Goal: Task Accomplishment & Management: Use online tool/utility

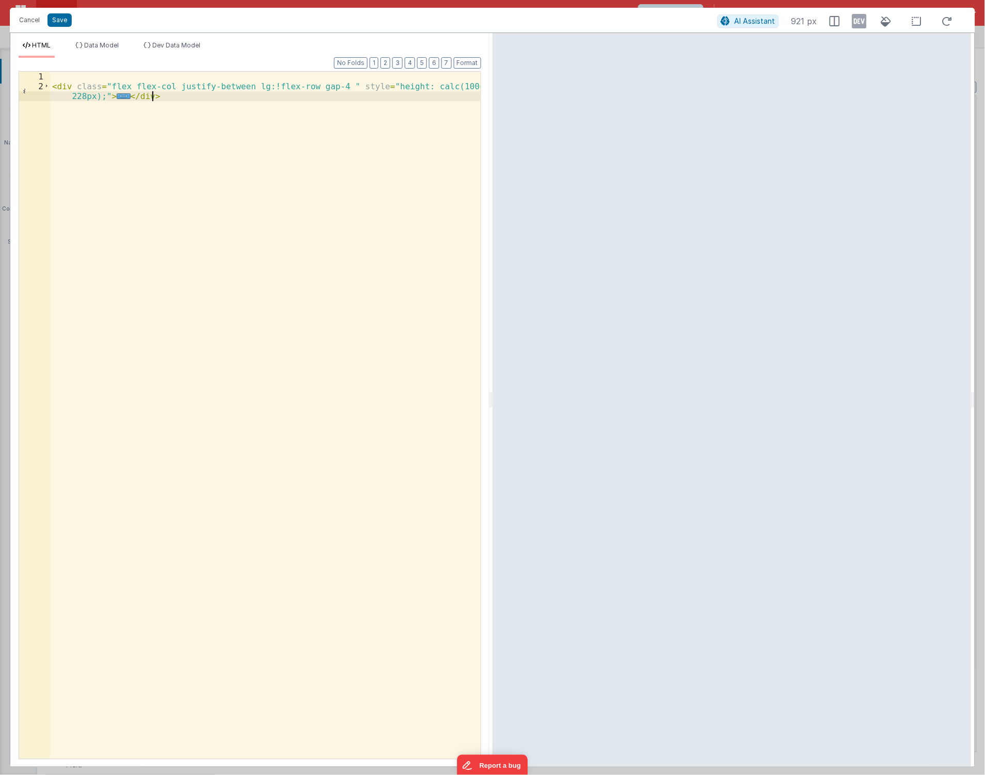
scroll to position [11588, 0]
click at [25, 18] on button "Cancel" at bounding box center [29, 20] width 31 height 14
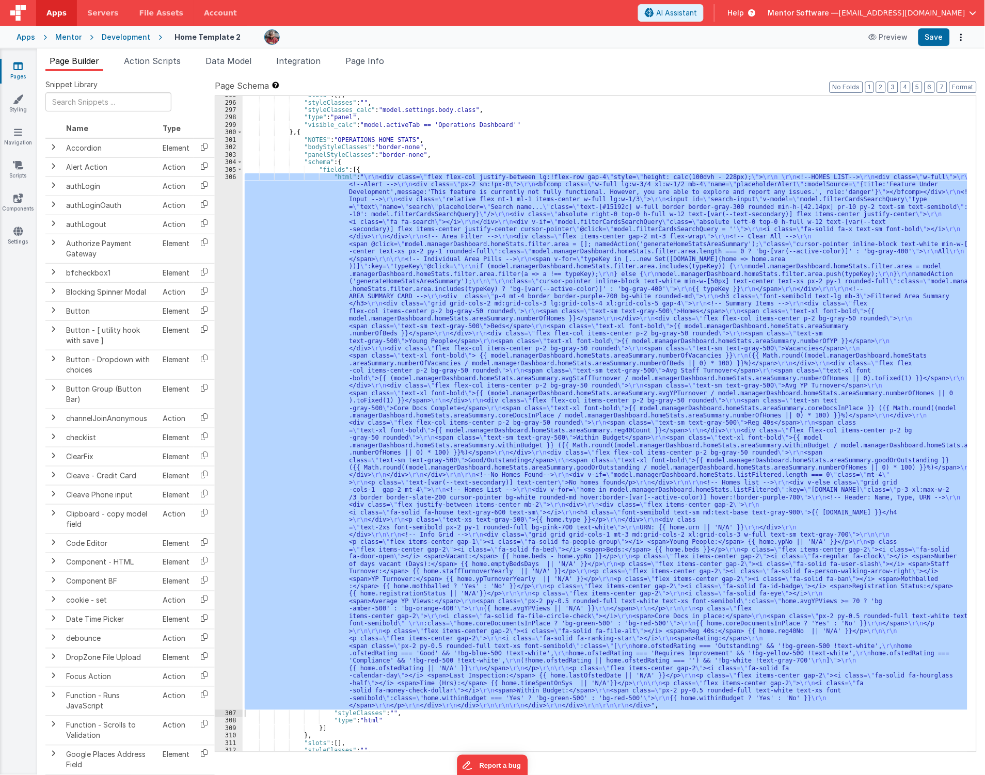
scroll to position [11688, 0]
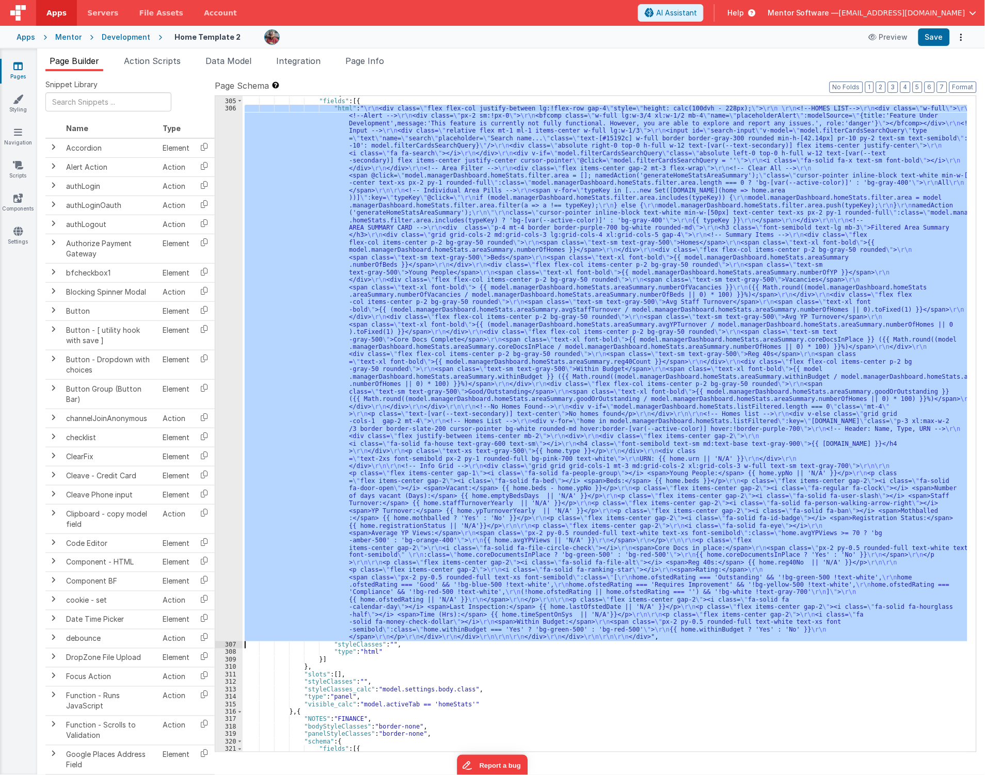
click at [306, 621] on div ""schema" : { "fields" : [{ "html" : " \r\n <div class= \" flex flex-col justify…" at bounding box center [605, 424] width 725 height 656
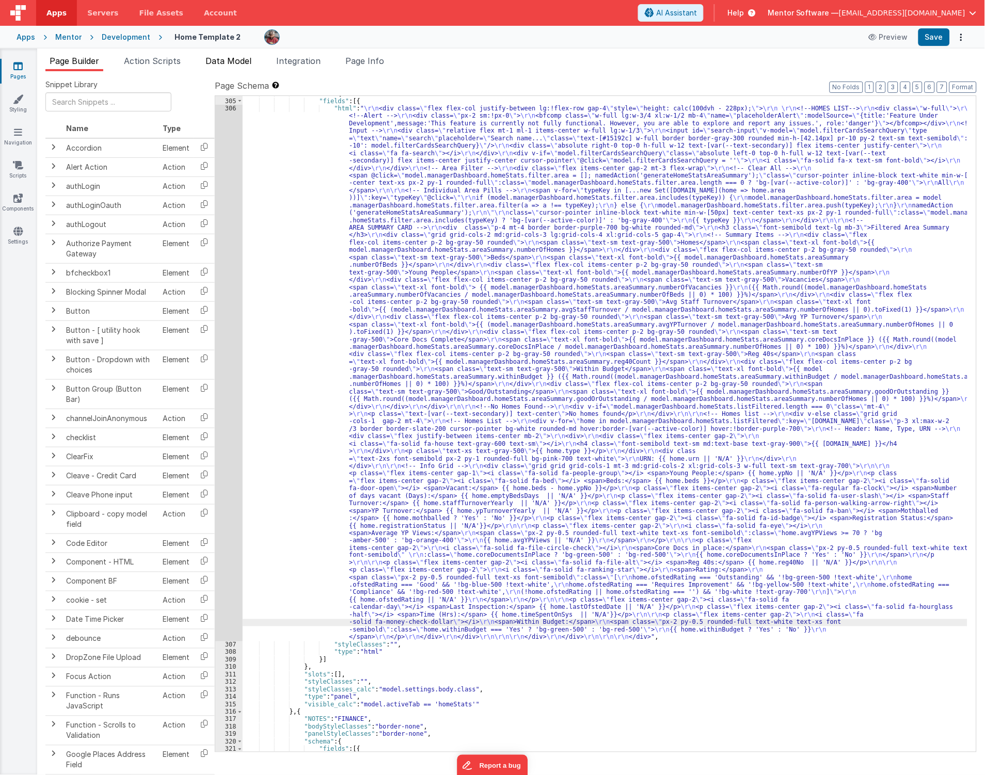
click at [220, 63] on span "Data Model" at bounding box center [228, 61] width 46 height 10
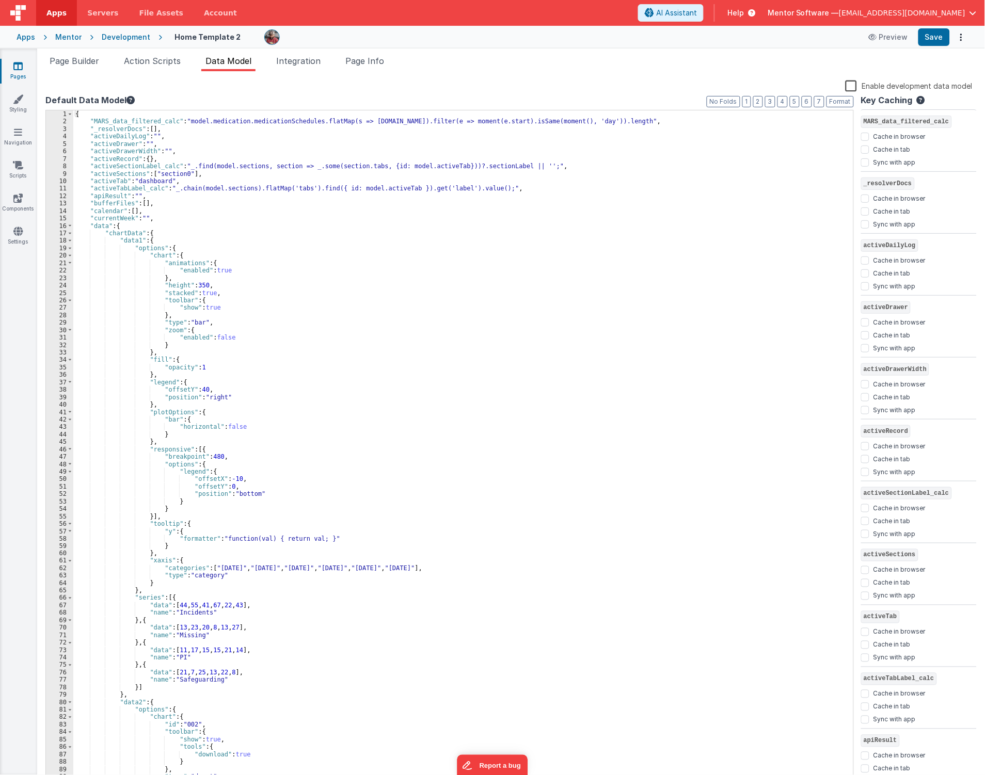
click at [20, 69] on icon at bounding box center [17, 66] width 9 height 10
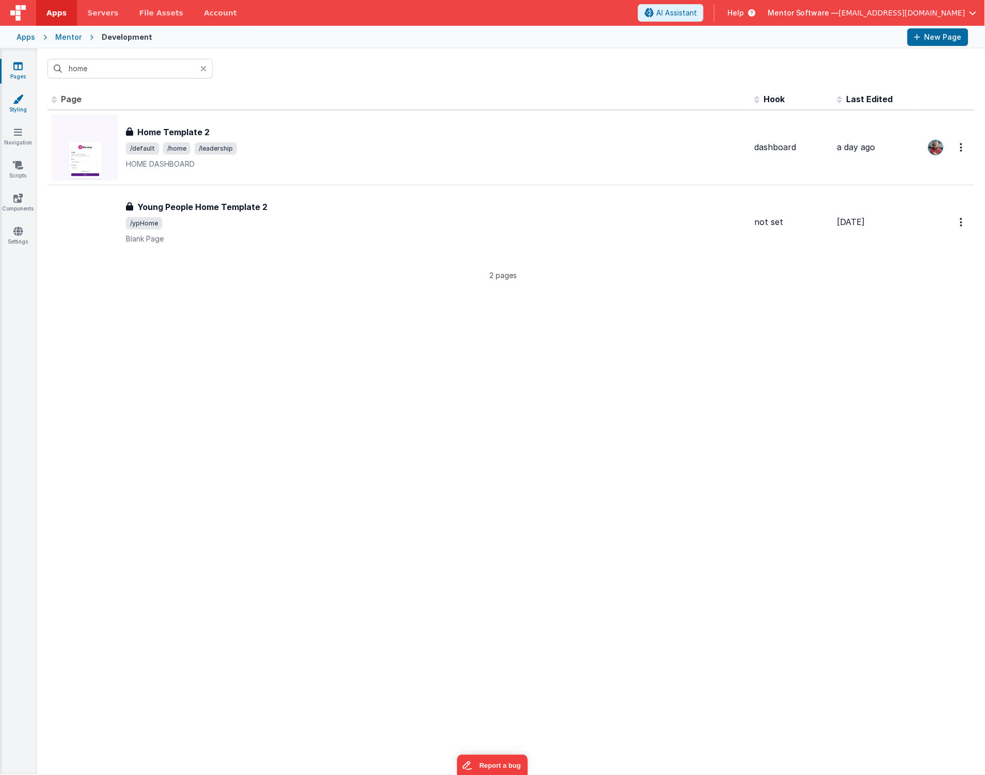
click at [23, 110] on link "Styling" at bounding box center [17, 104] width 37 height 21
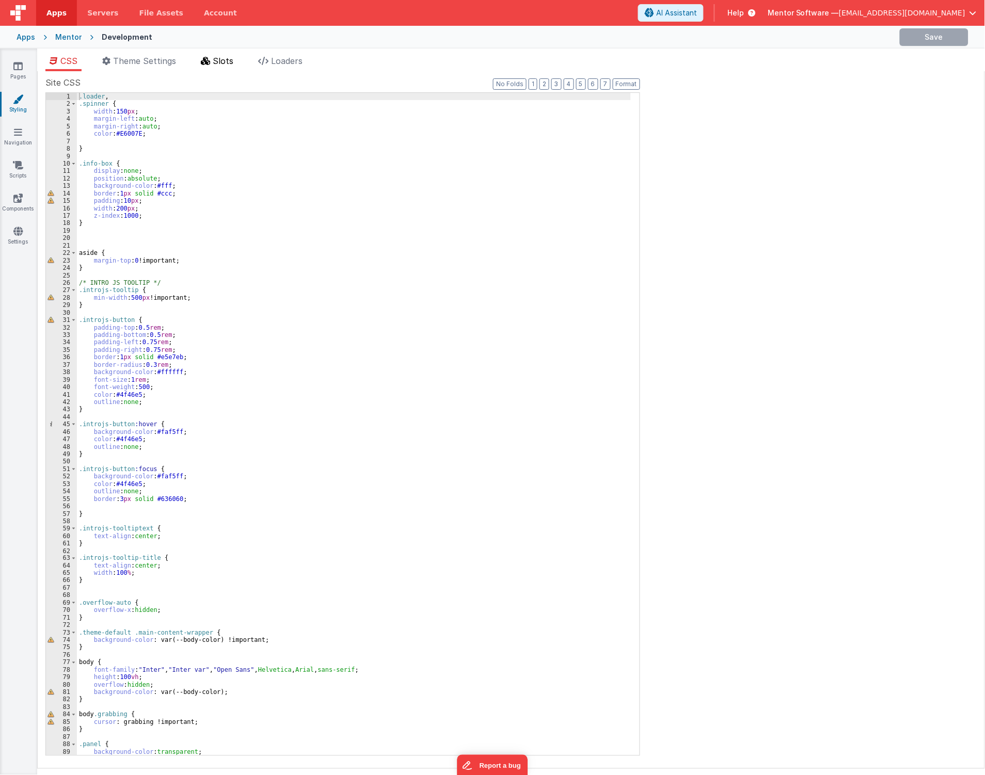
click at [223, 68] on li "Slots" at bounding box center [217, 63] width 41 height 17
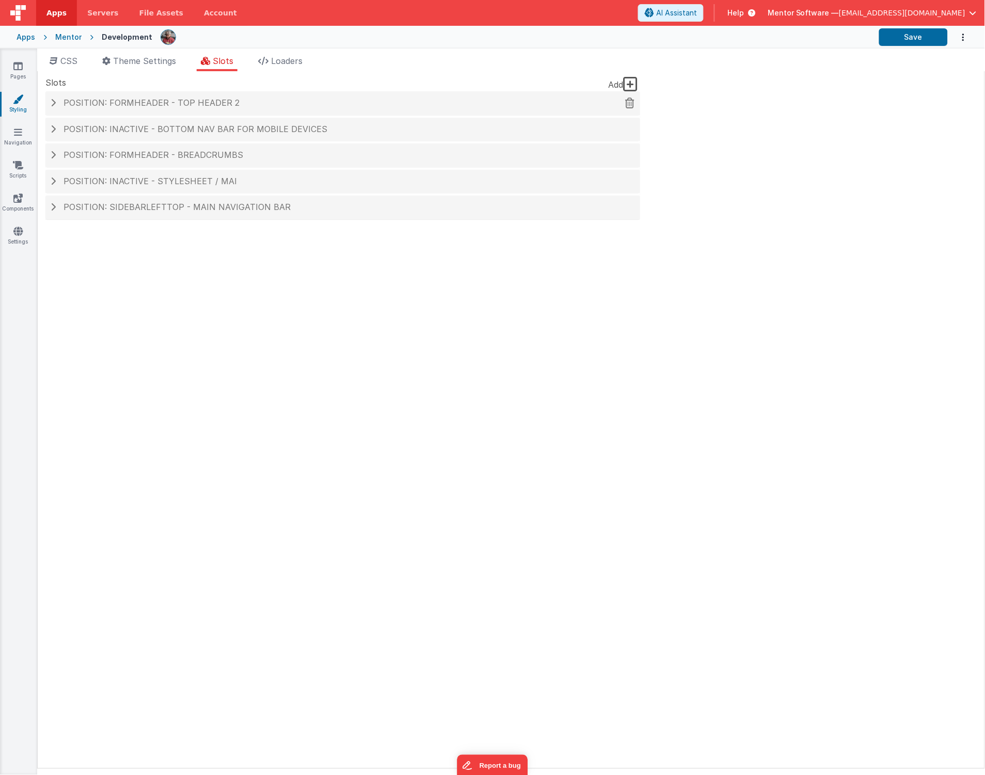
click at [209, 105] on span "Position: formHeader - top header 2" at bounding box center [151, 103] width 176 height 10
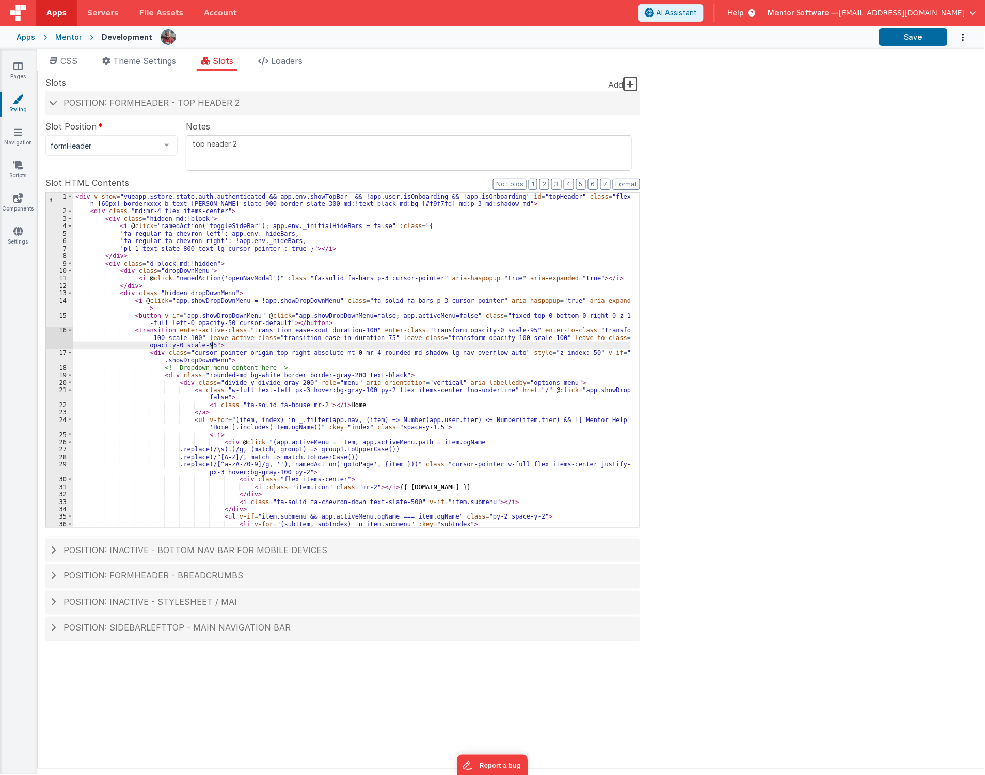
click at [241, 344] on div "< div v-show = "vueapp.$store.state.auth.authenticated && app.env.showTopBar &&…" at bounding box center [351, 375] width 557 height 364
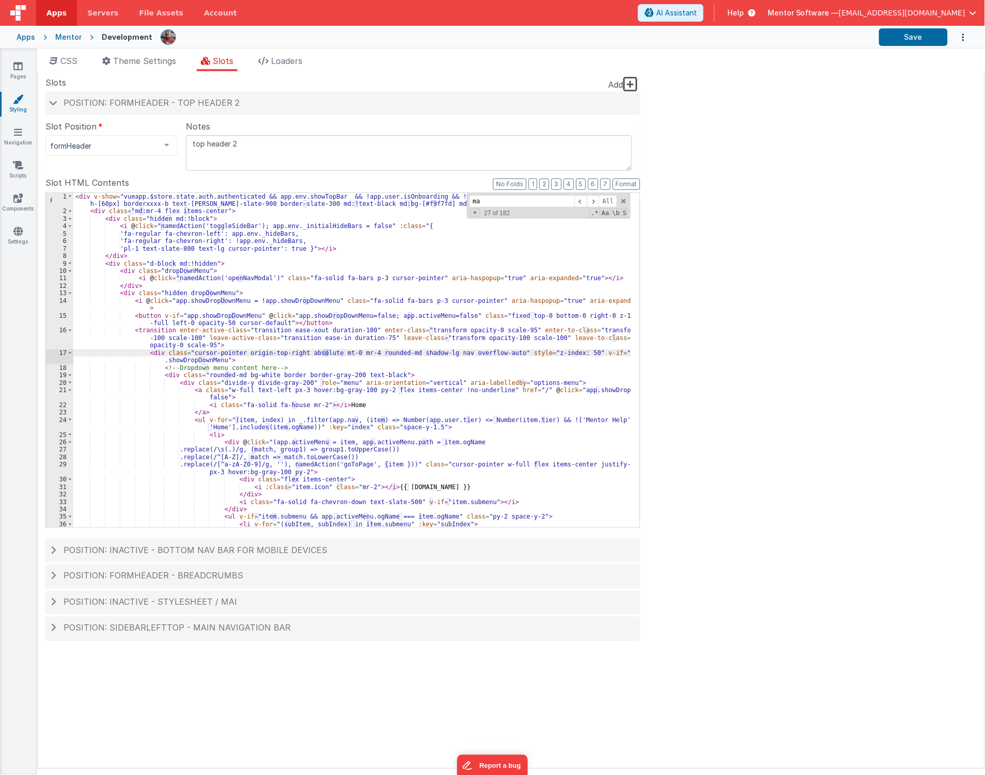
type input "mai"
click at [18, 226] on icon at bounding box center [17, 231] width 9 height 10
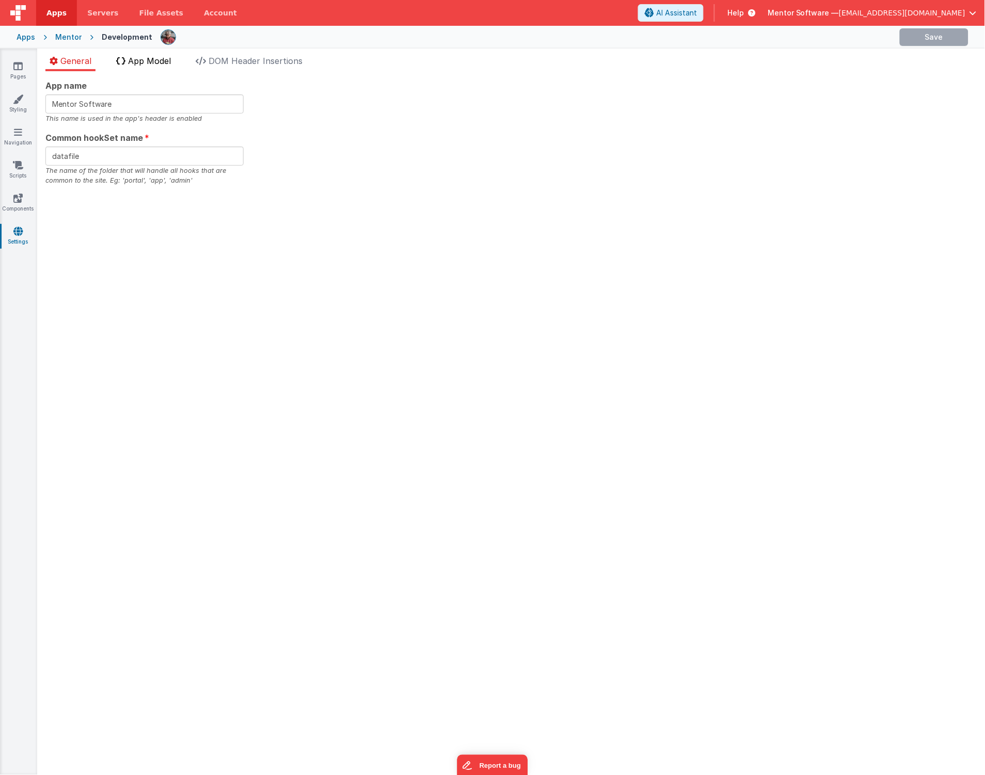
click at [135, 62] on span "App Model" at bounding box center [149, 61] width 43 height 10
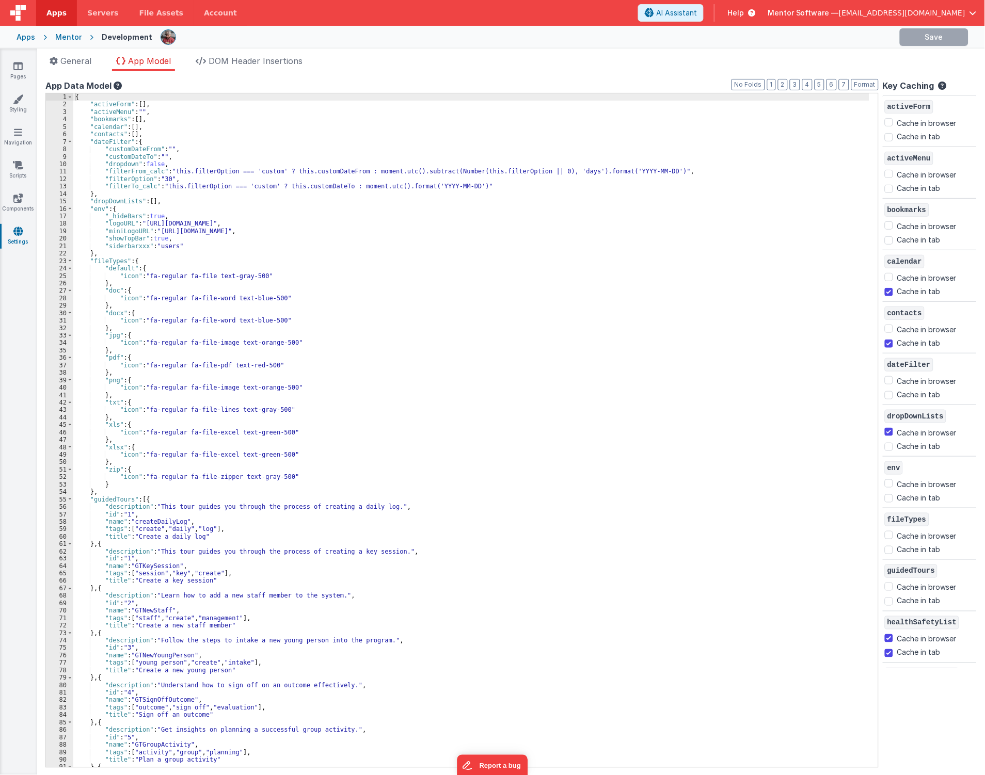
click at [363, 336] on div "{ "activeForm" : [ ] , "activeMenu" : "" , "bookmarks" : [ ] , "calendar" : [ ]…" at bounding box center [471, 437] width 796 height 689
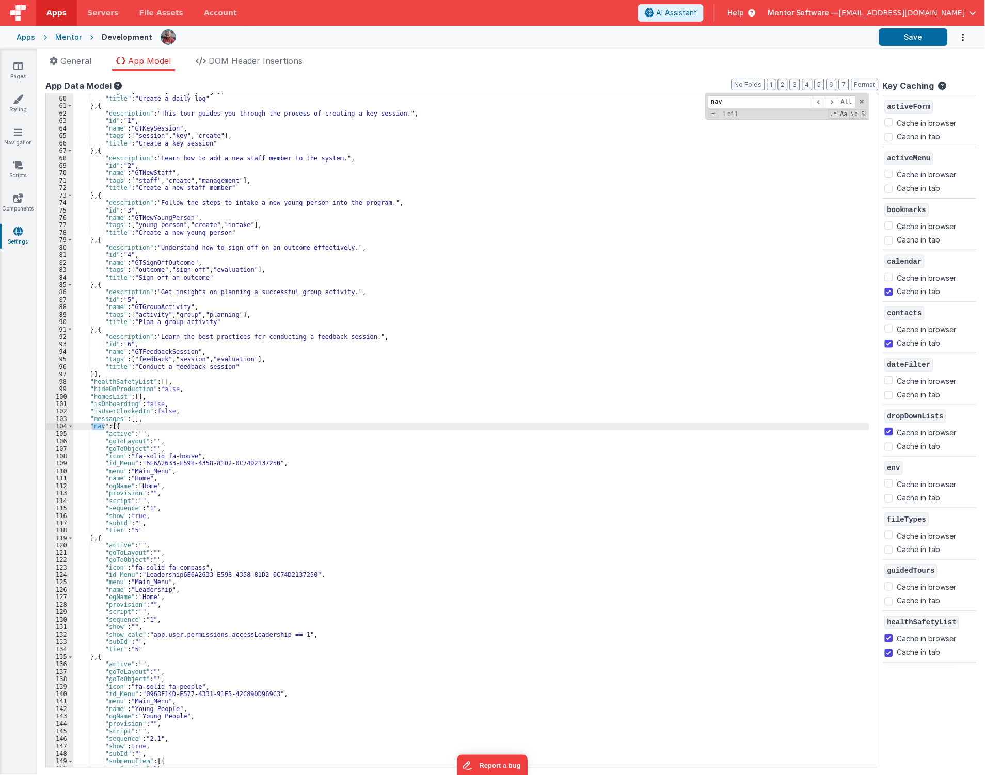
scroll to position [438, 0]
type input "n"
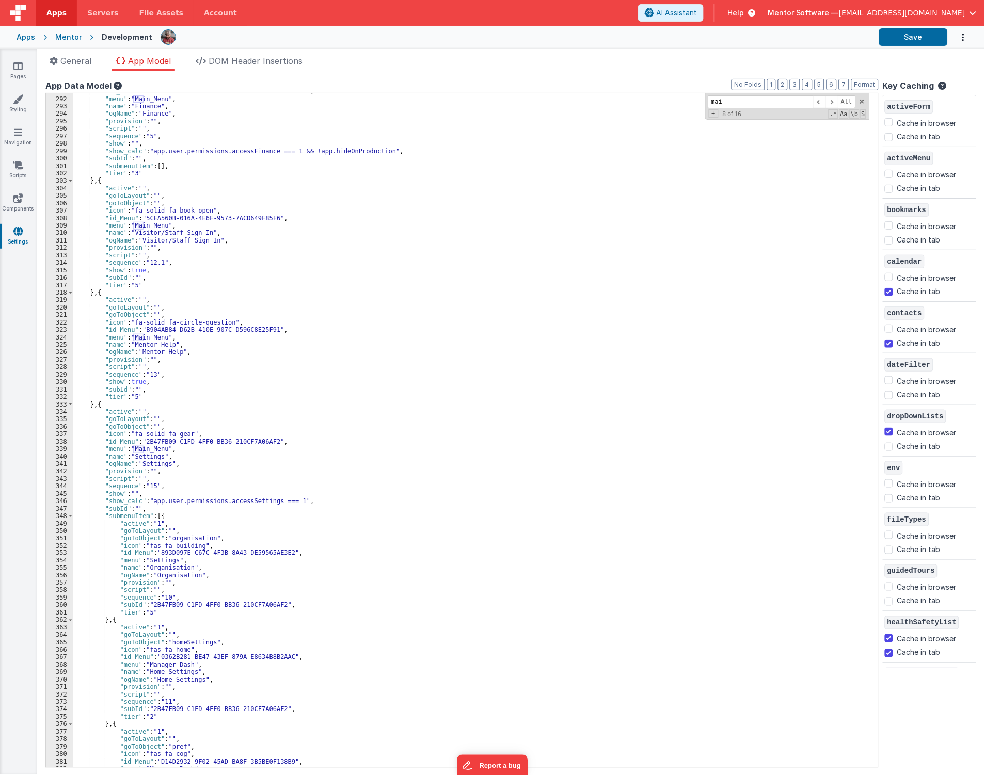
scroll to position [1961, 0]
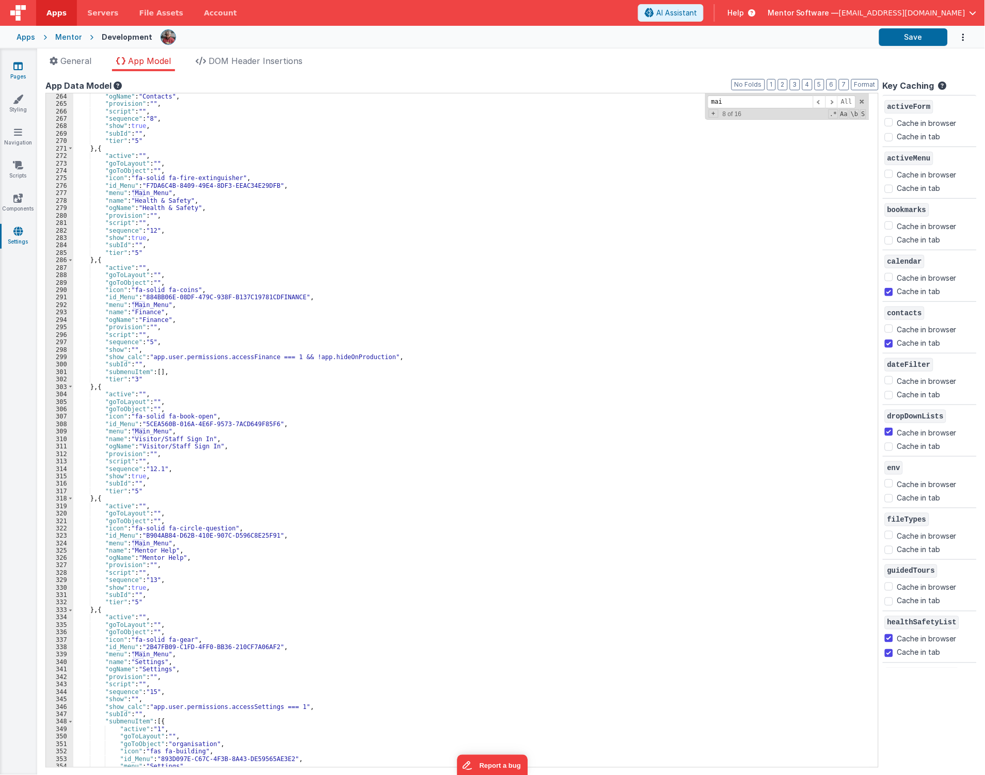
type input "mai"
click at [22, 74] on link "Pages" at bounding box center [17, 71] width 37 height 21
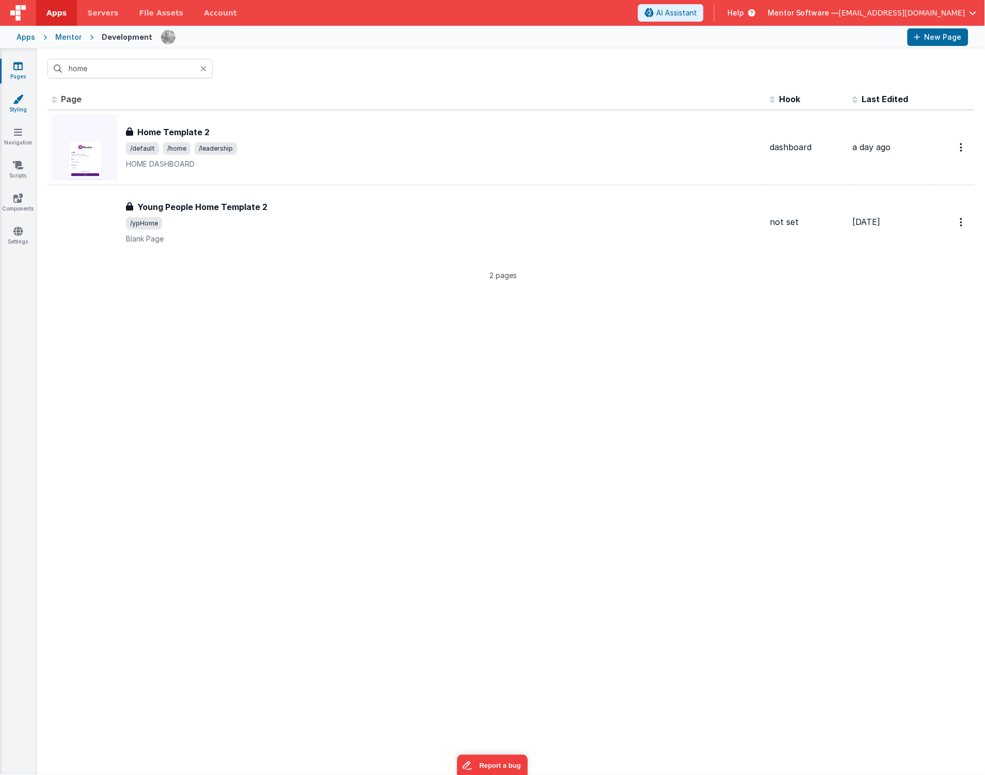
click at [19, 111] on link "Styling" at bounding box center [17, 104] width 37 height 21
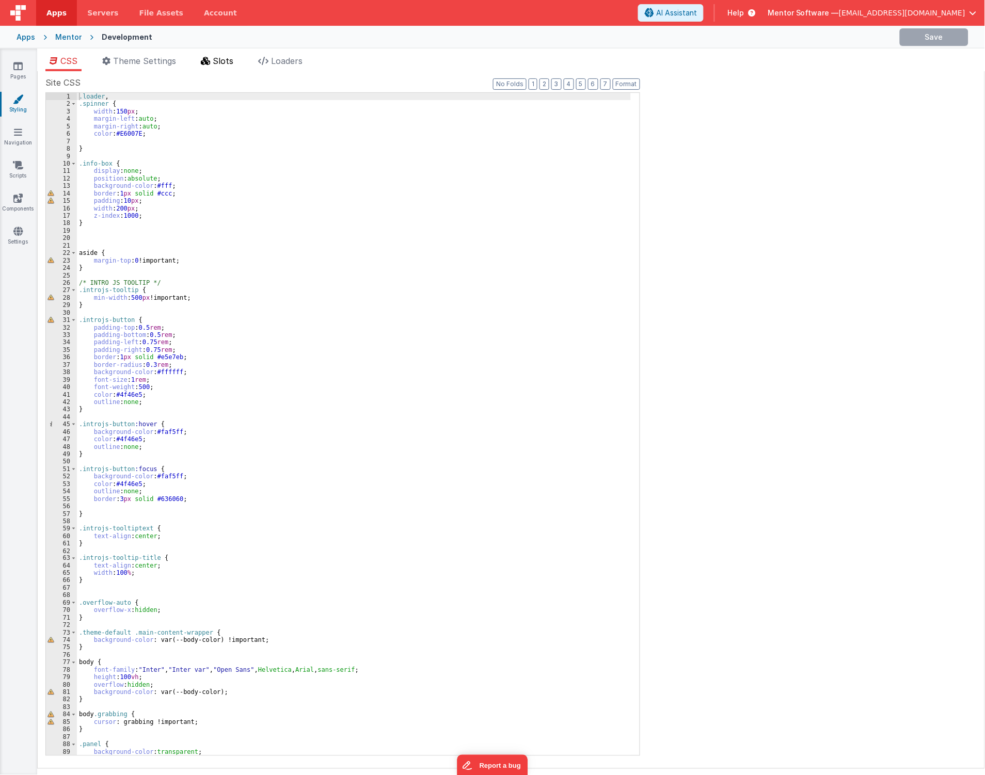
click at [227, 65] on span "Slots" at bounding box center [223, 61] width 21 height 10
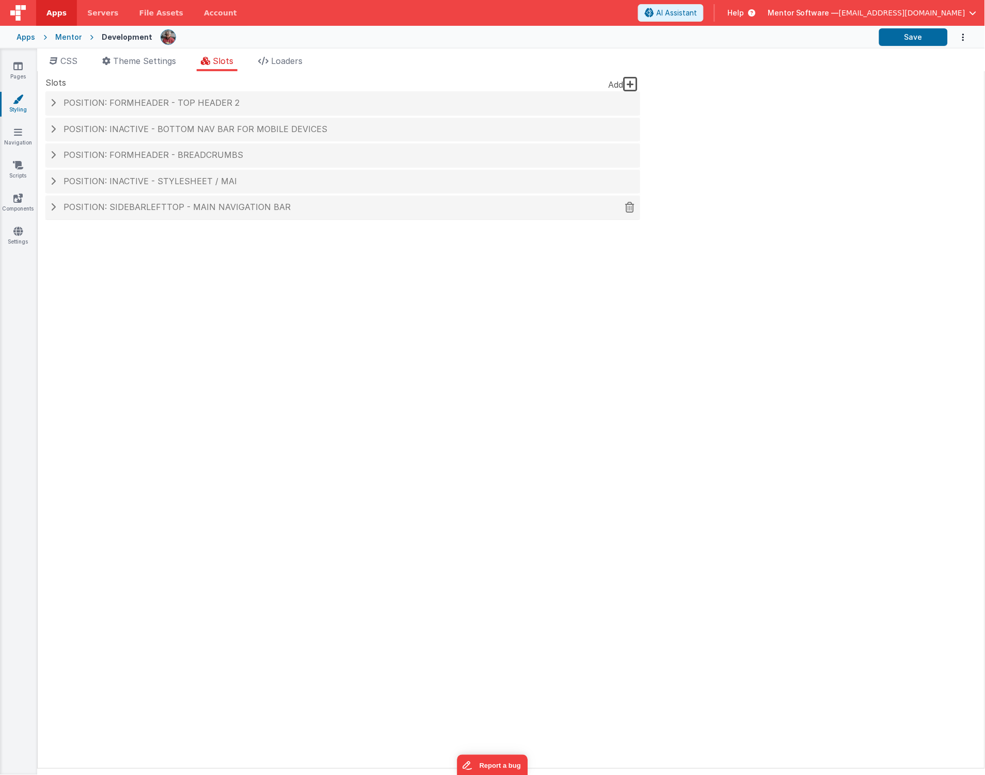
click at [157, 210] on span "Position: sidebarLeftTop - MAIN NAVIGATION BAR" at bounding box center [176, 207] width 227 height 10
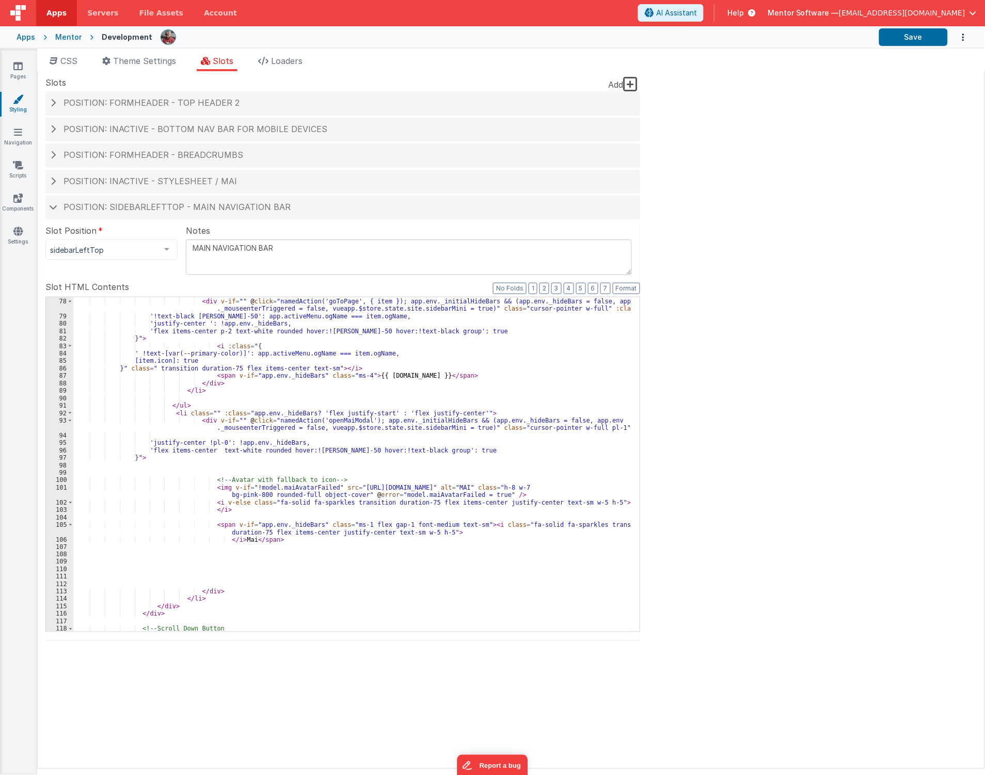
scroll to position [648, 0]
click at [262, 450] on div "<!-- List Main Menu --> < div v-if = "" @ click = "namedAction('goToPage', { it…" at bounding box center [351, 465] width 557 height 349
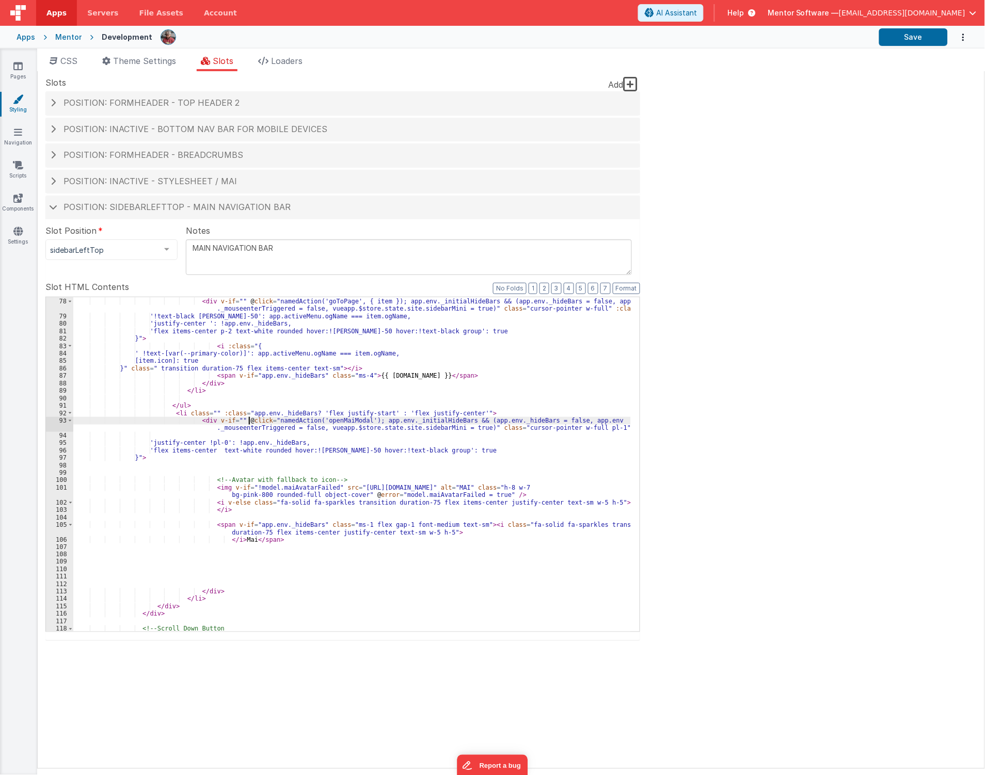
click at [250, 424] on div "<!-- List Main Menu --> < div v-if = "" @ click = "namedAction('goToPage', { it…" at bounding box center [351, 465] width 557 height 349
click at [181, 413] on div "<!-- List Main Menu --> < div v-if = "" @ click = "namedAction('goToPage', { it…" at bounding box center [351, 465] width 557 height 349
click at [898, 41] on button "Save" at bounding box center [913, 37] width 69 height 18
click at [212, 430] on div "<!-- List Main Menu --> < div v-if = "" @ click = "namedAction('goToPage', { it…" at bounding box center [351, 465] width 557 height 349
click at [921, 38] on button "Save" at bounding box center [913, 37] width 69 height 18
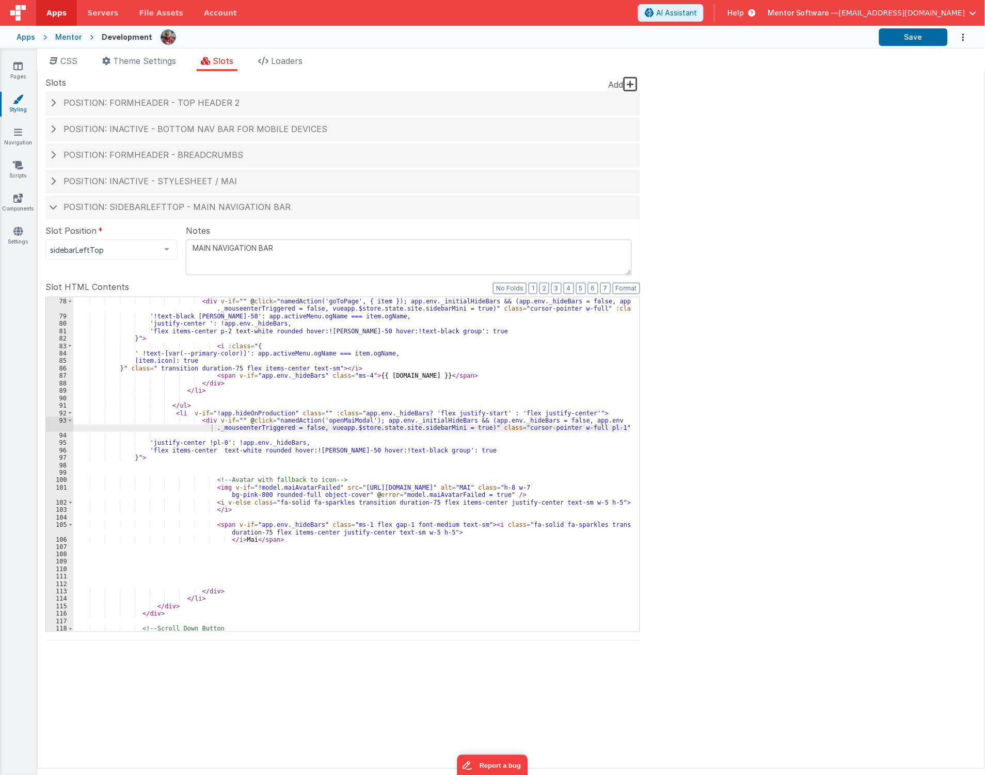
click at [286, 437] on div "<!-- List Main Menu --> < div v-if = "" @ click = "namedAction('goToPage', { it…" at bounding box center [351, 465] width 557 height 349
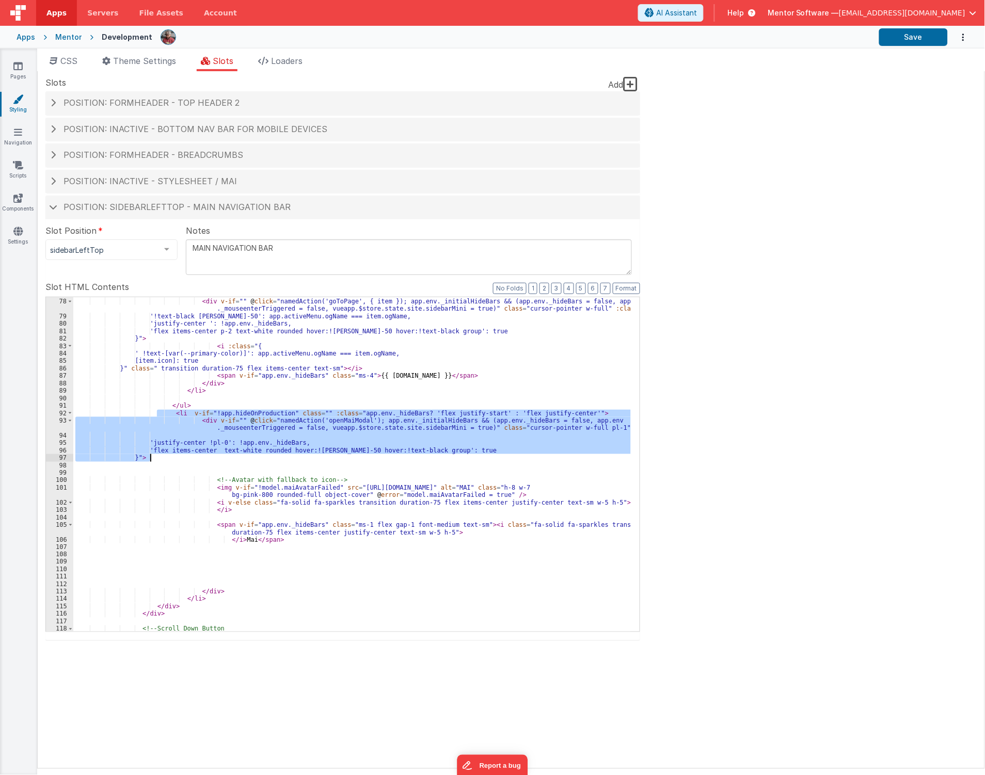
drag, startPoint x: 157, startPoint y: 411, endPoint x: 352, endPoint y: 458, distance: 200.2
click at [351, 460] on div "<!-- List Main Menu --> < div v-if = "" @ click = "namedAction('goToPage', { it…" at bounding box center [351, 465] width 557 height 349
click at [24, 68] on link "Pages" at bounding box center [17, 71] width 37 height 21
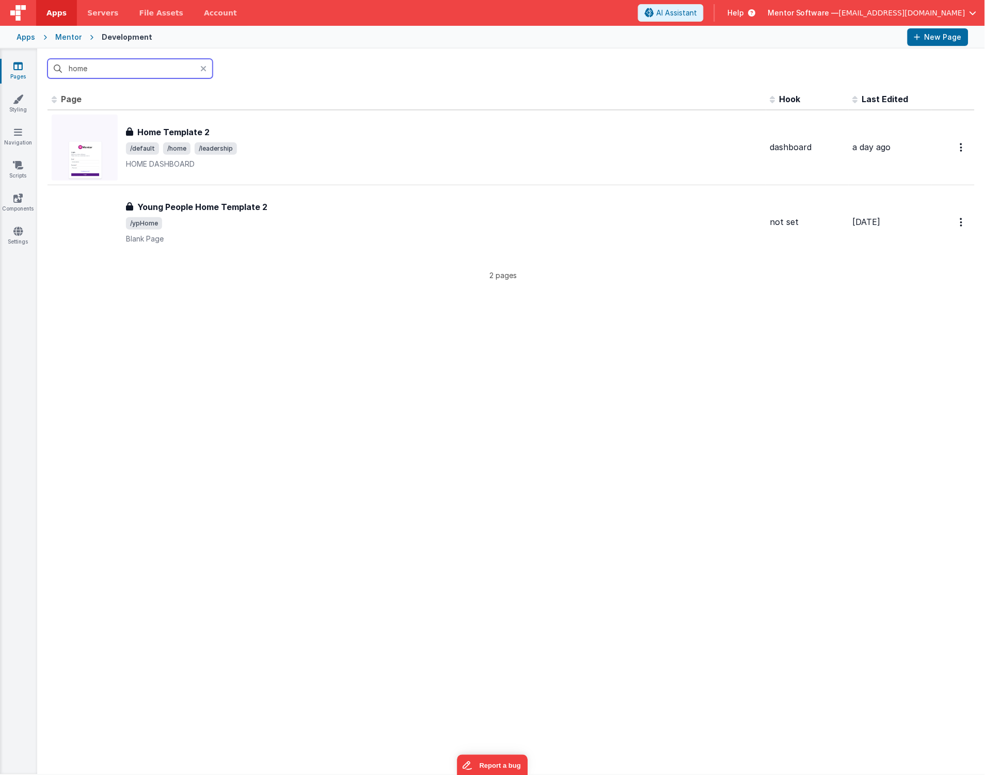
click at [140, 73] on input "home" at bounding box center [129, 69] width 165 height 20
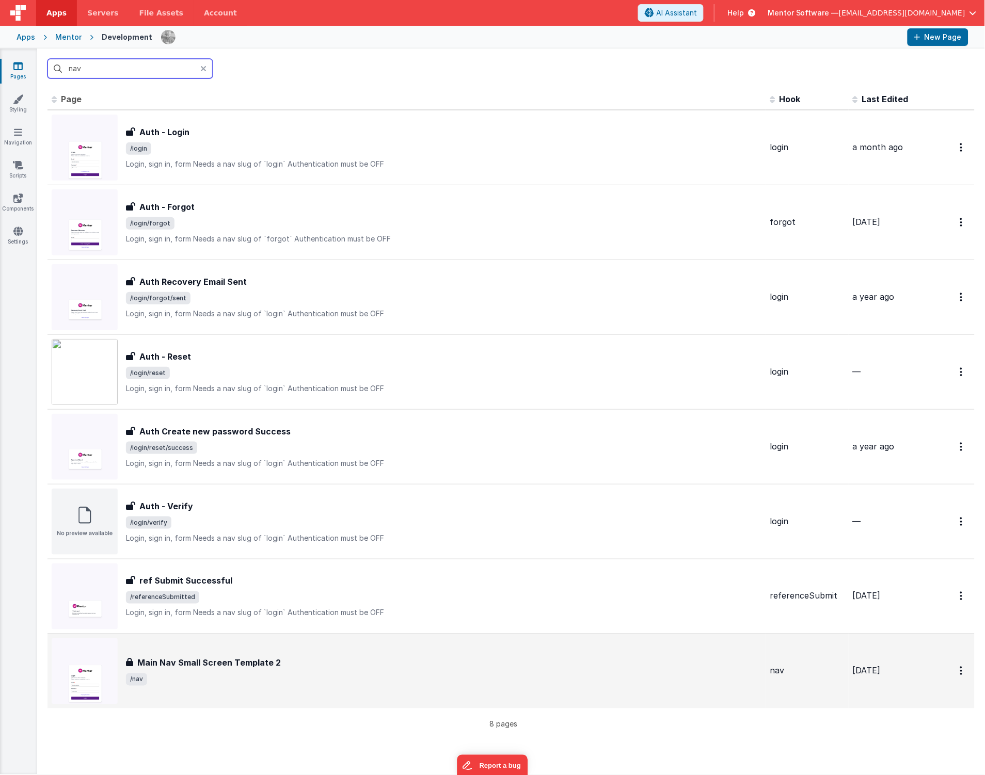
type input "nav"
click at [205, 666] on h3 "Main Nav Small Screen Template 2" at bounding box center [208, 663] width 143 height 12
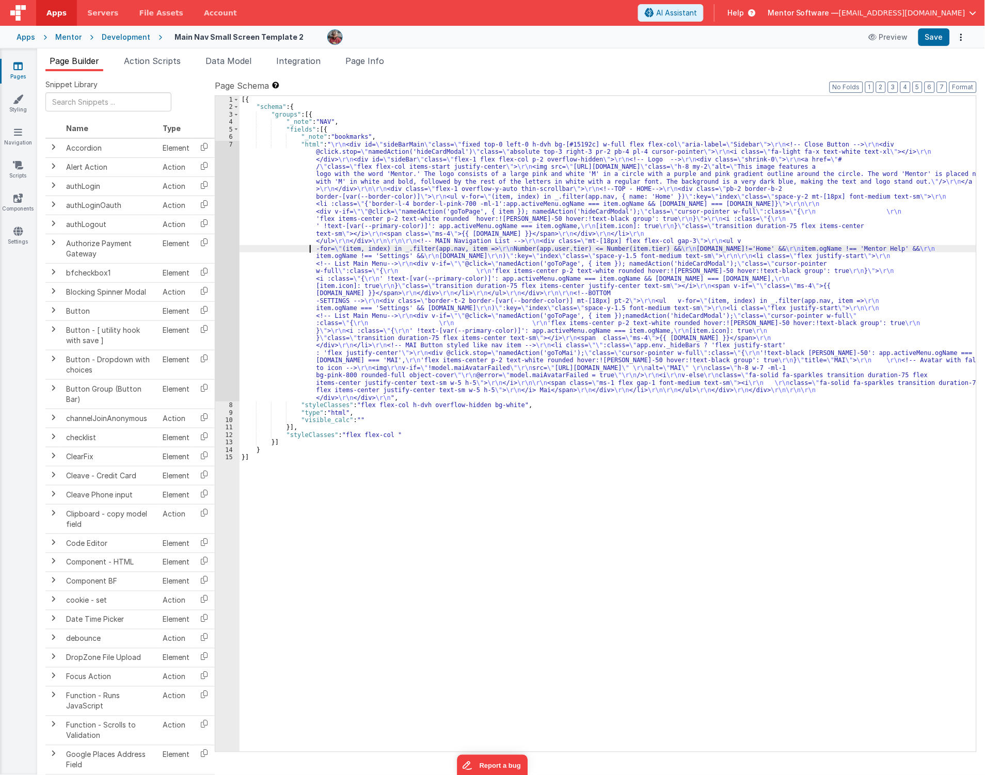
click at [300, 248] on div "[{ "schema" : { "groups" : [{ "_note" : "NAV" , "fields" : [{ "_note" : "bookma…" at bounding box center [607, 431] width 737 height 671
click at [227, 275] on div "7" at bounding box center [227, 271] width 24 height 261
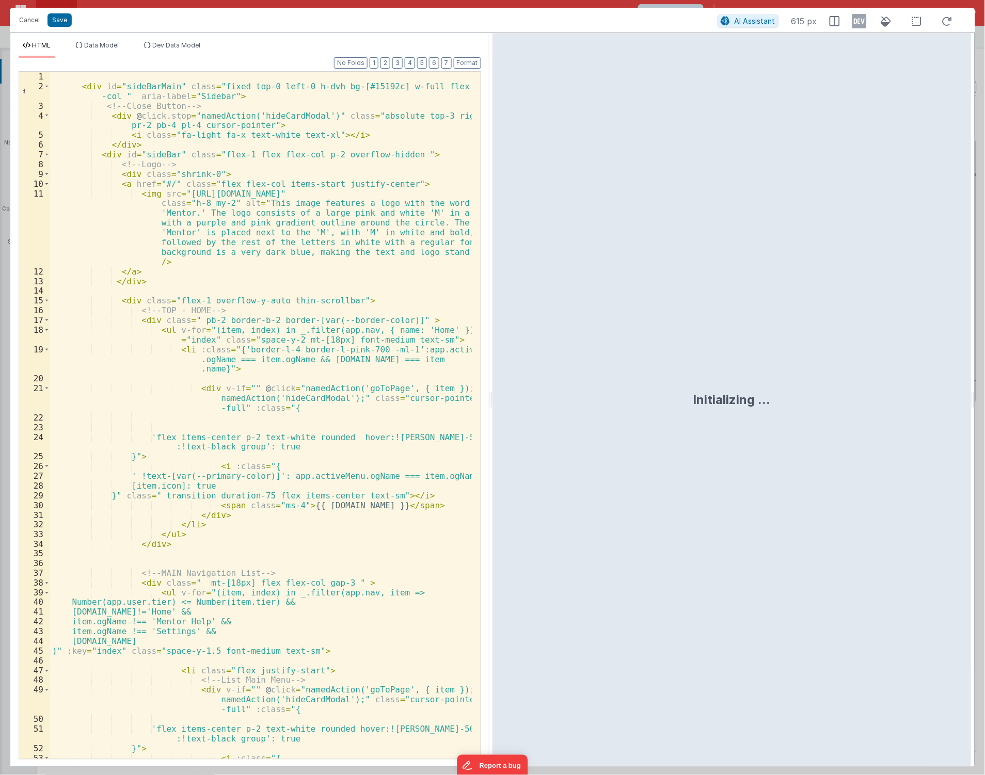
scroll to position [726, 0]
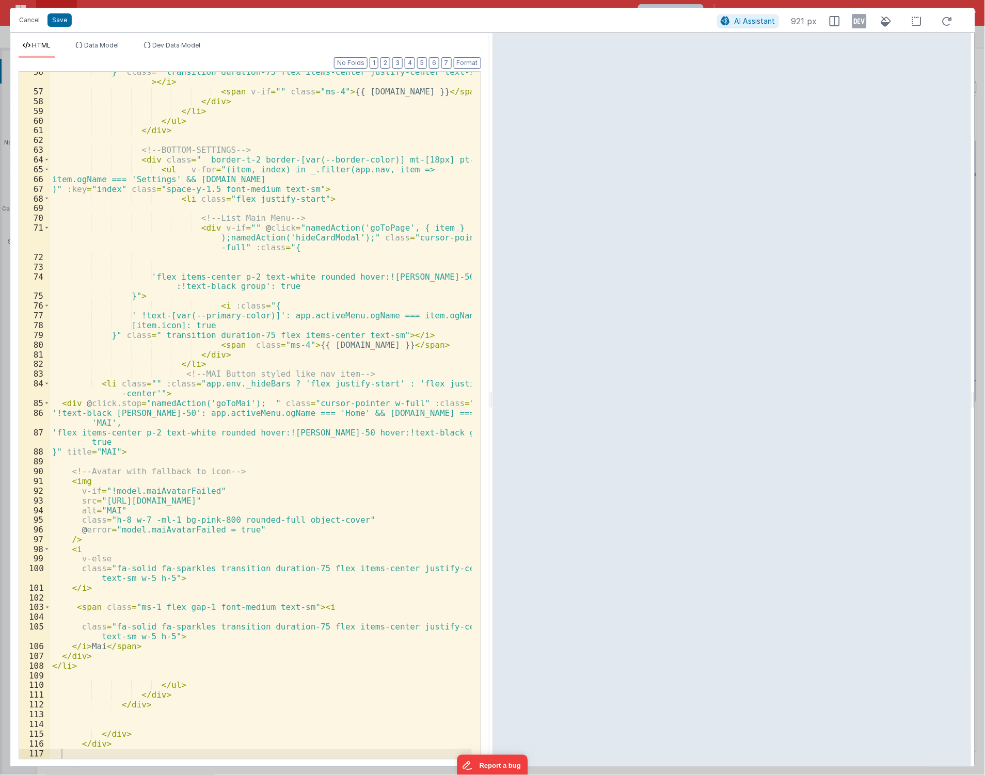
click at [116, 382] on div "}" class = " transition duration-75 flex items-center justify-center text-sm" >…" at bounding box center [261, 425] width 422 height 717
click at [164, 386] on div "}" class = " transition duration-75 flex items-center justify-center text-sm" >…" at bounding box center [261, 425] width 422 height 717
click at [147, 386] on div "}" class = " transition duration-75 flex items-center justify-center text-sm" >…" at bounding box center [261, 425] width 422 height 717
click at [54, 21] on button "Save" at bounding box center [59, 19] width 24 height 13
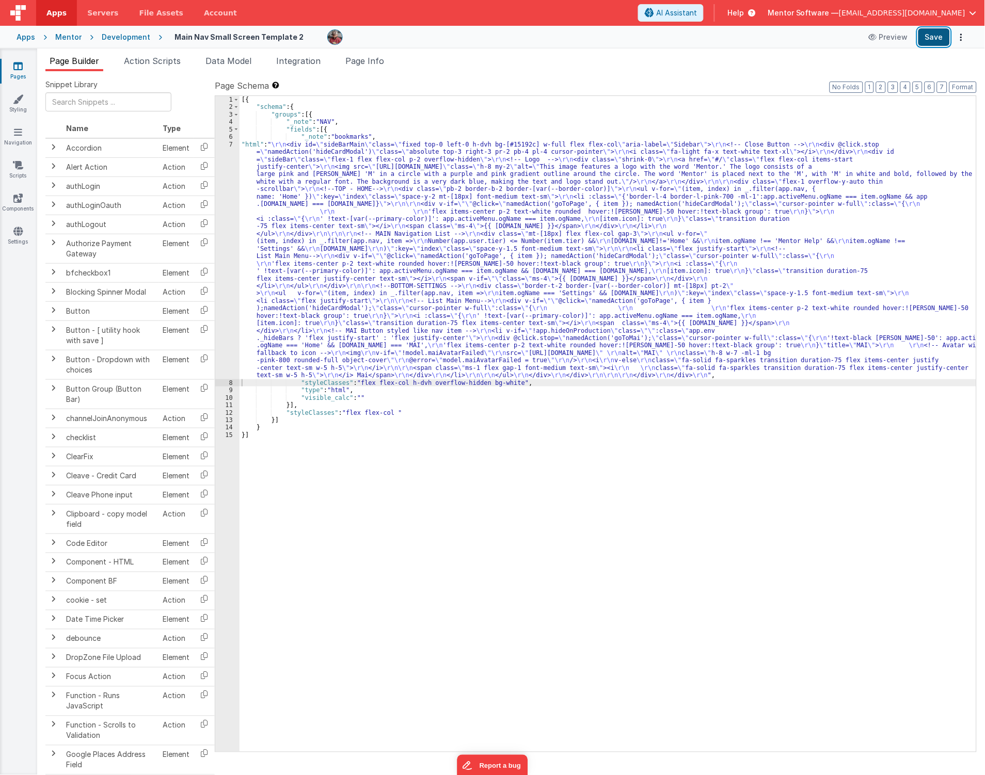
click at [930, 38] on button "Save" at bounding box center [933, 37] width 31 height 18
click at [308, 202] on div "[{ "schema" : { "groups" : [{ "_note" : "NAV" , "fields" : [{ "_note" : "bookma…" at bounding box center [607, 431] width 737 height 671
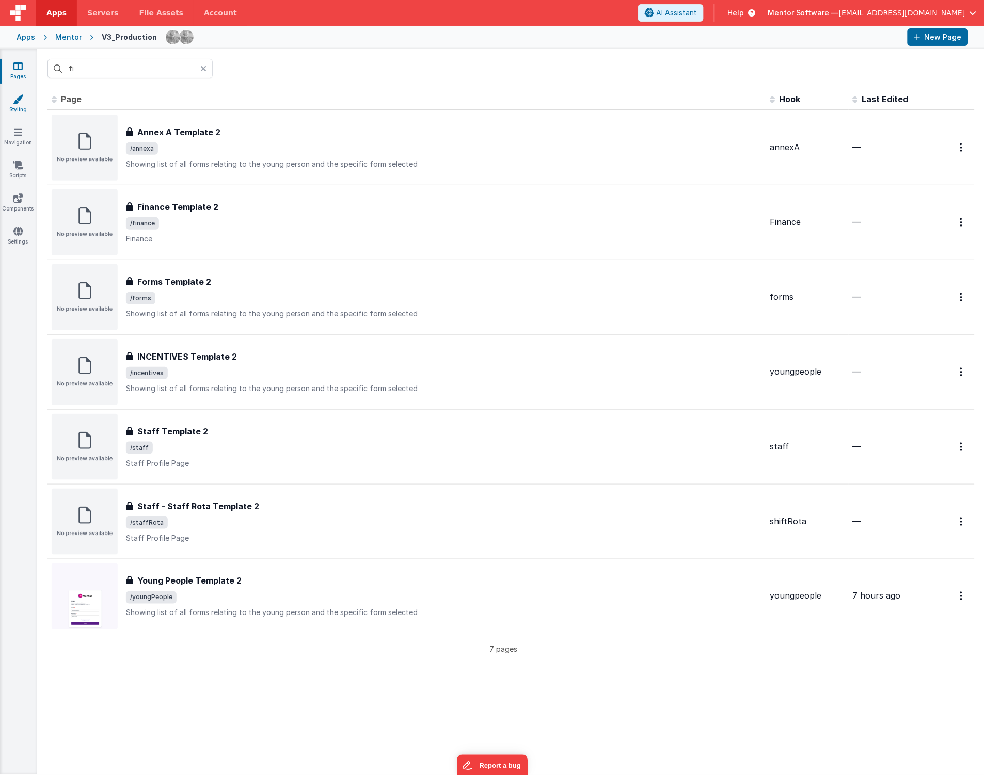
click at [21, 102] on icon at bounding box center [18, 99] width 10 height 10
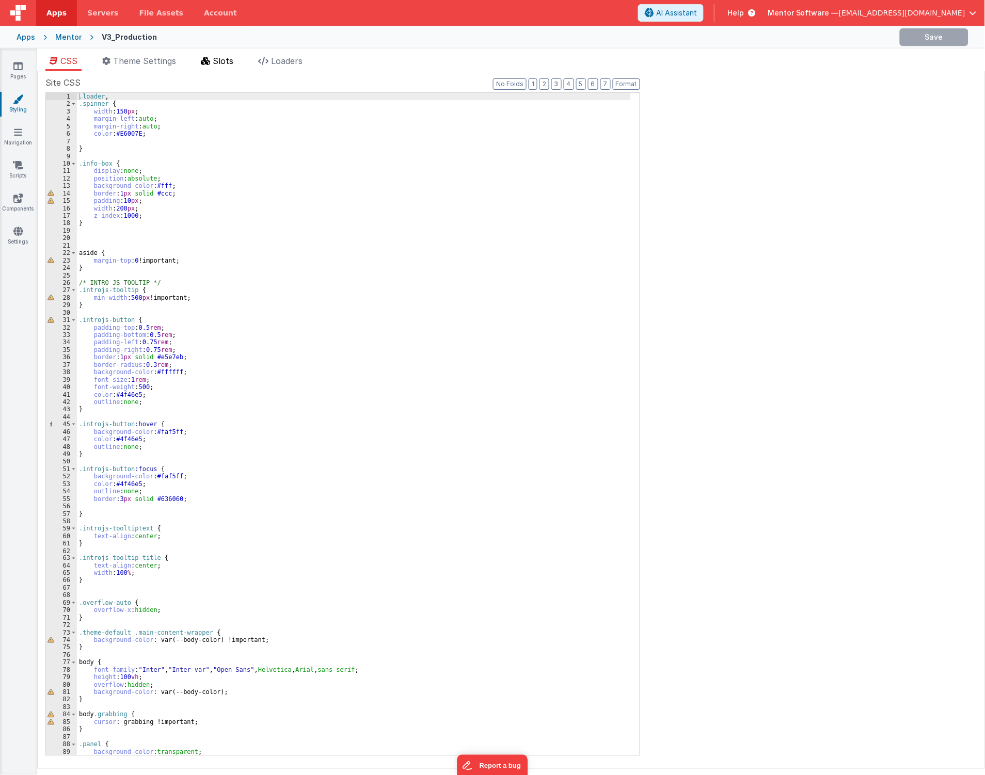
click at [225, 63] on span "Slots" at bounding box center [223, 61] width 21 height 10
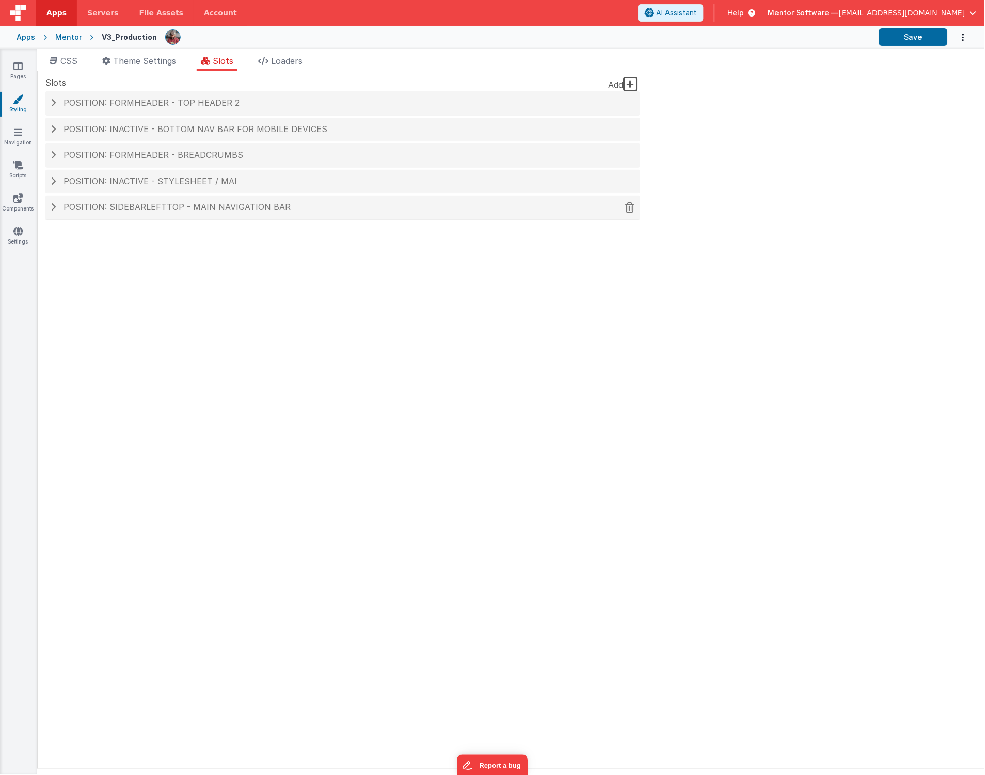
click at [171, 205] on span "Position: sidebarLeftTop - MAIN NAVIGATION BAR" at bounding box center [176, 207] width 227 height 10
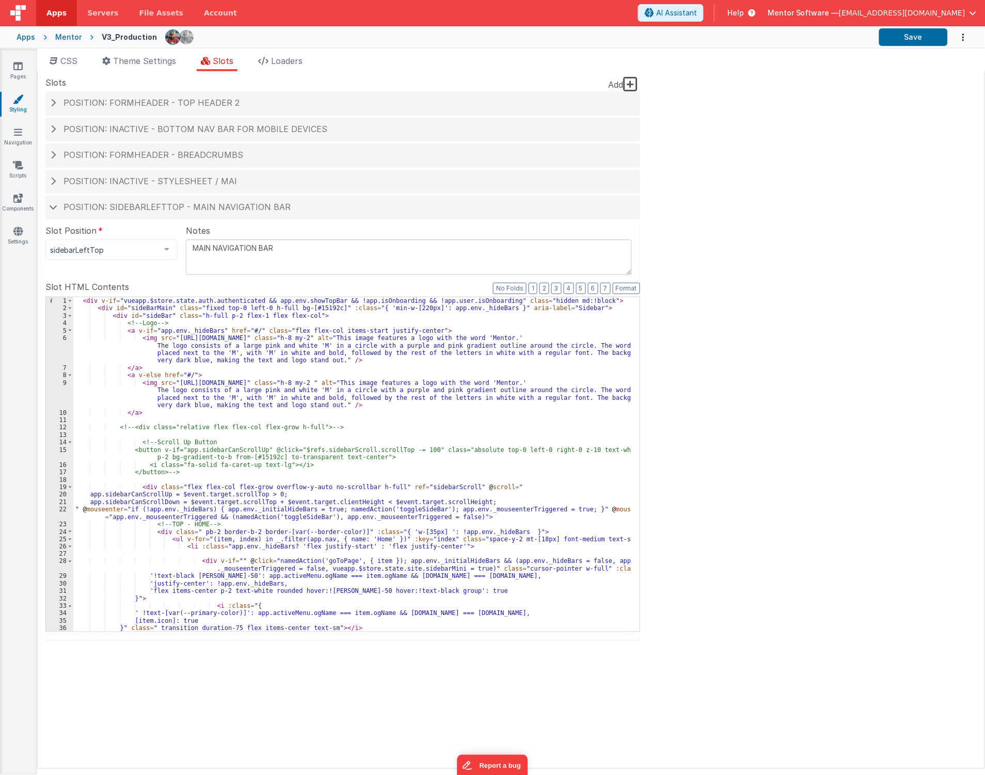
click at [242, 477] on div "< div v-if = "vueapp.$store.state.auth.authenticated && app.env.showTopBar && !…" at bounding box center [351, 471] width 557 height 349
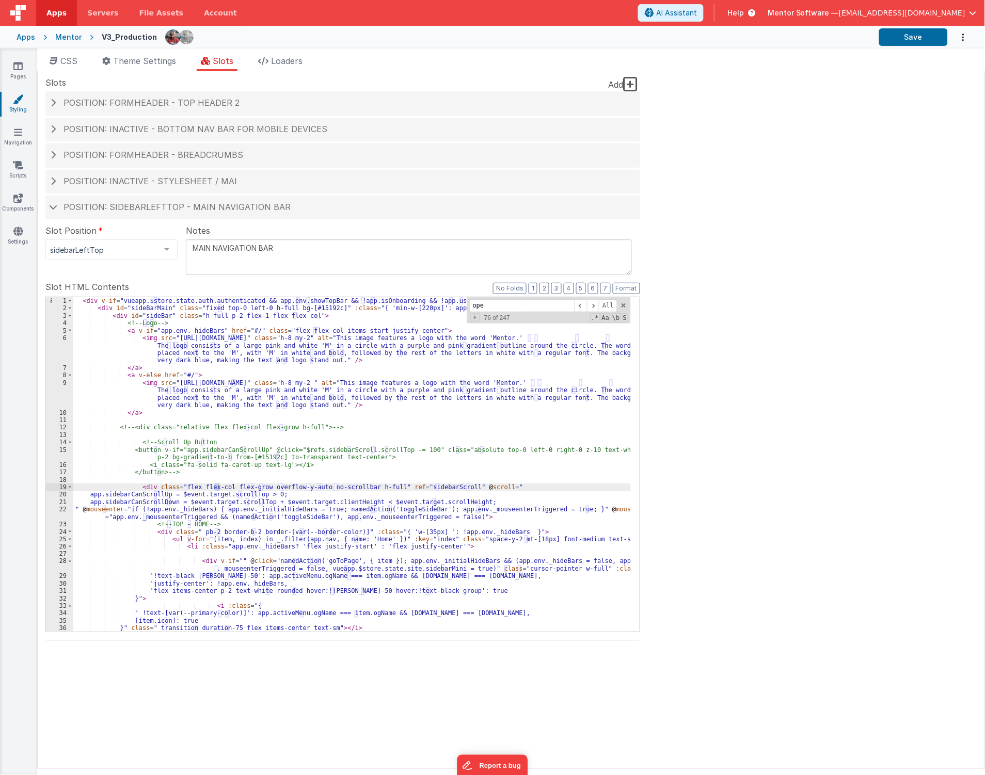
scroll to position [607, 0]
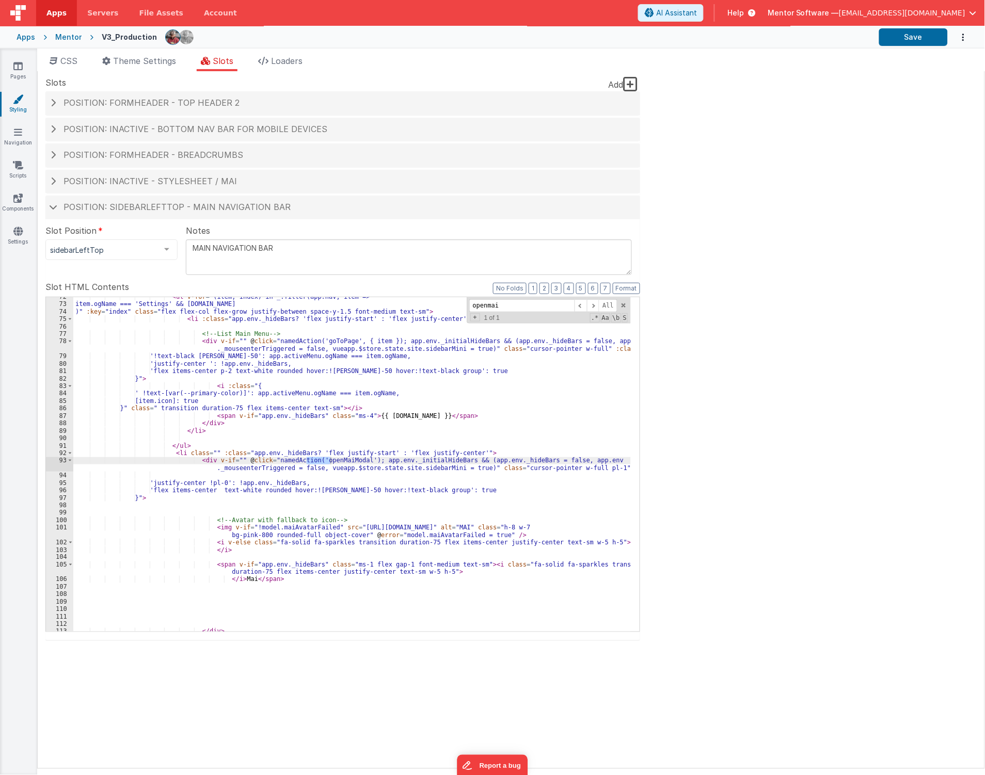
type input "openmai"
click at [181, 455] on div "< ul v-for = "(item, index) in _.filter(app.nav, item => item.ogName === 'Setti…" at bounding box center [351, 467] width 557 height 349
paste textarea
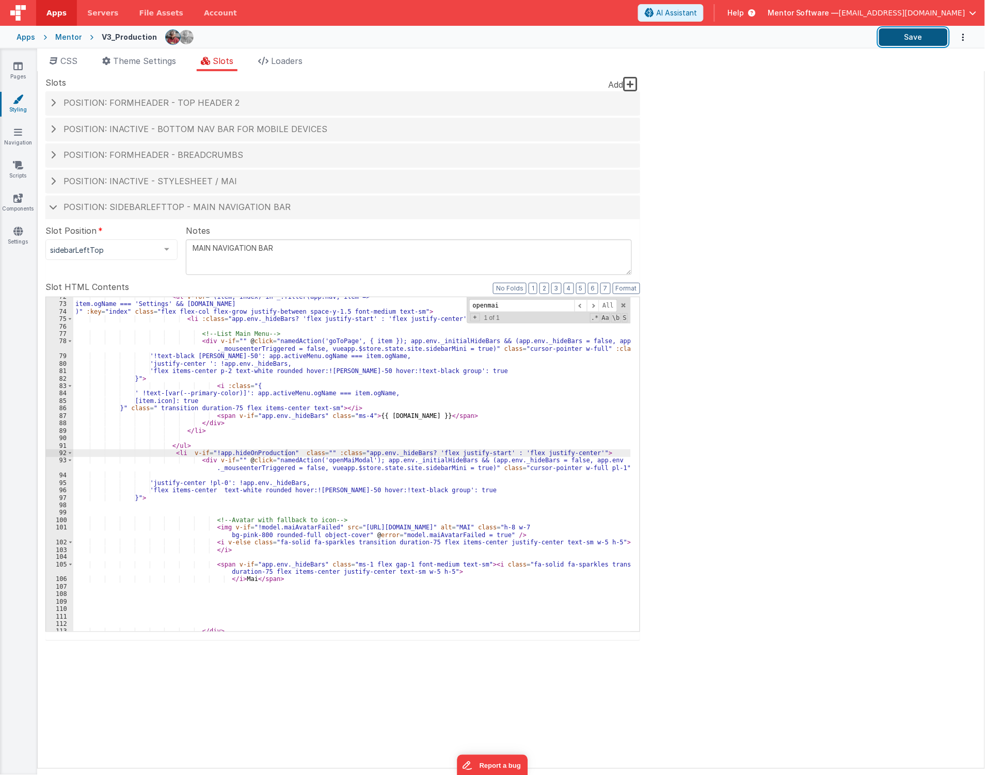
click at [907, 43] on button "Save" at bounding box center [913, 37] width 69 height 18
click at [28, 73] on link "Pages" at bounding box center [17, 71] width 37 height 21
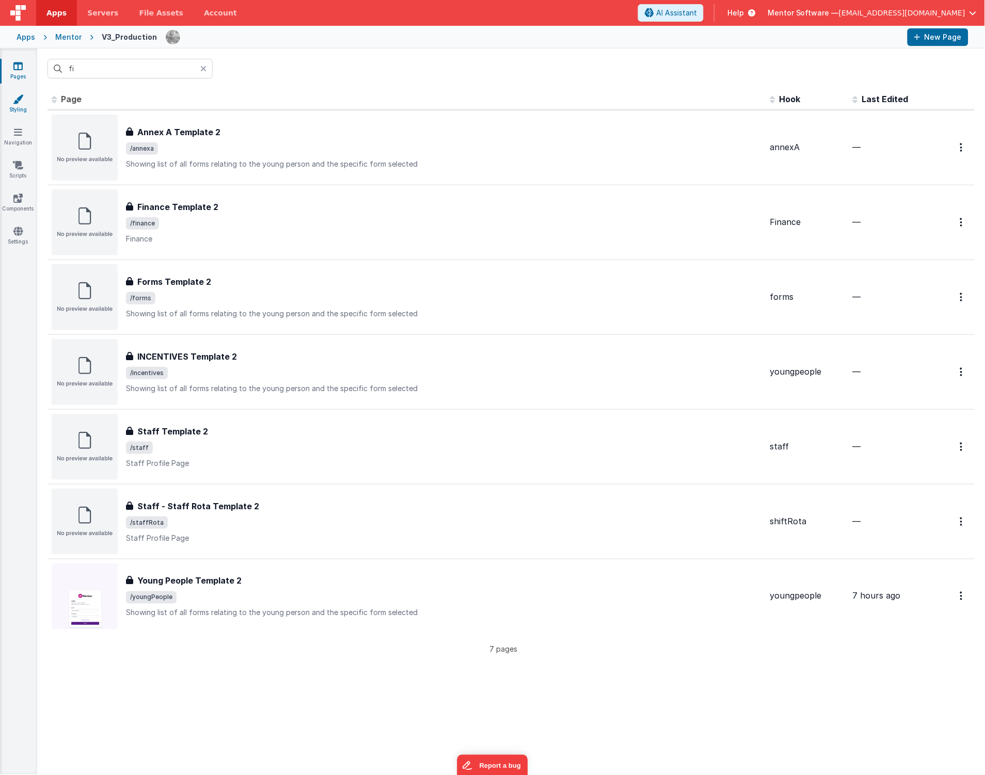
click at [14, 108] on link "Styling" at bounding box center [17, 104] width 37 height 21
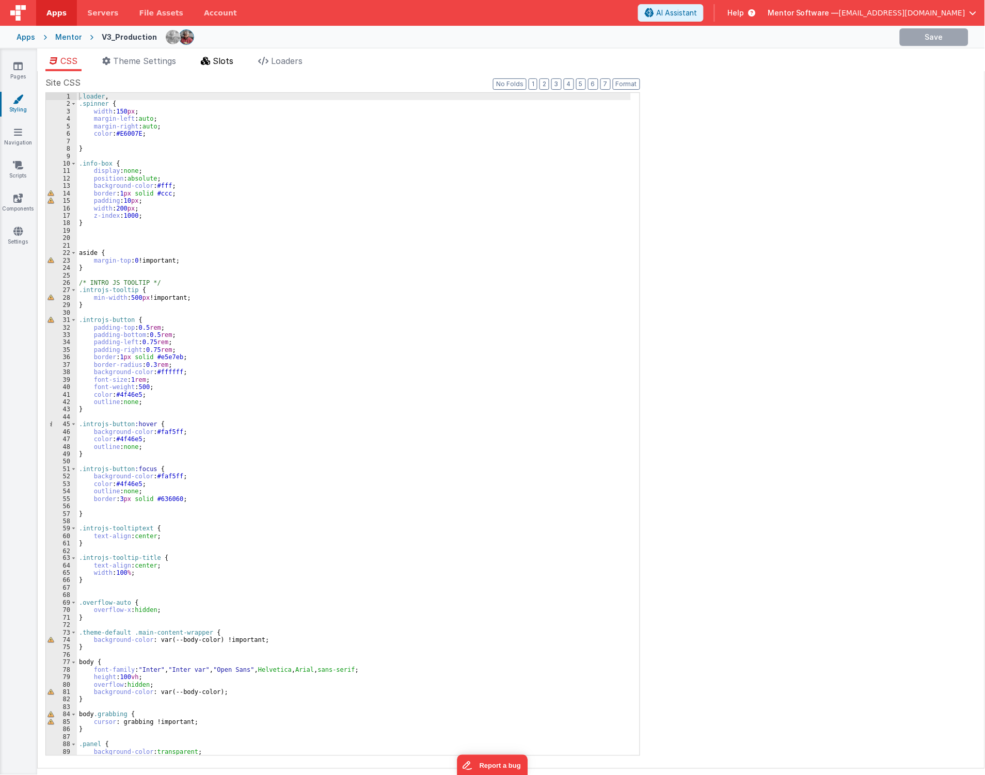
click at [218, 62] on span "Slots" at bounding box center [223, 61] width 21 height 10
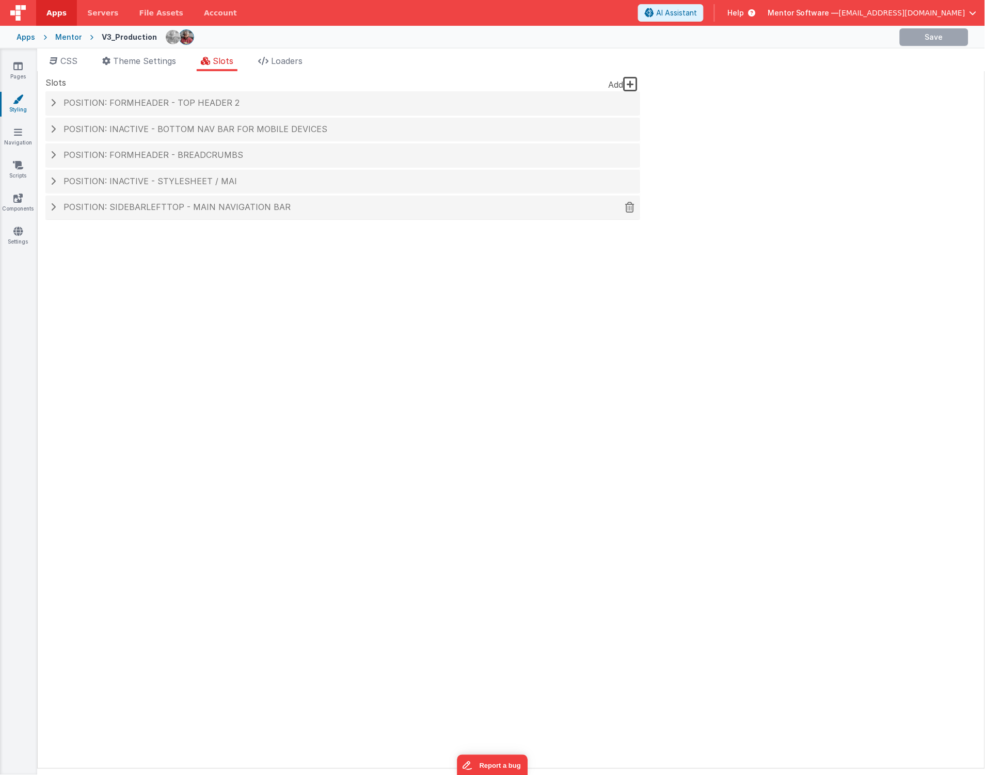
click at [156, 212] on span "Position: sidebarLeftTop - MAIN NAVIGATION BAR" at bounding box center [176, 207] width 227 height 10
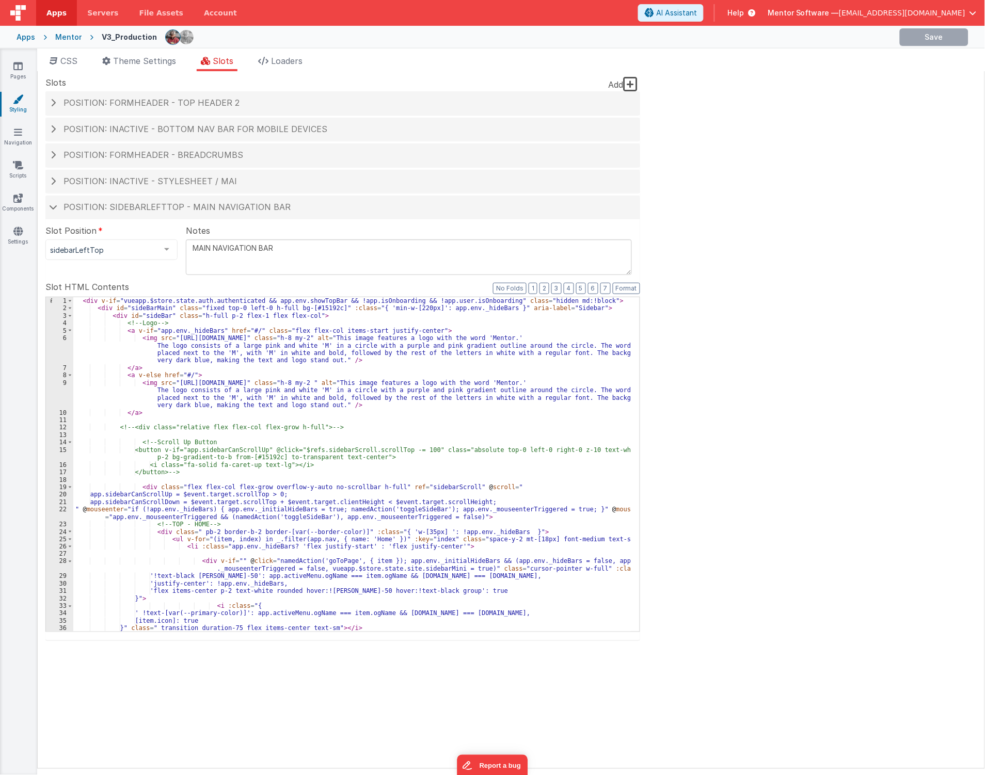
click at [276, 450] on div "< div v-if = "vueapp.$store.state.auth.authenticated && app.env.showTopBar && !…" at bounding box center [351, 471] width 557 height 349
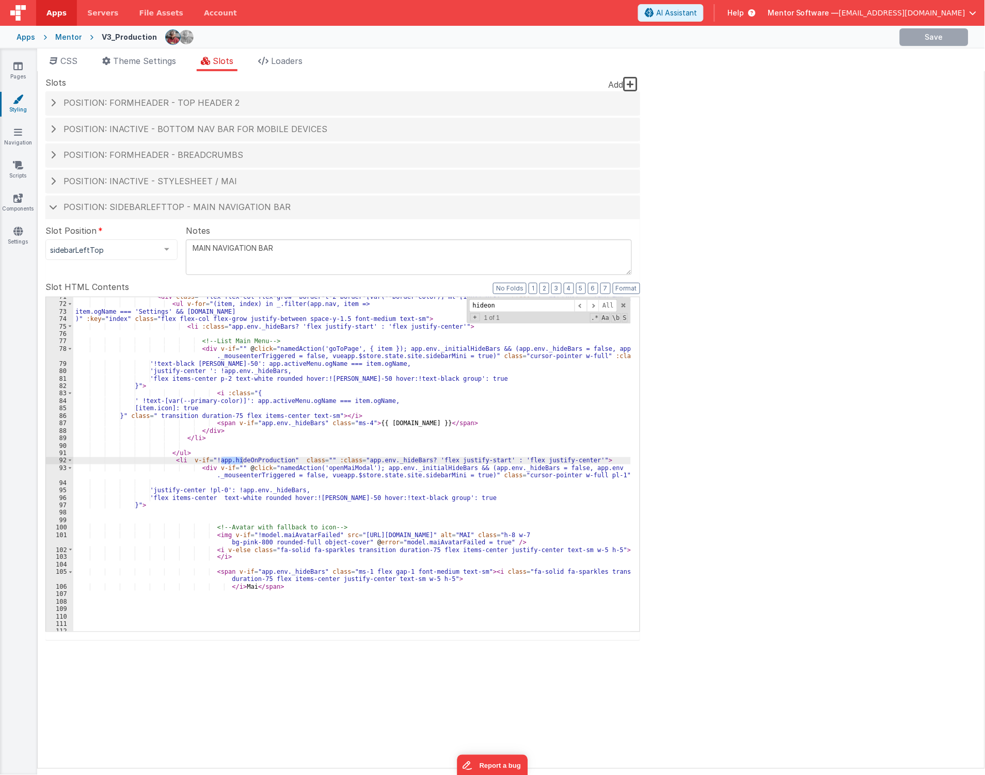
scroll to position [600, 0]
type input "hideonprod"
click at [13, 65] on icon at bounding box center [17, 66] width 9 height 10
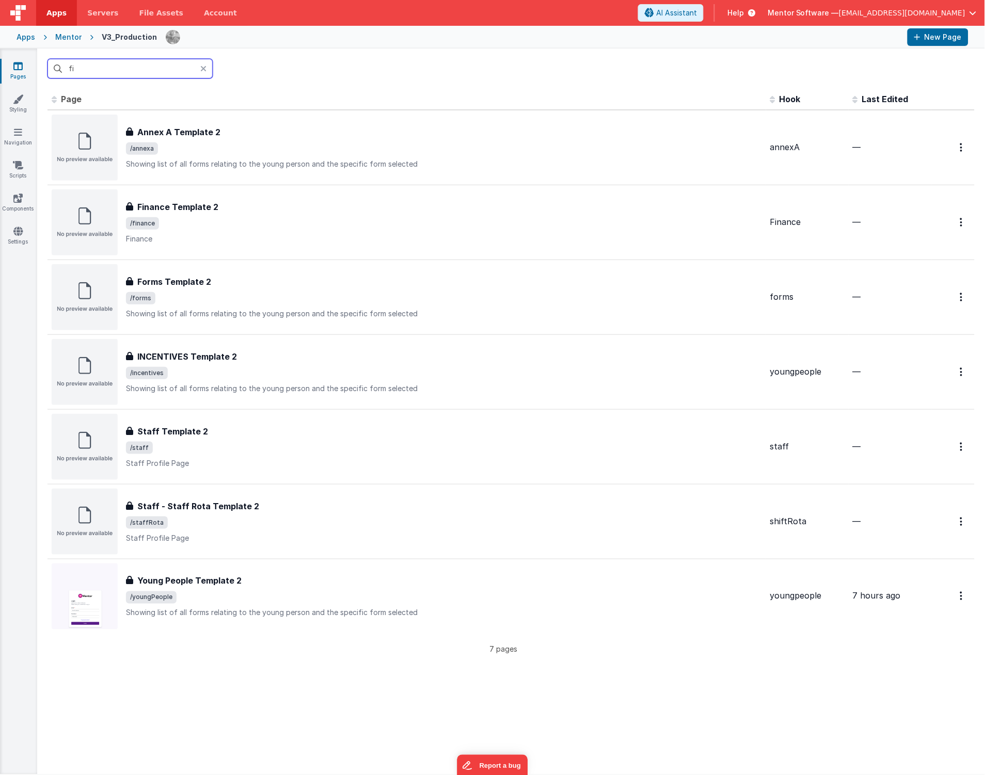
click at [124, 75] on input "fi" at bounding box center [129, 69] width 165 height 20
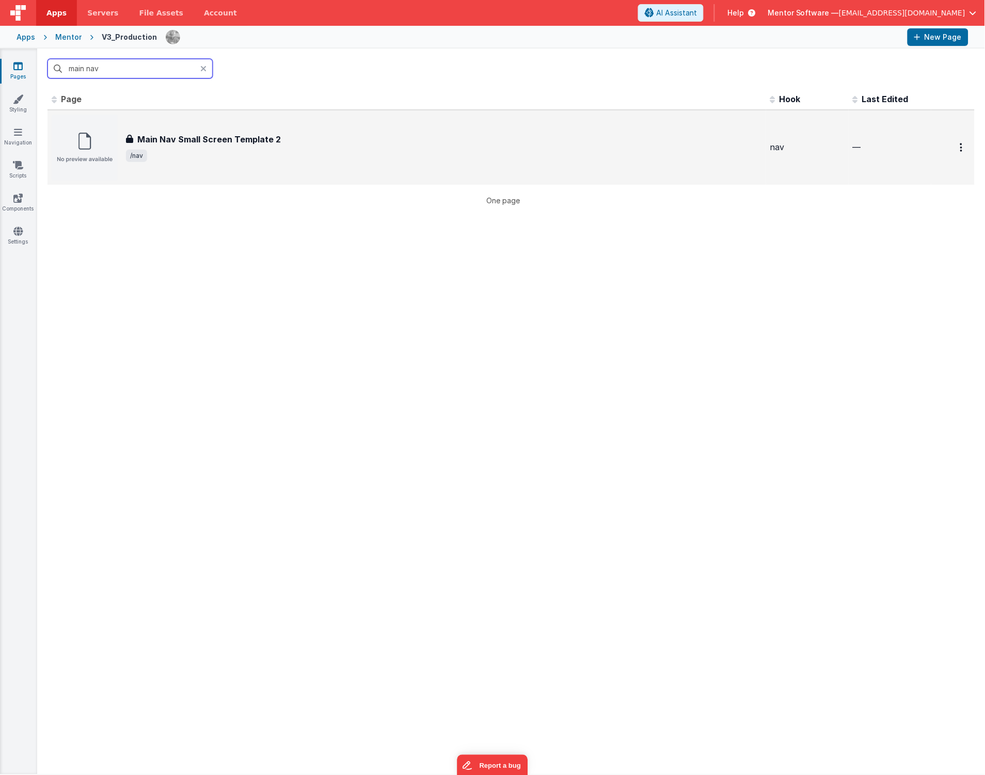
type input "main nav"
click at [270, 157] on span "/nav" at bounding box center [444, 156] width 636 height 12
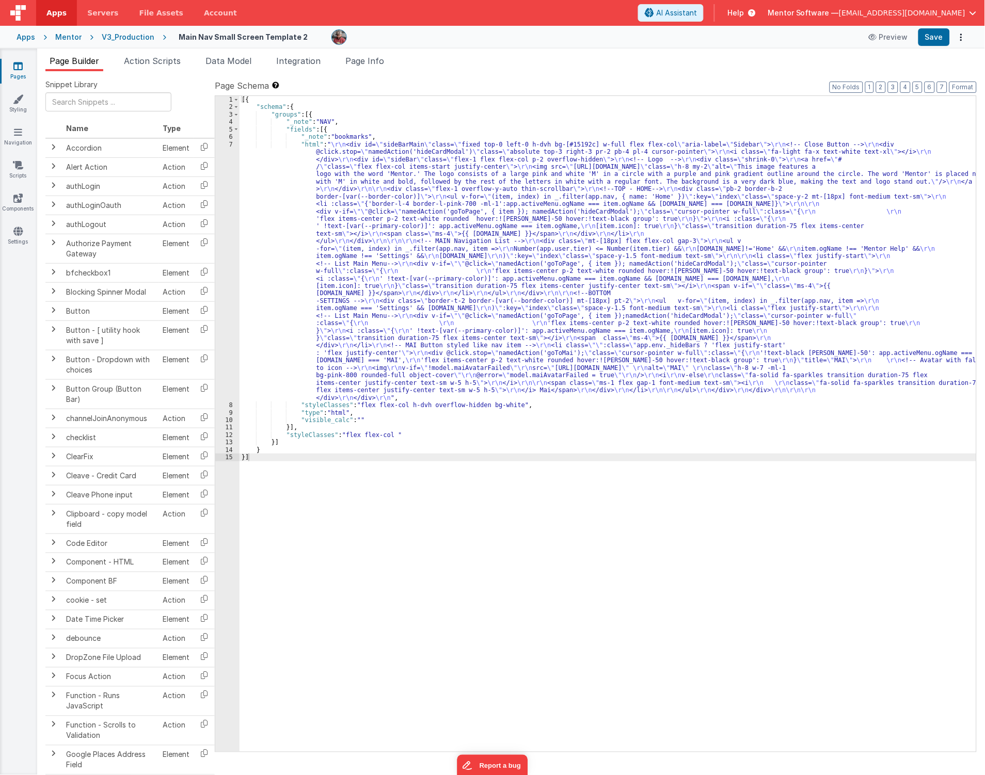
click at [303, 258] on div "[{ "schema" : { "groups" : [{ "_note" : "NAV" , "fields" : [{ "_note" : "bookma…" at bounding box center [607, 431] width 737 height 671
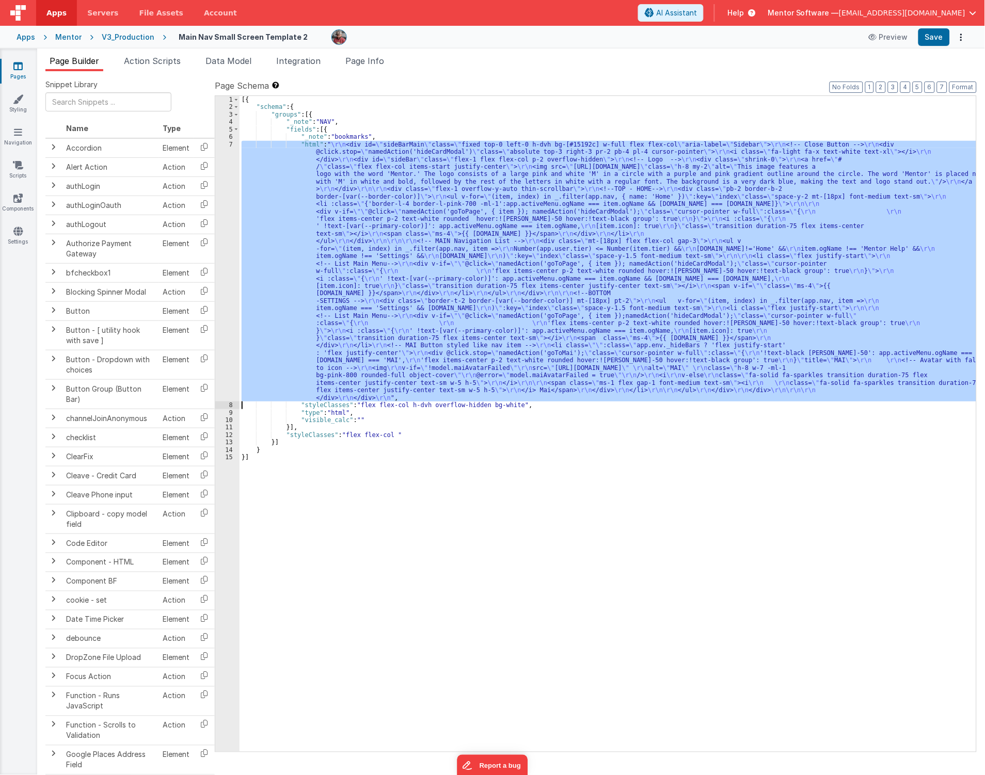
click at [220, 298] on div "7" at bounding box center [227, 271] width 24 height 261
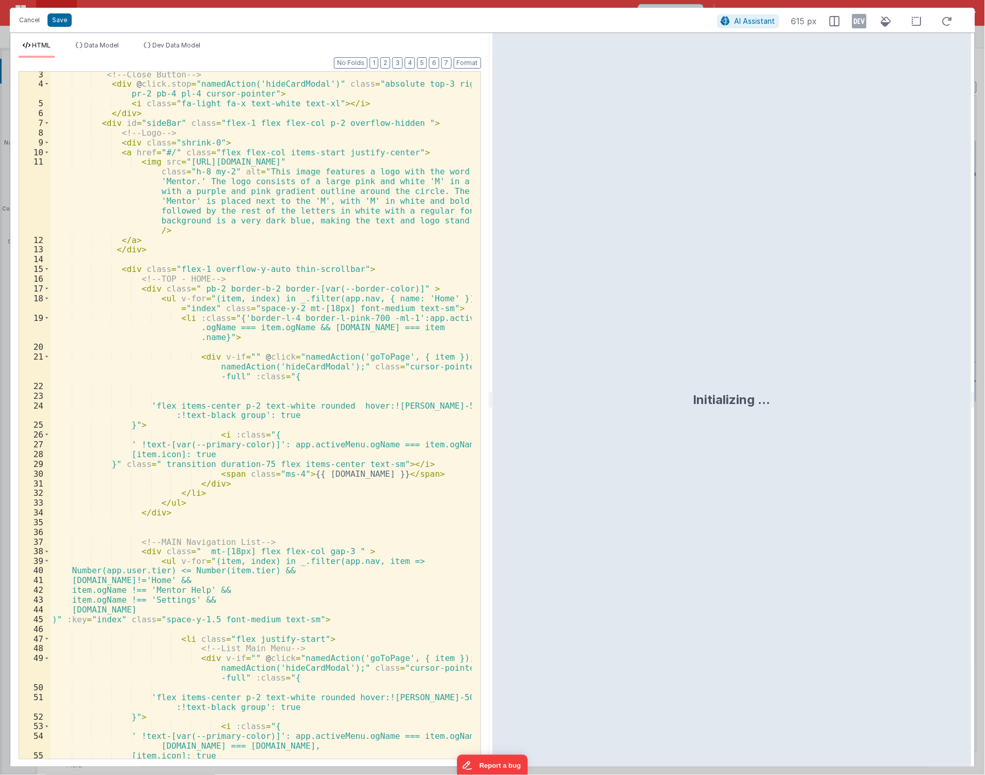
scroll to position [726, 0]
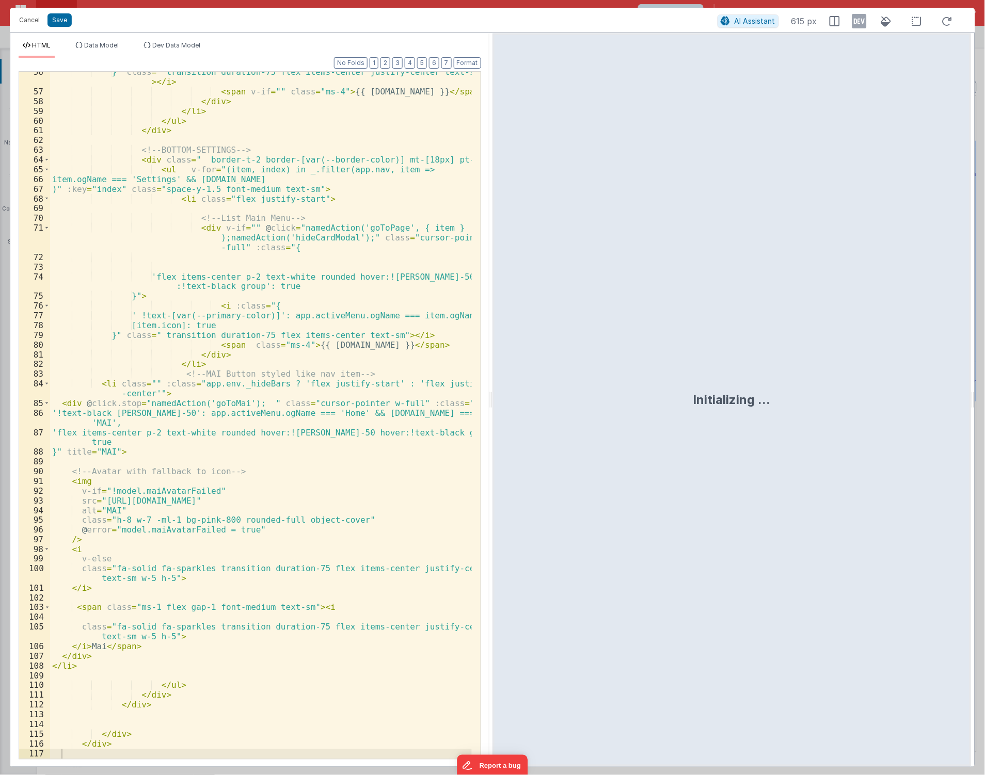
click at [111, 384] on div "}" class = " transition duration-75 flex items-center justify-center text-sm" >…" at bounding box center [261, 425] width 422 height 717
click at [62, 21] on button "Save" at bounding box center [59, 19] width 24 height 13
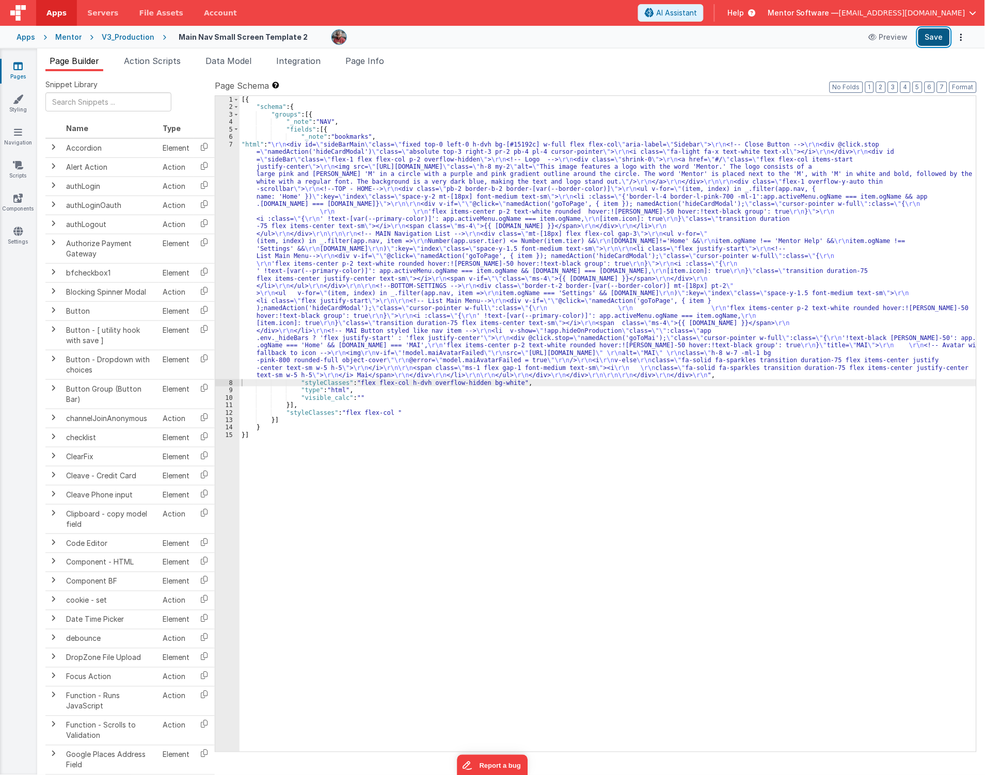
click at [933, 29] on button "Save" at bounding box center [933, 37] width 31 height 18
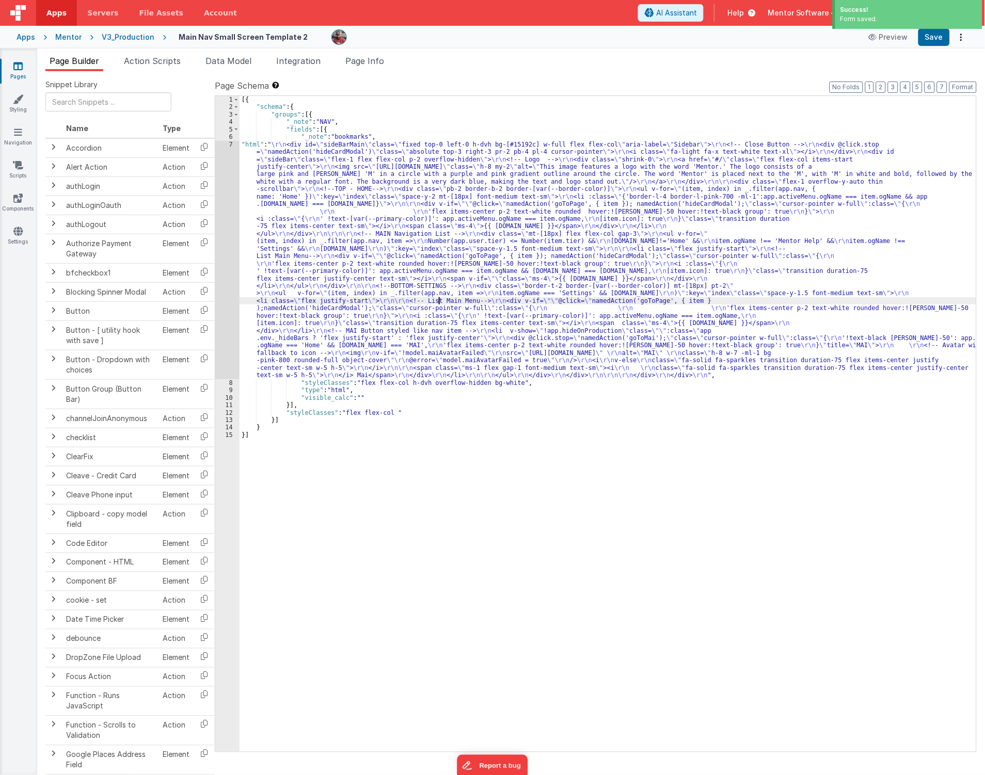
click at [439, 303] on div "[{ "schema" : { "groups" : [{ "_note" : "NAV" , "fields" : [{ "_note" : "bookma…" at bounding box center [607, 431] width 737 height 671
click at [226, 351] on div "7" at bounding box center [227, 260] width 24 height 238
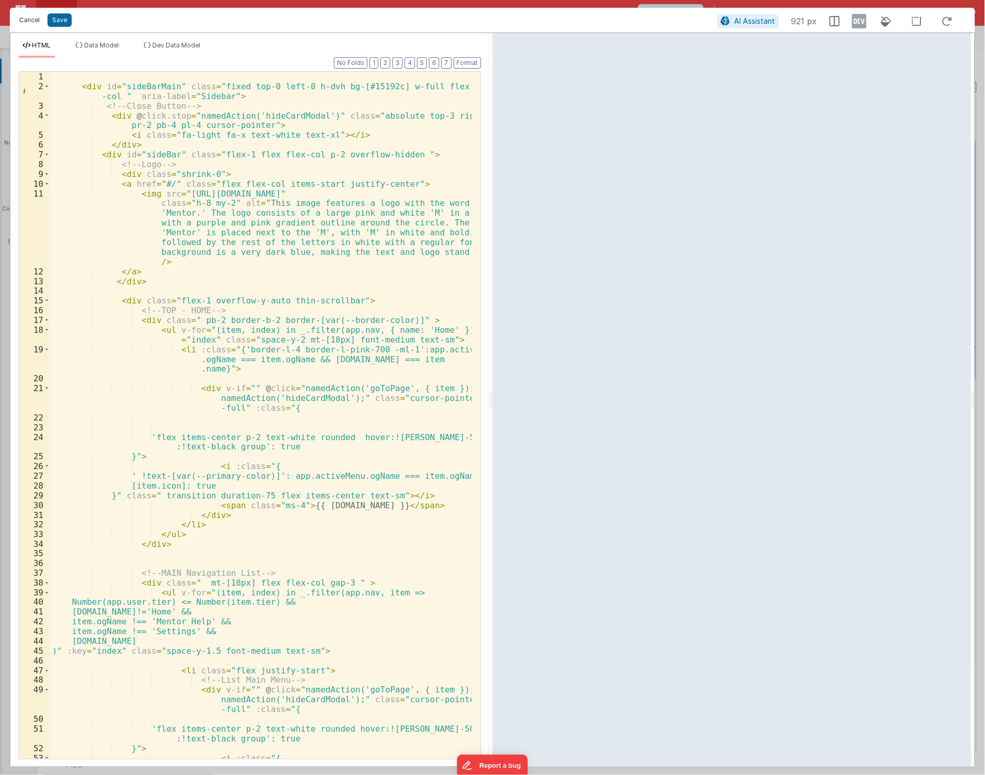
drag, startPoint x: 26, startPoint y: 24, endPoint x: 39, endPoint y: 73, distance: 50.7
click at [27, 23] on button "Cancel" at bounding box center [29, 20] width 31 height 14
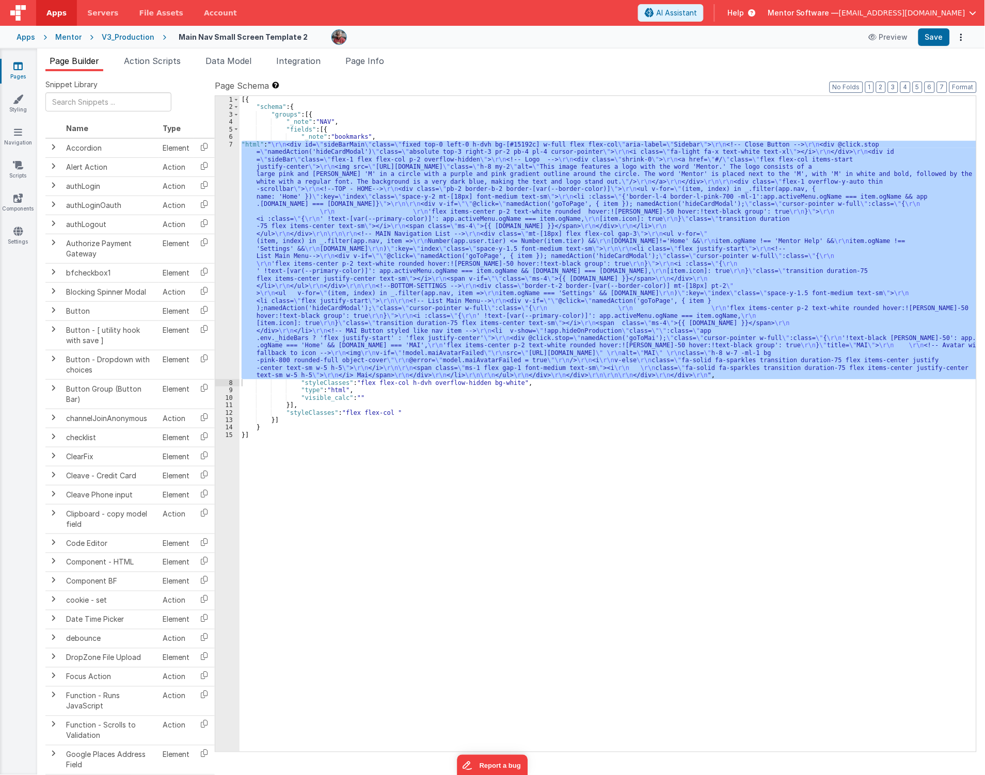
drag, startPoint x: 11, startPoint y: 74, endPoint x: 54, endPoint y: 4, distance: 82.0
click at [11, 74] on link "Pages" at bounding box center [17, 71] width 37 height 21
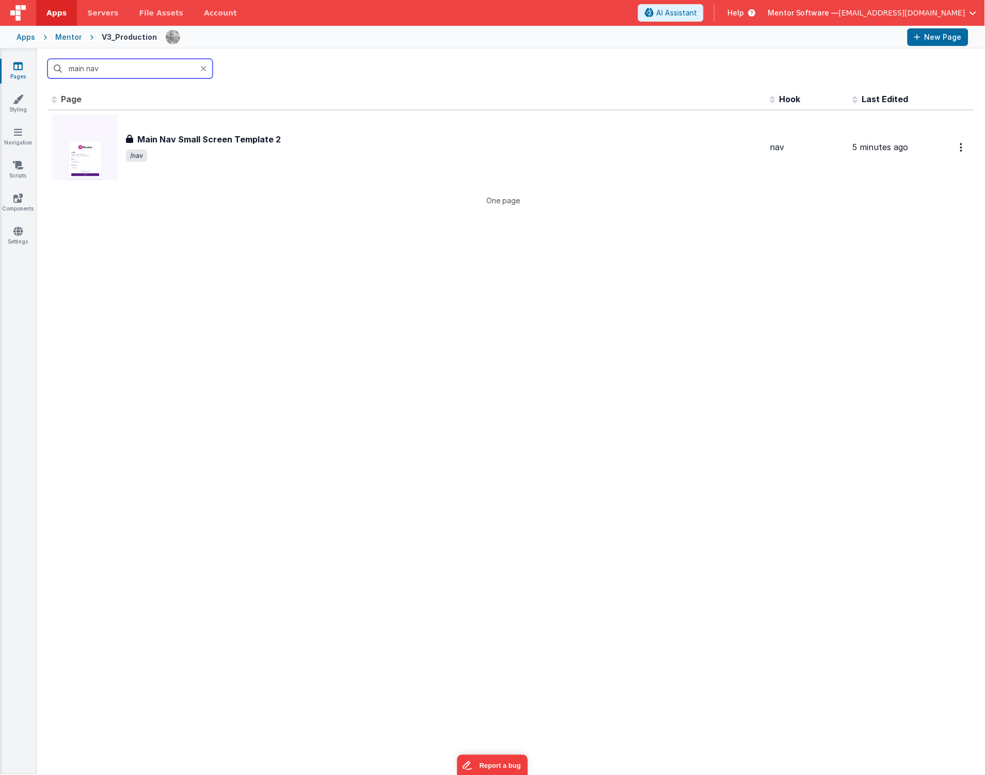
click at [120, 66] on input "main nav" at bounding box center [129, 69] width 165 height 20
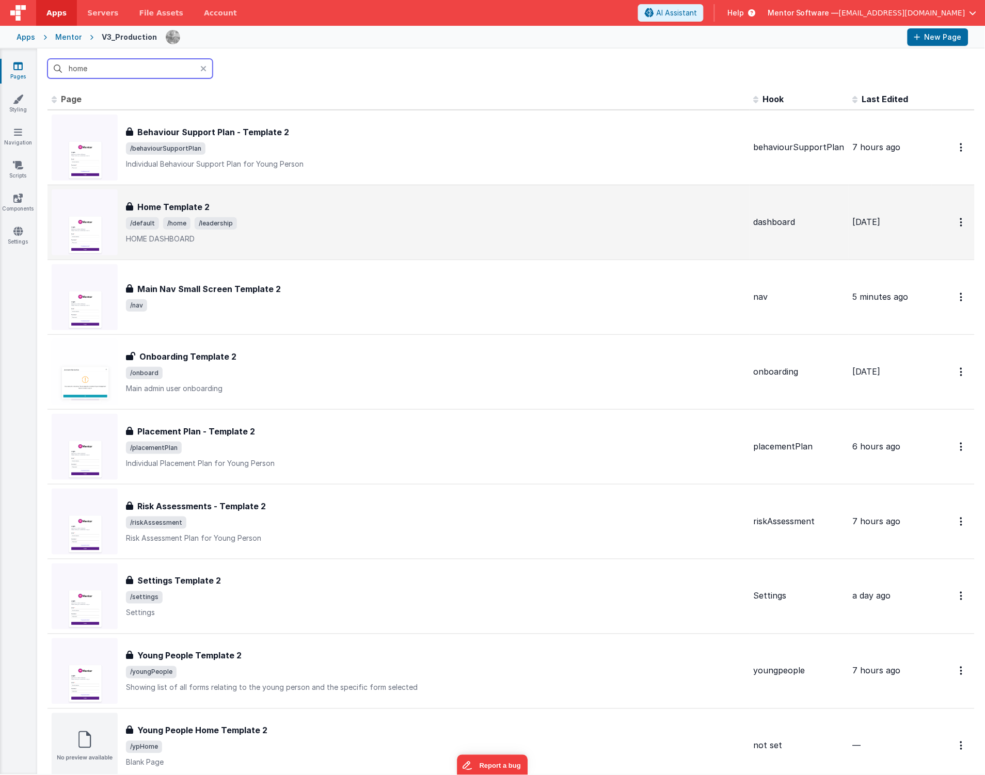
type input "home"
click at [339, 226] on span "/default /home /leadership" at bounding box center [435, 223] width 619 height 12
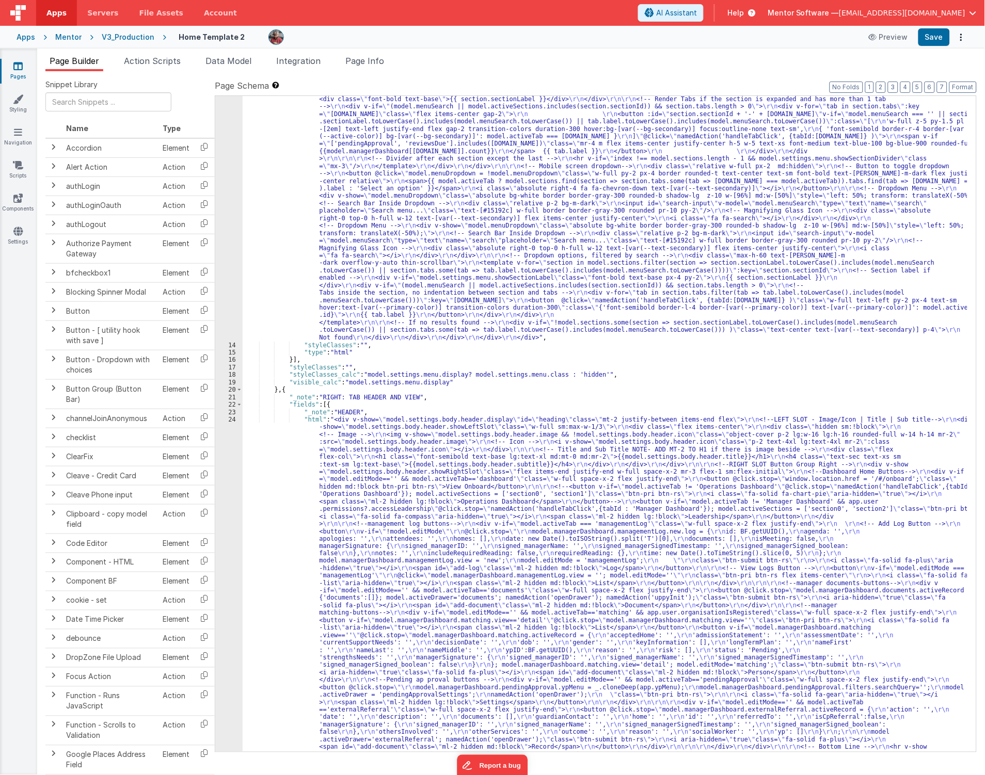
scroll to position [334, 0]
click at [406, 296] on div ""html" : "<div class= \" md:h-[74dvh] \" > \r\n <!-- Search Input --> \r\n <div…" at bounding box center [605, 632] width 725 height 1416
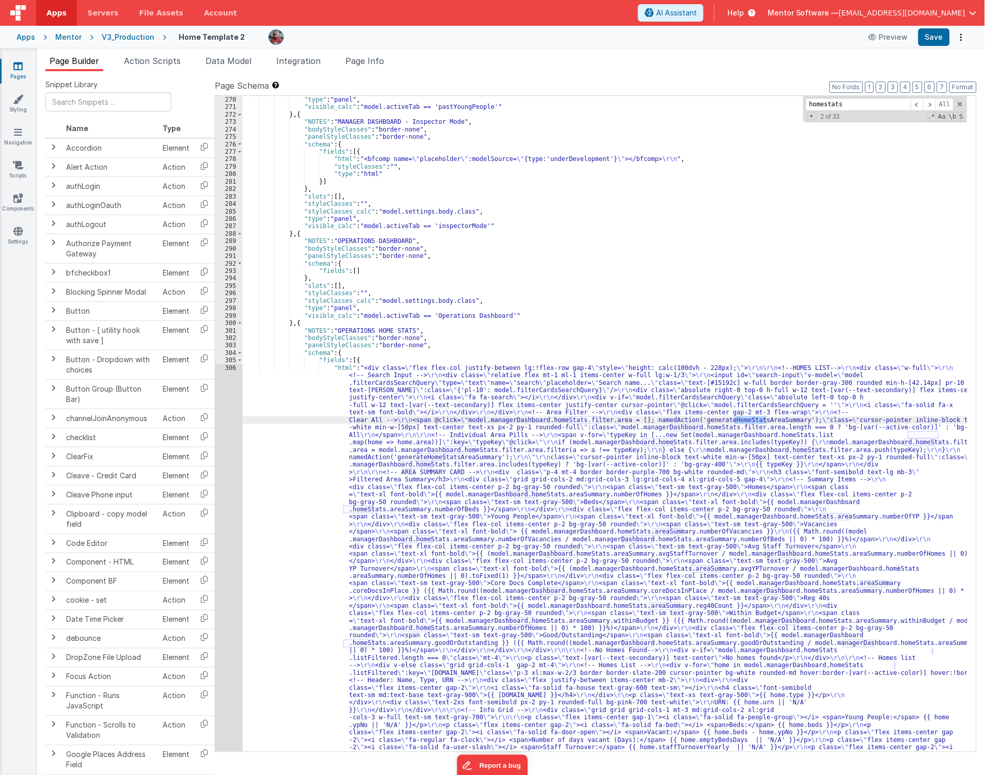
scroll to position [11432, 0]
type input "homestats"
click at [279, 487] on div ""type" : "panel" , "visible_calc" : "model.activeTab == 'pastYoungPeople'" } , …" at bounding box center [605, 692] width 725 height 1193
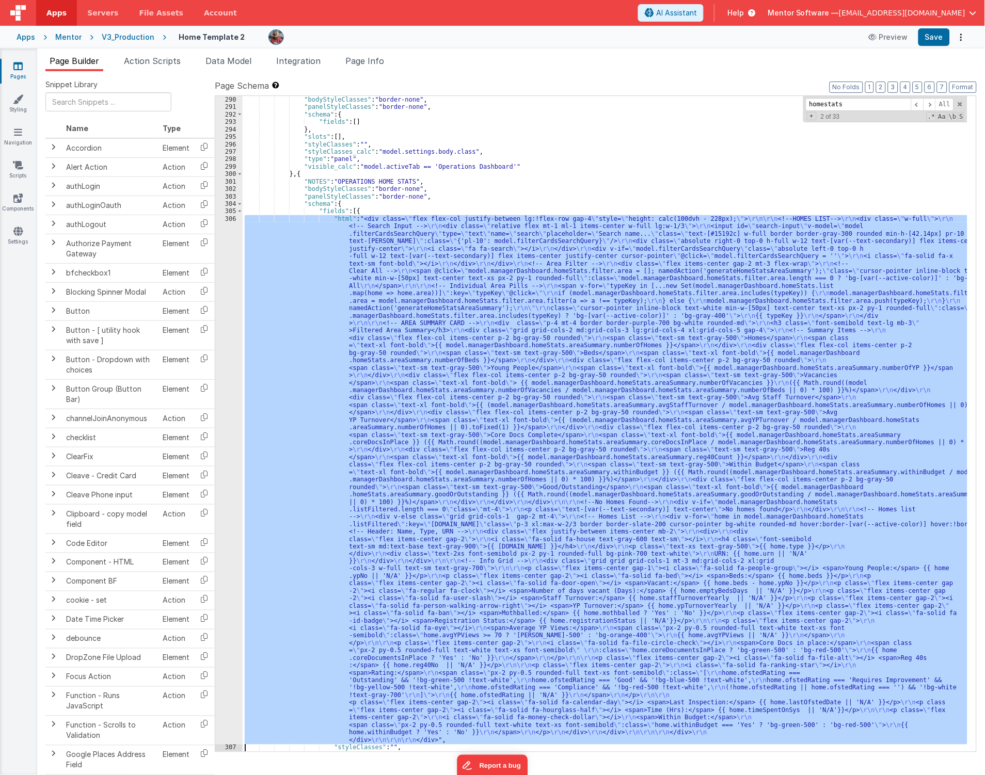
scroll to position [11577, 0]
click at [229, 504] on div "306" at bounding box center [228, 480] width 27 height 530
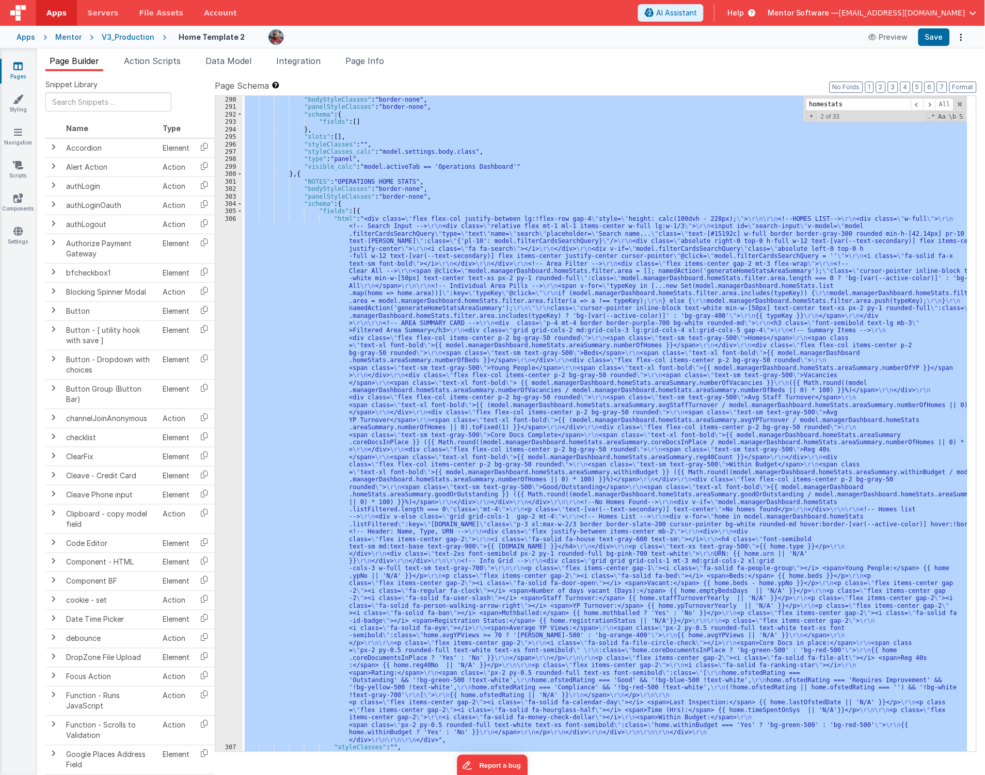
click at [228, 504] on div "306" at bounding box center [228, 480] width 27 height 530
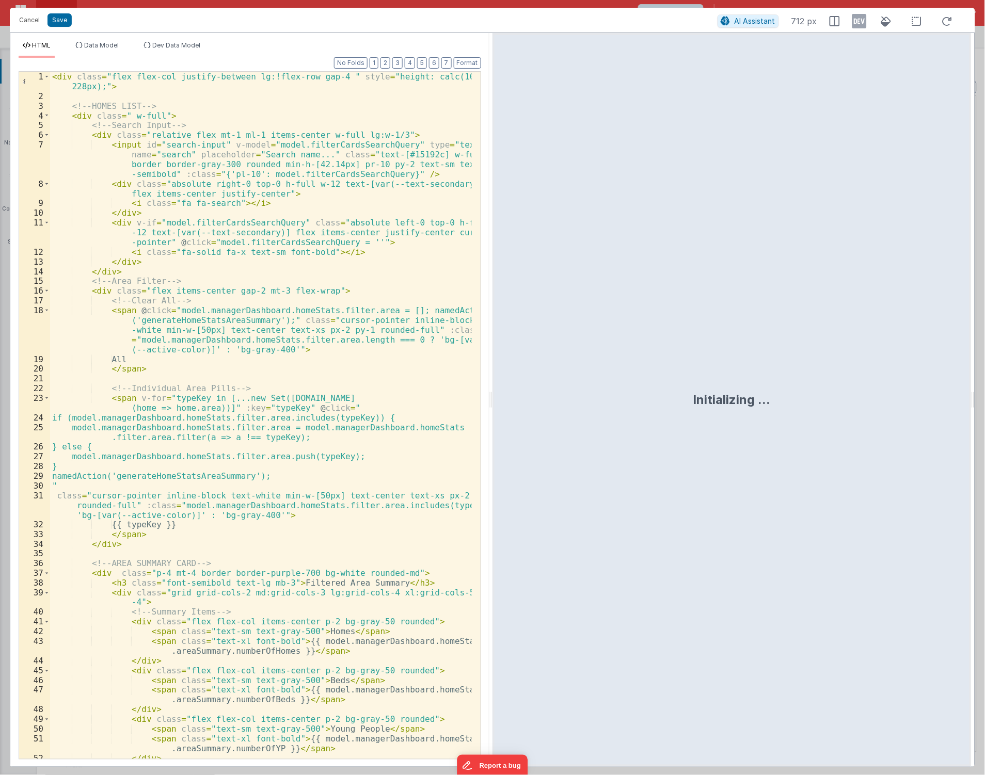
click at [52, 75] on div "< div class = "flex flex-col justify-between lg:!flex-row gap-4 " style = "heig…" at bounding box center [261, 430] width 422 height 717
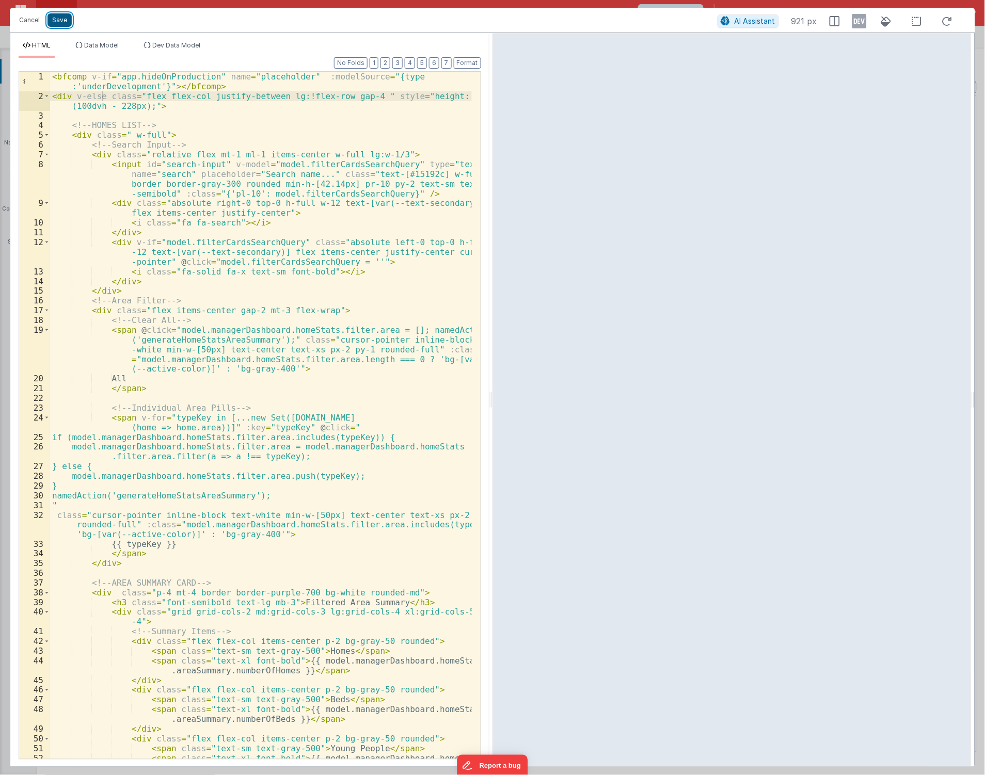
click at [59, 24] on button "Save" at bounding box center [59, 19] width 24 height 13
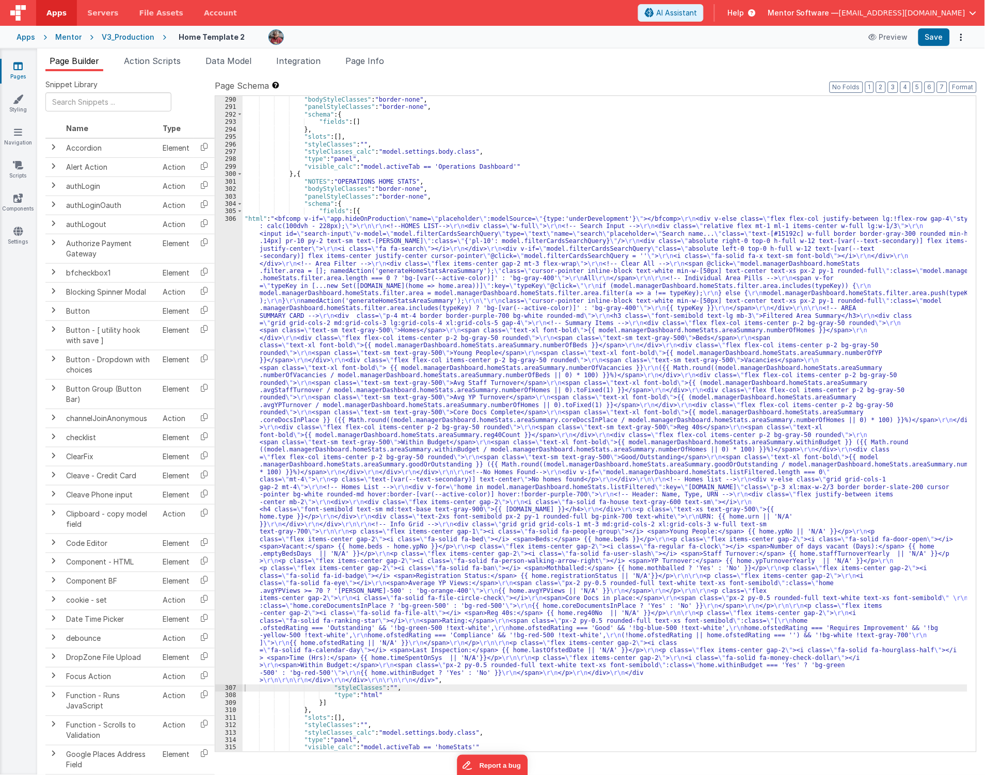
scroll to position [11616, 0]
click at [935, 41] on button "Save" at bounding box center [933, 37] width 31 height 18
click at [932, 29] on button "Save" at bounding box center [933, 37] width 31 height 18
click at [14, 71] on link "Pages" at bounding box center [17, 71] width 37 height 21
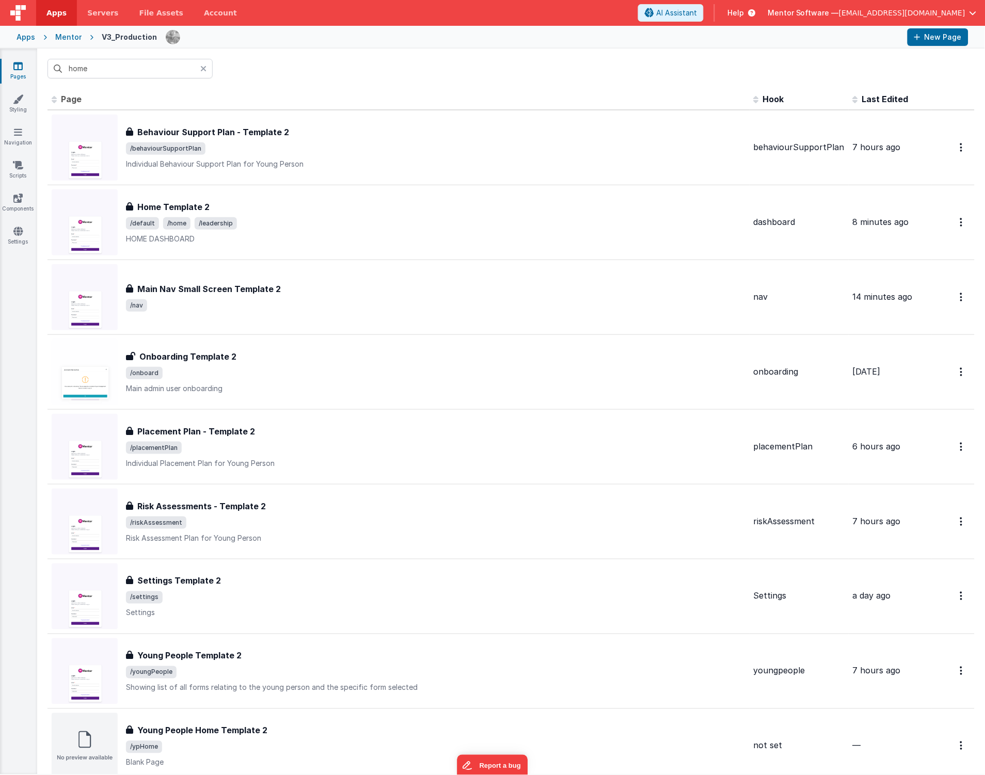
click at [11, 70] on link "Pages" at bounding box center [17, 71] width 37 height 21
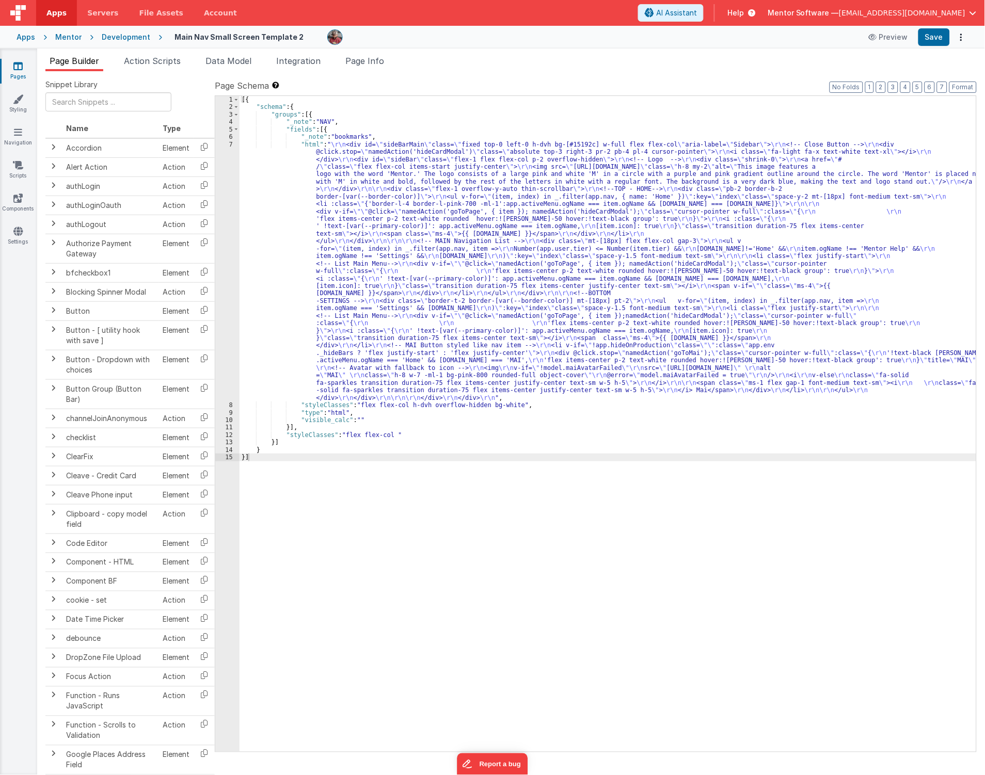
click at [386, 280] on div "[{ "schema" : { "groups" : [{ "_note" : "NAV" , "fields" : [{ "_note" : "bookma…" at bounding box center [607, 431] width 737 height 671
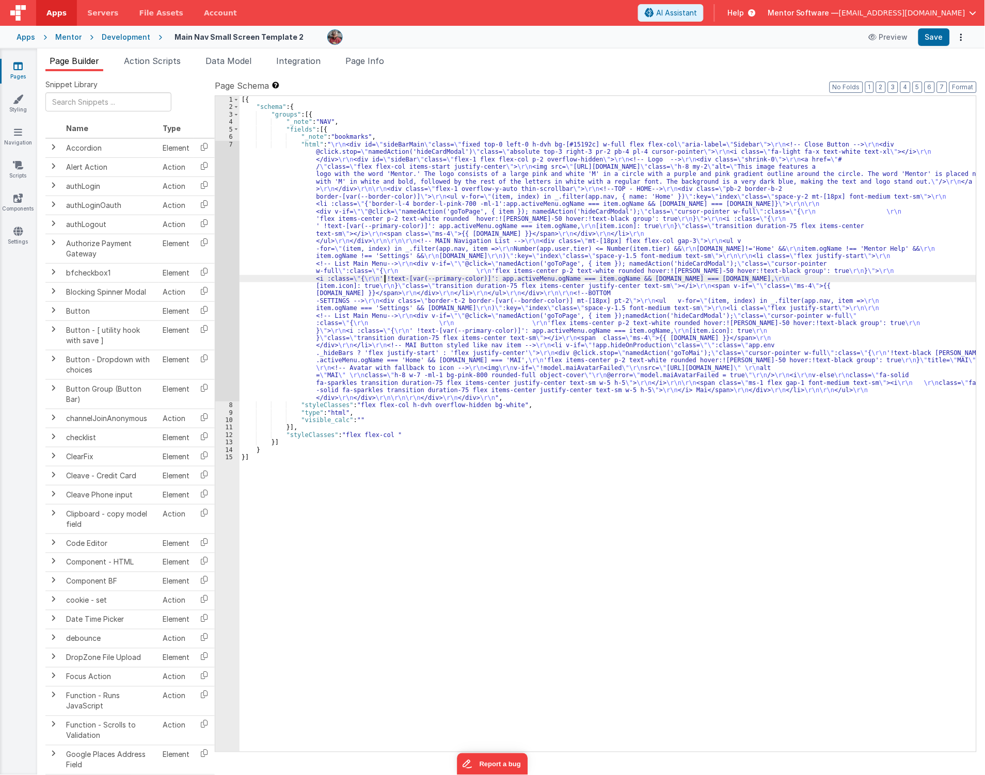
click at [225, 349] on div "7" at bounding box center [227, 271] width 24 height 261
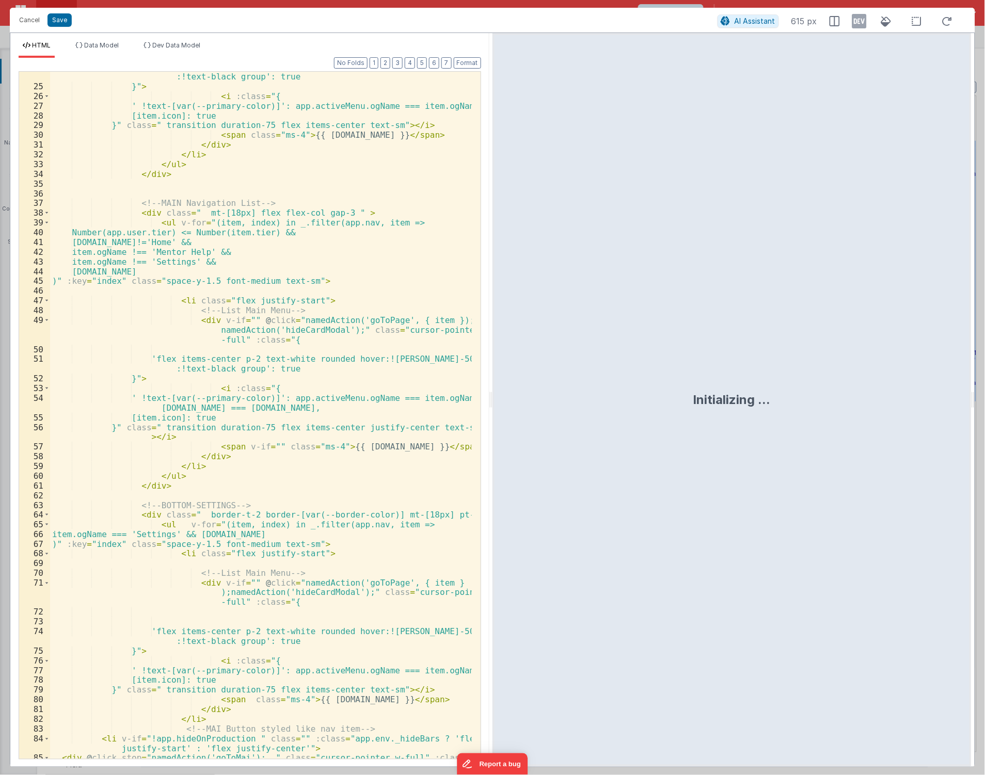
scroll to position [726, 0]
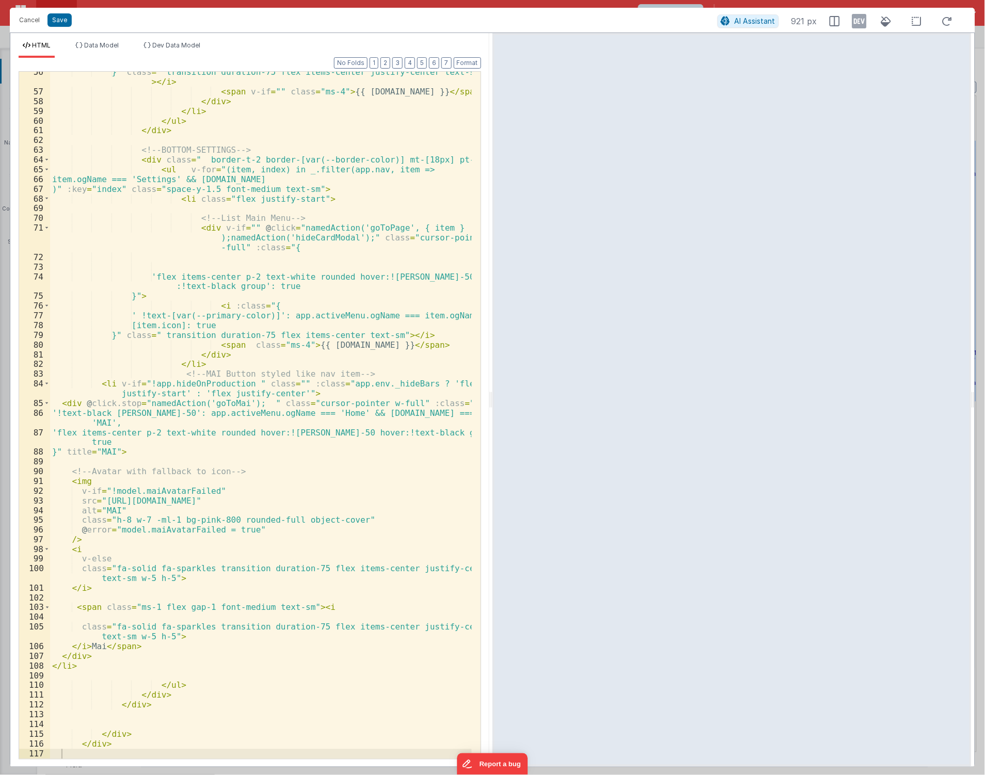
click at [50, 389] on div "84" at bounding box center [34, 389] width 31 height 20
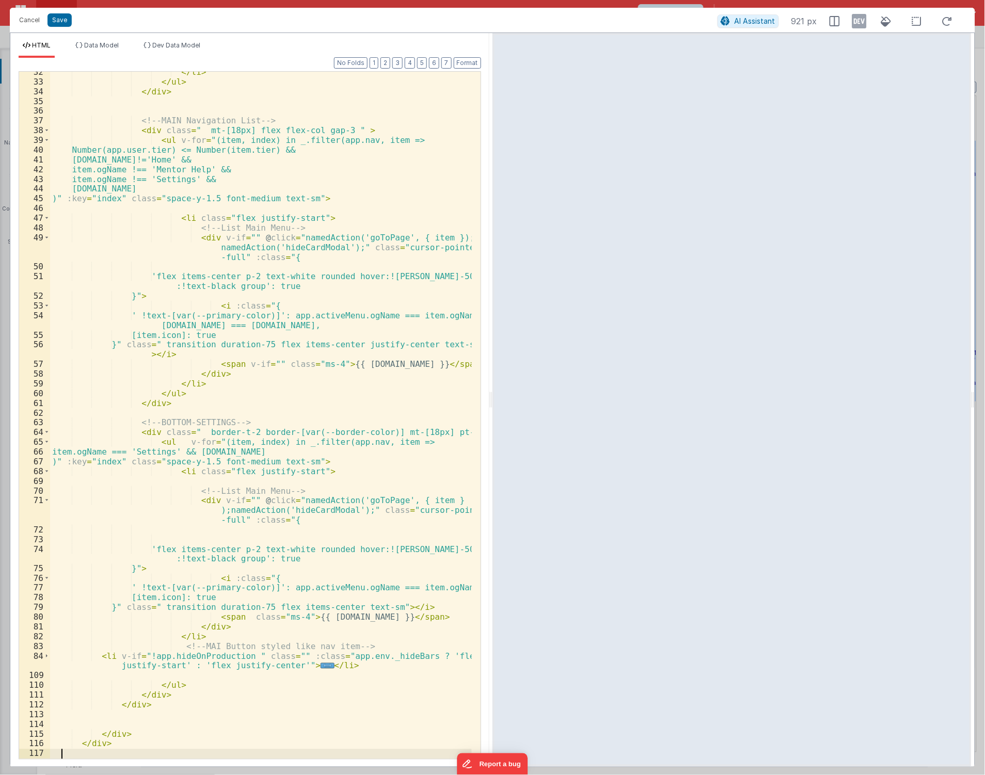
scroll to position [453, 0]
click at [243, 653] on div "</ li > </ ul > </ div > <!-- MAIN Navigation List --> < div class = " mt-[18px…" at bounding box center [261, 420] width 422 height 707
click at [59, 22] on button "Save" at bounding box center [59, 19] width 24 height 13
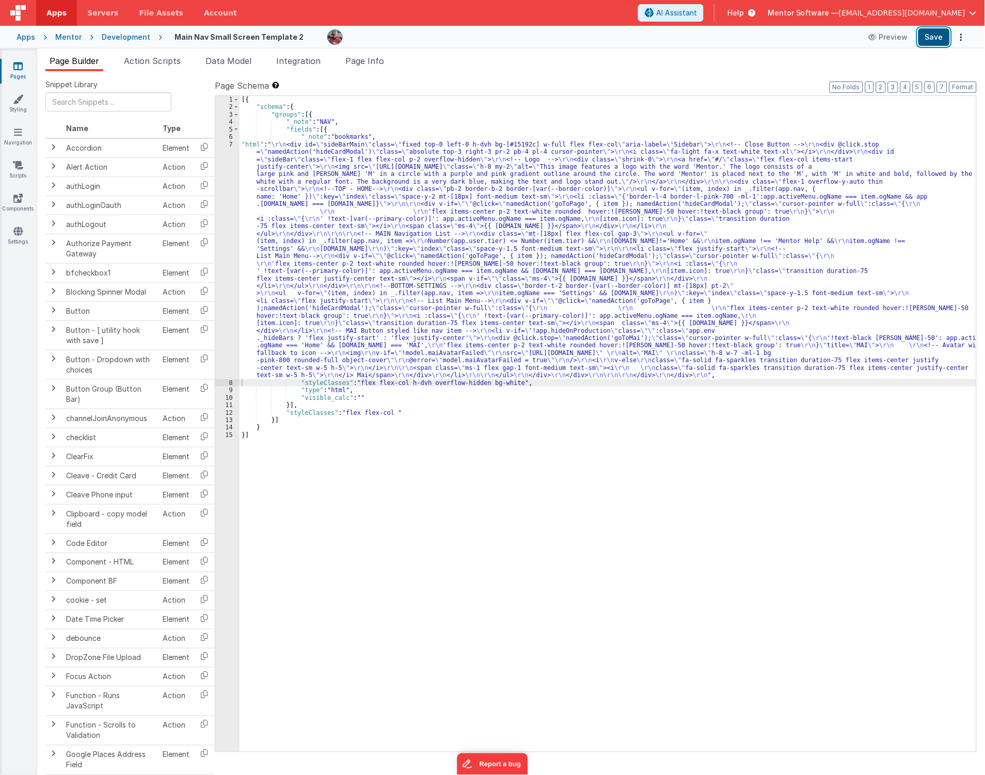
click at [927, 38] on button "Save" at bounding box center [933, 37] width 31 height 18
click at [306, 408] on div "[{ "schema" : { "groups" : [{ "_note" : "NAV" , "fields" : [{ "_note" : "bookma…" at bounding box center [607, 431] width 737 height 671
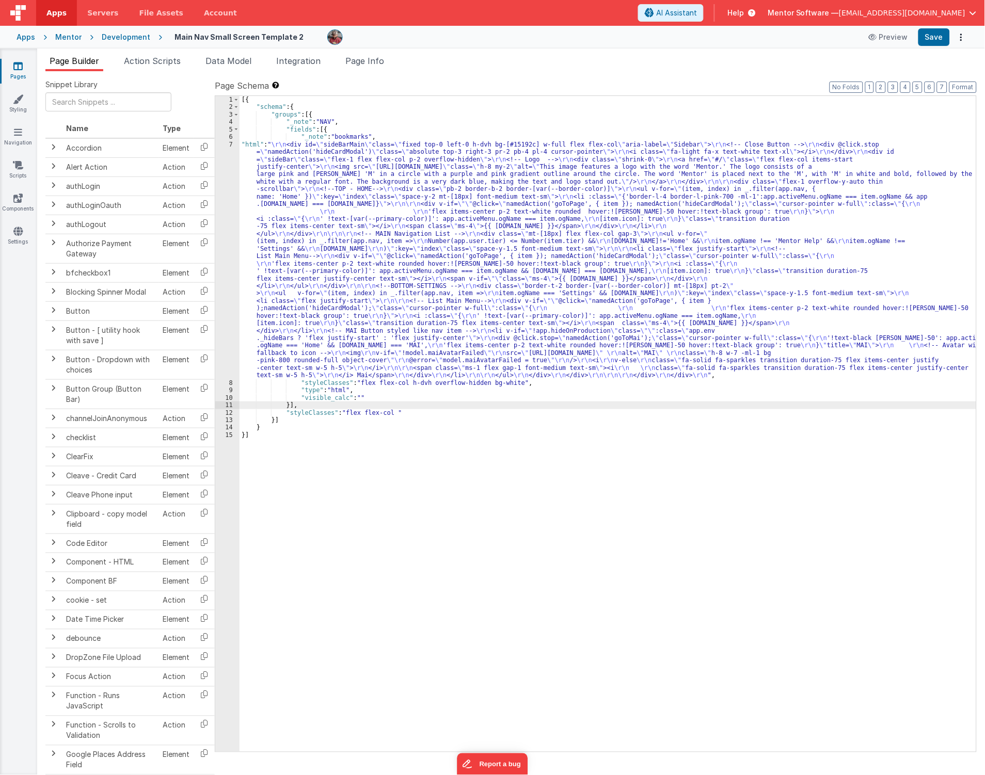
click at [484, 292] on div "[{ "schema" : { "groups" : [{ "_note" : "NAV" , "fields" : [{ "_note" : "bookma…" at bounding box center [607, 431] width 737 height 671
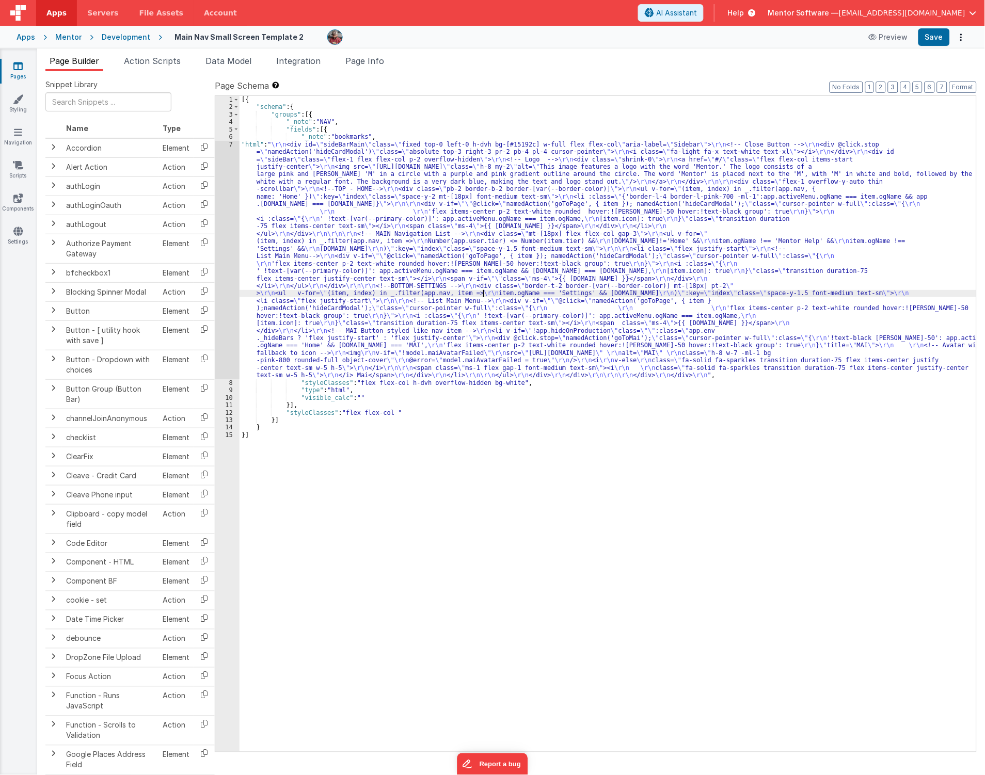
click at [226, 343] on div "7" at bounding box center [227, 260] width 24 height 238
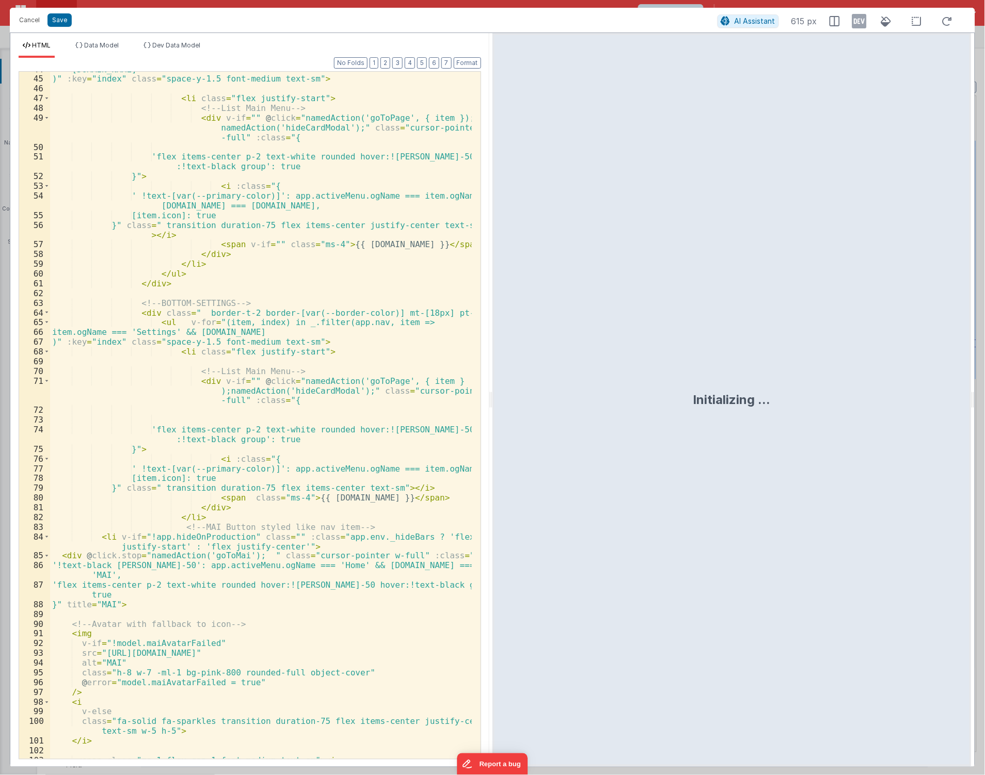
scroll to position [726, 0]
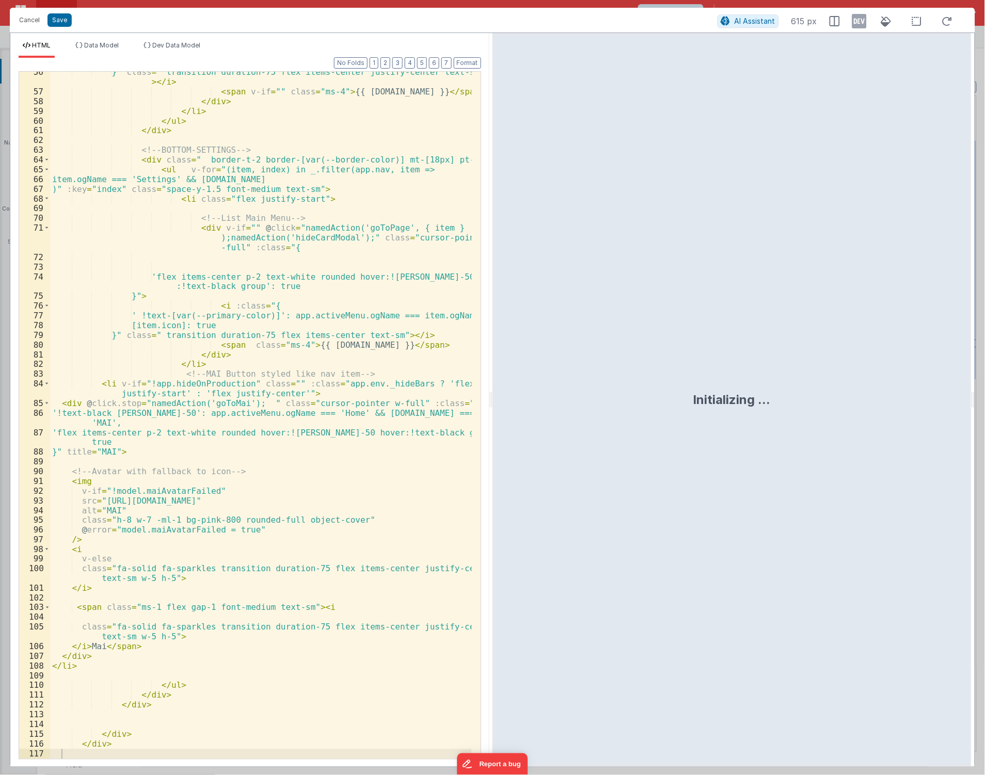
click at [91, 488] on div "}" class = " transition duration-75 flex items-center justify-center text-sm" >…" at bounding box center [261, 425] width 422 height 717
click at [133, 392] on div "}" class = " transition duration-75 flex items-center justify-center text-sm" >…" at bounding box center [261, 425] width 422 height 717
click at [58, 20] on button "Save" at bounding box center [59, 19] width 24 height 13
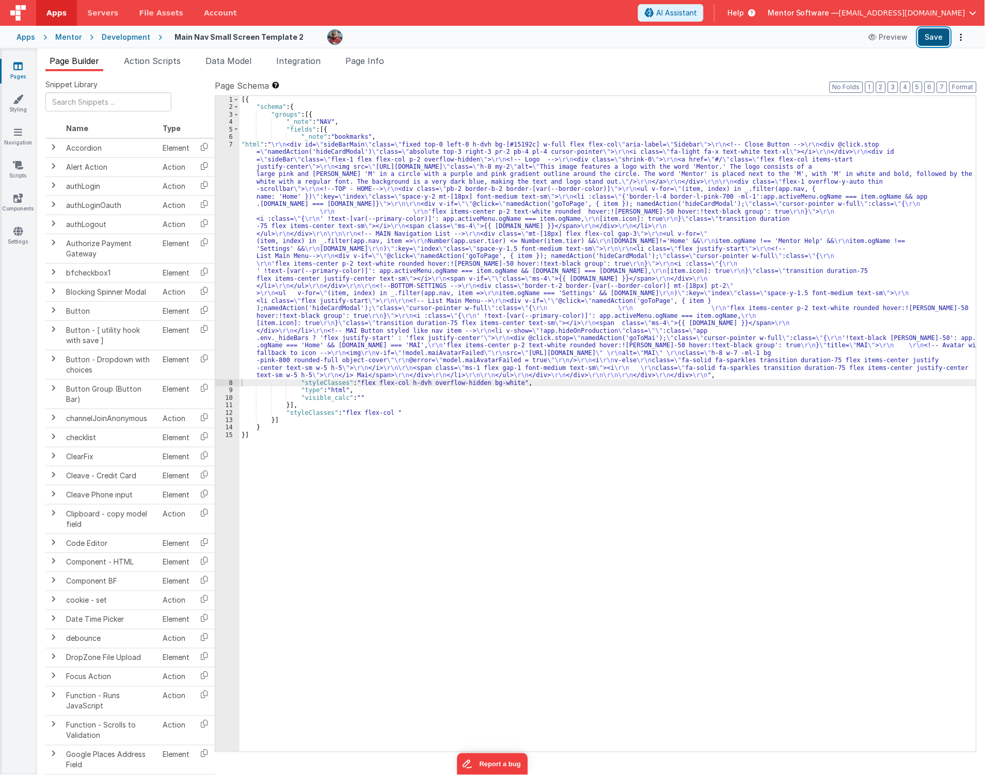
click at [940, 40] on button "Save" at bounding box center [933, 37] width 31 height 18
click at [322, 232] on div "[{ "schema" : { "groups" : [{ "_note" : "NAV" , "fields" : [{ "_note" : "bookma…" at bounding box center [607, 431] width 737 height 671
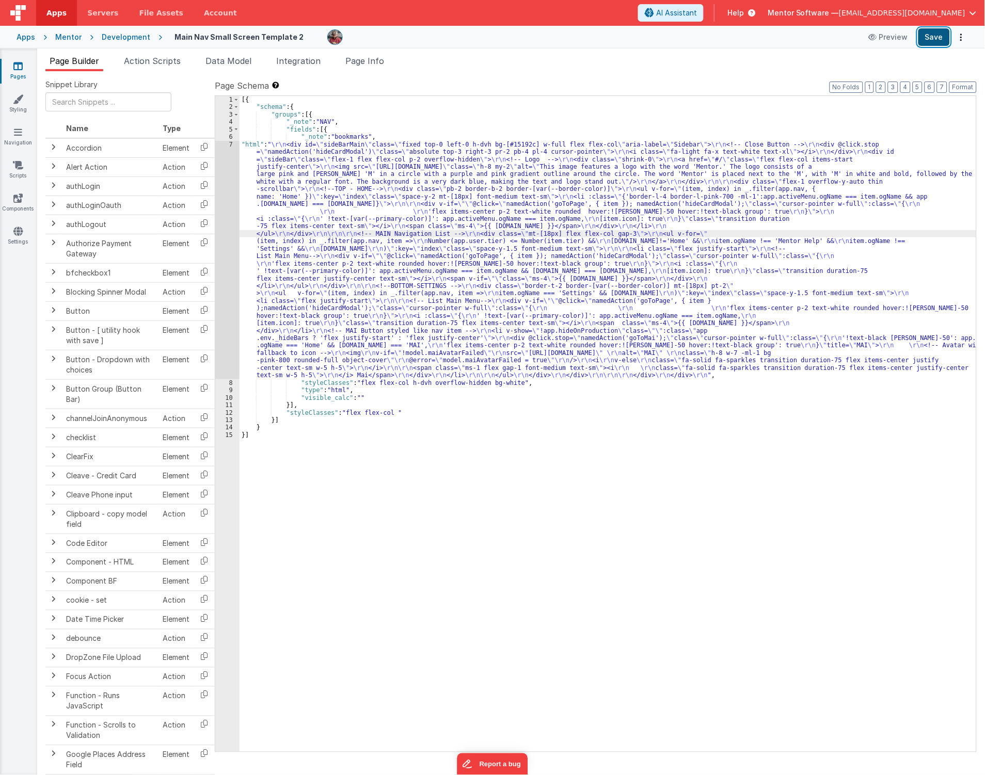
click at [927, 44] on button "Save" at bounding box center [933, 37] width 31 height 18
click at [497, 312] on div "[{ "schema" : { "groups" : [{ "_note" : "NAV" , "fields" : [{ "_note" : "bookma…" at bounding box center [607, 431] width 737 height 671
click at [254, 322] on div "[{ "schema" : { "groups" : [{ "_note" : "NAV" , "fields" : [{ "_note" : "bookma…" at bounding box center [607, 431] width 737 height 671
click at [17, 100] on icon at bounding box center [18, 99] width 10 height 10
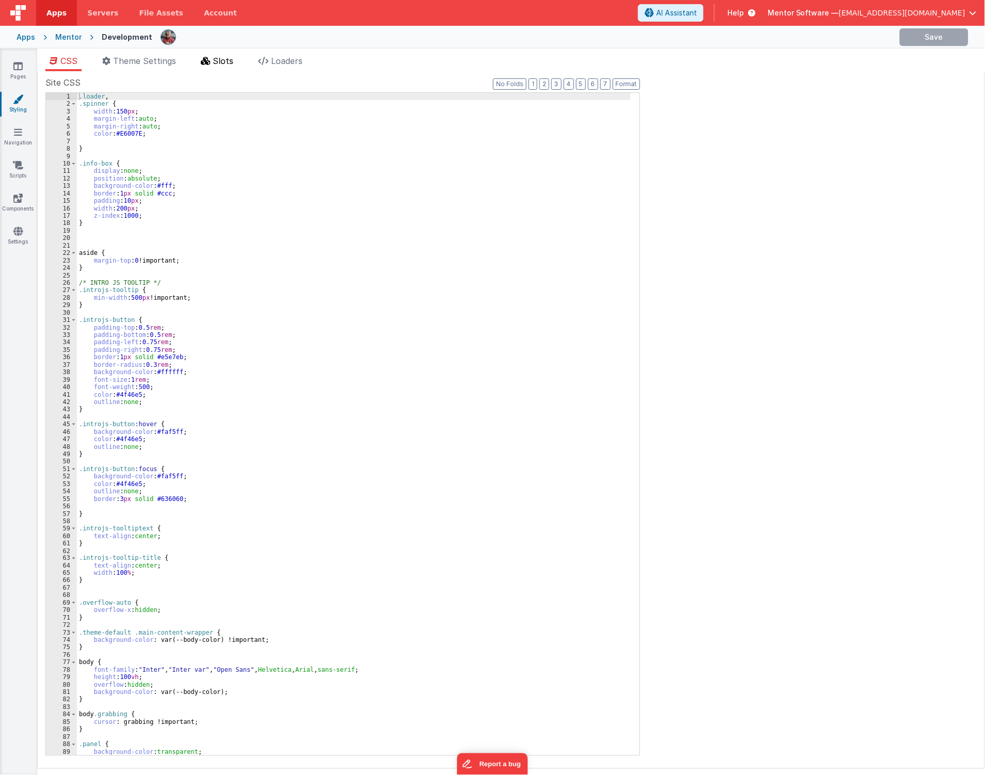
click at [220, 63] on span "Slots" at bounding box center [223, 61] width 21 height 10
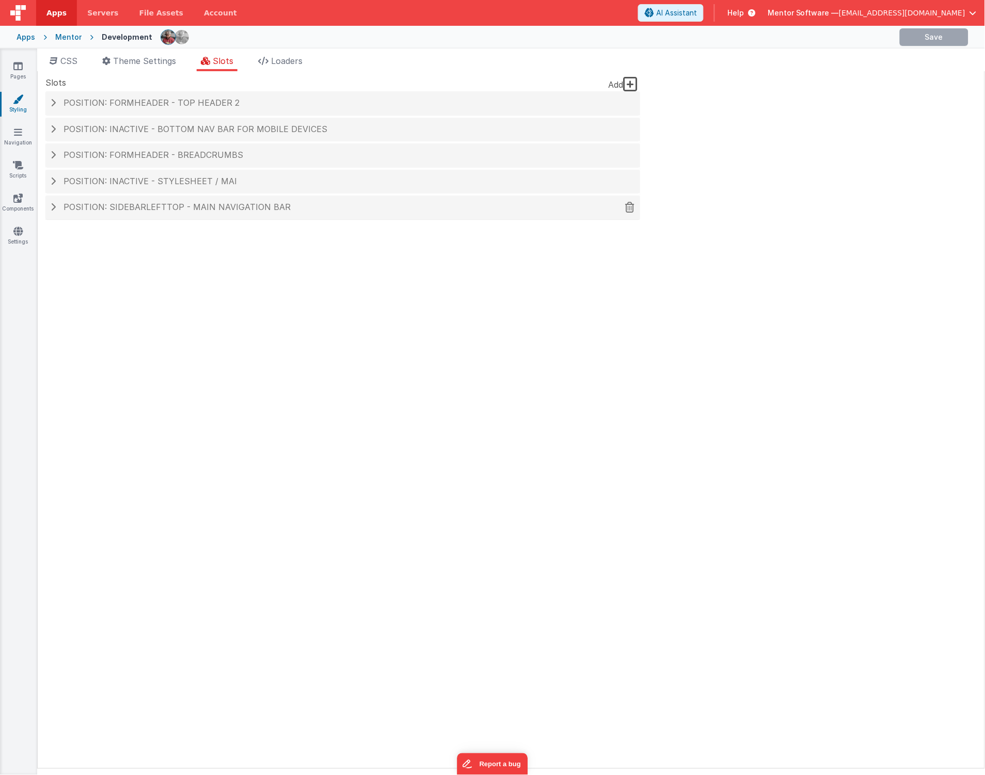
click at [200, 202] on div "Position: sidebarLeftTop - MAIN NAVIGATION BAR" at bounding box center [342, 208] width 595 height 24
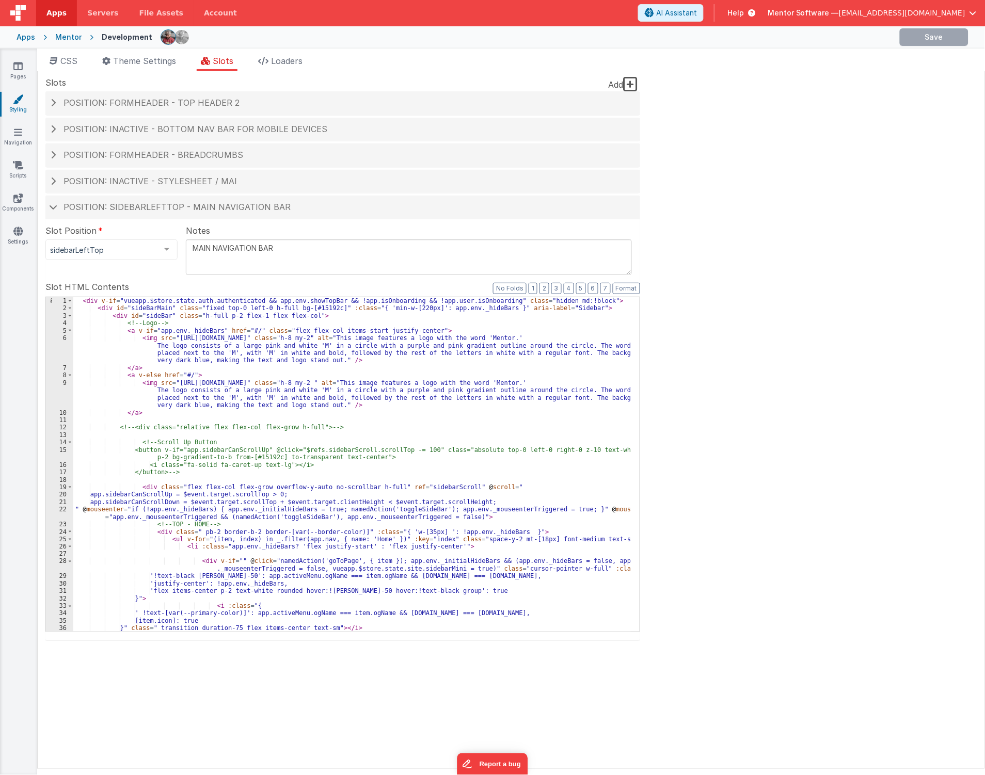
click at [355, 468] on div "< div v-if = "vueapp.$store.state.auth.authenticated && app.env.showTopBar && !…" at bounding box center [351, 471] width 557 height 349
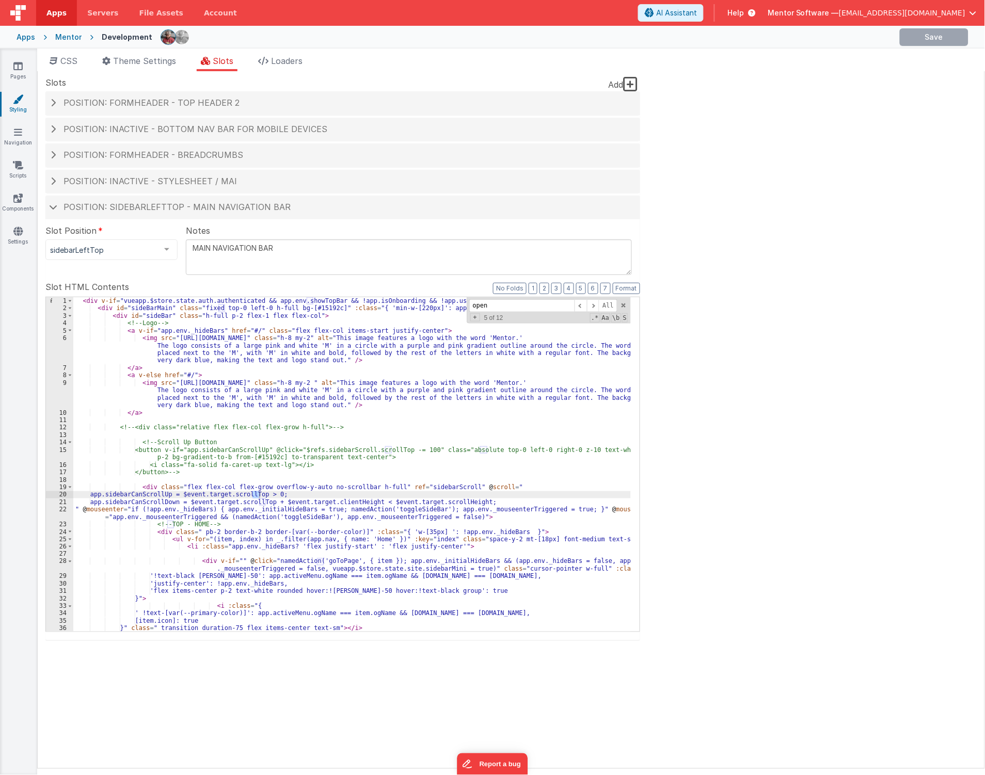
scroll to position [607, 0]
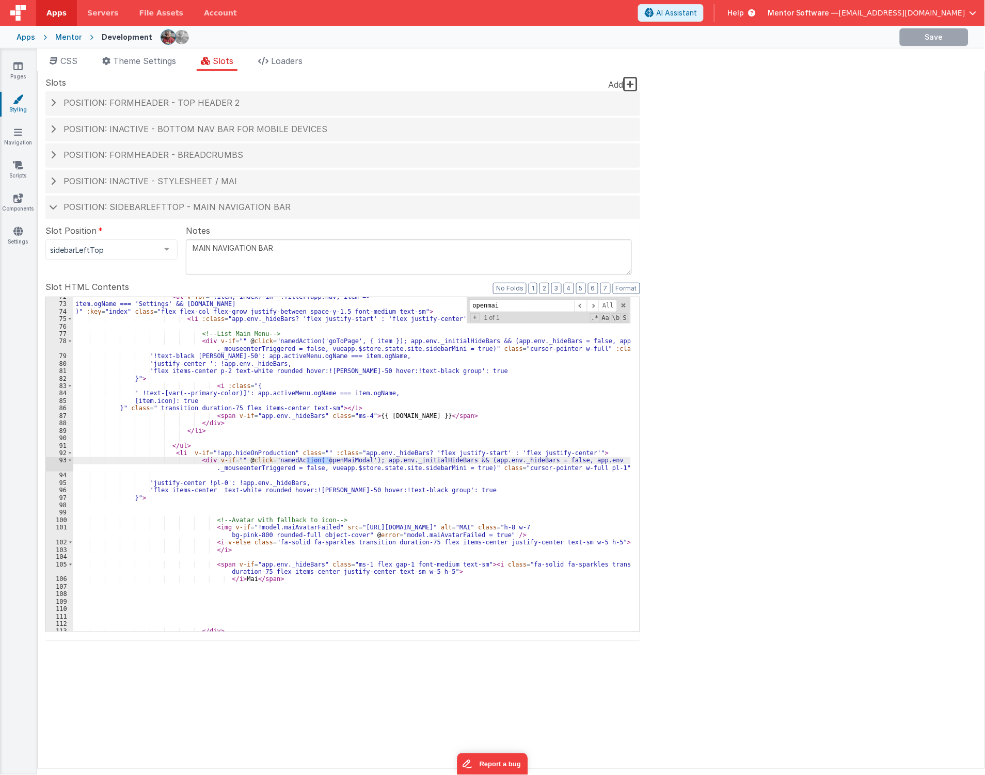
type input "openmai"
drag, startPoint x: 182, startPoint y: 453, endPoint x: 282, endPoint y: 451, distance: 99.6
click at [282, 451] on div "< ul v-for = "(item, index) in _.filter(app.nav, item => item.ogName === 'Setti…" at bounding box center [351, 467] width 557 height 349
click at [21, 65] on icon at bounding box center [17, 66] width 9 height 10
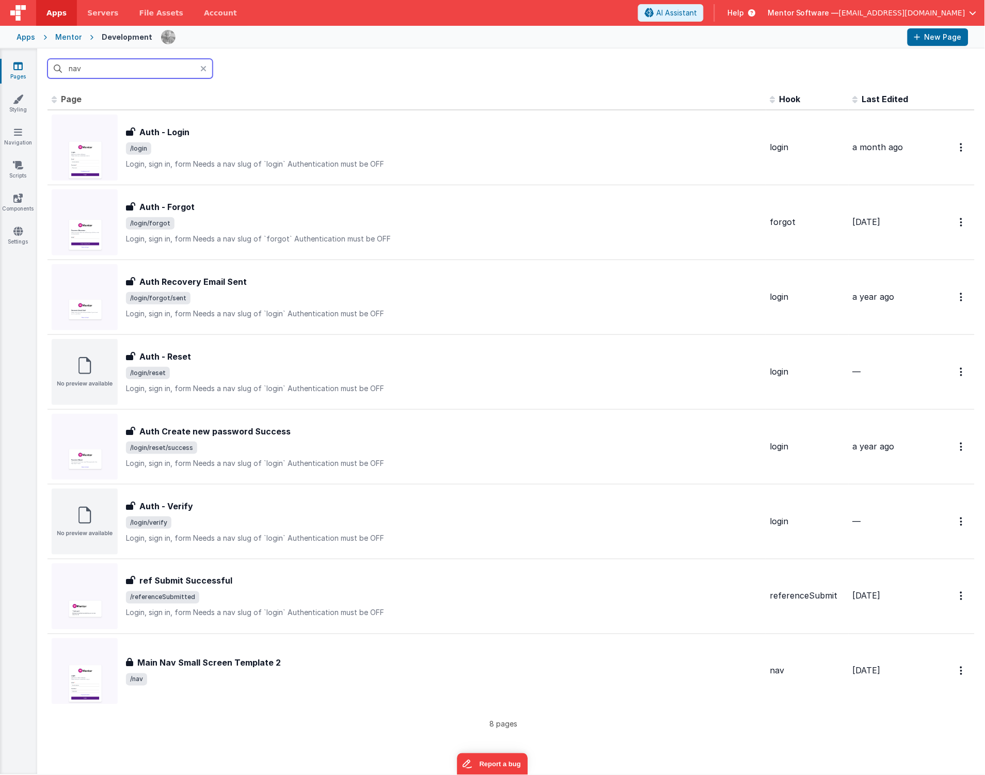
click at [132, 66] on input "nav" at bounding box center [129, 69] width 165 height 20
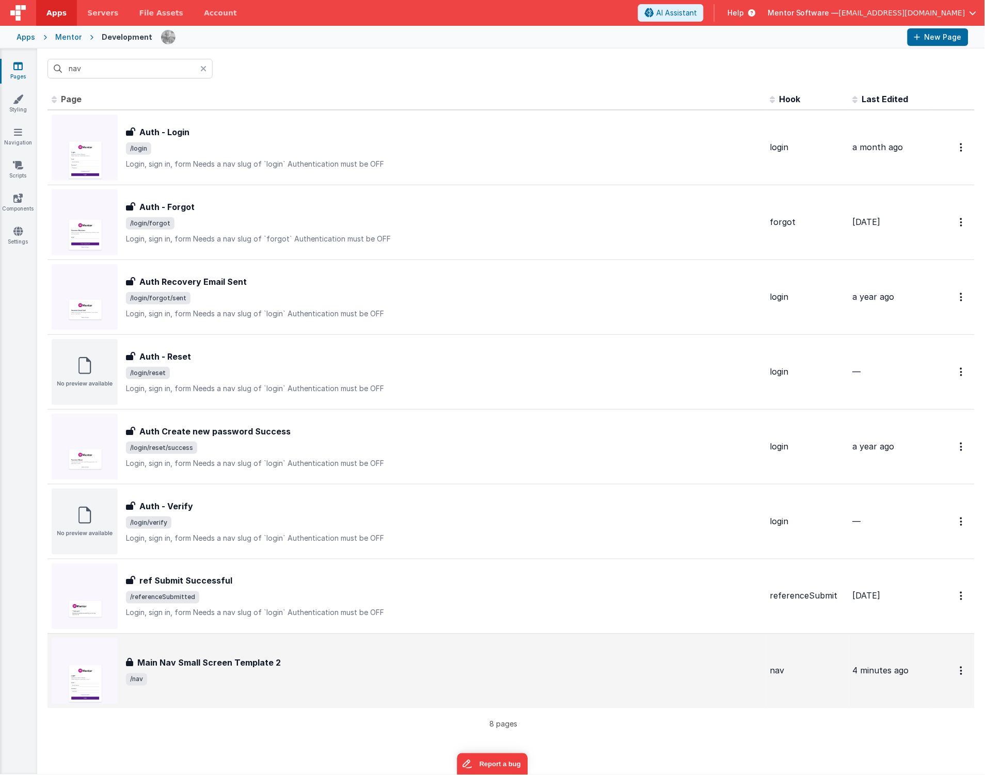
click at [252, 680] on span "/nav" at bounding box center [444, 680] width 636 height 12
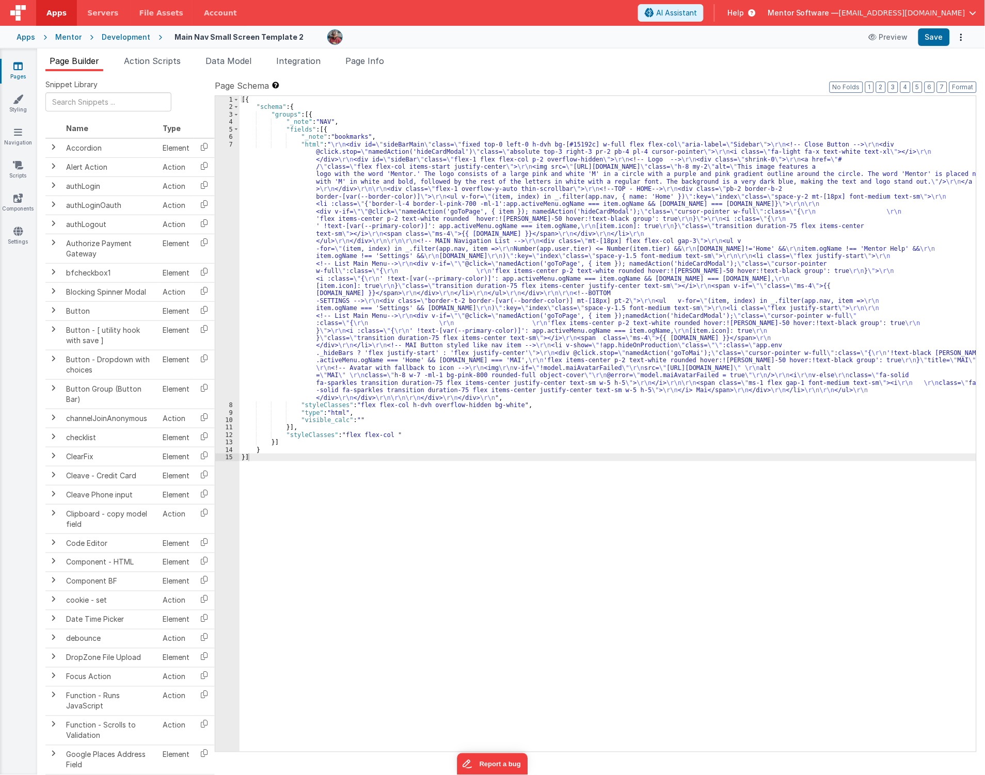
click at [275, 248] on div "[{ "schema" : { "groups" : [{ "_note" : "NAV" , "fields" : [{ "_note" : "bookma…" at bounding box center [607, 431] width 737 height 671
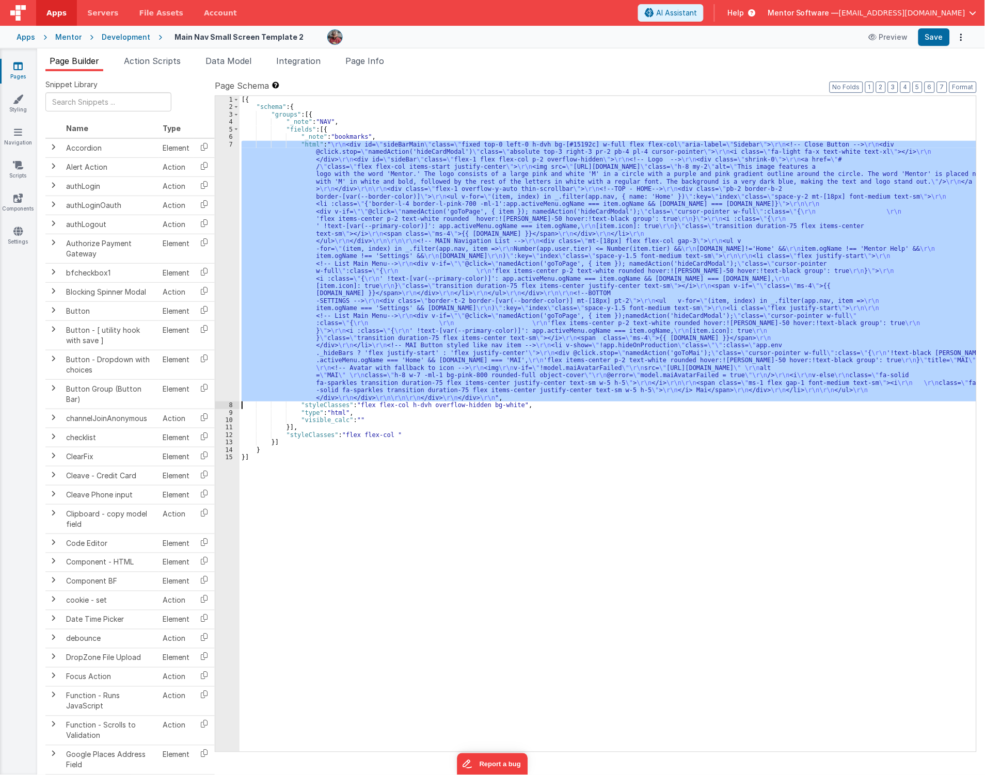
click at [230, 292] on div "7" at bounding box center [227, 271] width 24 height 261
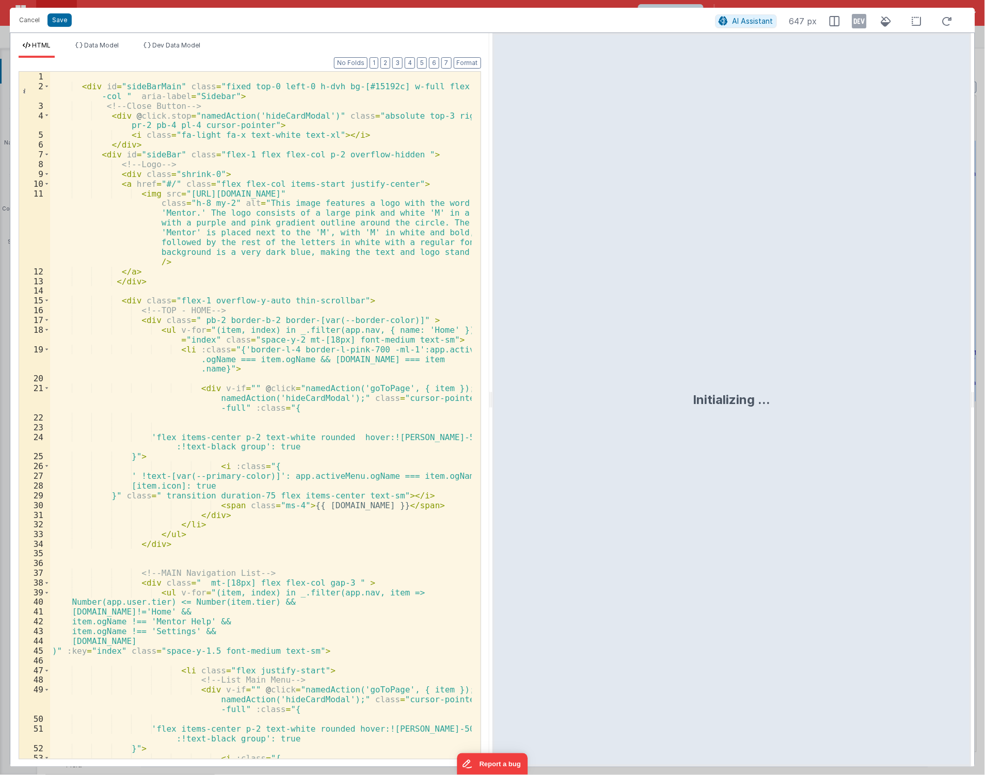
click at [409, 262] on div "< div id = "sideBarMain" class = "fixed top-0 left-0 h-dvh bg-[#15192c] w-full …" at bounding box center [261, 430] width 422 height 717
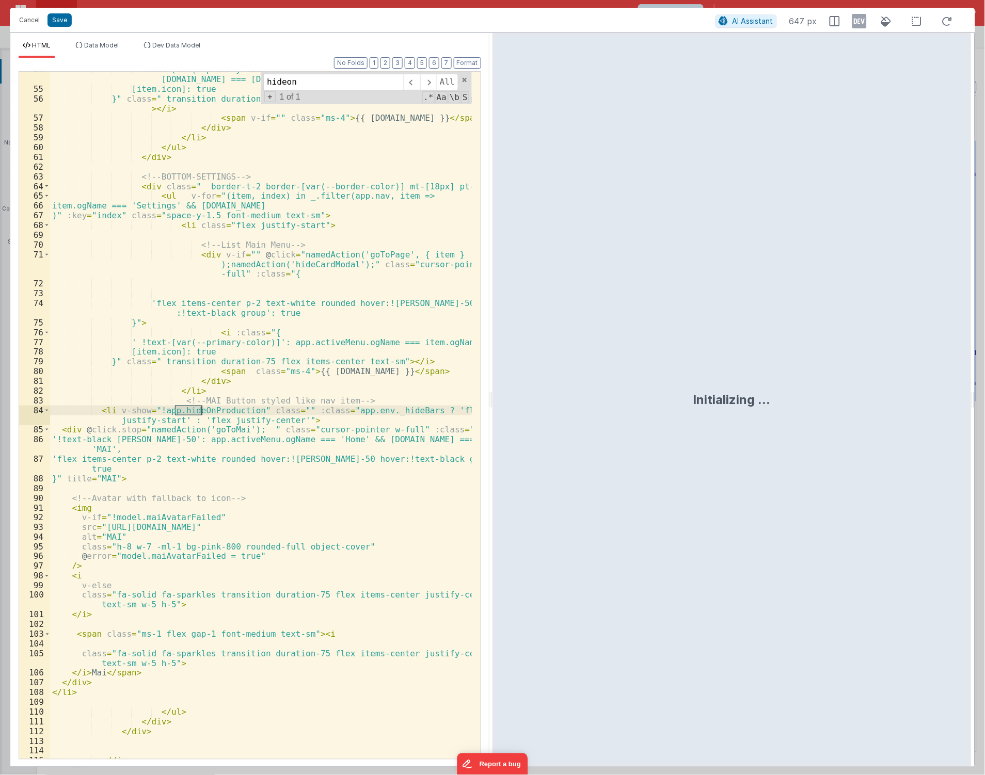
scroll to position [699, 0]
type input "hideonprod"
click at [149, 416] on div "' !text-[var(--primary-color)]': app.activeMenu.ogName === item.ogName && app.a…" at bounding box center [261, 423] width 422 height 717
click at [153, 409] on div "' !text-[var(--primary-color)]': app.activeMenu.ogName === item.ogName && app.a…" at bounding box center [261, 423] width 422 height 717
drag, startPoint x: 116, startPoint y: 412, endPoint x: 252, endPoint y: 413, distance: 136.3
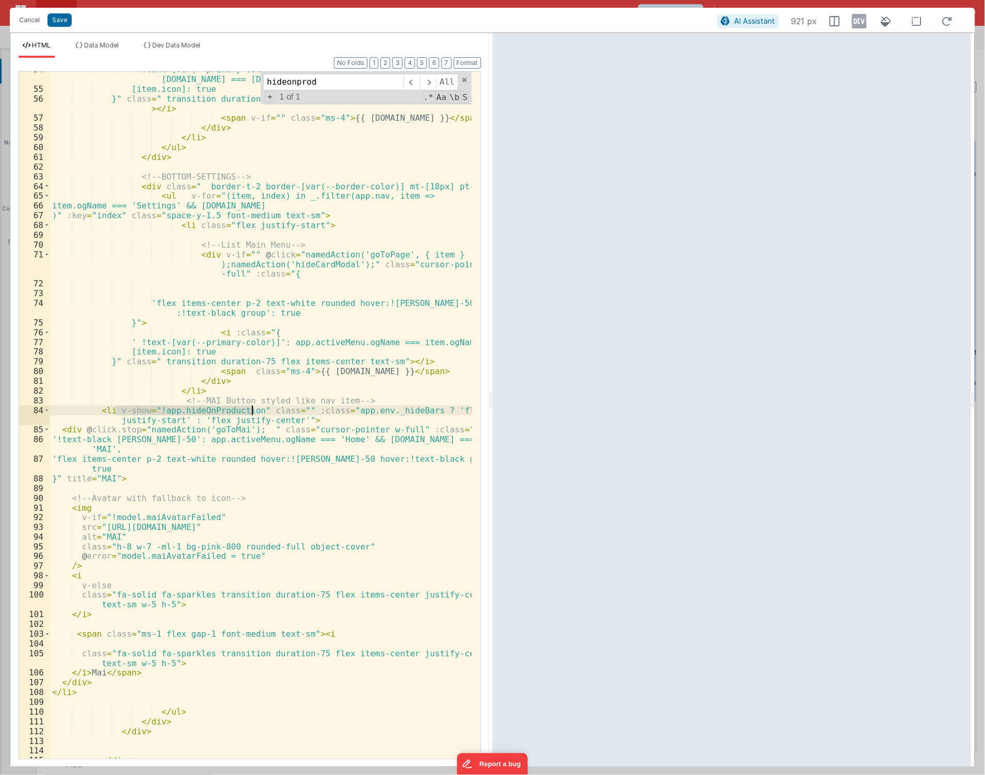
click at [252, 413] on div "' !text-[var(--primary-color)]': app.activeMenu.ogName === item.ogName && app.a…" at bounding box center [261, 423] width 422 height 717
click at [158, 413] on div "' !text-[var(--primary-color)]': app.activeMenu.ogName === item.ogName && app.a…" at bounding box center [261, 415] width 422 height 687
drag, startPoint x: 113, startPoint y: 409, endPoint x: 217, endPoint y: 412, distance: 104.3
click at [250, 408] on div "' !text-[var(--primary-color)]': app.activeMenu.ogName === item.ogName && app.a…" at bounding box center [261, 423] width 422 height 717
click at [29, 23] on button "Cancel" at bounding box center [29, 20] width 31 height 14
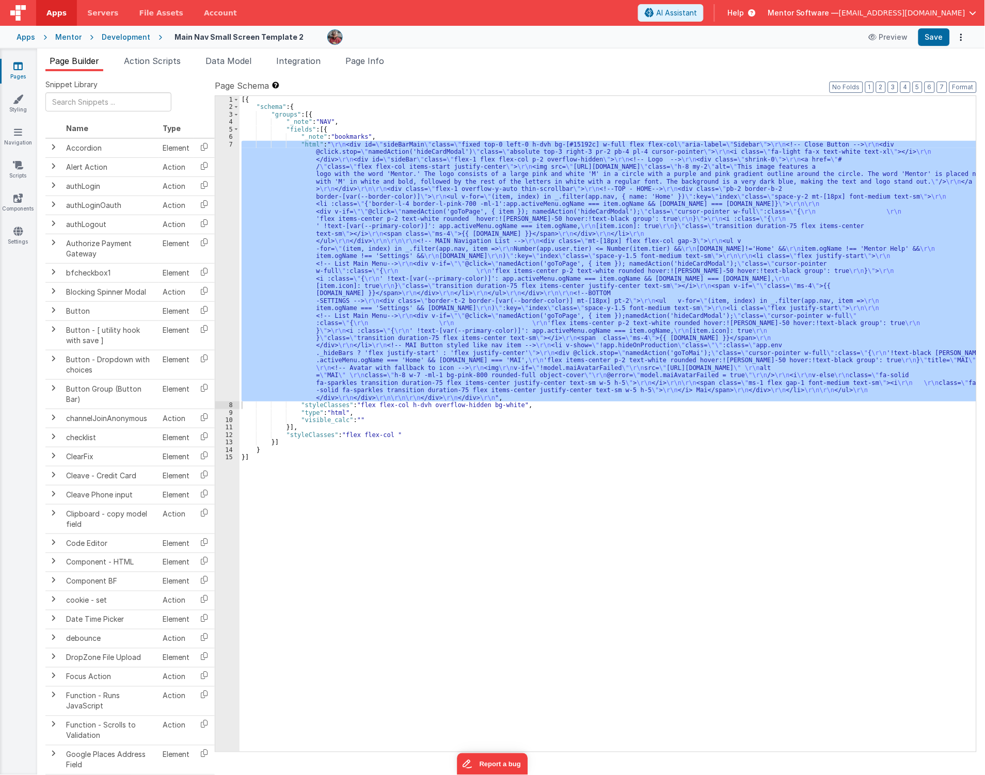
click at [21, 73] on link "Pages" at bounding box center [17, 71] width 37 height 21
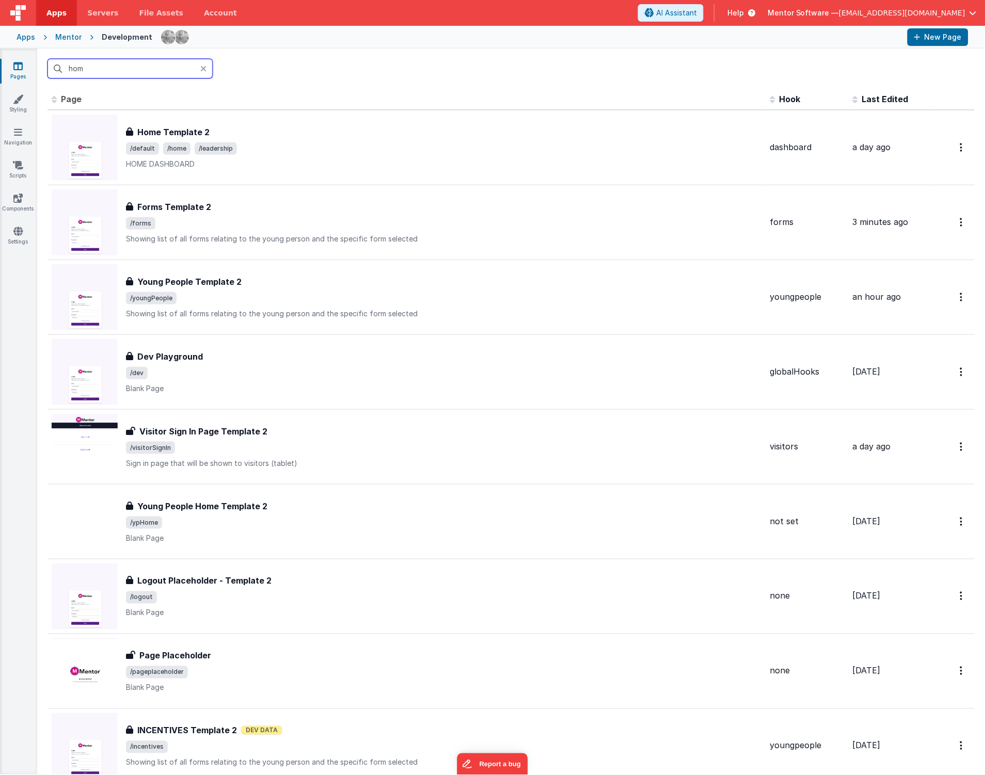
type input "home"
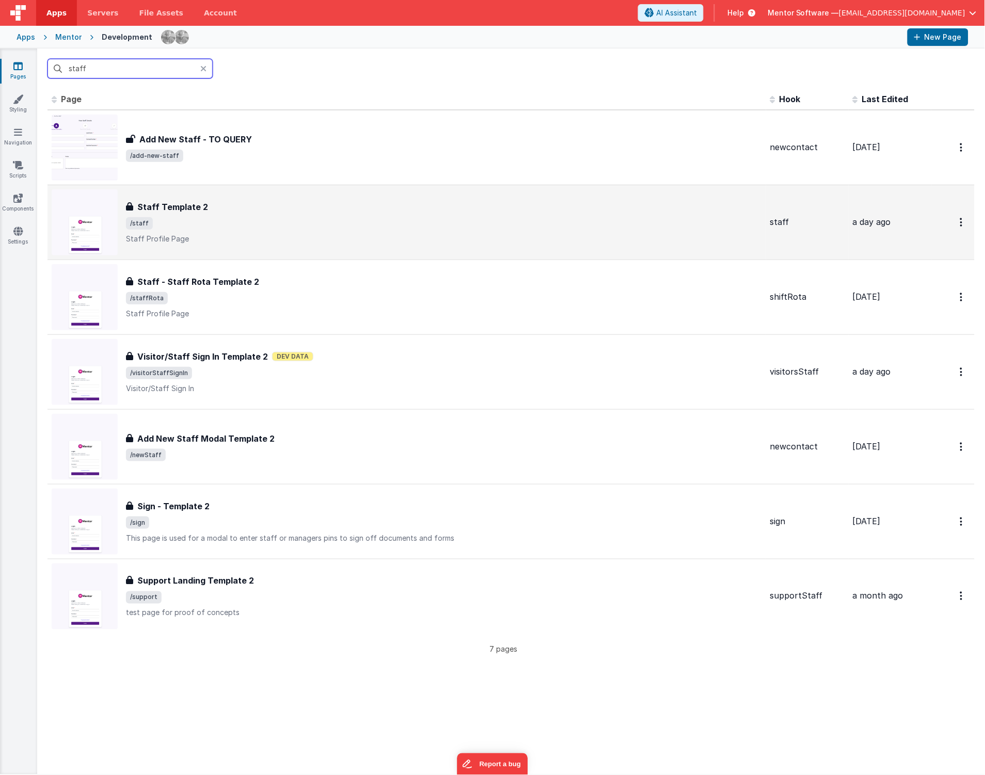
type input "staff"
click at [267, 234] on p "Staff Profile Page" at bounding box center [444, 239] width 636 height 10
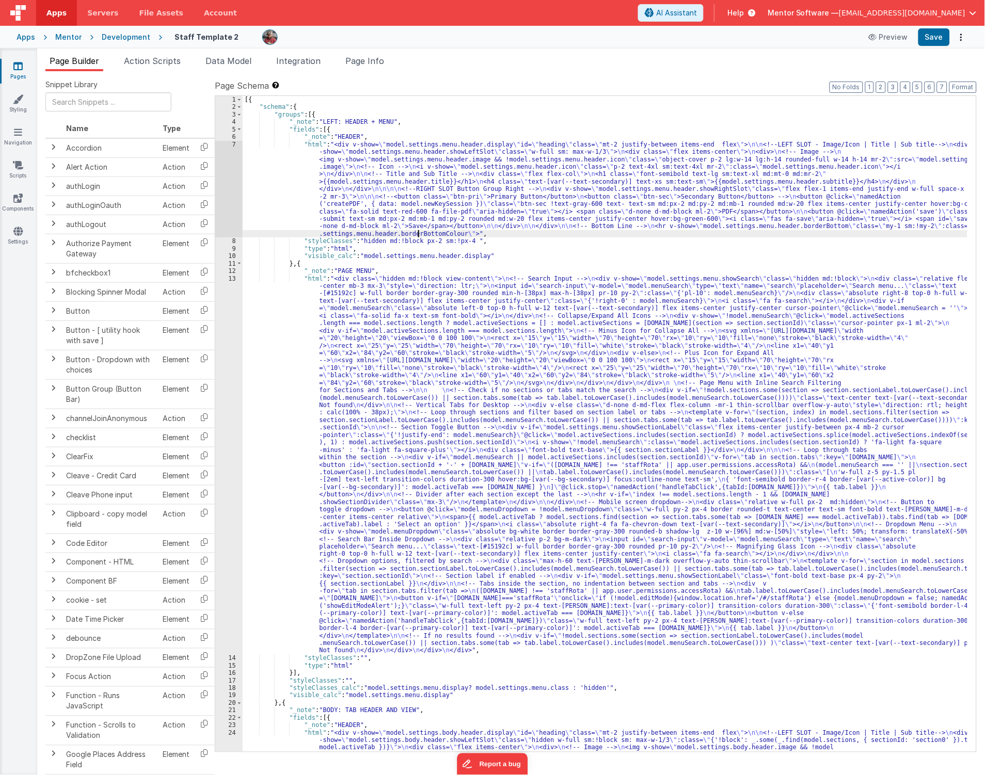
click at [418, 231] on div "[{ "schema" : { "groups" : [{ "_note" : "LEFT: HEADER + MENU" , "fields" : [{ "…" at bounding box center [605, 580] width 725 height 969
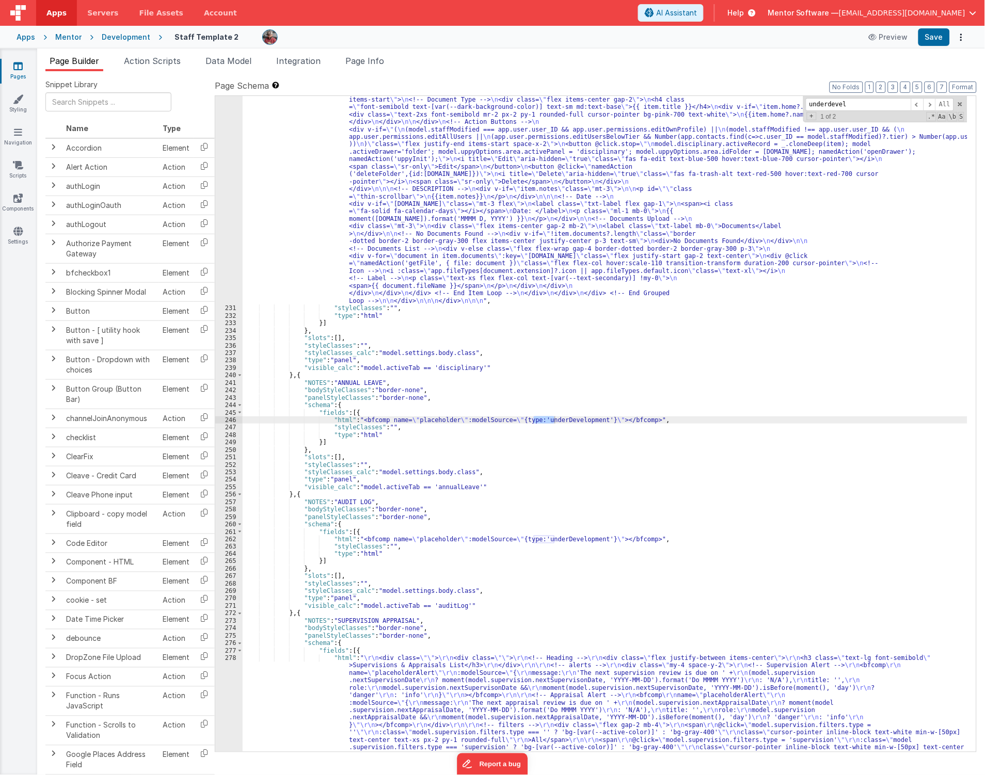
scroll to position [8811, 0]
type input "underdevel"
click at [259, 415] on div ""html" : "<bfcomp v-if= \" model.staffModified == app.user.user_ID \" name= \" …" at bounding box center [605, 570] width 725 height 1230
click at [252, 418] on div ""html" : "<bfcomp v-if= \" model.staffModified == app.user.user_ID \" name= \" …" at bounding box center [605, 570] width 725 height 1230
click at [222, 420] on div "246" at bounding box center [228, 419] width 27 height 7
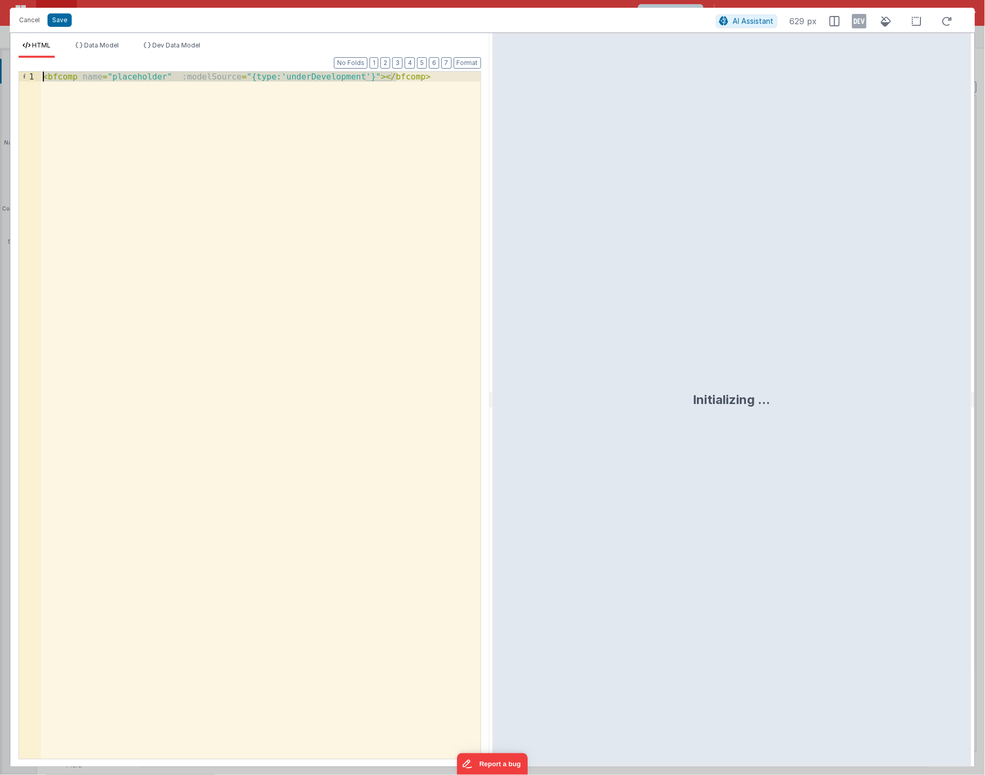
drag, startPoint x: 147, startPoint y: 259, endPoint x: -37, endPoint y: 18, distance: 303.4
click at [0, 18] on html "Cancel Save AI Assistant 629 px HTML Data Model Dev Data Model Format 7 6 5 4 3…" at bounding box center [492, 387] width 985 height 775
click at [26, 24] on button "Cancel" at bounding box center [29, 20] width 31 height 14
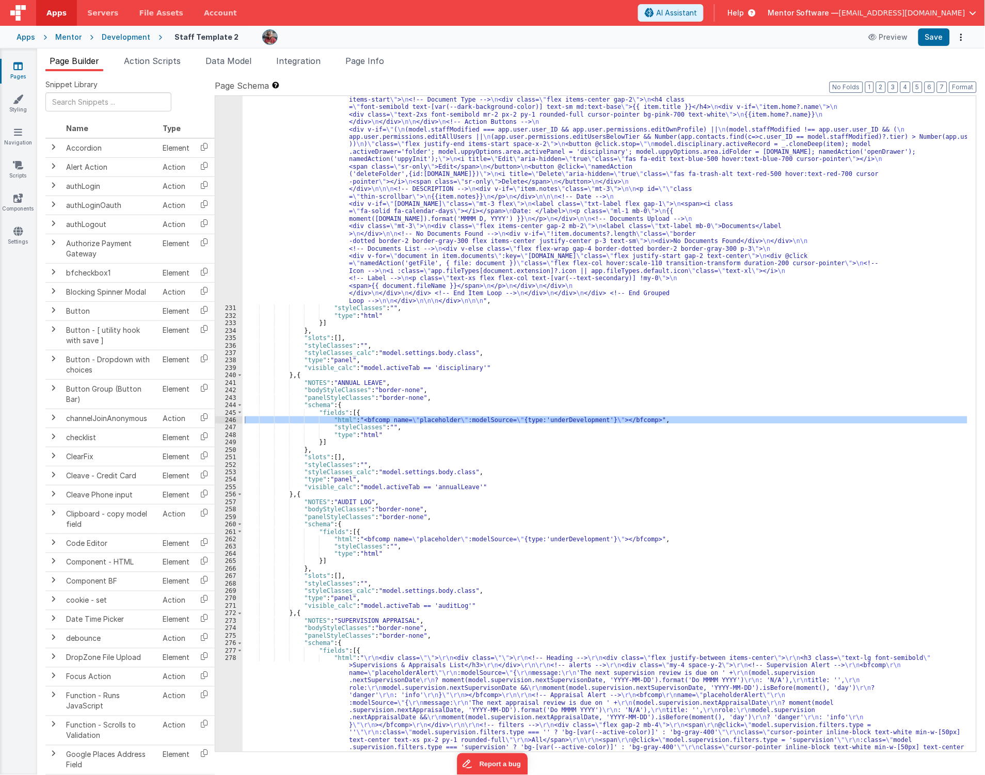
click at [18, 71] on link "Pages" at bounding box center [17, 71] width 37 height 21
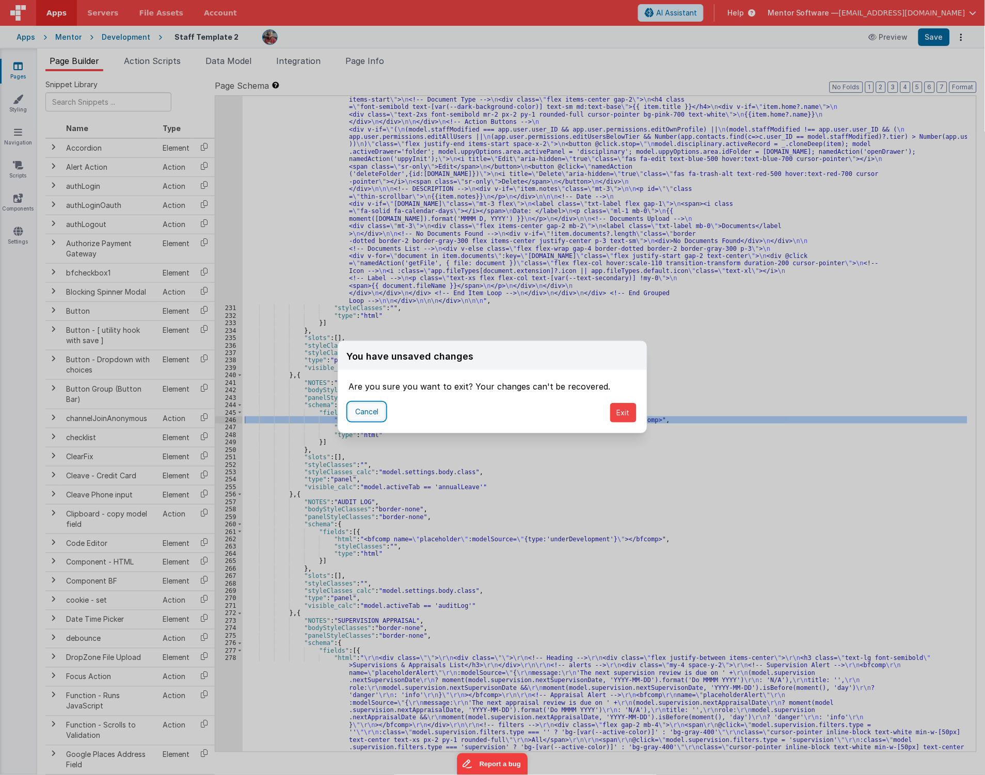
click at [363, 406] on button "Cancel" at bounding box center [366, 412] width 37 height 18
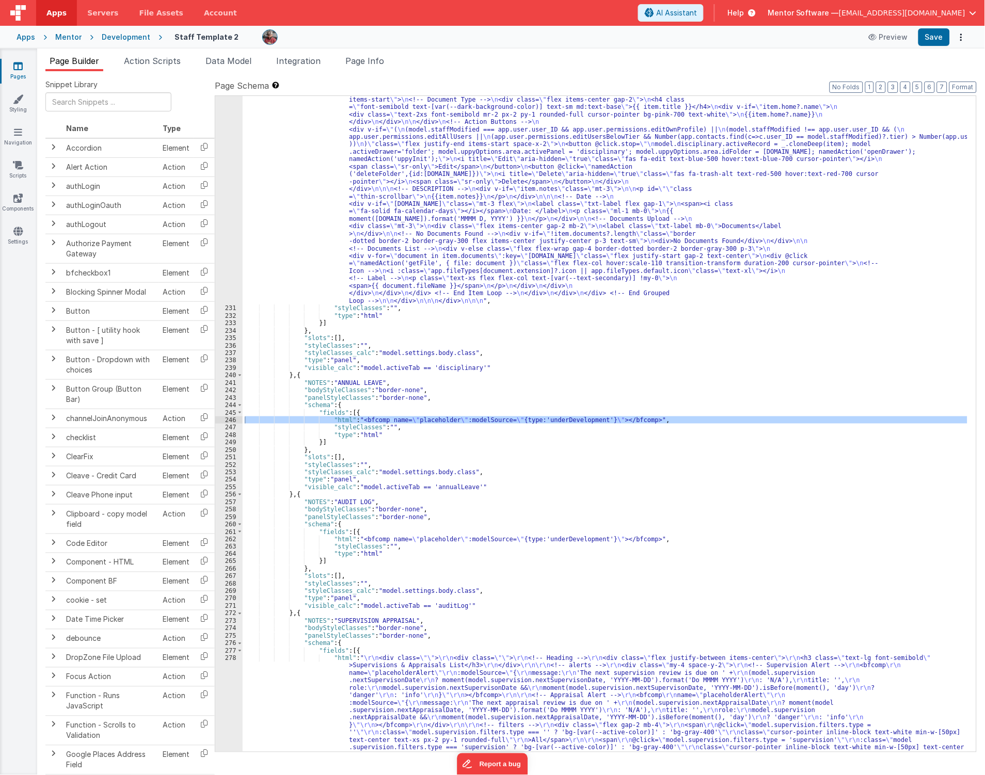
click at [13, 71] on link "Pages" at bounding box center [17, 71] width 37 height 21
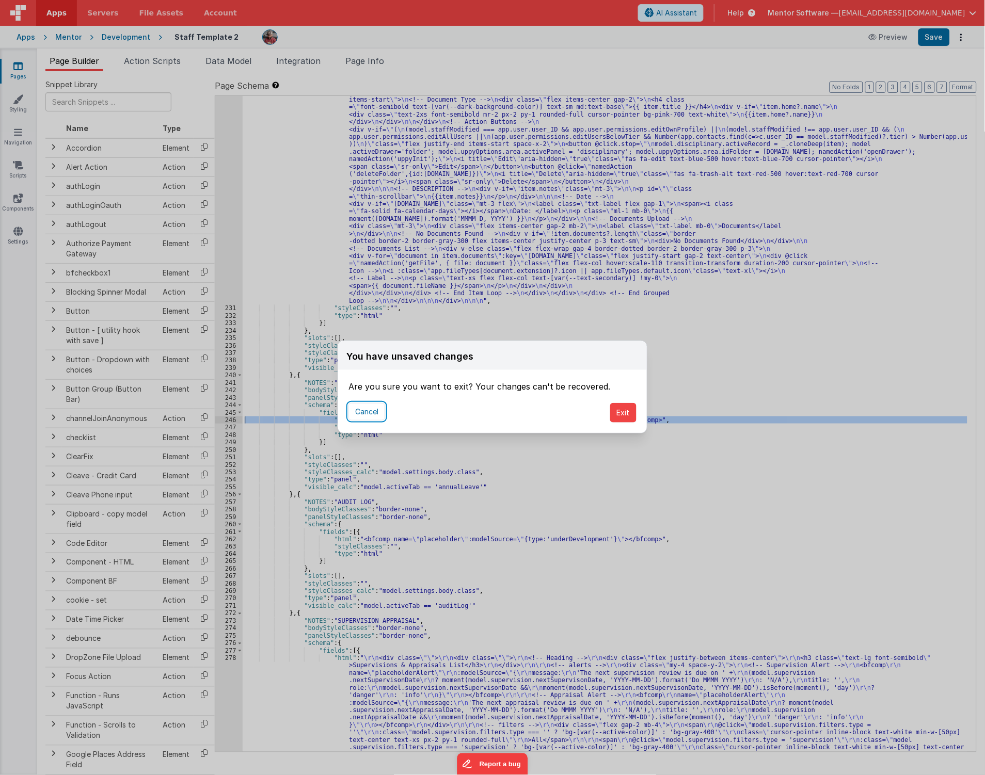
click at [358, 412] on button "Cancel" at bounding box center [366, 412] width 37 height 18
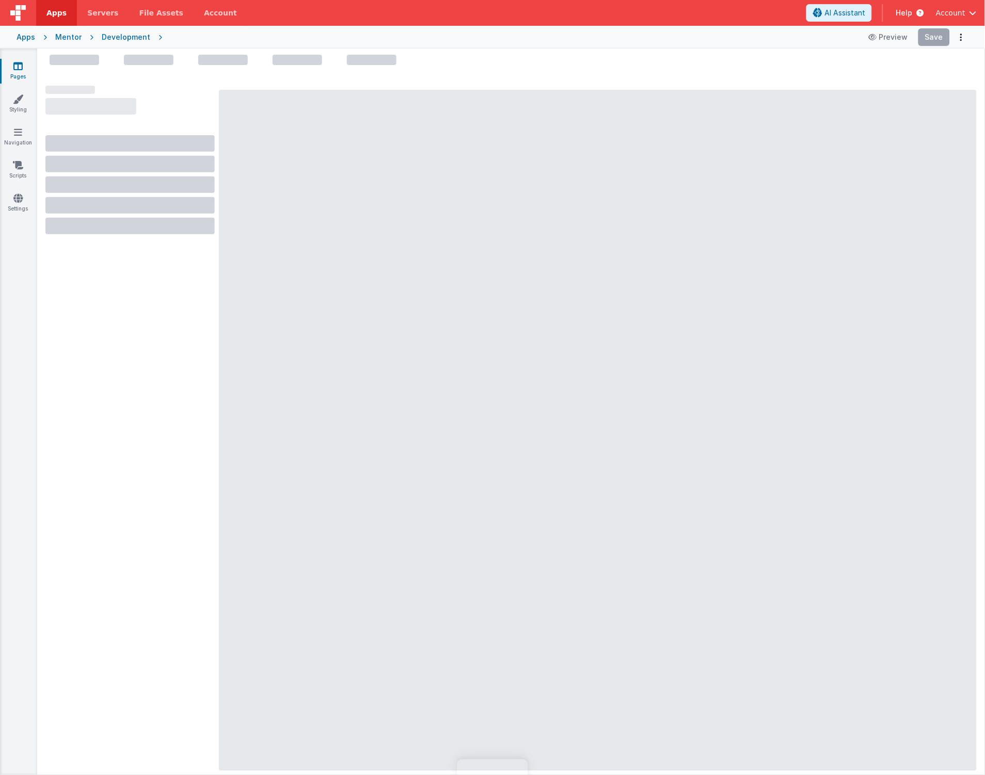
click at [16, 71] on link "Pages" at bounding box center [17, 71] width 37 height 21
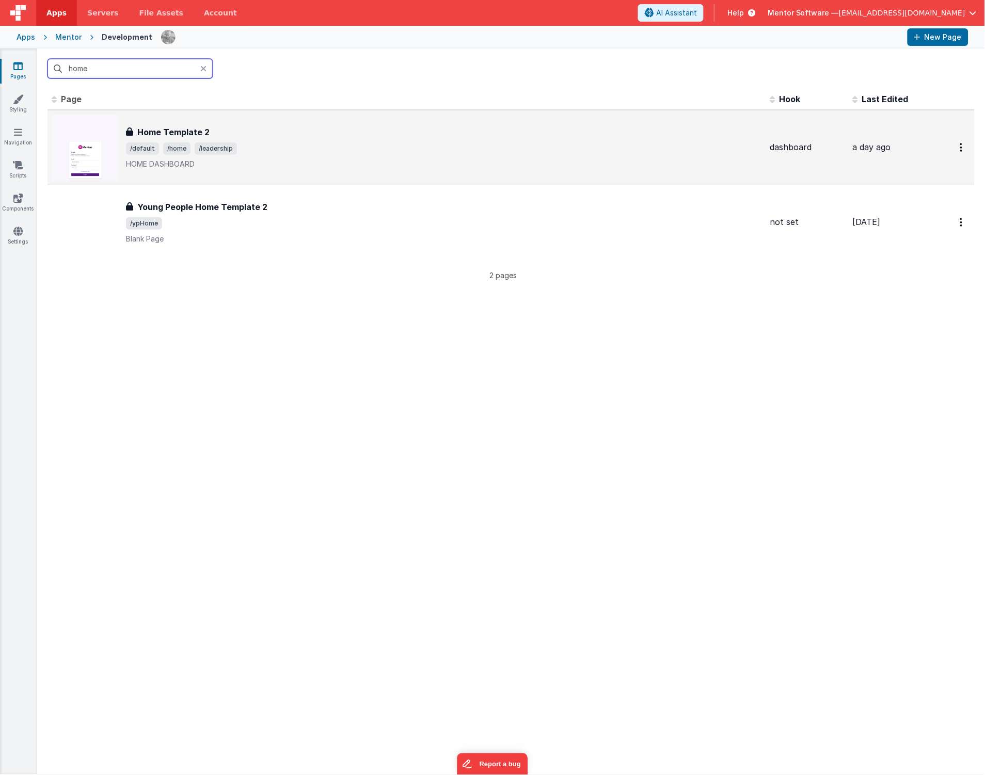
type input "home"
click at [358, 121] on div "Home Template 2 Home Template 2 /default /home /leadership HOME DASHBOARD" at bounding box center [407, 148] width 710 height 66
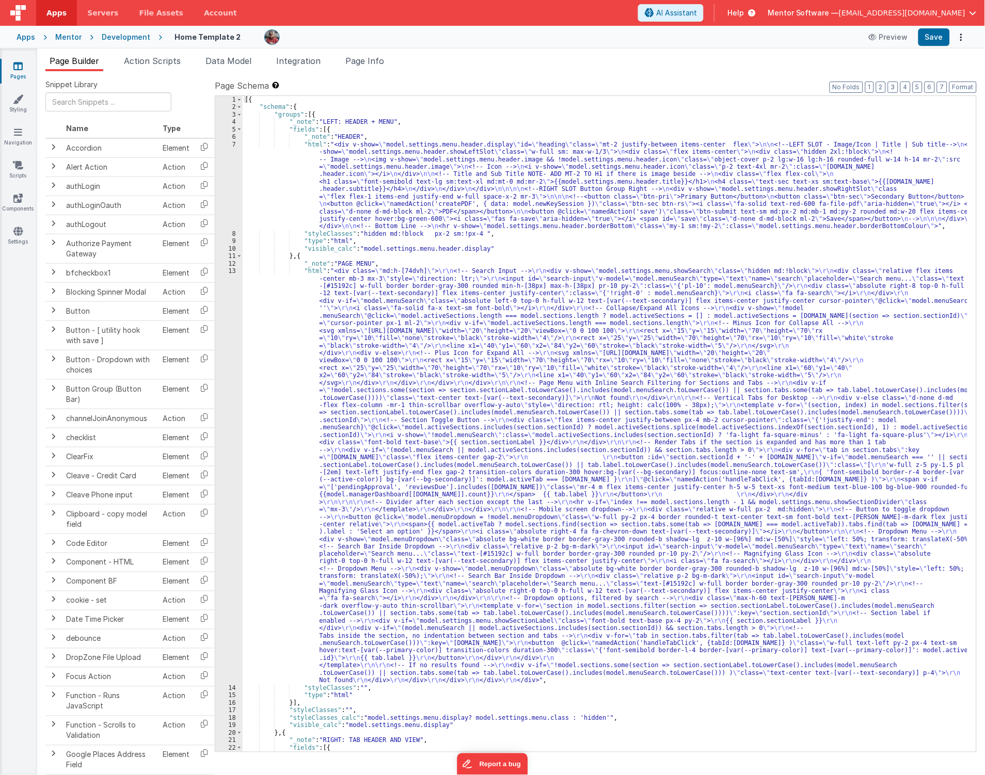
click at [388, 221] on div "[{ "schema" : { "groups" : [{ "_note" : "LEFT: HEADER + MENU" , "fields" : [{ "…" at bounding box center [605, 431] width 725 height 671
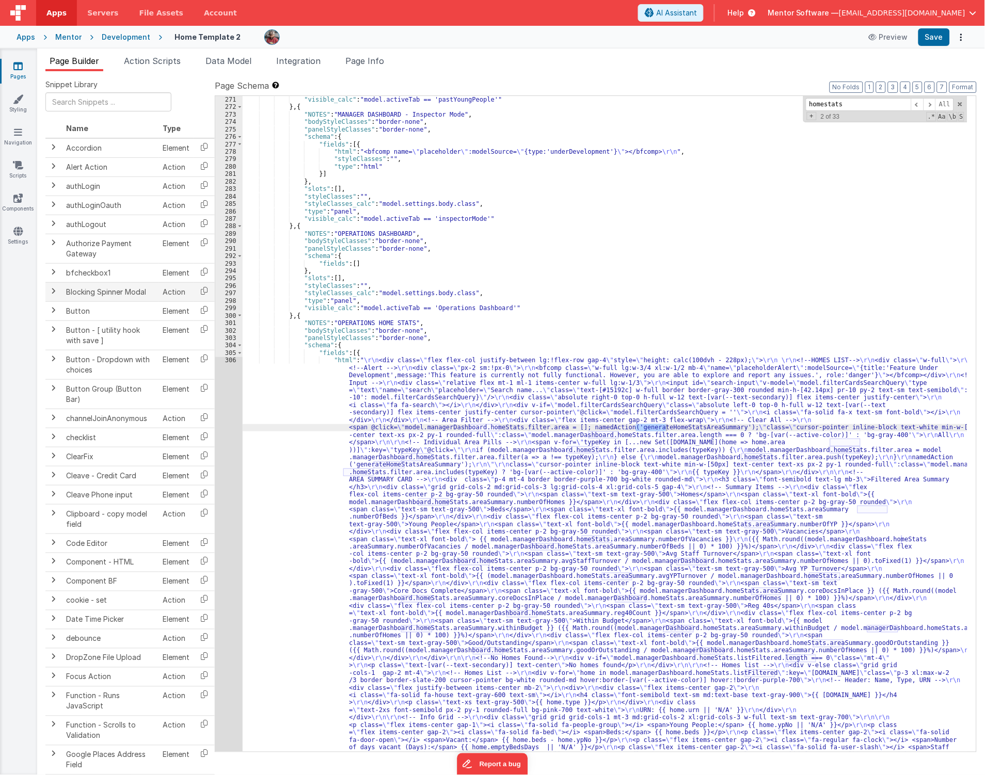
scroll to position [11443, 0]
type input "homestats"
click at [311, 563] on div ""visible_calc" : "model.activeTab == 'pastYoungPeople'" } , { "NOTES" : "MANAGE…" at bounding box center [605, 696] width 725 height 1200
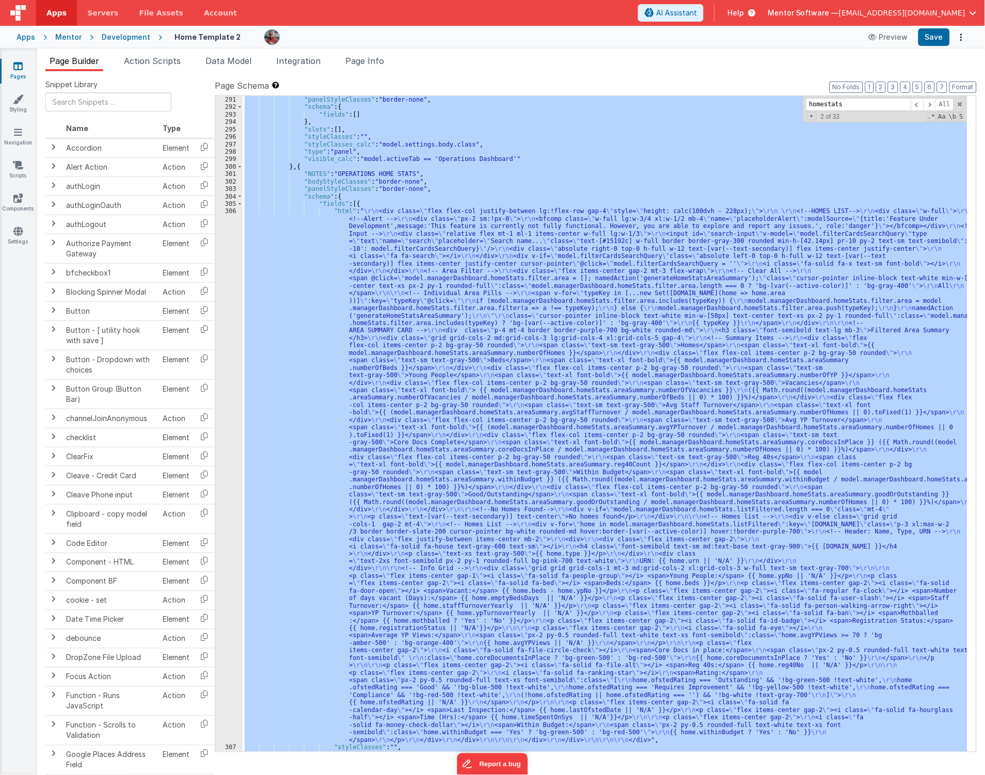
scroll to position [11588, 0]
click at [220, 570] on div "306" at bounding box center [228, 475] width 27 height 537
click at [233, 572] on div "306" at bounding box center [228, 475] width 27 height 537
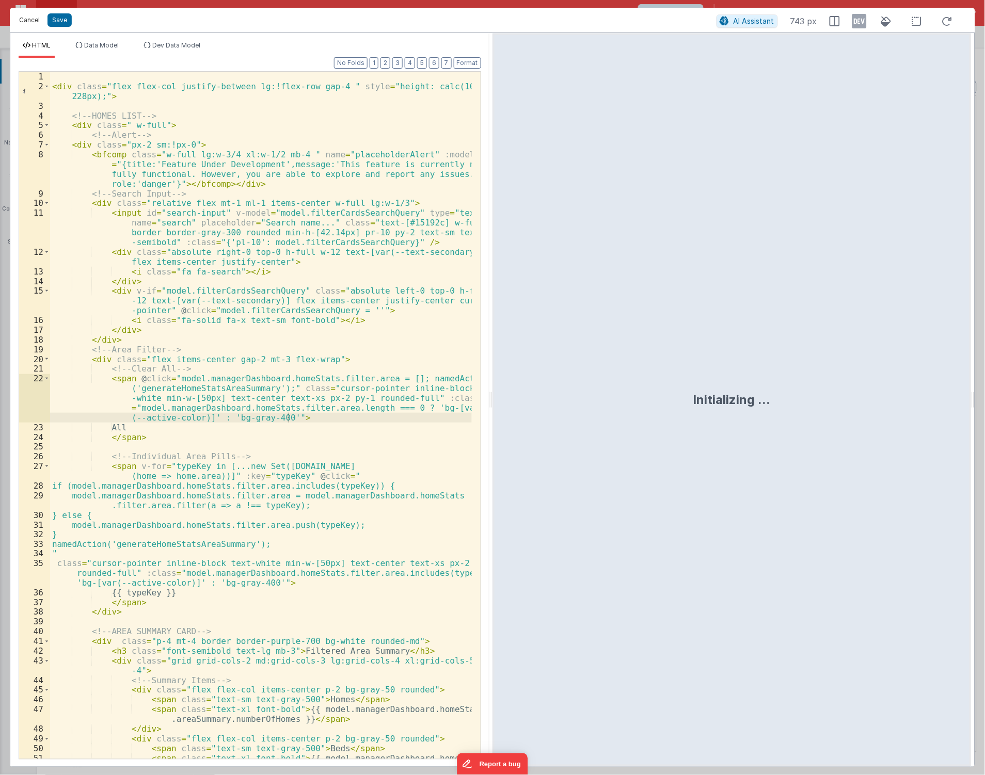
click at [33, 22] on button "Cancel" at bounding box center [29, 20] width 31 height 14
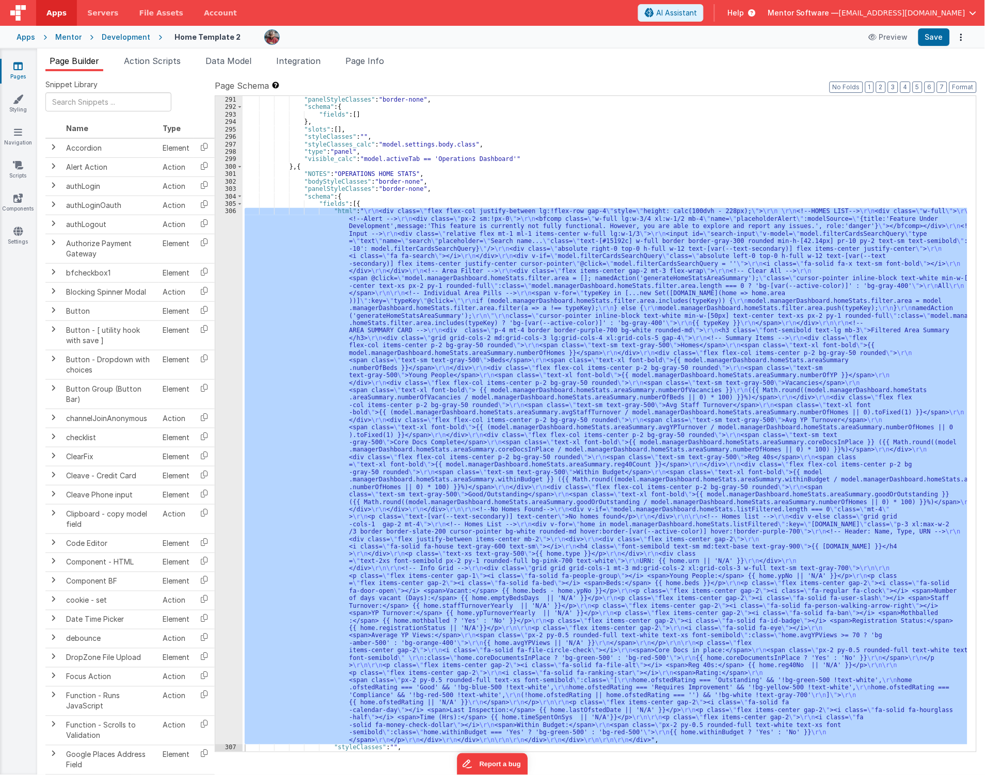
click at [225, 408] on div "306" at bounding box center [228, 475] width 27 height 537
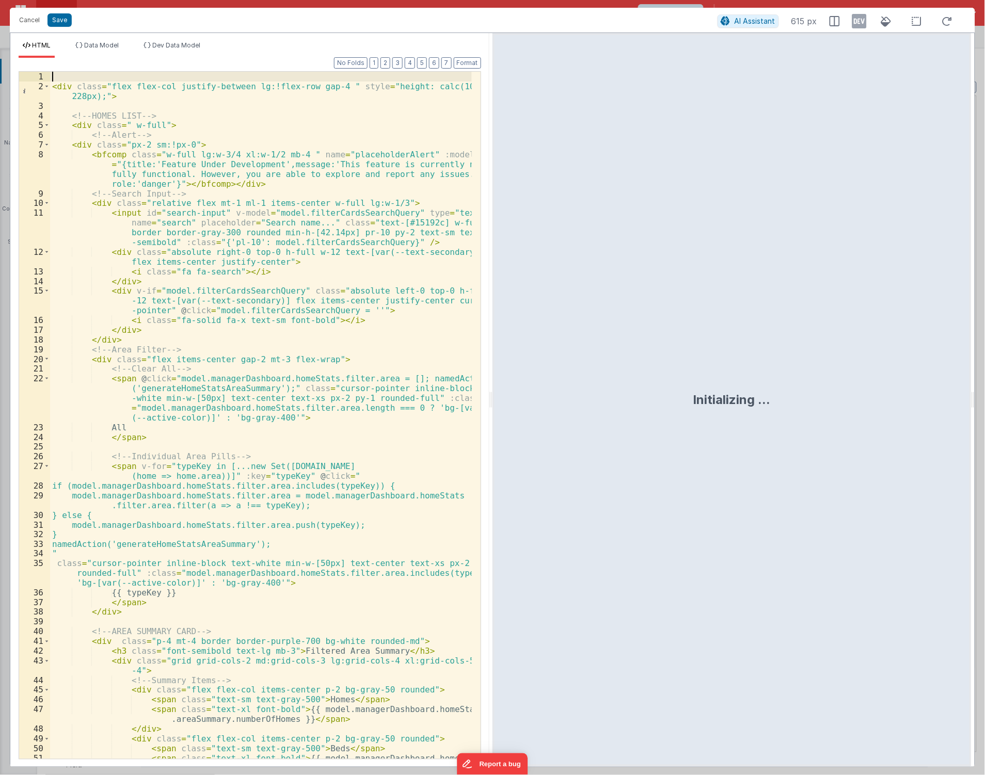
click at [71, 79] on div "< div class = "flex flex-col justify-between lg:!flex-row gap-4 " style = "heig…" at bounding box center [261, 430] width 422 height 717
paste textarea
click at [88, 75] on div "< bfcomp name = "placeholder" :modelSource = "{type:'underDevelopment'}" > </ b…" at bounding box center [261, 430] width 422 height 717
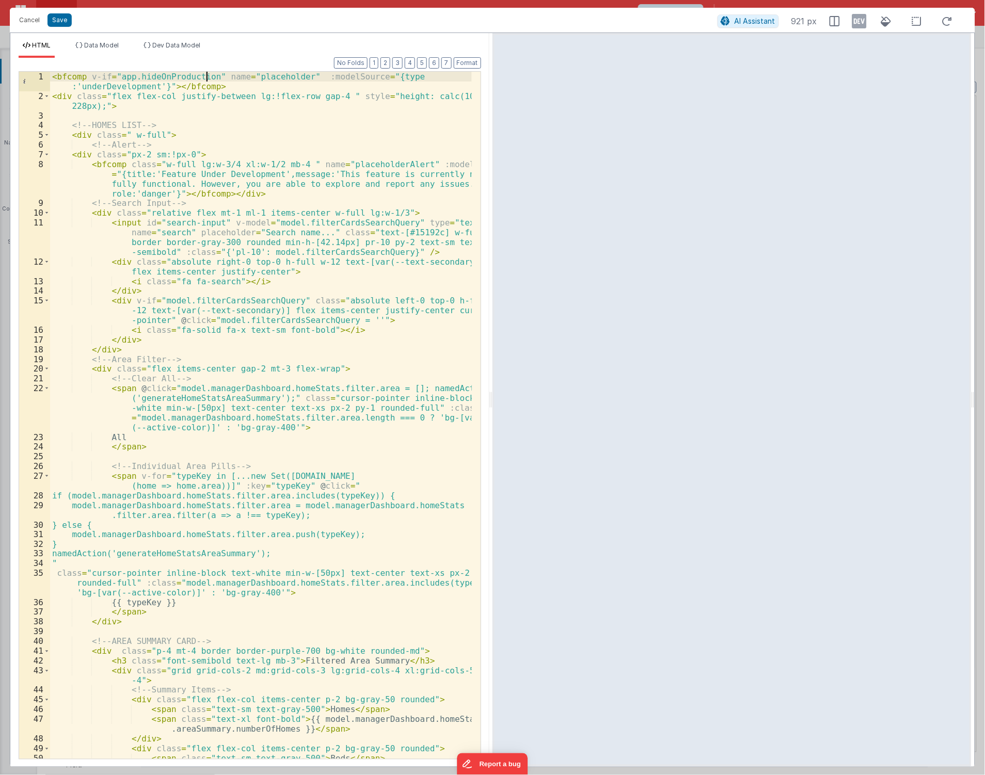
click at [70, 94] on div "< bfcomp v-if = "app.hideOnProduction" name = "placeholder" :modelSource = "{ty…" at bounding box center [261, 435] width 422 height 727
click at [60, 22] on button "Save" at bounding box center [59, 19] width 24 height 13
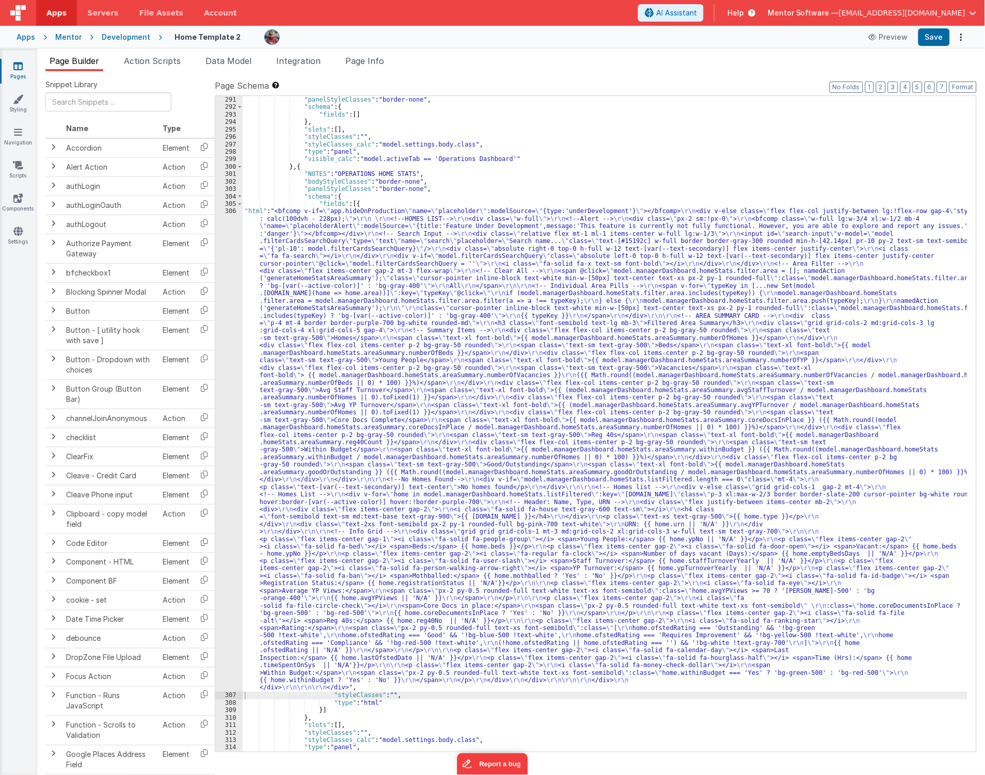
scroll to position [11623, 0]
click at [933, 35] on button "Save" at bounding box center [933, 37] width 31 height 18
click at [404, 397] on div ""panelStyleClasses" : "border-none" , "schema" : { "fields" : [ ] } , "slots" :…" at bounding box center [605, 431] width 725 height 671
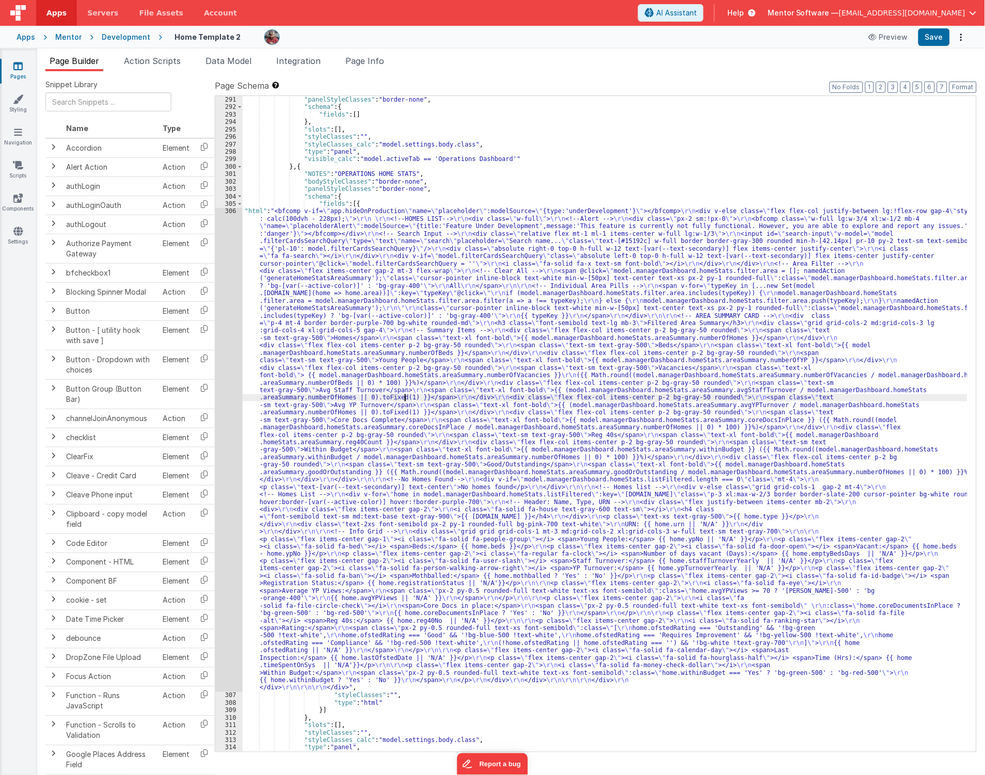
click at [231, 371] on div "306" at bounding box center [228, 449] width 27 height 485
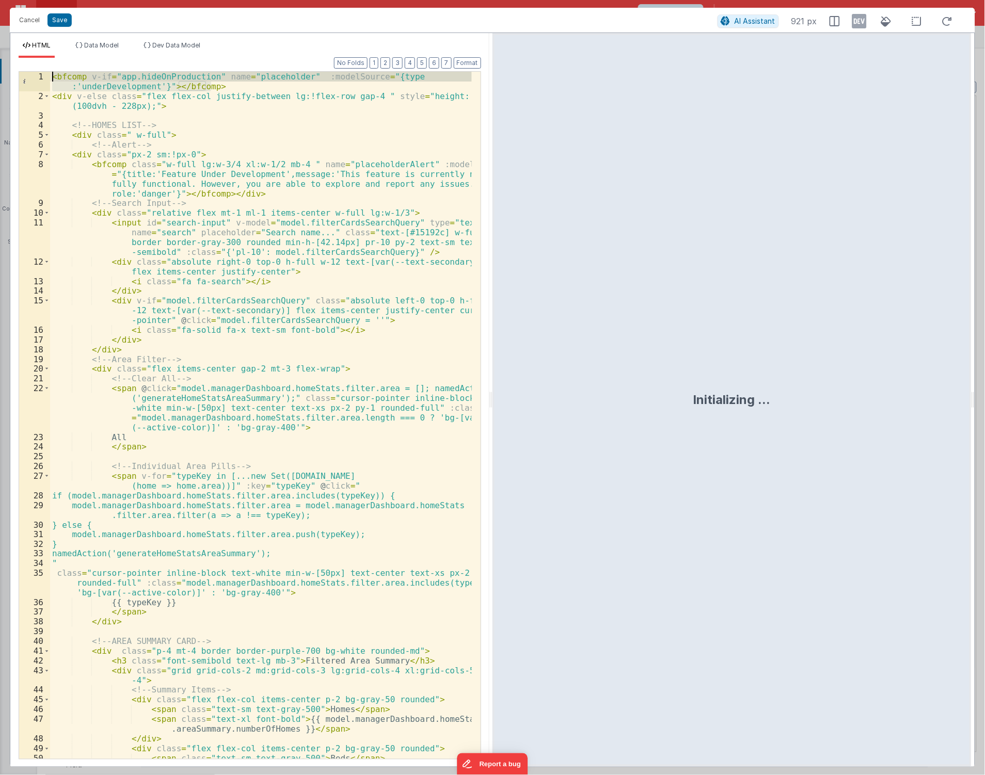
drag, startPoint x: 233, startPoint y: 85, endPoint x: -87, endPoint y: 58, distance: 321.1
click at [0, 58] on html "Cancel Save AI Assistant 921 px HTML Data Model Dev Data Model Format 7 6 5 4 3…" at bounding box center [492, 387] width 985 height 775
drag, startPoint x: 130, startPoint y: 83, endPoint x: 314, endPoint y: 74, distance: 183.9
click at [314, 74] on div "< bfcomp v-if = "app.hideOnProduction" name = "placeholder" :modelSource = "{ty…" at bounding box center [261, 415] width 422 height 687
drag, startPoint x: 224, startPoint y: 84, endPoint x: -12, endPoint y: 64, distance: 236.7
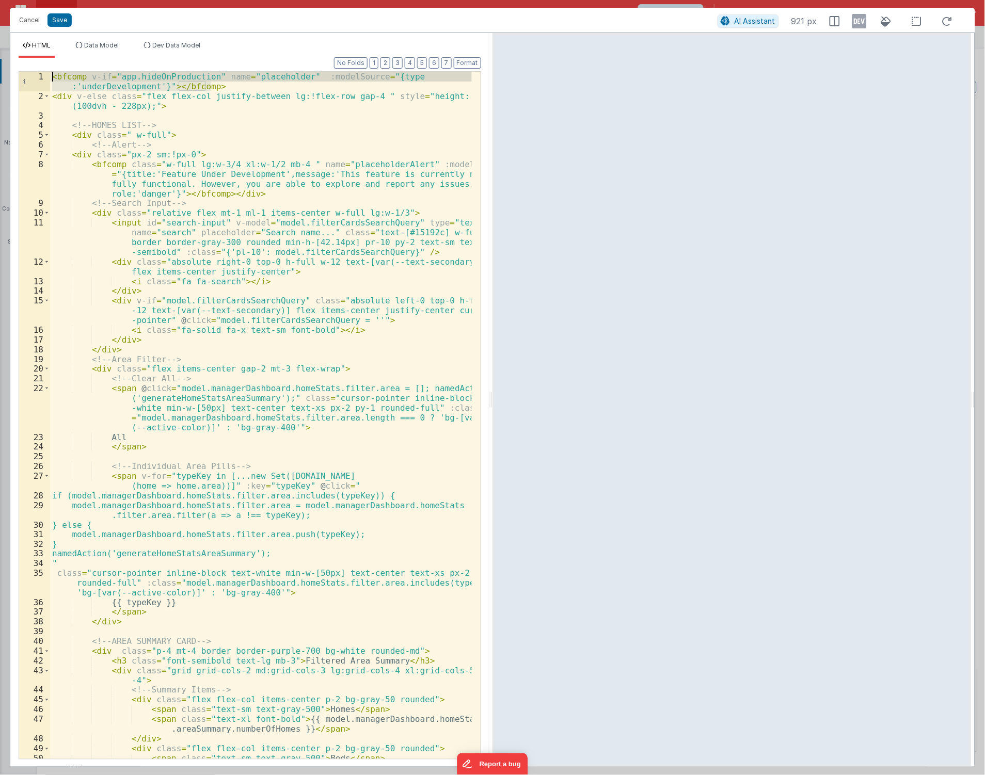
click at [0, 64] on html "Cancel Save AI Assistant 921 px HTML Data Model Dev Data Model Format 7 6 5 4 3…" at bounding box center [492, 387] width 985 height 775
drag, startPoint x: 105, startPoint y: 95, endPoint x: 42, endPoint y: 70, distance: 67.9
click at [42, 70] on div "Format 7 6 5 4 3 2 1 No Folds 1 2 3 4 5 6 7 8 9 10 11 12 13 14 15 16 17 18 19 2…" at bounding box center [250, 414] width 462 height 688
click at [16, 23] on button "Cancel" at bounding box center [29, 20] width 31 height 14
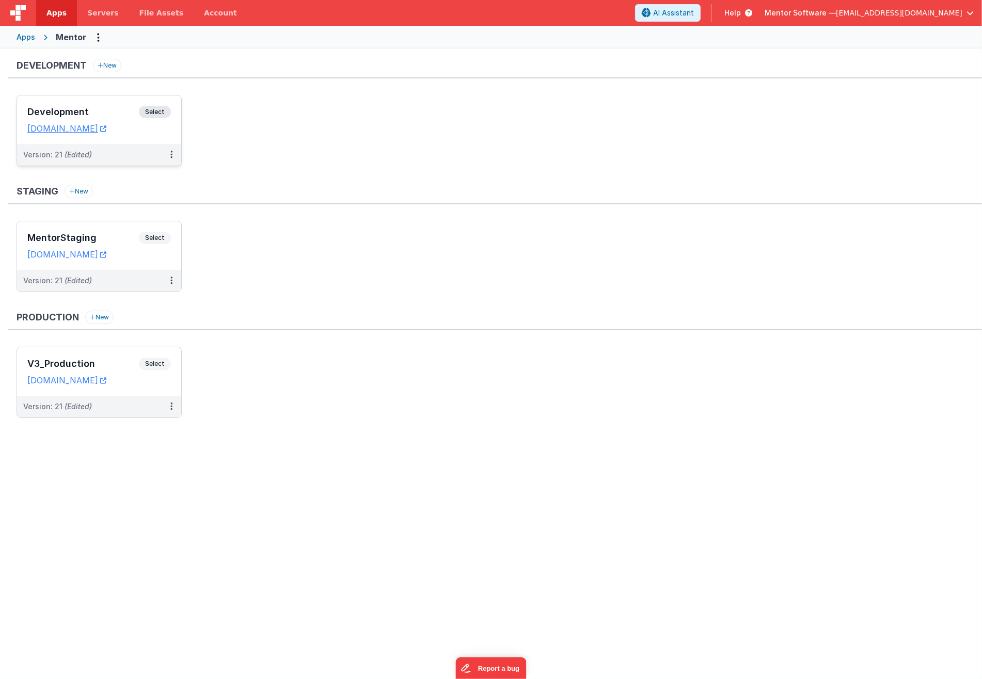
click at [127, 116] on h3 "Development" at bounding box center [82, 112] width 111 height 10
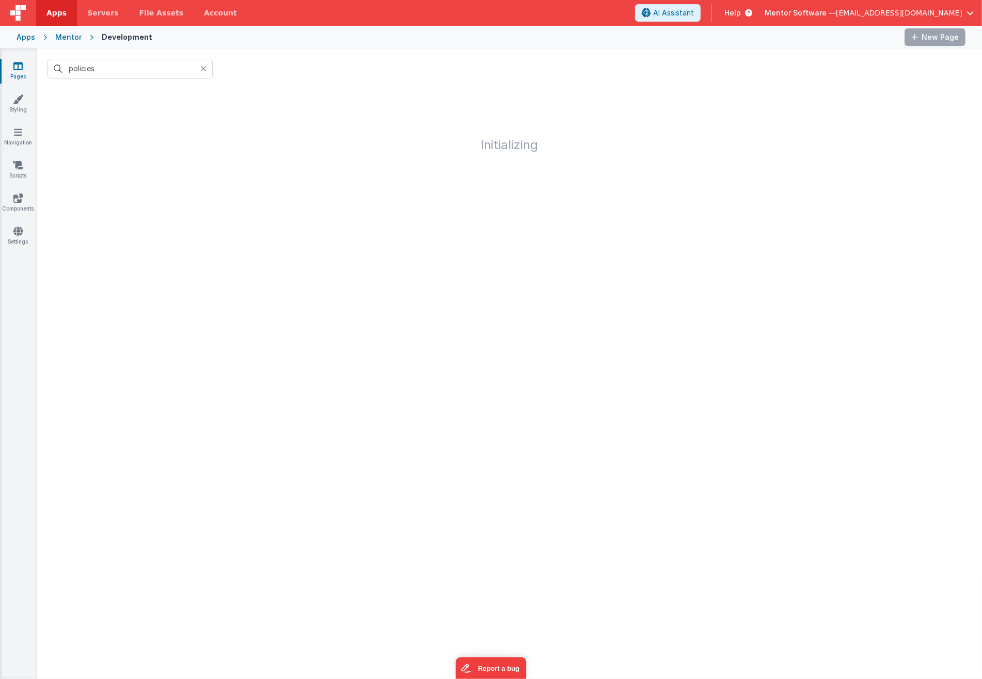
click at [200, 68] on icon at bounding box center [203, 69] width 6 height 8
click at [159, 68] on input "text" at bounding box center [129, 69] width 165 height 20
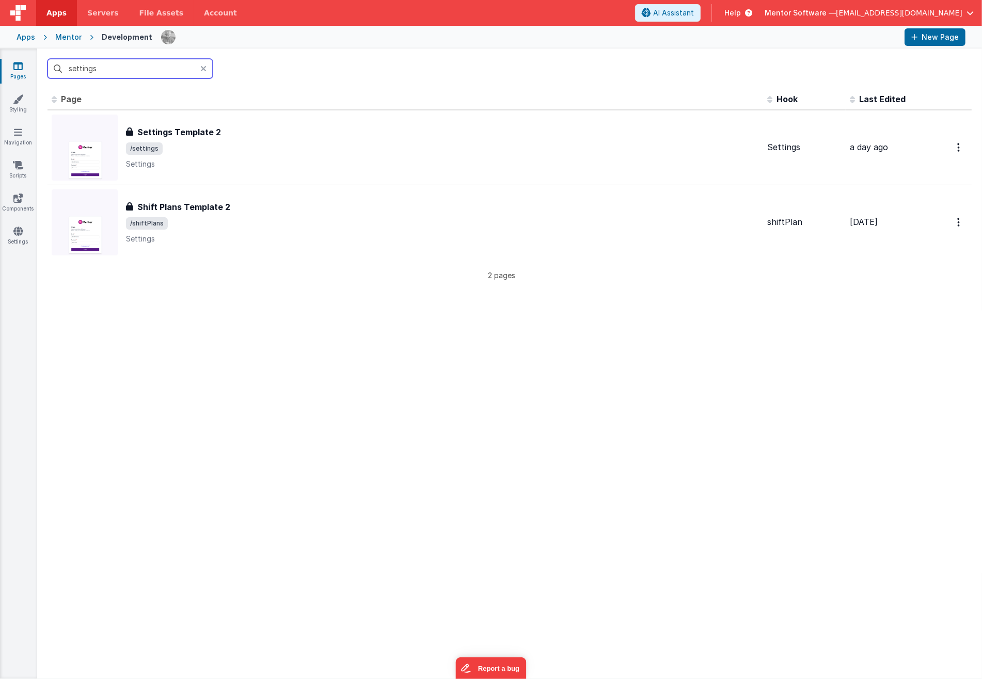
type input "settings"
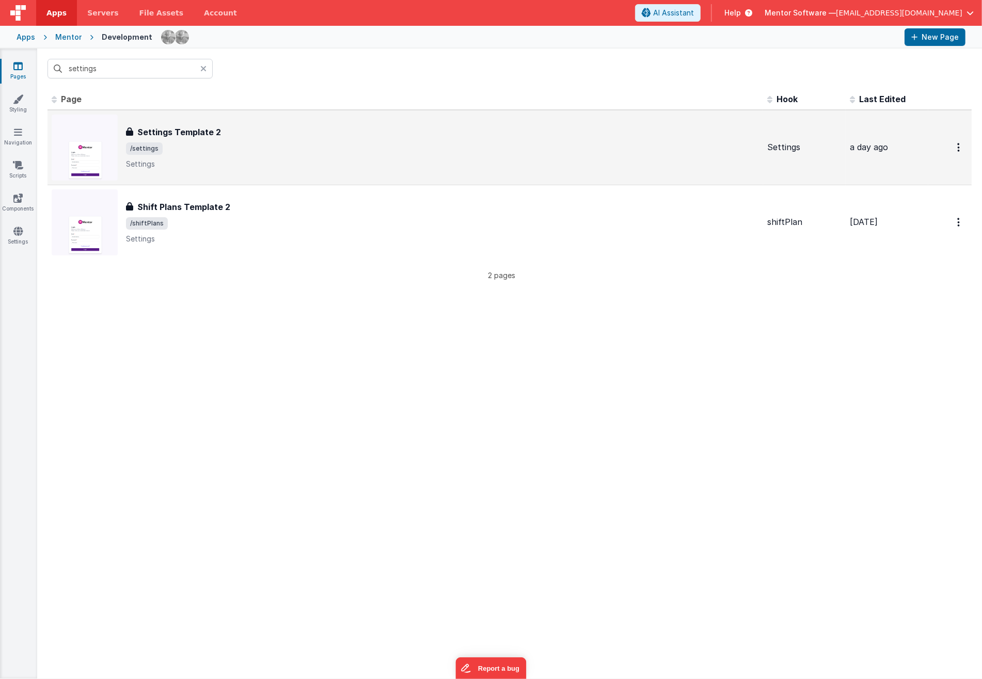
click at [255, 153] on span "/settings" at bounding box center [442, 148] width 633 height 12
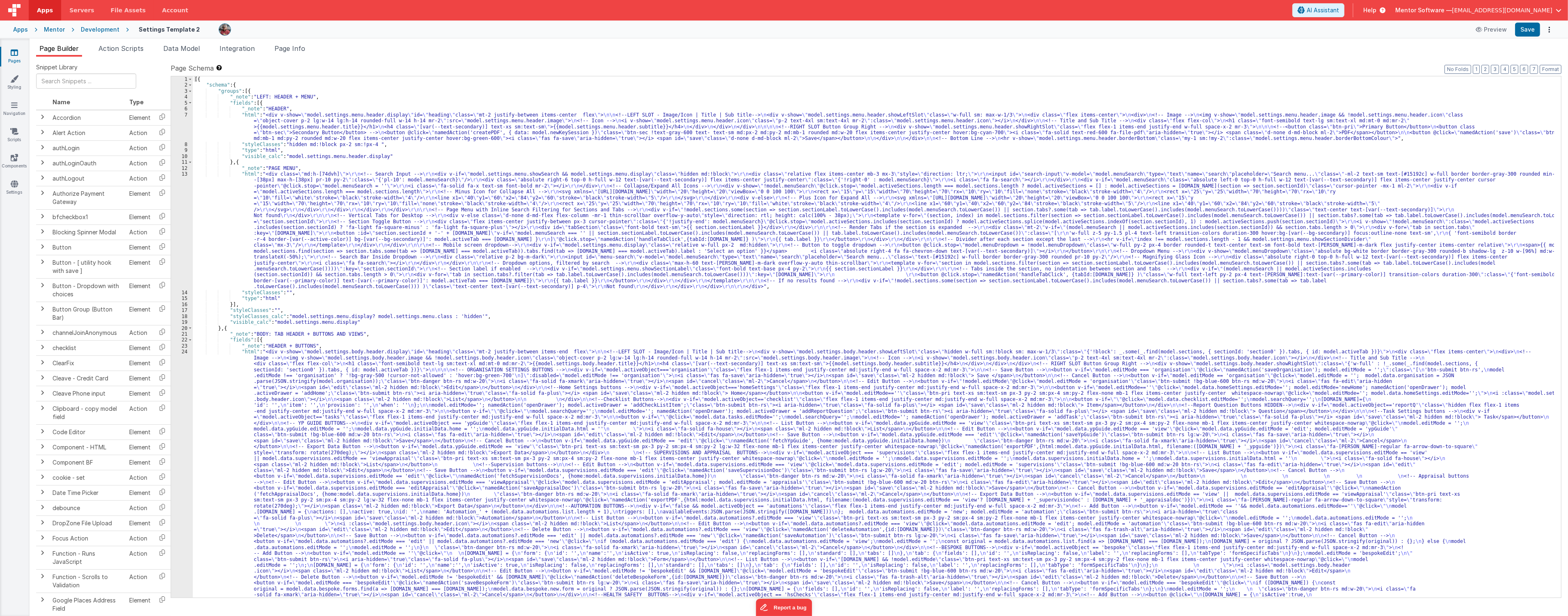
click at [467, 314] on div "[{ "schema" : { "groups" : [{ "_note" : "LEFT: HEADER + MENU" , "fields" : [{ "…" at bounding box center [873, 488] width 1361 height 823
click at [288, 47] on span "Page Info" at bounding box center [289, 48] width 31 height 8
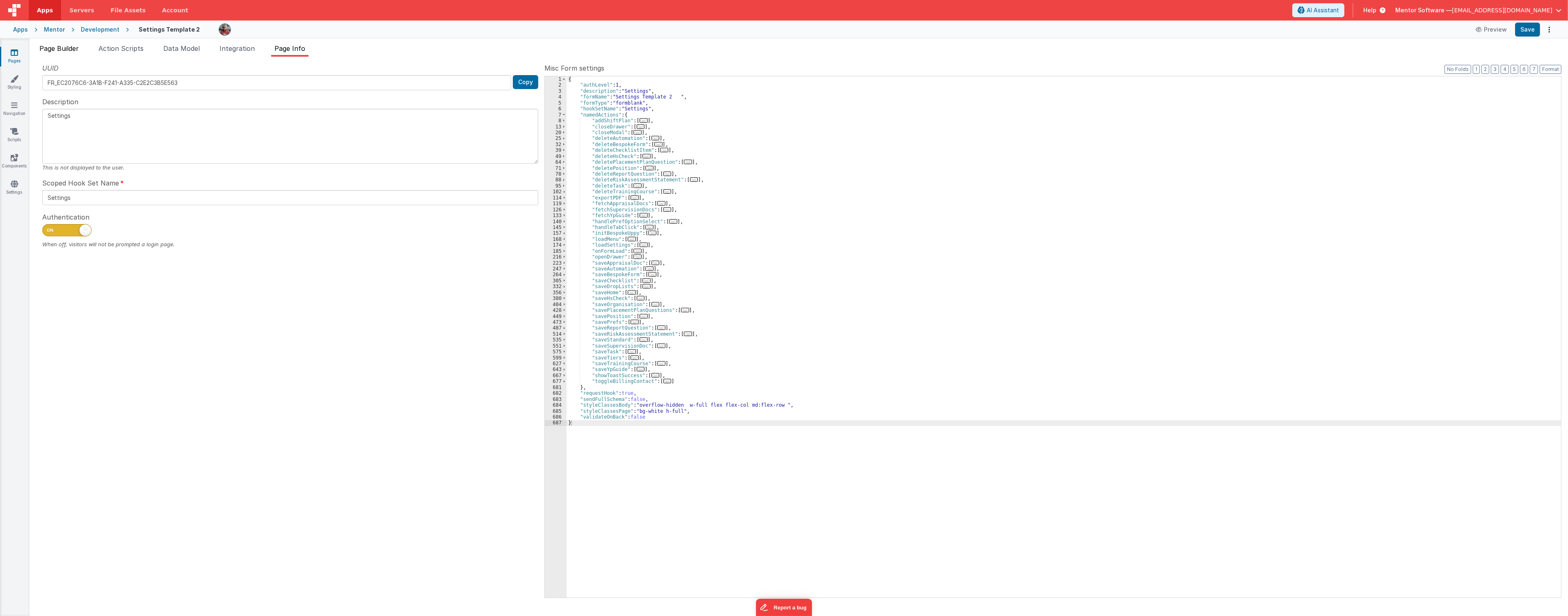
click at [64, 51] on span "Page Builder" at bounding box center [60, 48] width 40 height 8
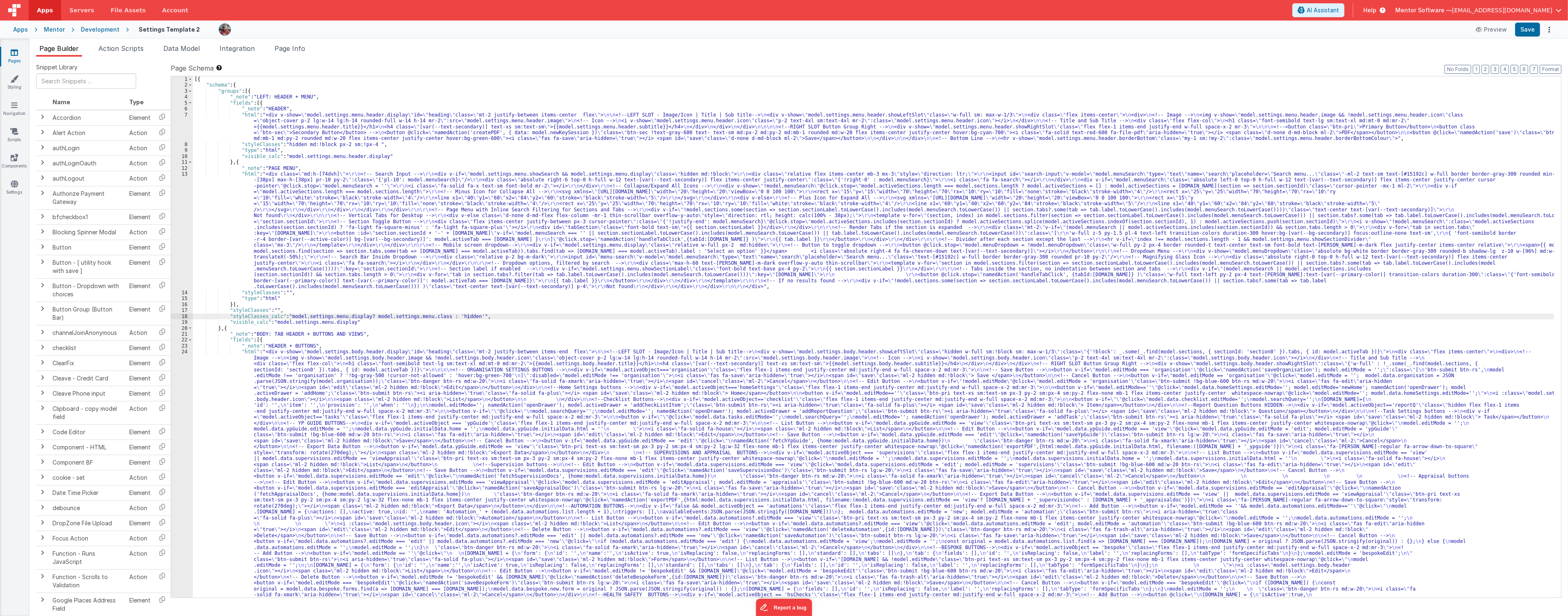
click at [661, 237] on div "[{ "schema" : { "groups" : [{ "_note" : "LEFT: HEADER + MENU" , "fields" : [{ "…" at bounding box center [873, 488] width 1361 height 823
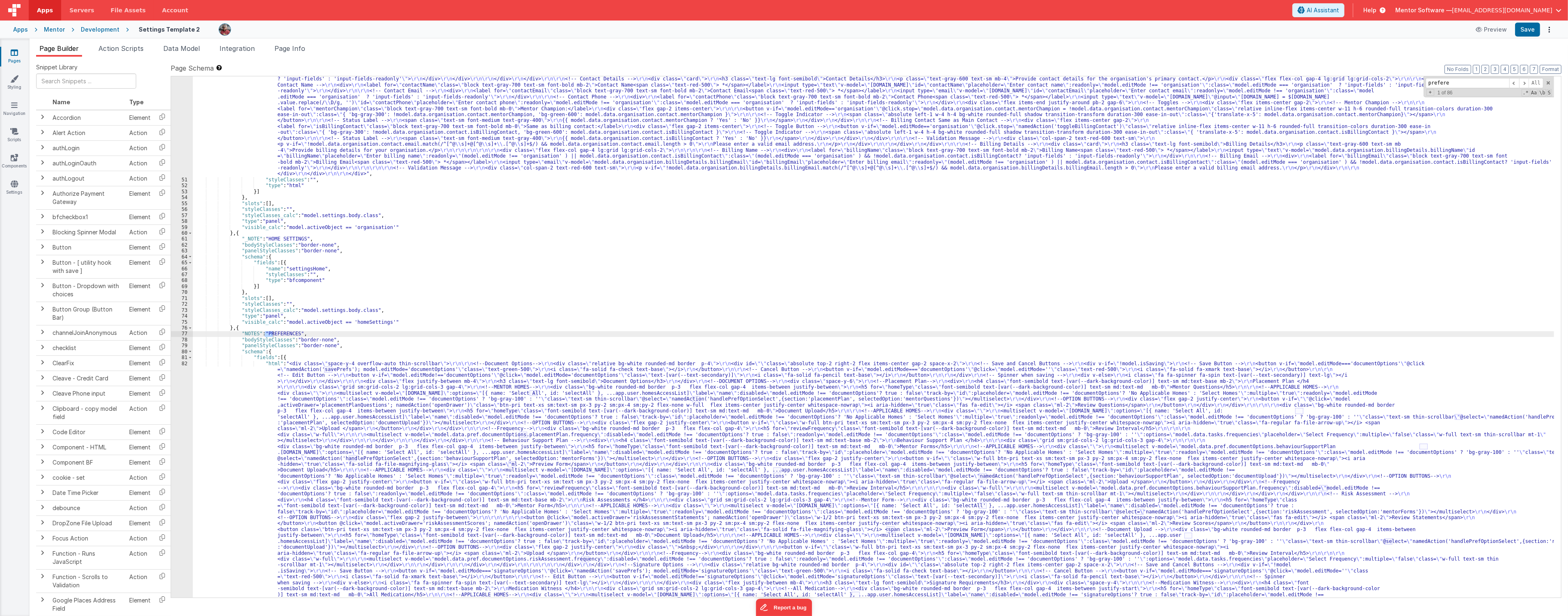
scroll to position [777, 0]
type input "preferences"
click at [254, 445] on div ""html" : "<div class= \" flex flex-col gap-6 overflow-y-auto thin-scrollbar \" …" at bounding box center [873, 599] width 1361 height 1107
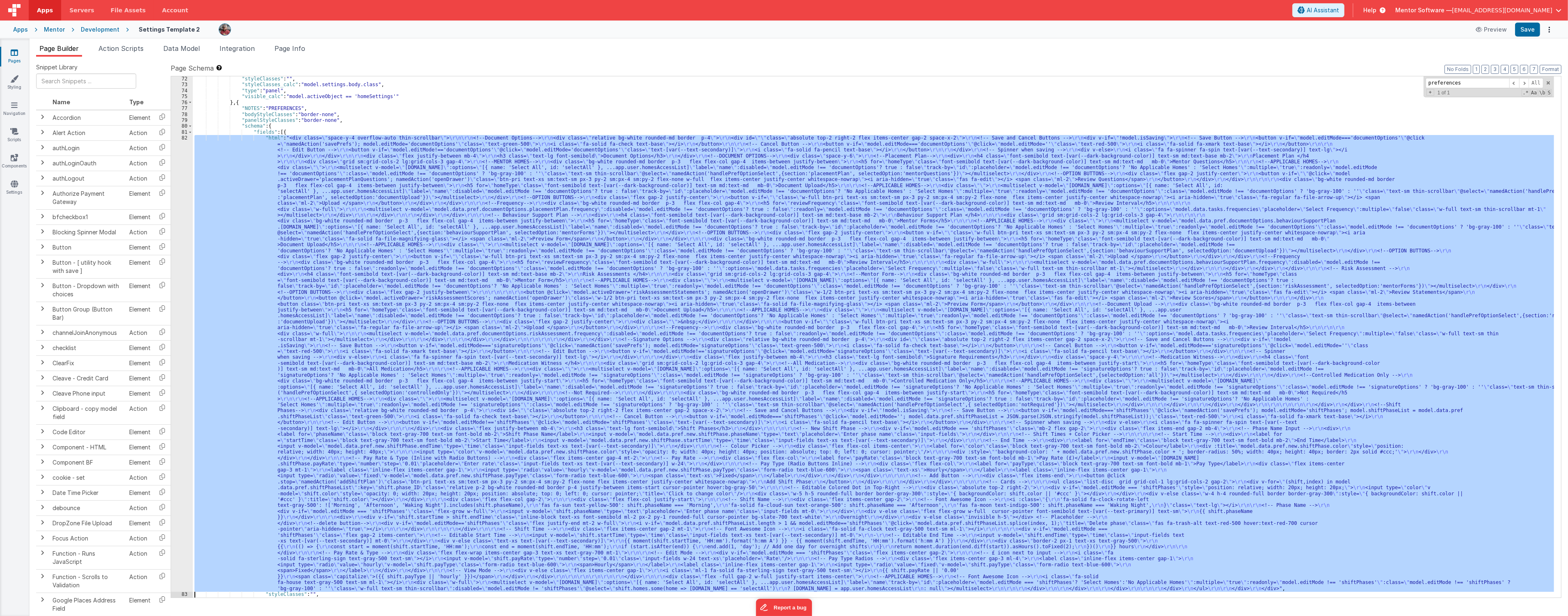
scroll to position [1001, 0]
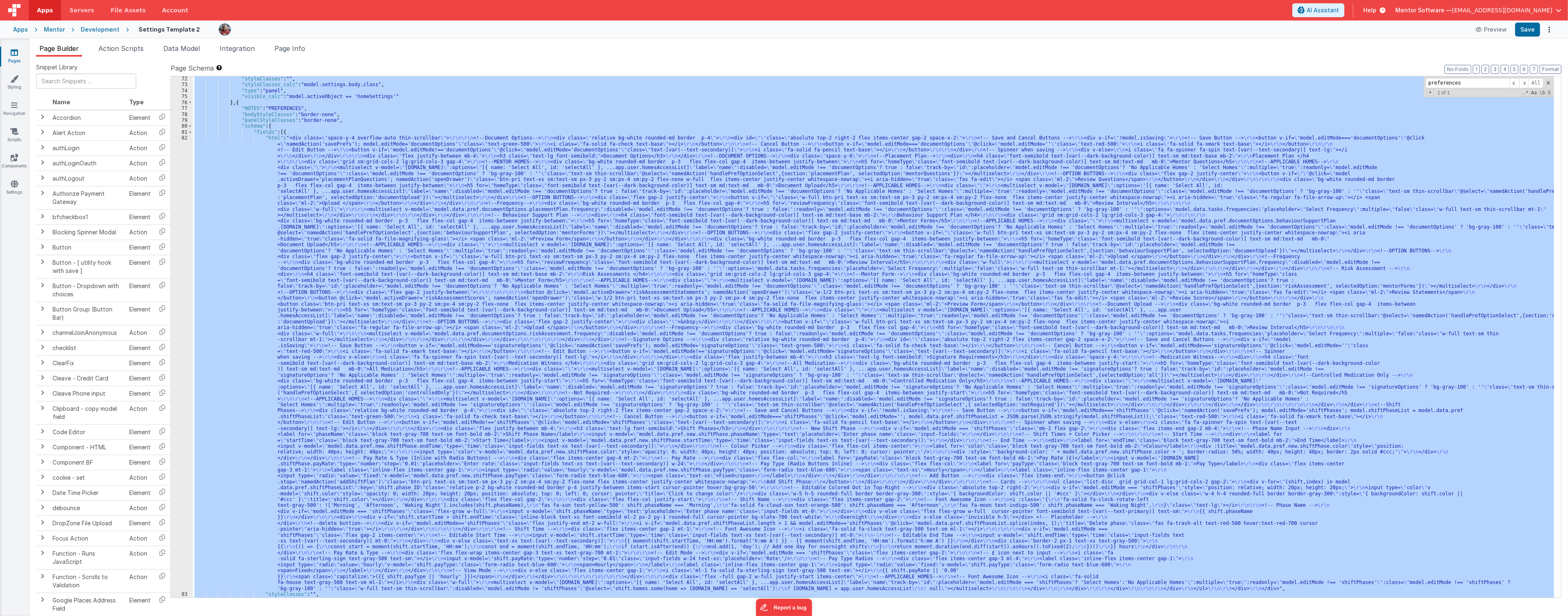
click at [174, 467] on div "82" at bounding box center [181, 363] width 21 height 456
click at [173, 467] on div "82" at bounding box center [181, 363] width 21 height 456
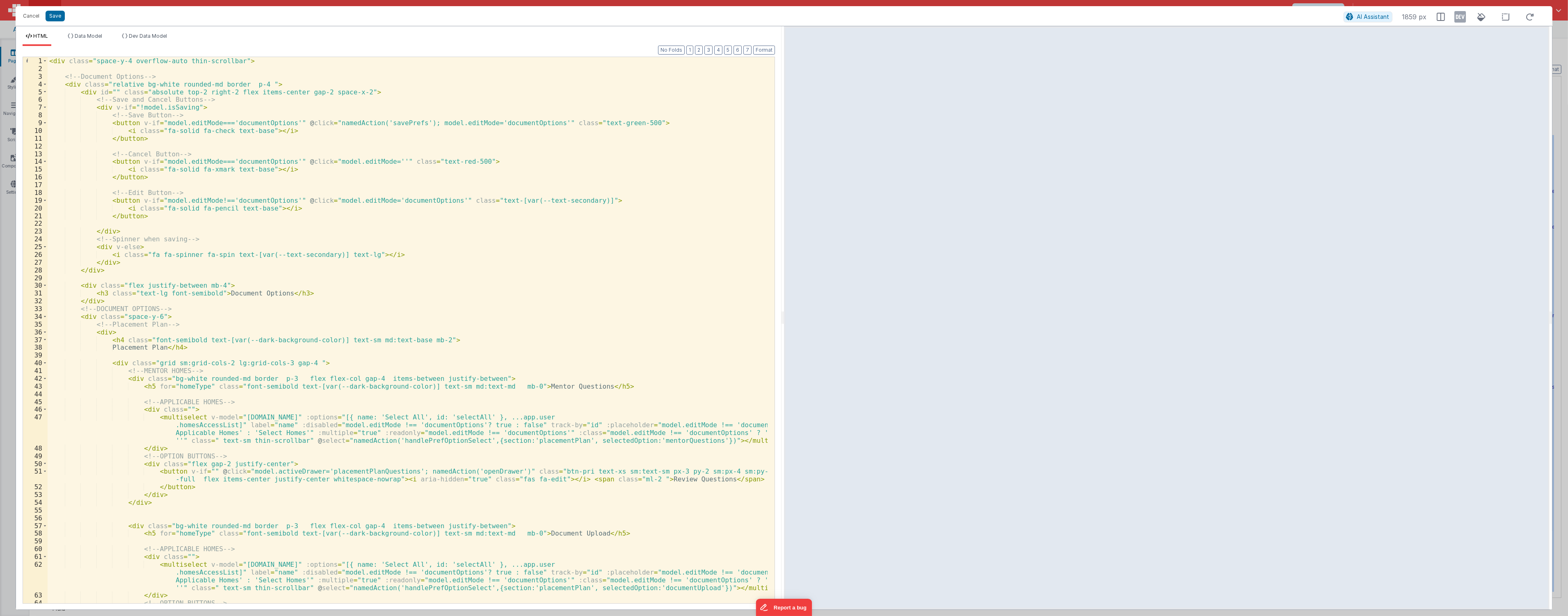
click at [614, 276] on div "< div class = "space-y-4 overflow-auto thin-scrollbar" > <!-- Document Options …" at bounding box center [408, 338] width 720 height 562
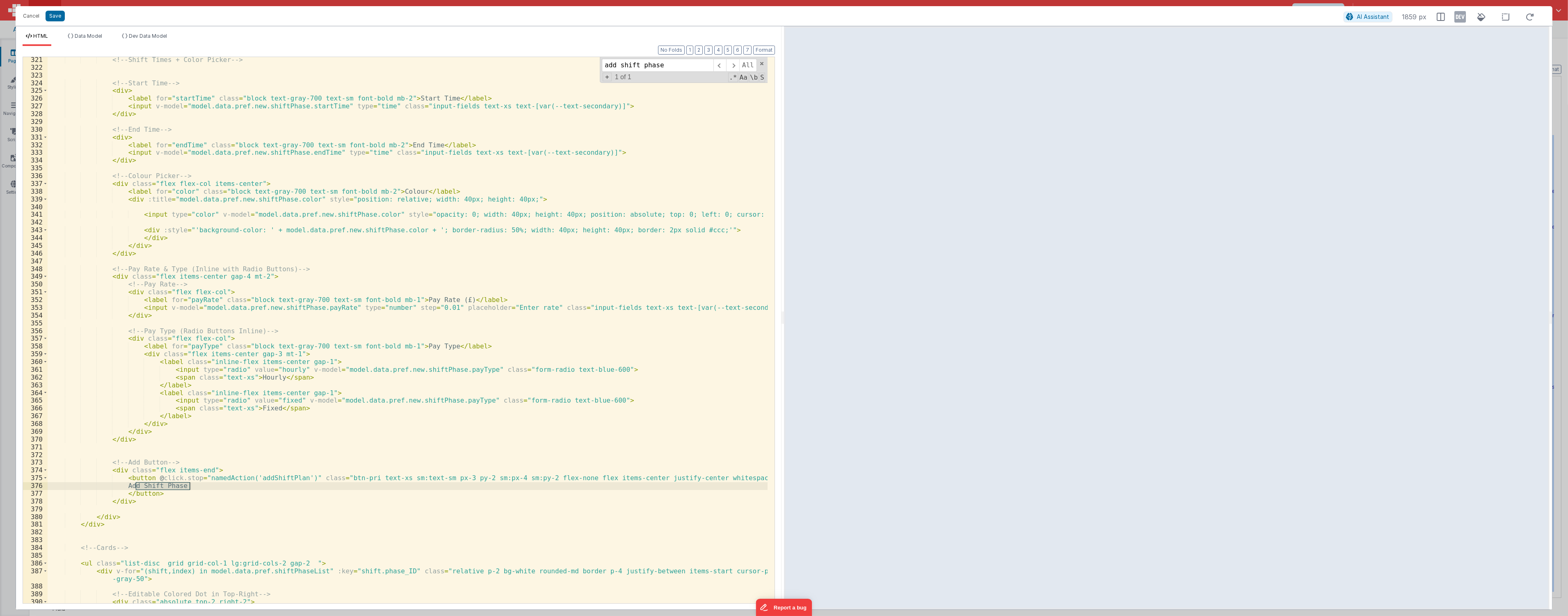
scroll to position [2807, 0]
type input "add shift phase"
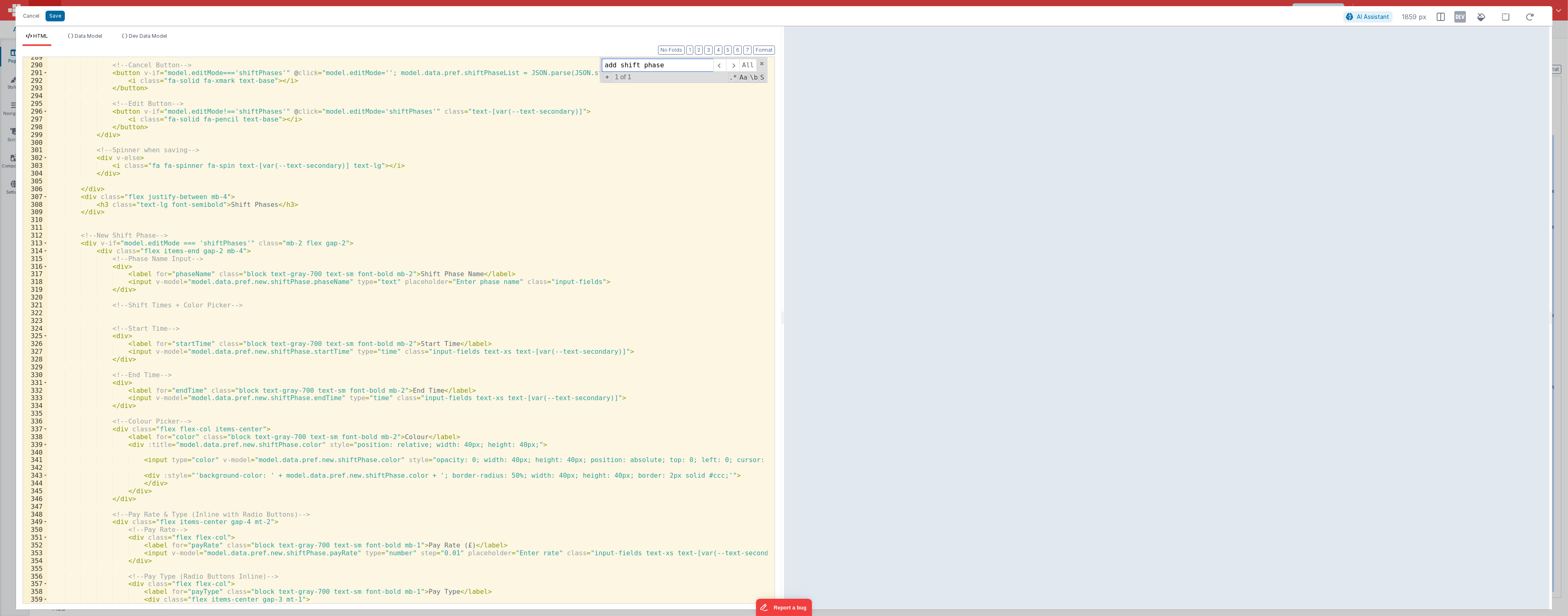
scroll to position [2588, 0]
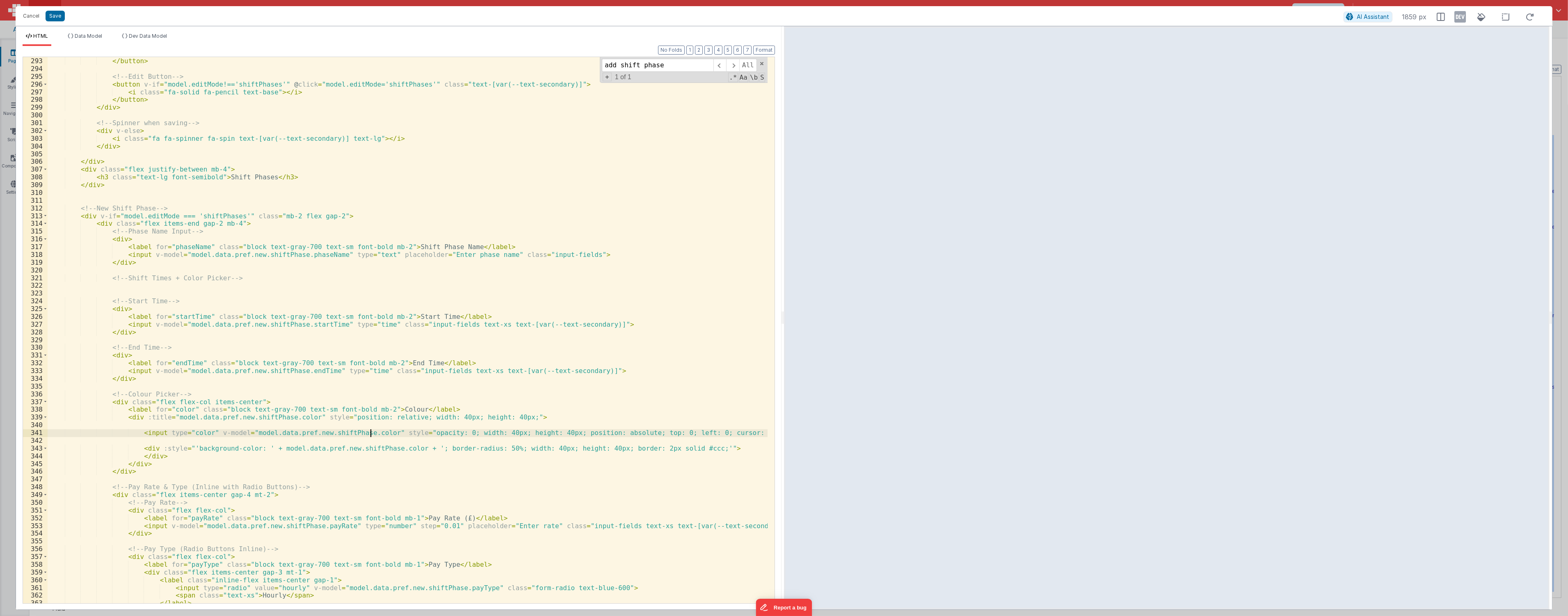
click at [371, 432] on div "</ button > <!-- Edit Button --> < button v-if = "model.editMode!=='shiftPhases…" at bounding box center [408, 338] width 720 height 562
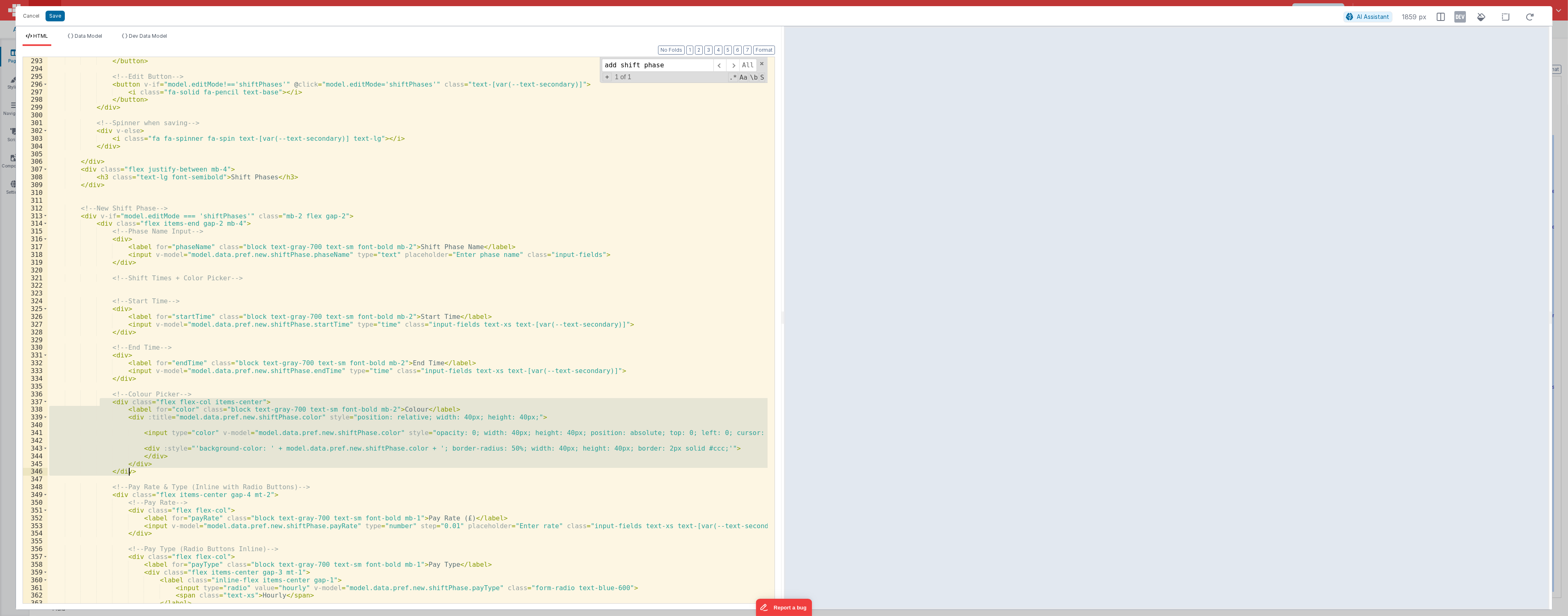
drag, startPoint x: 100, startPoint y: 403, endPoint x: 186, endPoint y: 473, distance: 110.9
click at [186, 473] on div "</ button > <!-- Edit Button --> < button v-if = "model.editMode!=='shiftPhases…" at bounding box center [408, 338] width 720 height 562
click at [253, 438] on div "</ button > <!-- Edit Button --> < button v-if = "model.editMode!=='shiftPhases…" at bounding box center [408, 330] width 720 height 546
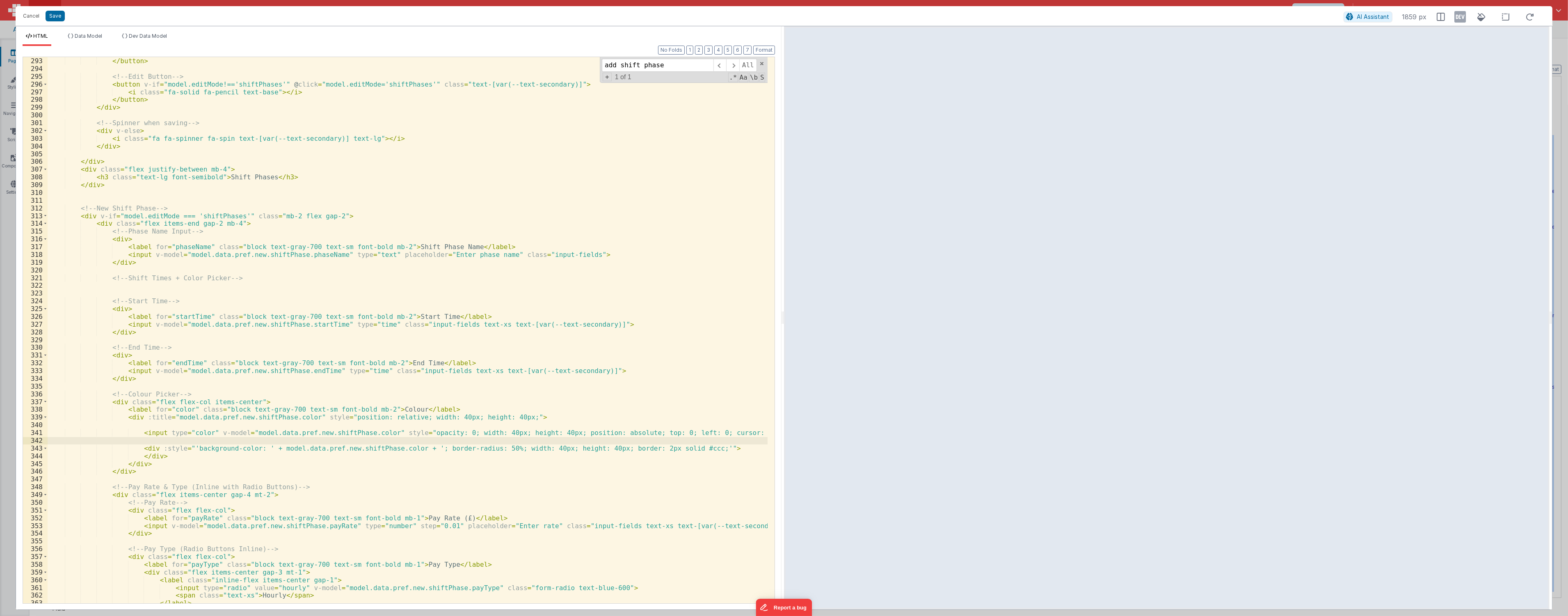
click at [374, 432] on div "</ button > <!-- Edit Button --> < button v-if = "model.editMode!=='shiftPhases…" at bounding box center [408, 338] width 720 height 562
click at [83, 37] on span "Data Model" at bounding box center [88, 36] width 28 height 6
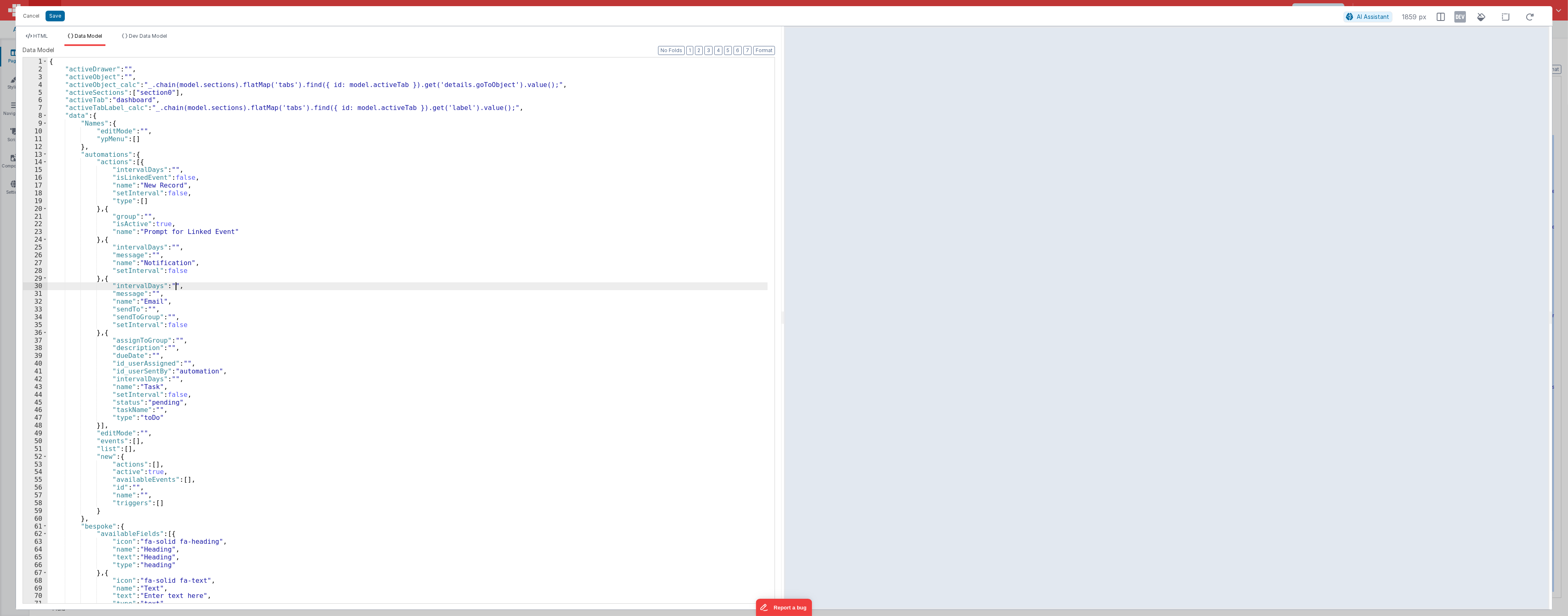
click at [261, 287] on div "{ "activeDrawer" : "" , "activeObject" : "" , "activeObject_calc" : "_.chain(mo…" at bounding box center [408, 338] width 720 height 561
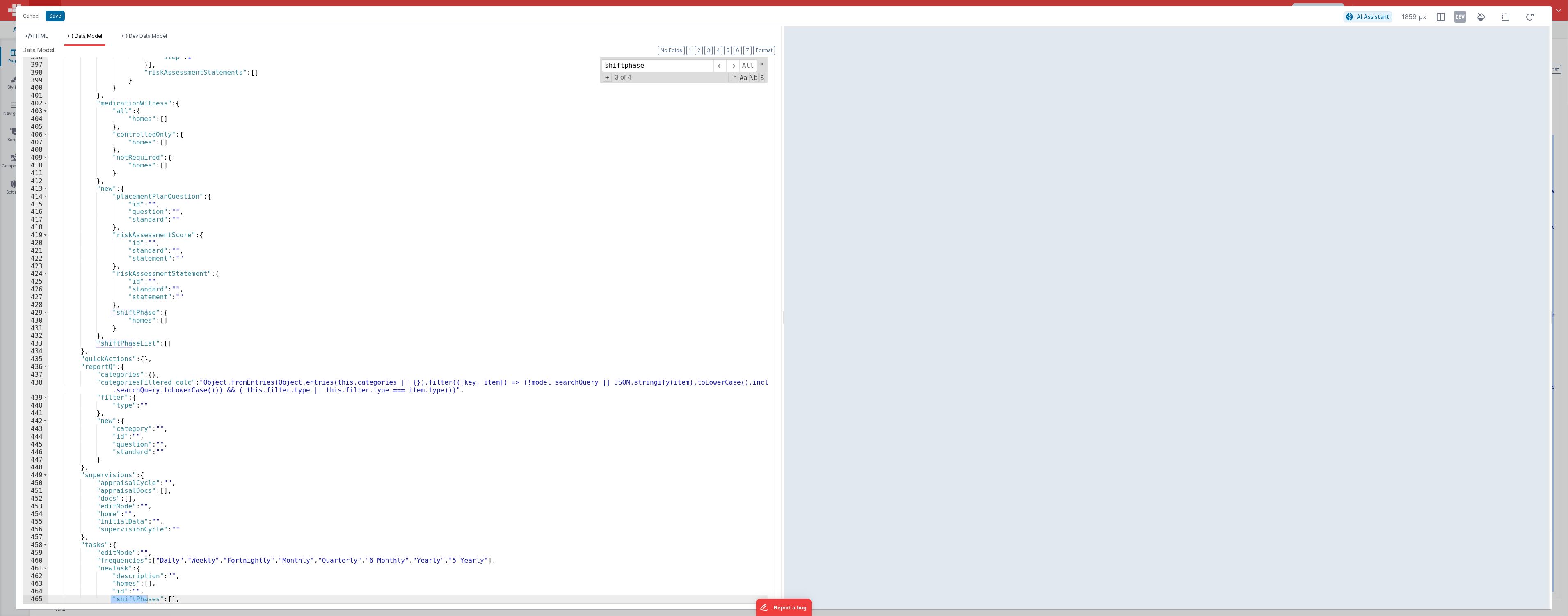
scroll to position [3088, 0]
type input "shiftphase"
click at [707, 48] on button "3" at bounding box center [708, 50] width 8 height 9
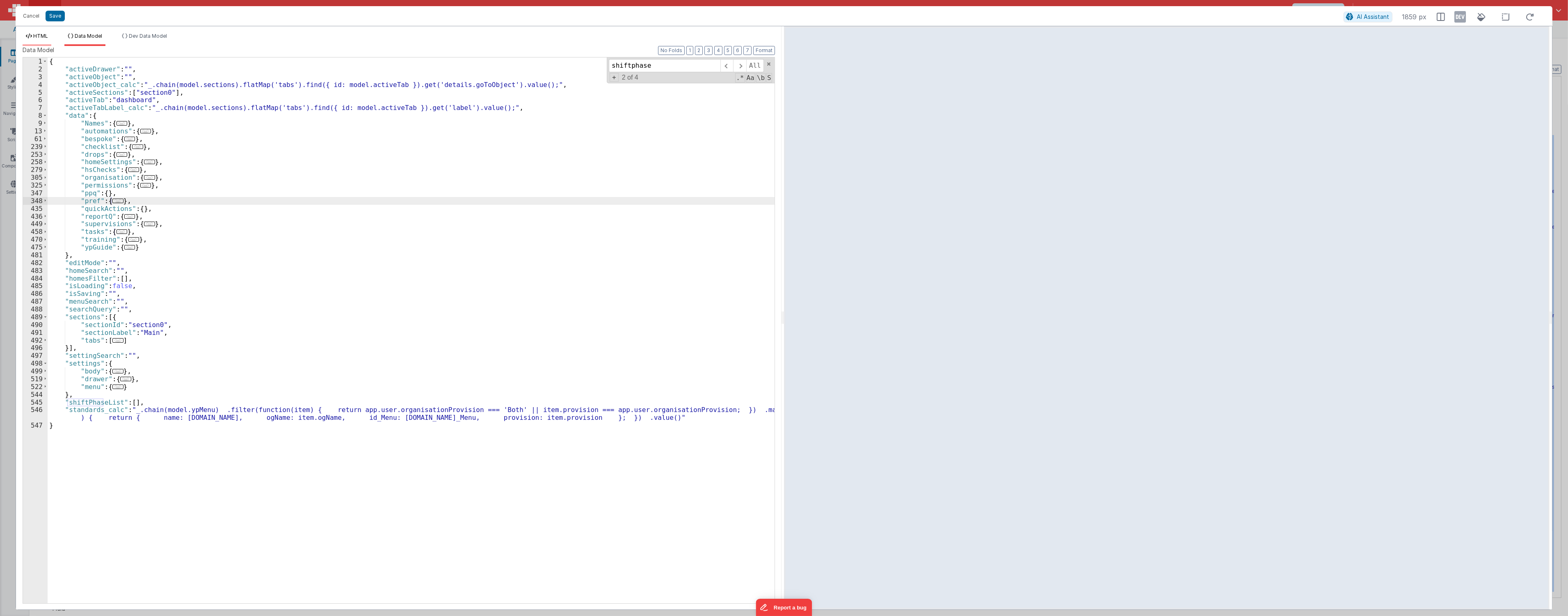
click at [40, 37] on span "HTML" at bounding box center [41, 36] width 15 height 6
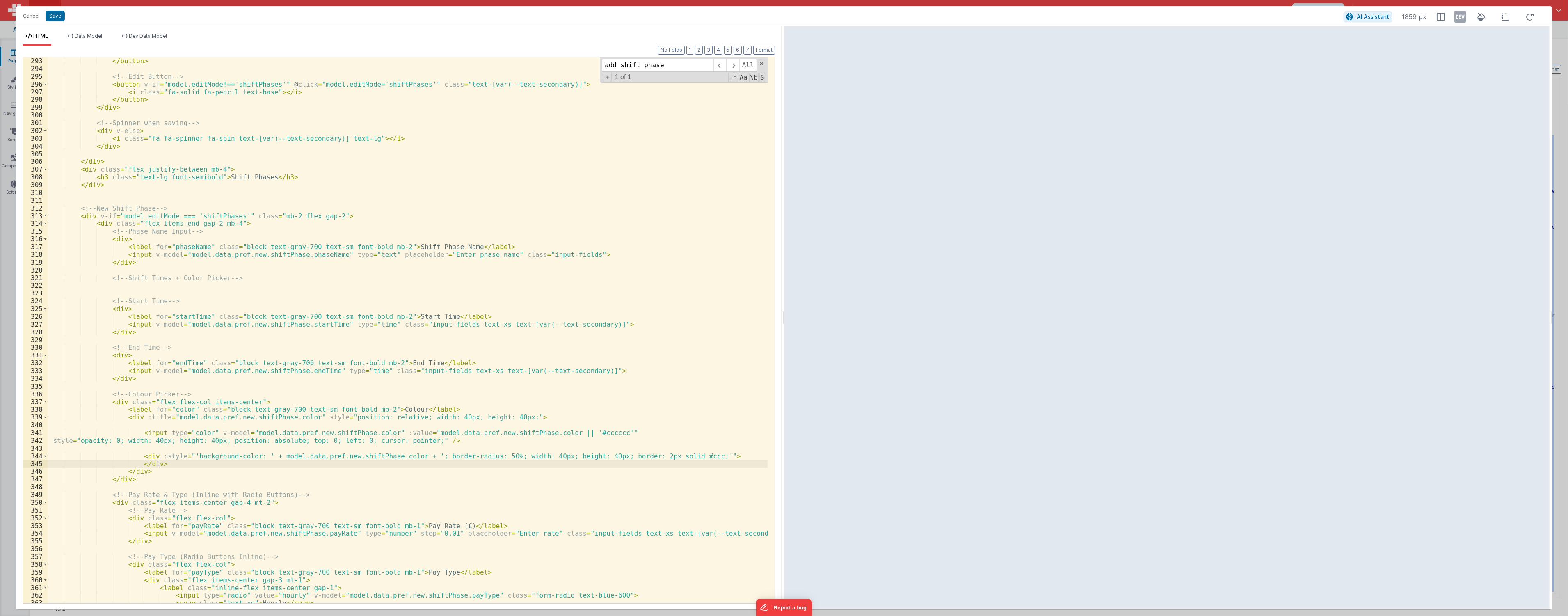
click at [257, 461] on div "</ button > <!-- Edit Button --> < button v-if = "model.editMode!=='shiftPhases…" at bounding box center [408, 338] width 720 height 562
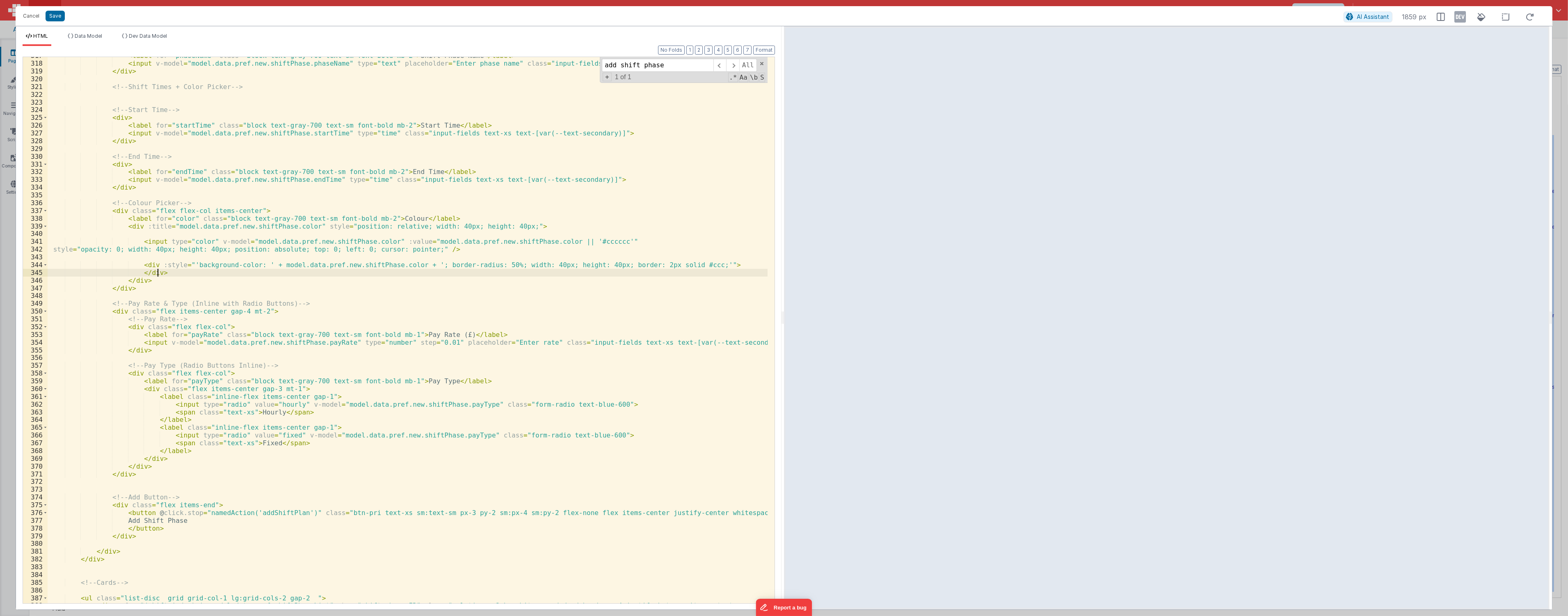
scroll to position [2697, 0]
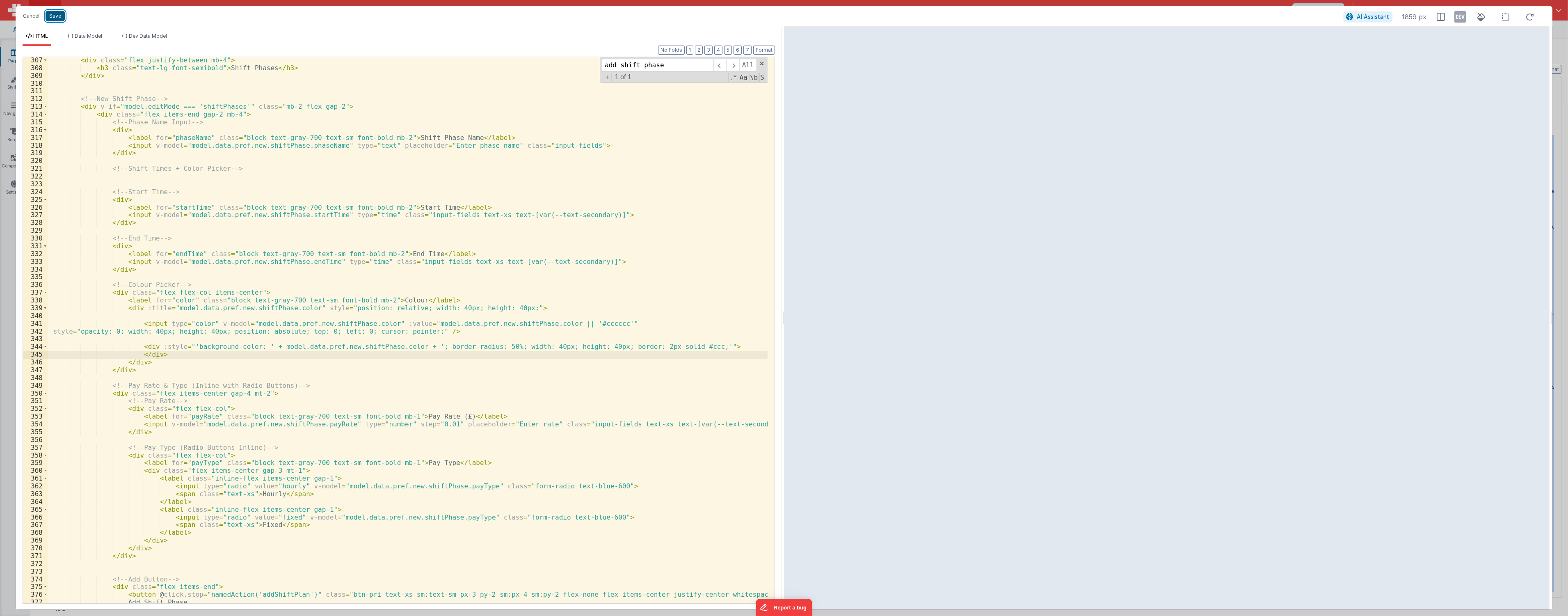
click at [59, 11] on button "Save" at bounding box center [55, 15] width 19 height 10
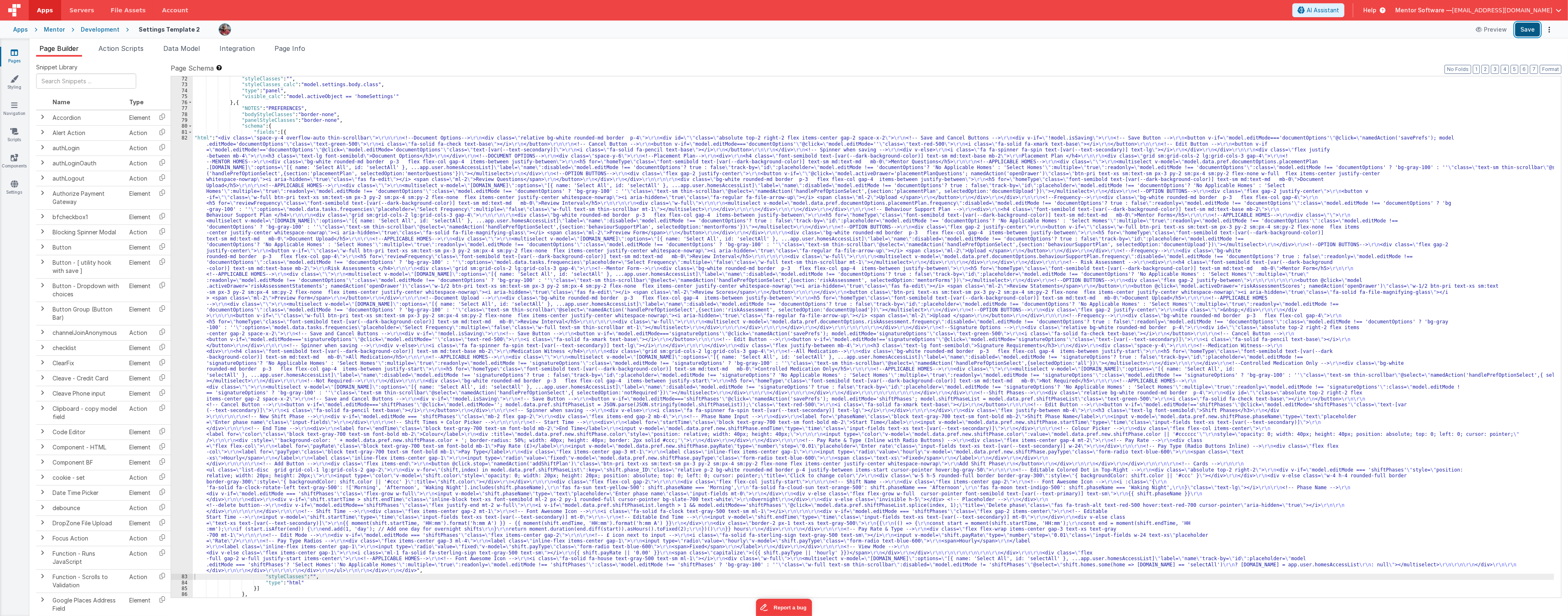
click at [780, 30] on button "Save" at bounding box center [1527, 29] width 25 height 14
click at [553, 390] on div ""styleClasses" : "" , "styleClasses_calc" : "model.settings.body.class" , "type…" at bounding box center [873, 342] width 1361 height 533
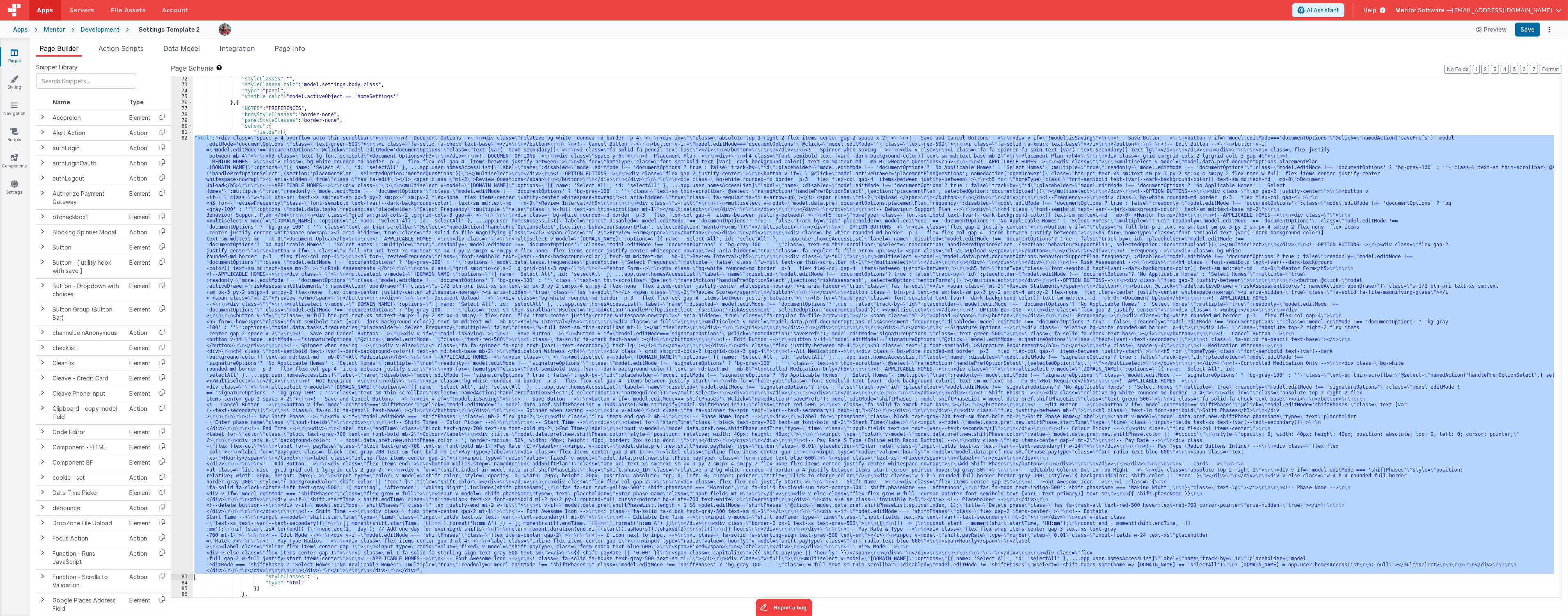
click at [180, 465] on div "82" at bounding box center [181, 354] width 21 height 439
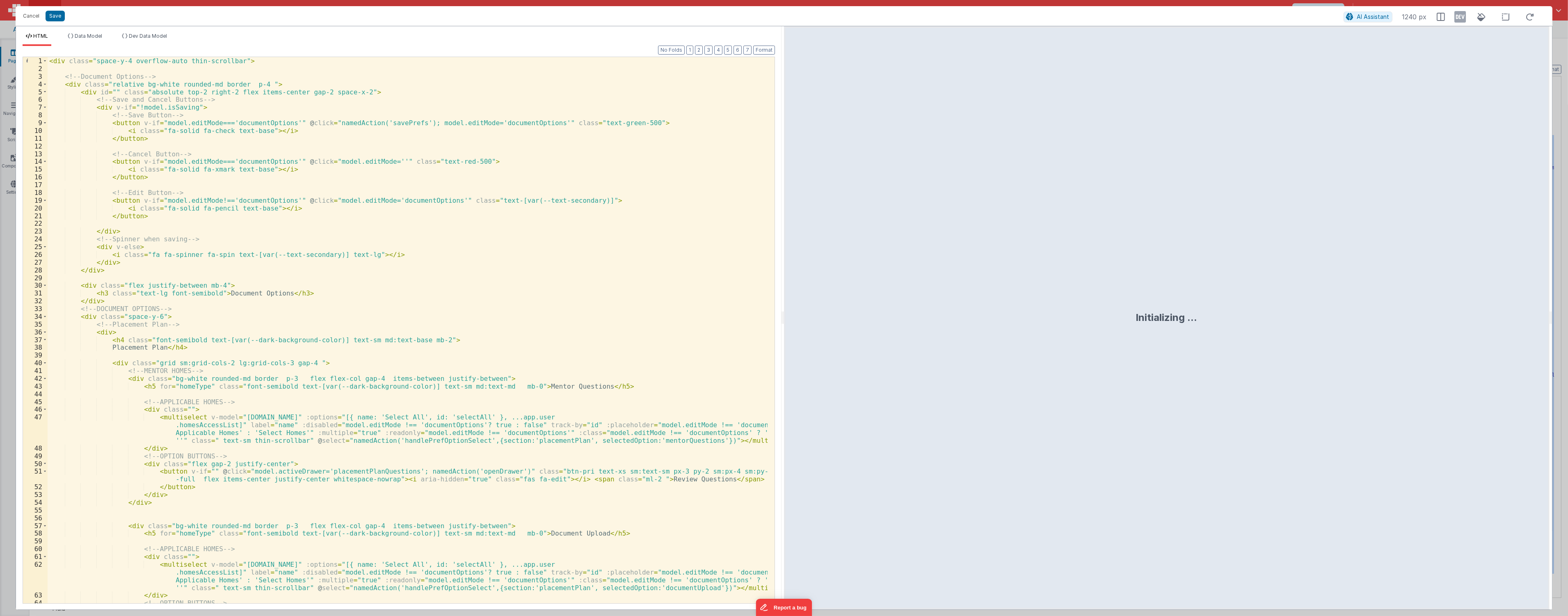
click at [459, 509] on div "< div class = "space-y-4 overflow-auto thin-scrollbar" > <!-- Document Options …" at bounding box center [408, 338] width 720 height 562
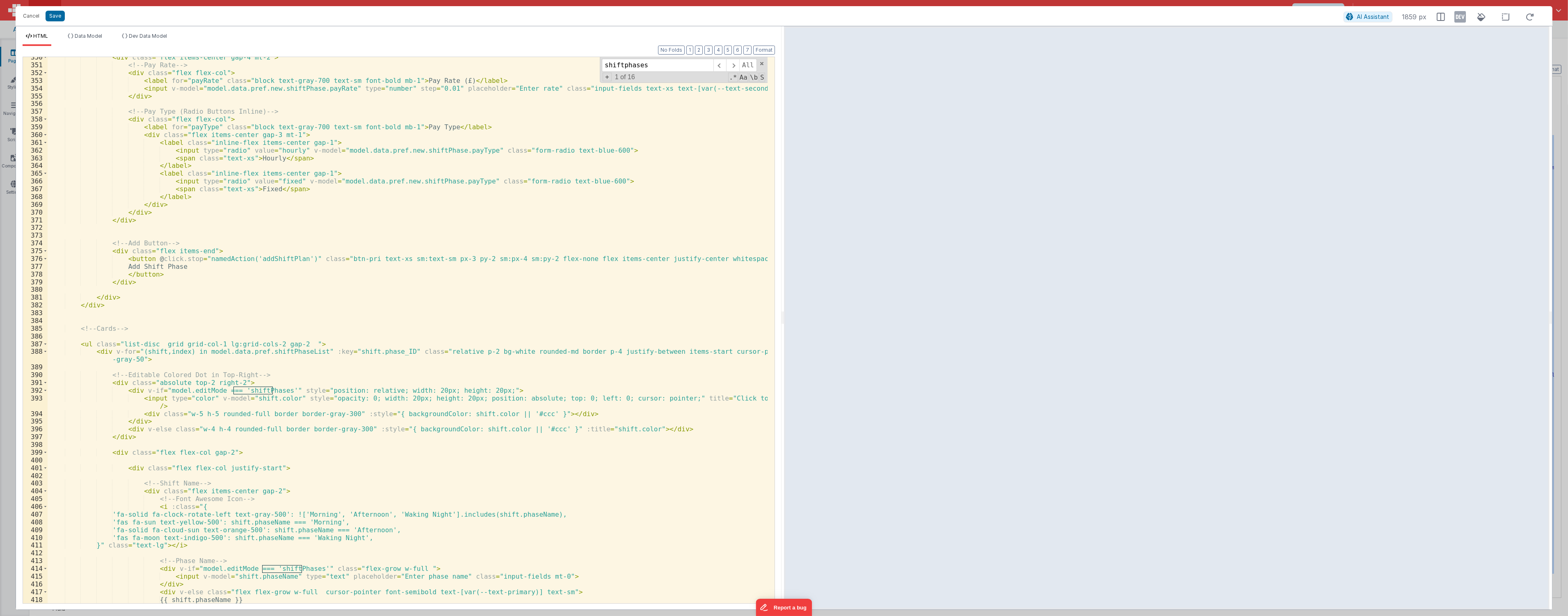
scroll to position [3033, 0]
type input "shiftphases"
click at [278, 398] on div "< div class = "flex items-center gap-4 mt-2" > <!-- Pay Rate --> < div class = …" at bounding box center [408, 334] width 720 height 562
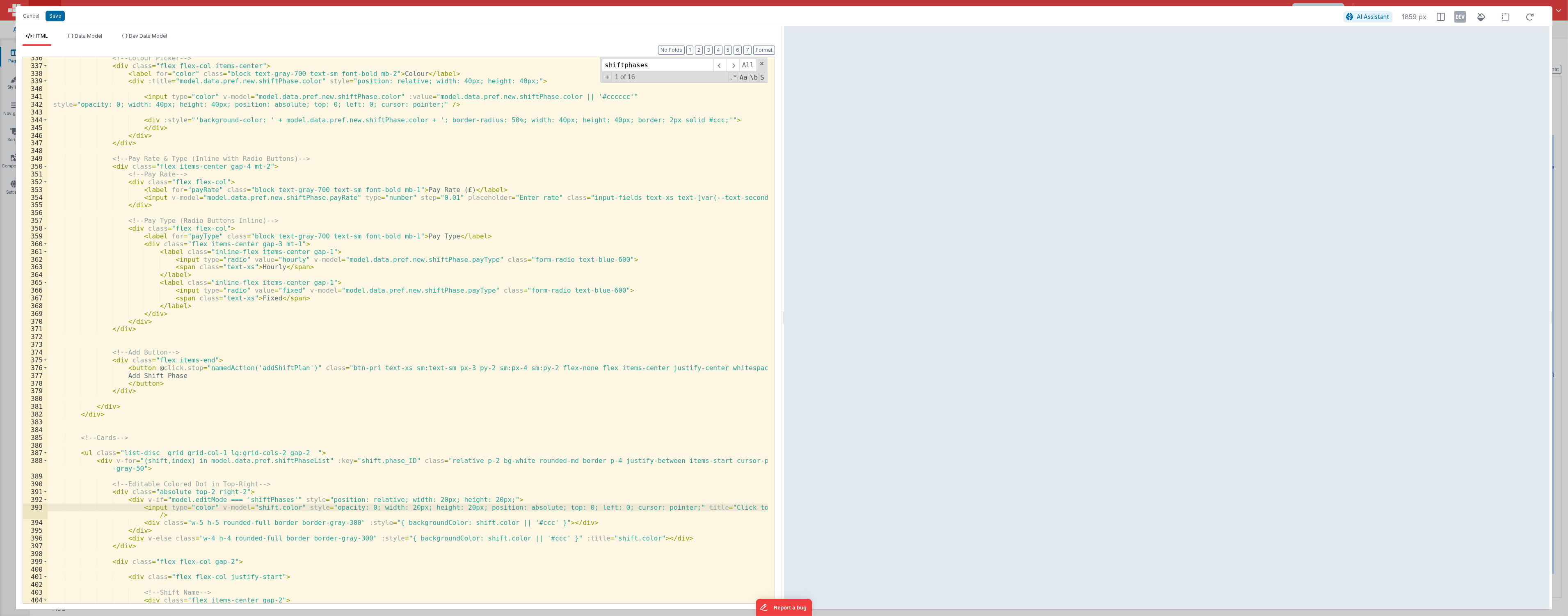
scroll to position [2869, 0]
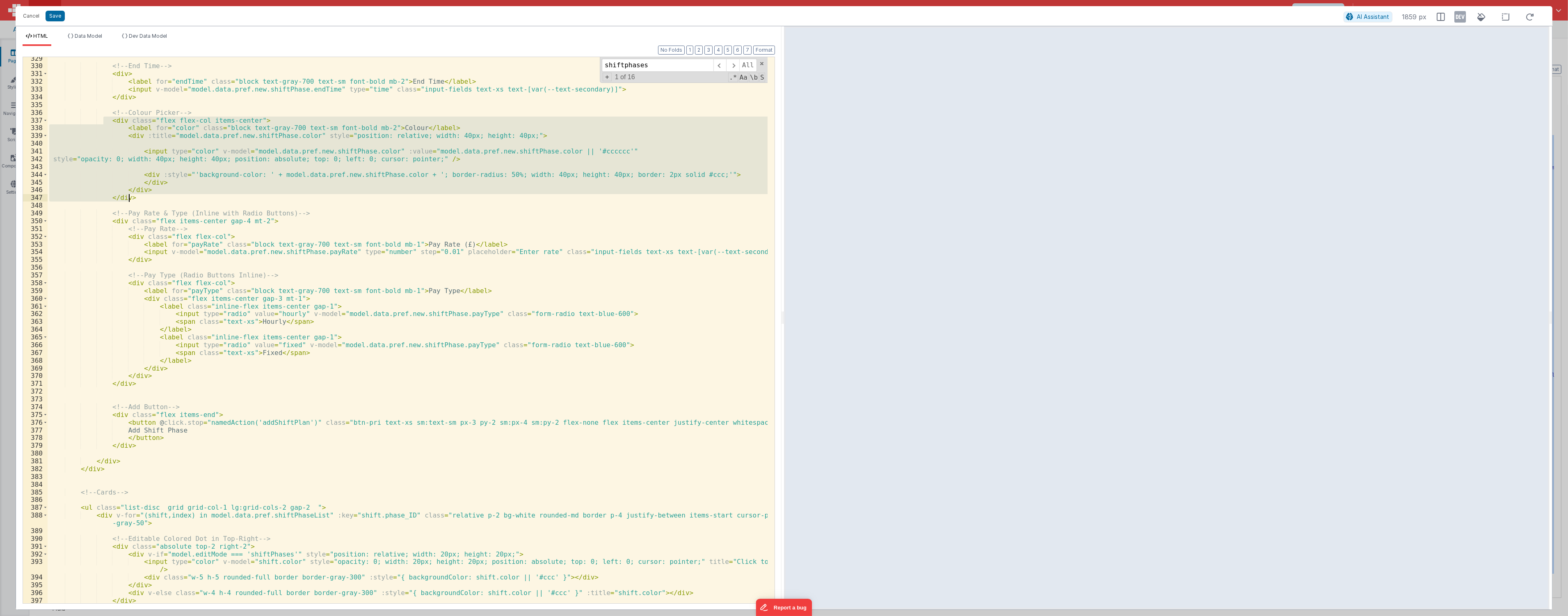
drag, startPoint x: 105, startPoint y: 121, endPoint x: 155, endPoint y: 200, distance: 93.5
click at [155, 200] on div "<!-- End Time --> < div > < label for = "endTime" class = "block text-gray-700 …" at bounding box center [408, 335] width 720 height 562
click at [183, 206] on div "<!-- End Time --> < div > < label for = "endTime" class = "block text-gray-700 …" at bounding box center [408, 335] width 720 height 562
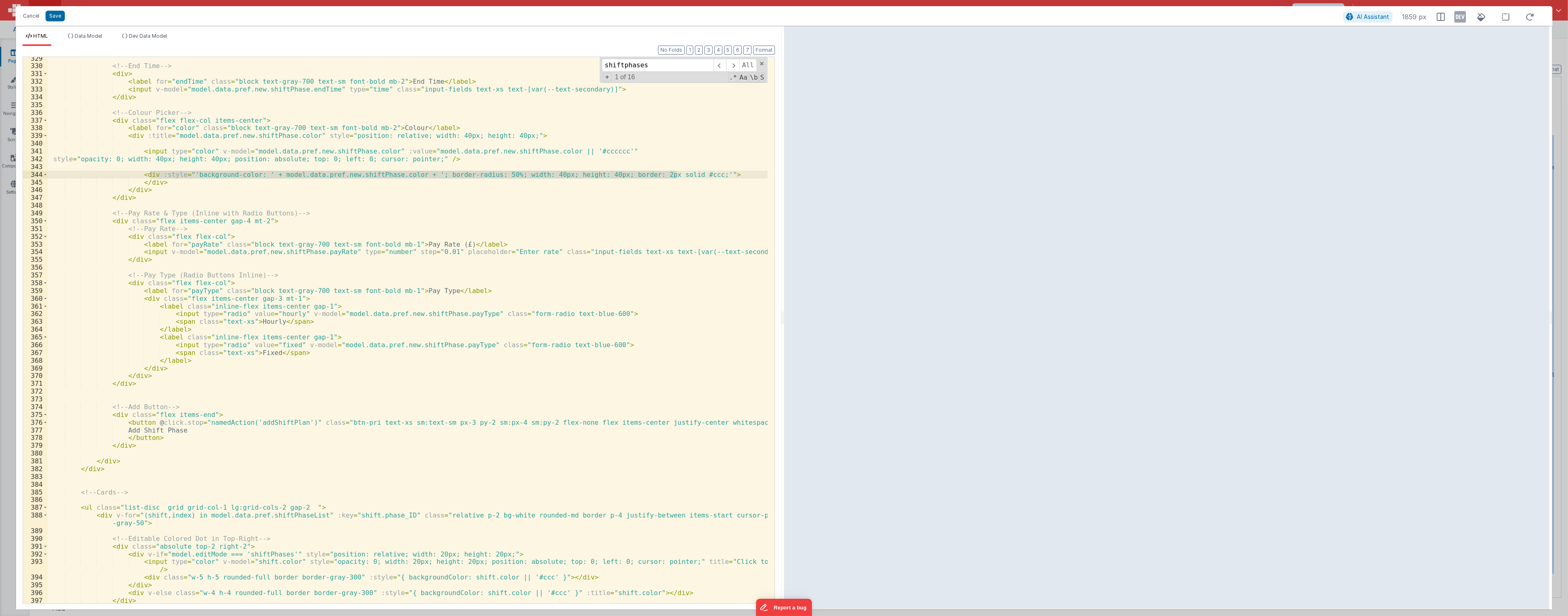
drag, startPoint x: 150, startPoint y: 172, endPoint x: 676, endPoint y: 176, distance: 526.0
click at [676, 176] on div "<!-- End Time --> < div > < label for = "endTime" class = "block text-gray-700 …" at bounding box center [408, 335] width 720 height 562
click at [494, 220] on div "<!-- End Time --> < div > < label for = "endTime" class = "block text-gray-700 …" at bounding box center [408, 335] width 720 height 562
click at [59, 17] on button "Save" at bounding box center [55, 15] width 19 height 10
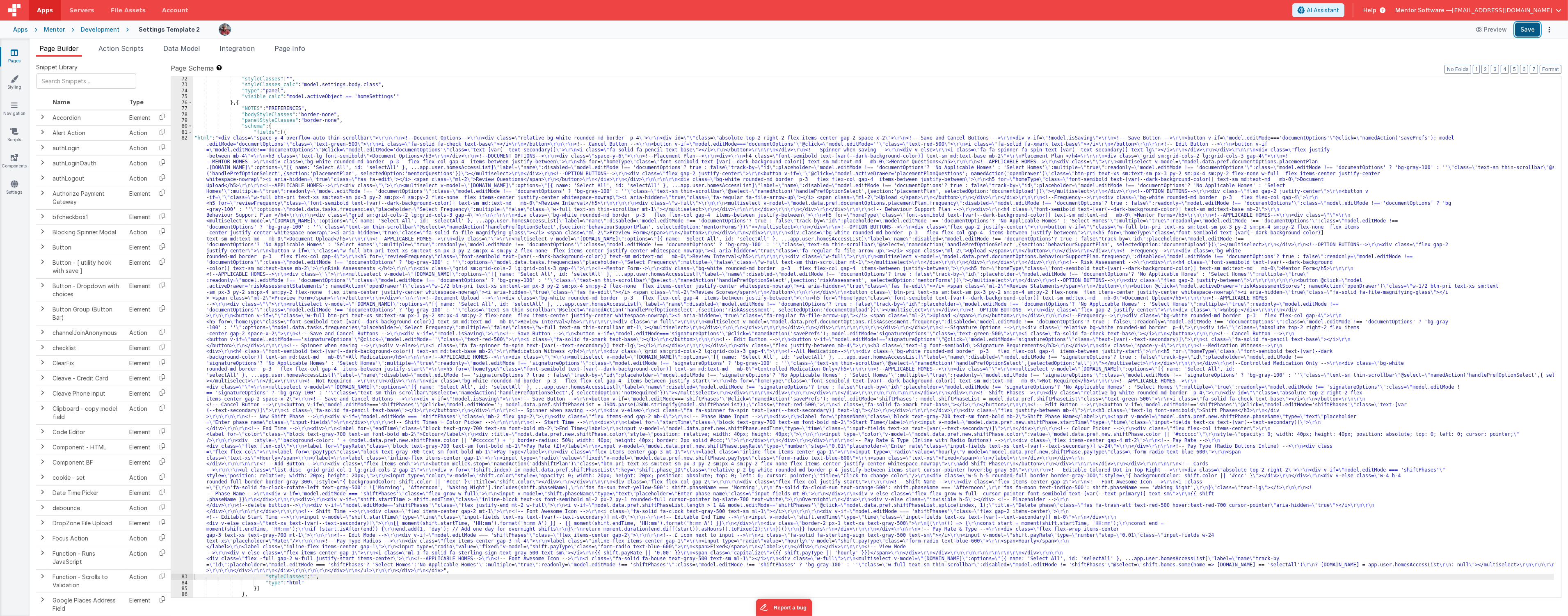
click at [780, 27] on button "Save" at bounding box center [1527, 29] width 25 height 14
click at [291, 273] on div ""styleClasses" : "" , "styleClasses_calc" : "model.settings.body.class" , "type…" at bounding box center [873, 342] width 1361 height 533
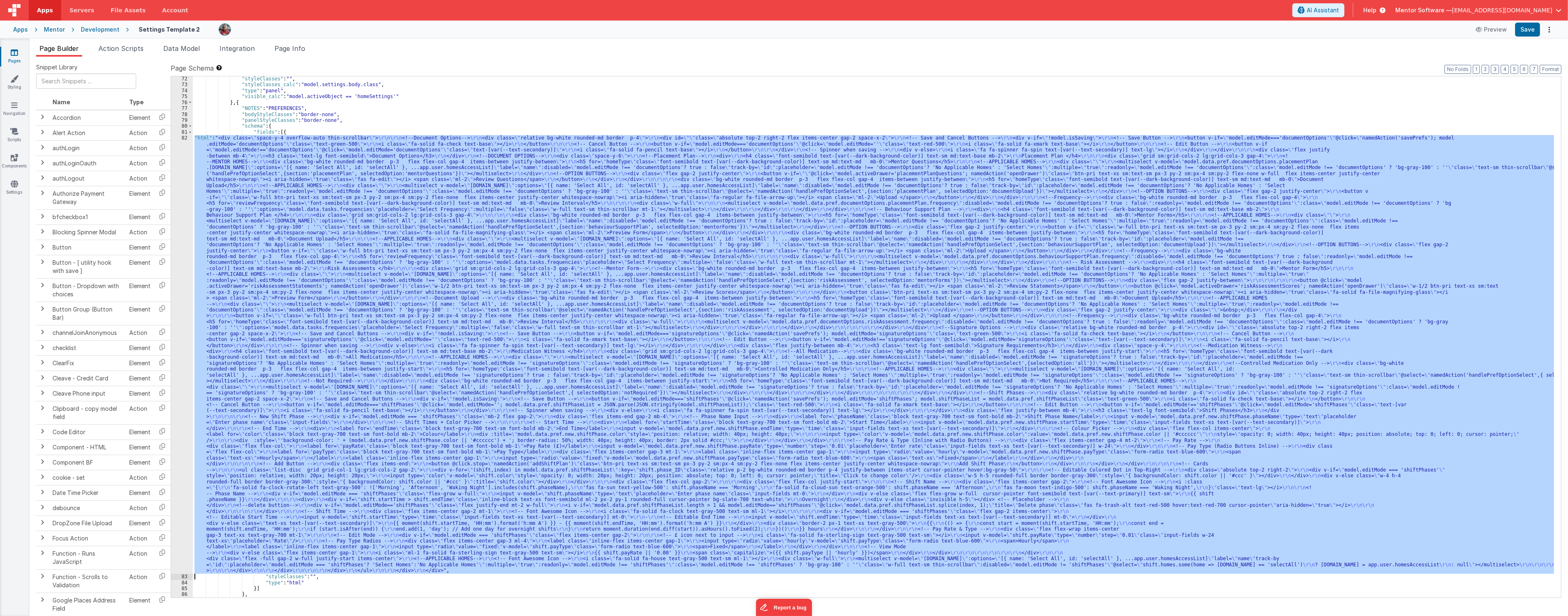
click at [180, 312] on div "82" at bounding box center [181, 354] width 21 height 439
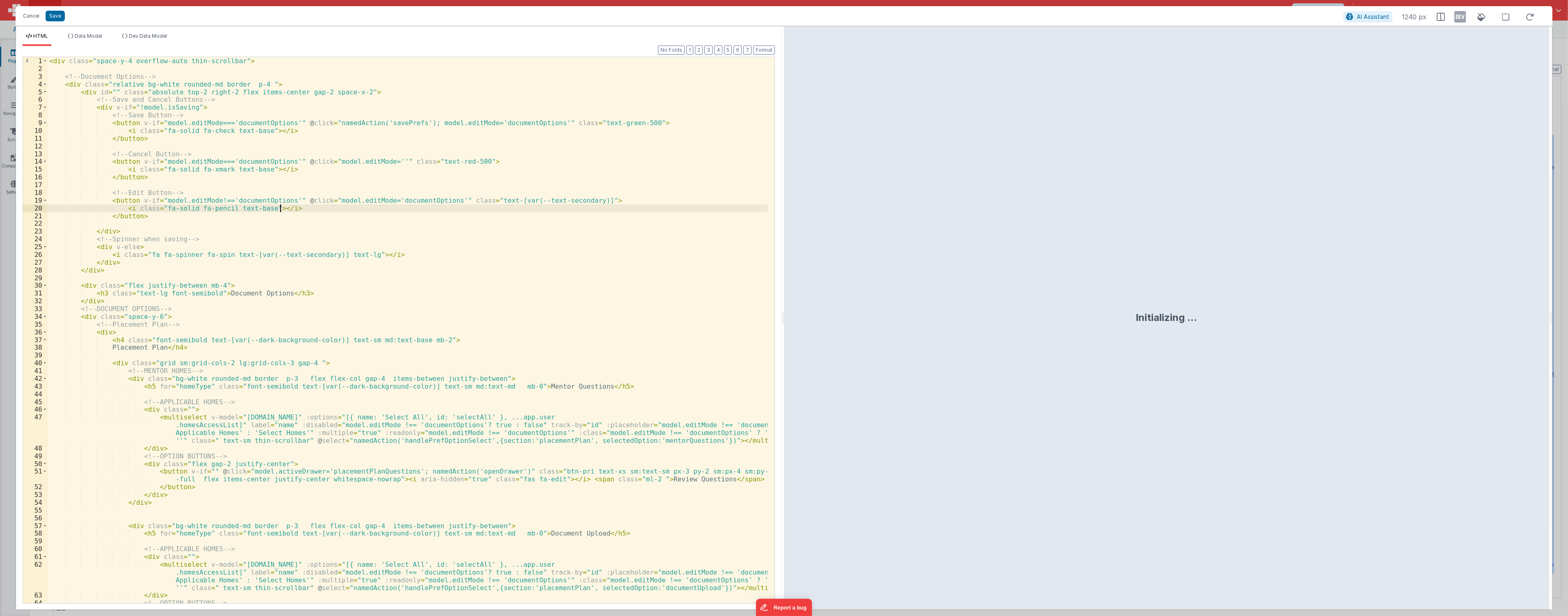
click at [652, 211] on div "< div class = "space-y-4 overflow-auto thin-scrollbar" > <!-- Document Options …" at bounding box center [408, 338] width 720 height 562
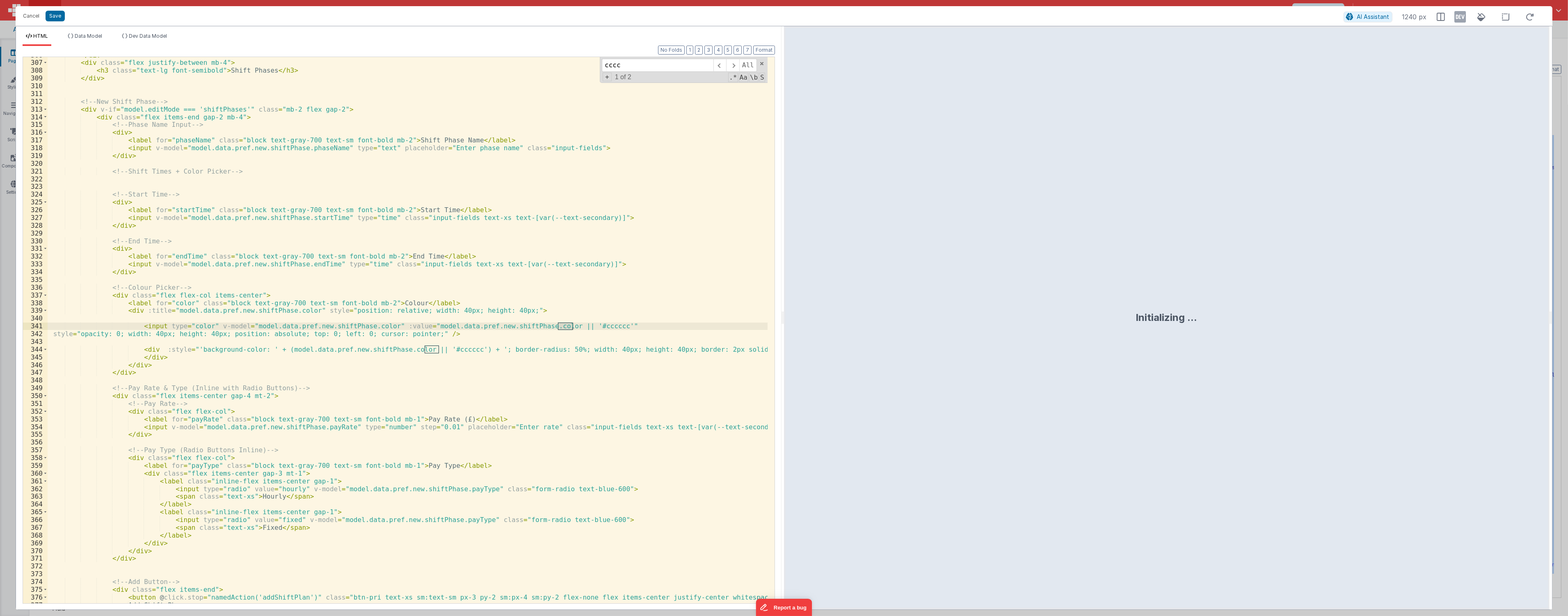
scroll to position [2695, 0]
type input "cccc"
click at [347, 376] on div "</ div > < div class = "flex justify-between mb-4" > < h3 class = "text-lg font…" at bounding box center [408, 332] width 720 height 562
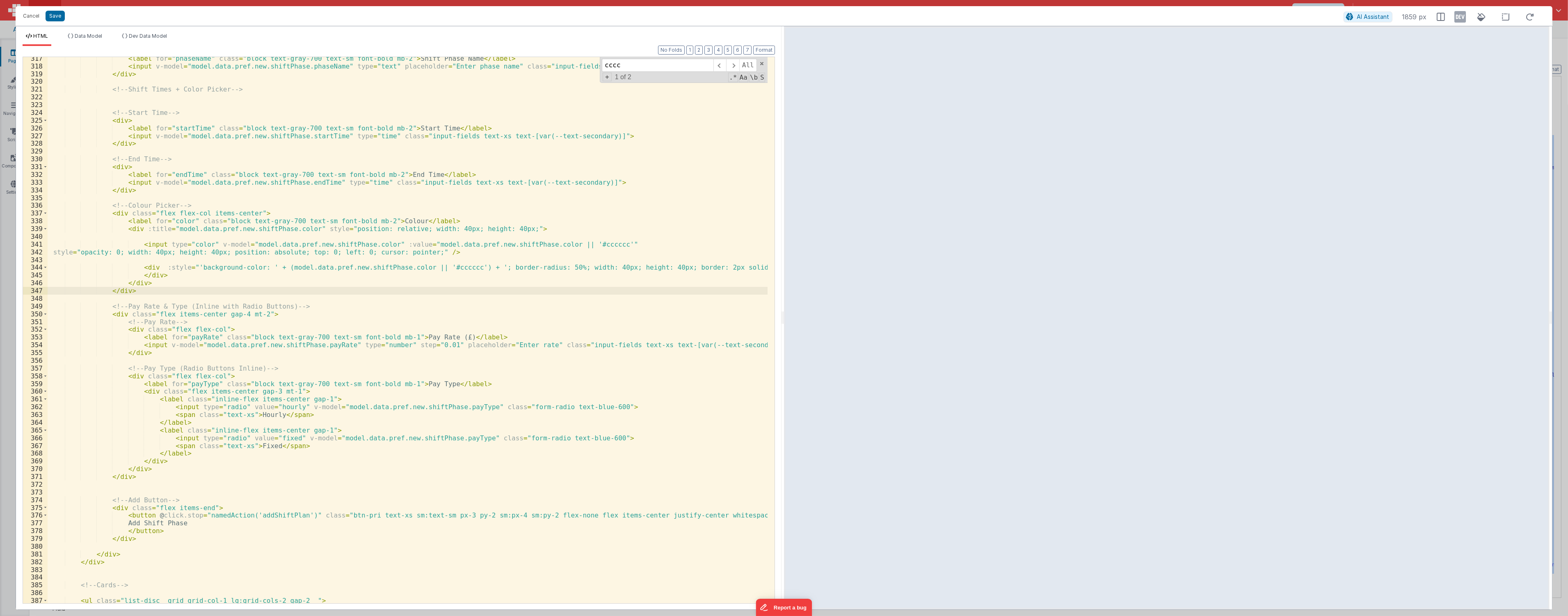
click at [253, 512] on div "< label for = "phaseName" class = "block text-gray-700 text-sm font-bold mb-2" …" at bounding box center [408, 339] width 720 height 569
click at [254, 515] on div "< label for = "phaseName" class = "block text-gray-700 text-sm font-bold mb-2" …" at bounding box center [408, 339] width 720 height 569
click at [314, 459] on div "< label for = "phaseName" class = "block text-gray-700 text-sm font-bold mb-2" …" at bounding box center [408, 339] width 720 height 569
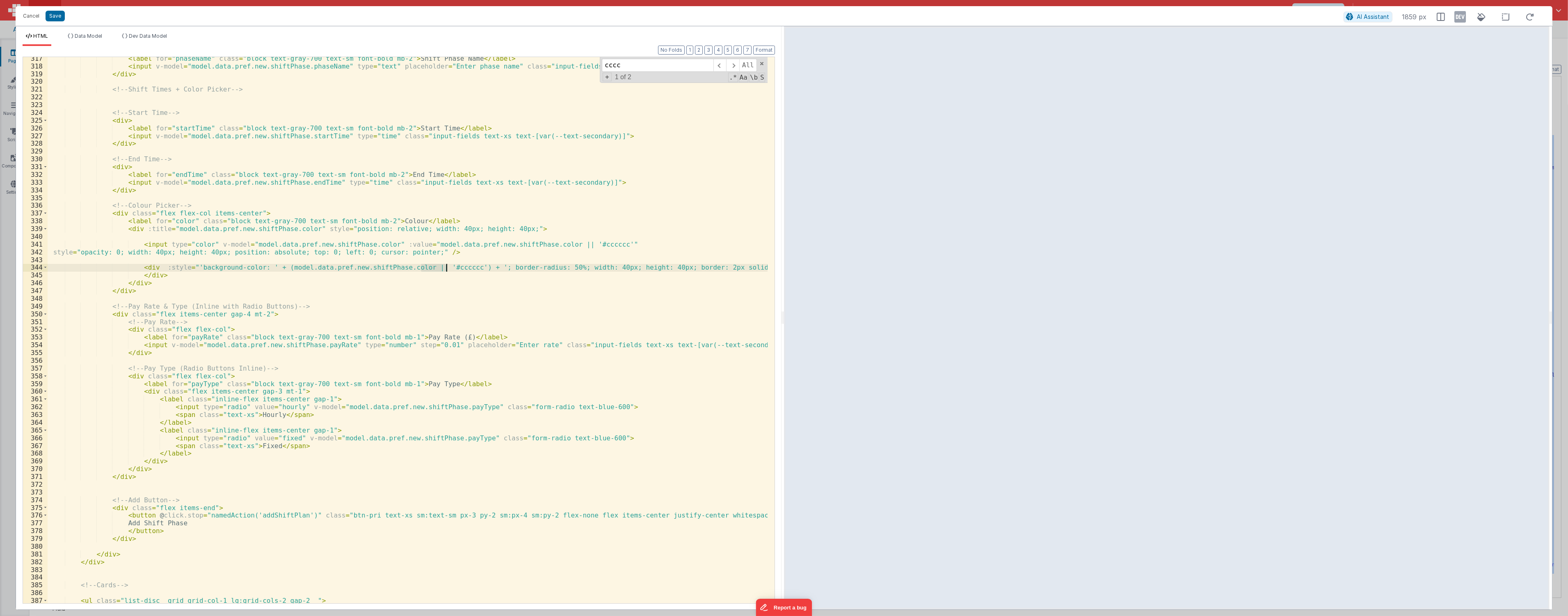
drag, startPoint x: 420, startPoint y: 265, endPoint x: 447, endPoint y: 265, distance: 27.0
click at [447, 265] on div "< label for = "phaseName" class = "block text-gray-700 text-sm font-bold mb-2" …" at bounding box center [408, 339] width 720 height 569
click at [31, 17] on button "Cancel" at bounding box center [31, 16] width 25 height 11
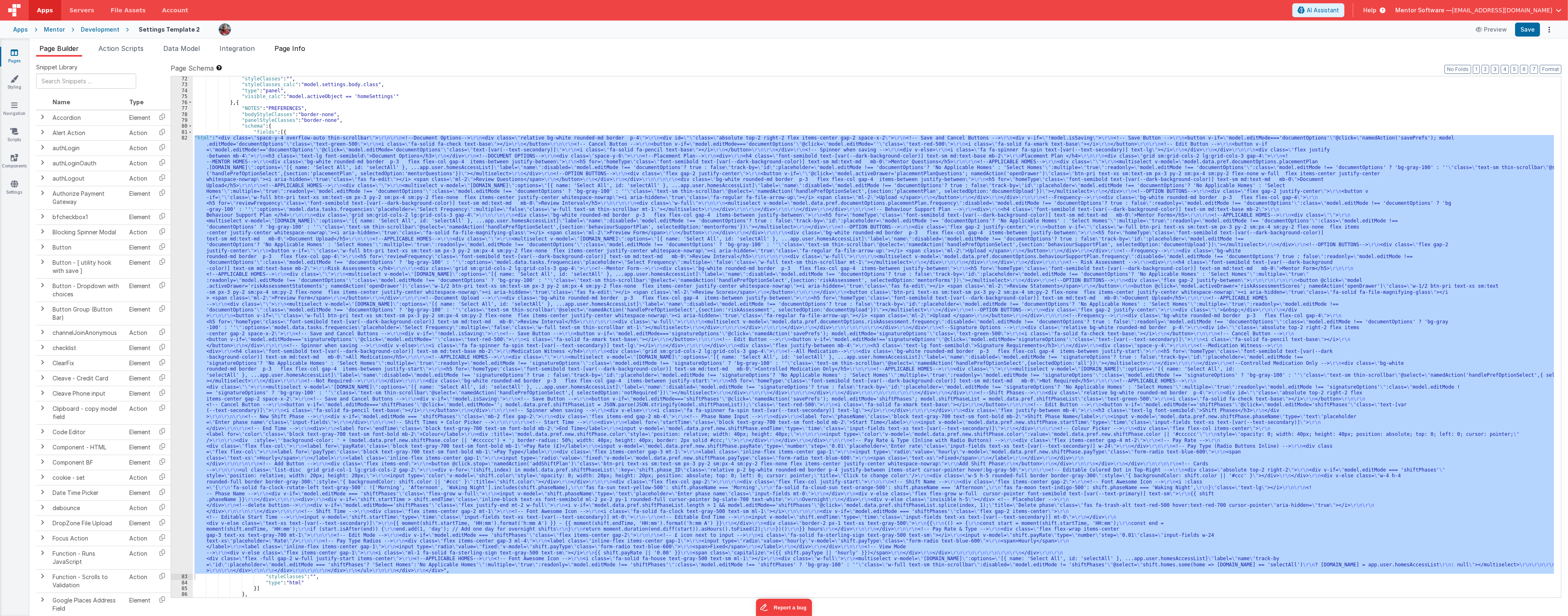
click at [295, 51] on span "Page Info" at bounding box center [289, 48] width 31 height 8
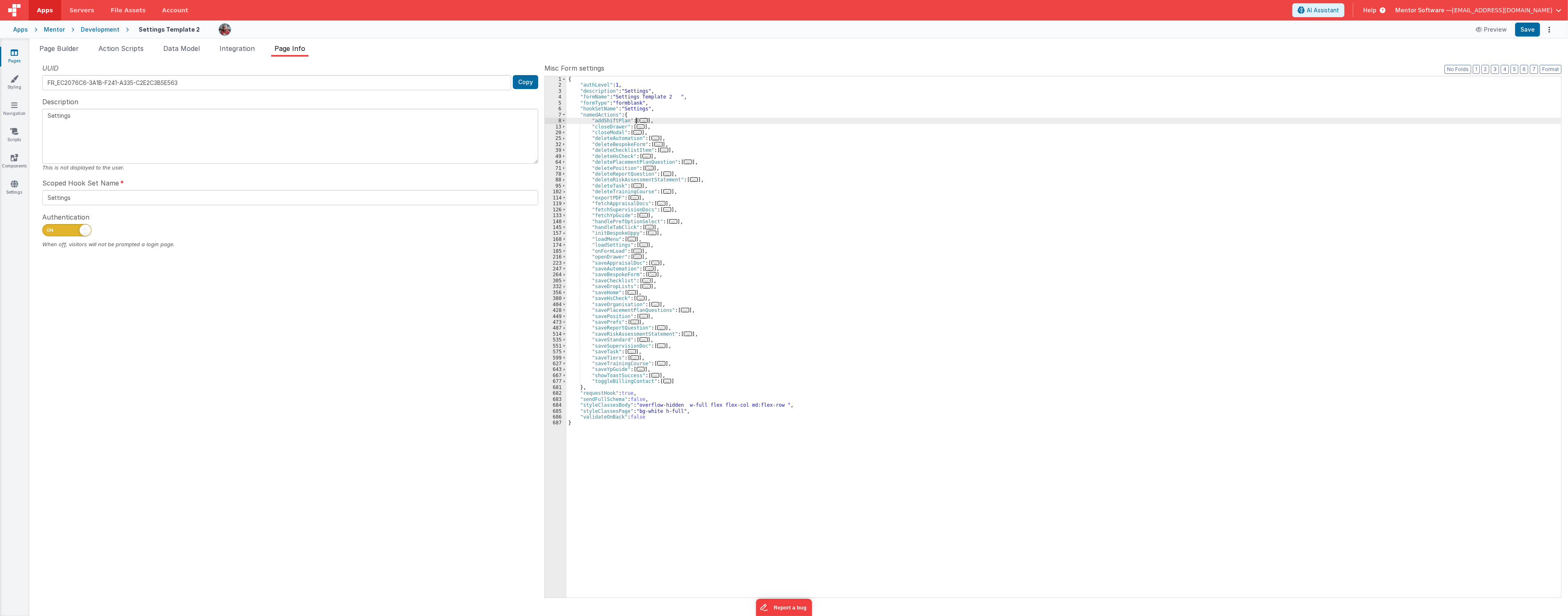
click at [641, 118] on span "..." at bounding box center [644, 121] width 8 height 5
click at [621, 134] on div "{ "authLevel" : 1 , "description" : "Settings" , "formName" : "Settings Templat…" at bounding box center [1063, 343] width 994 height 533
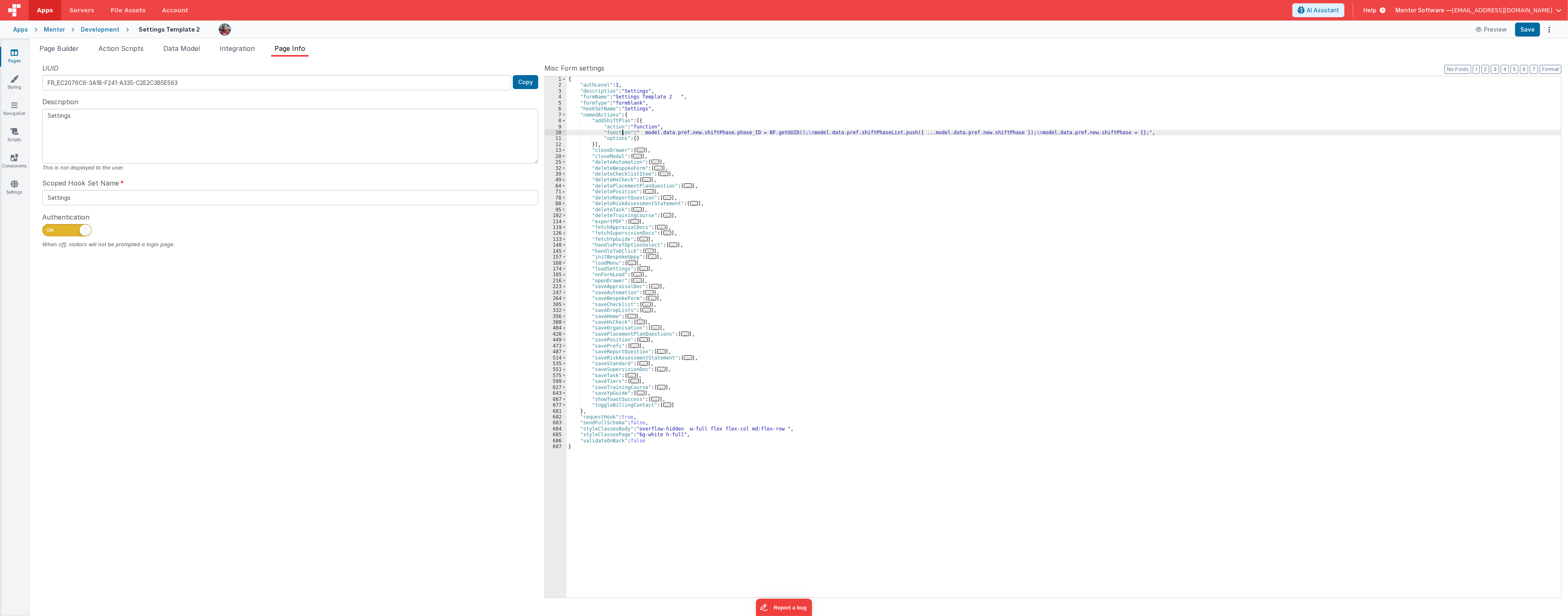
click at [559, 133] on div "10" at bounding box center [555, 132] width 21 height 6
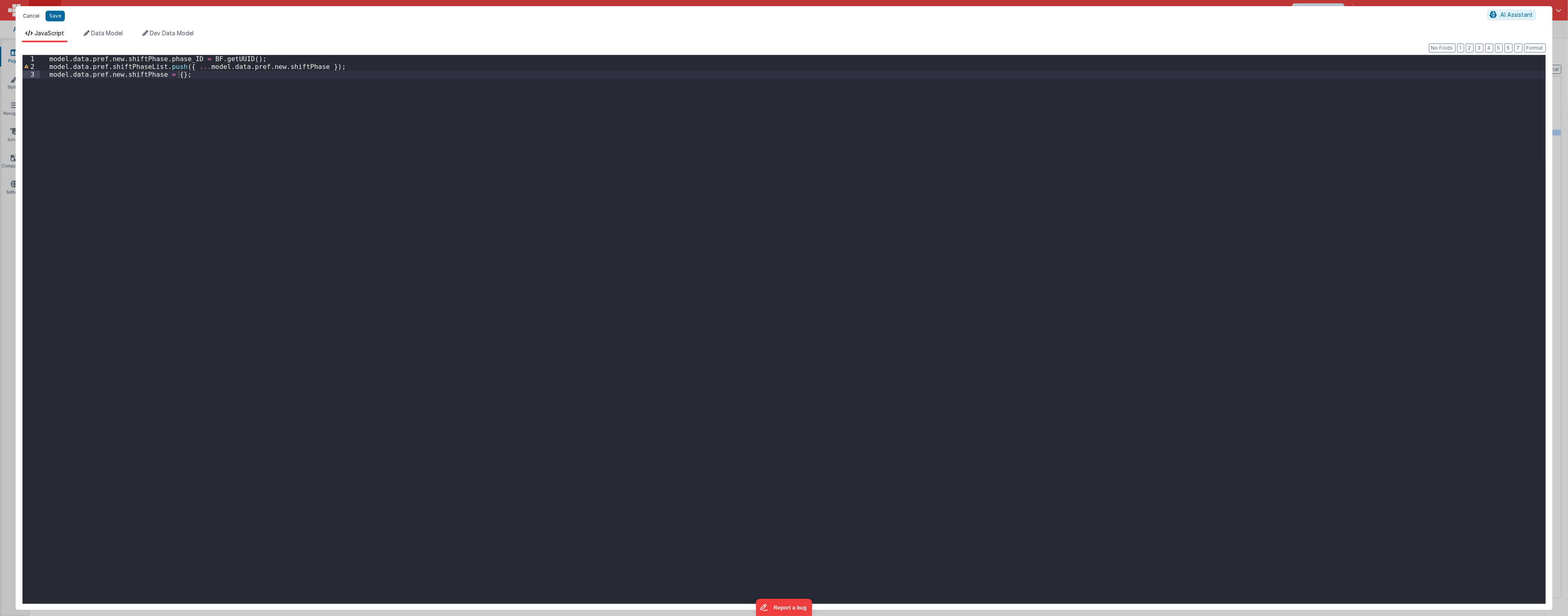
click at [26, 15] on button "Cancel" at bounding box center [31, 16] width 25 height 11
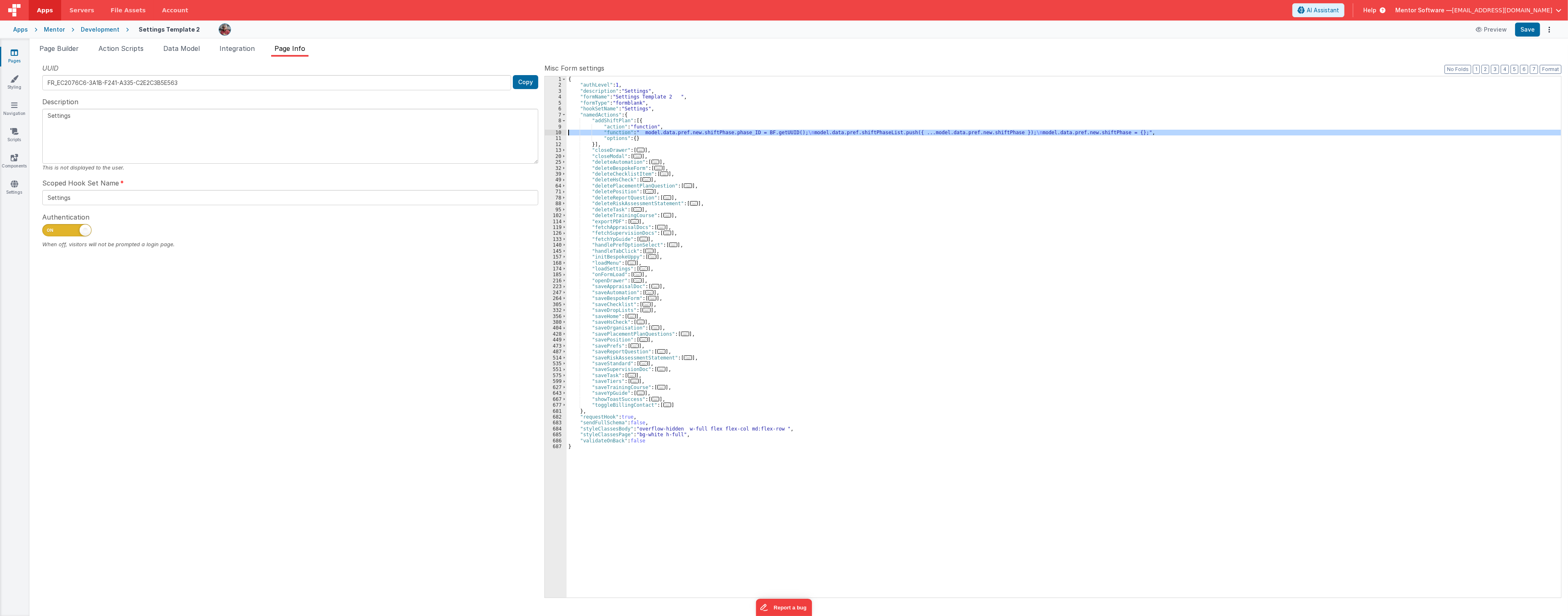
click at [582, 132] on div "{ "authLevel" : 1 , "description" : "Settings" , "formName" : "Settings Templat…" at bounding box center [1063, 336] width 994 height 521
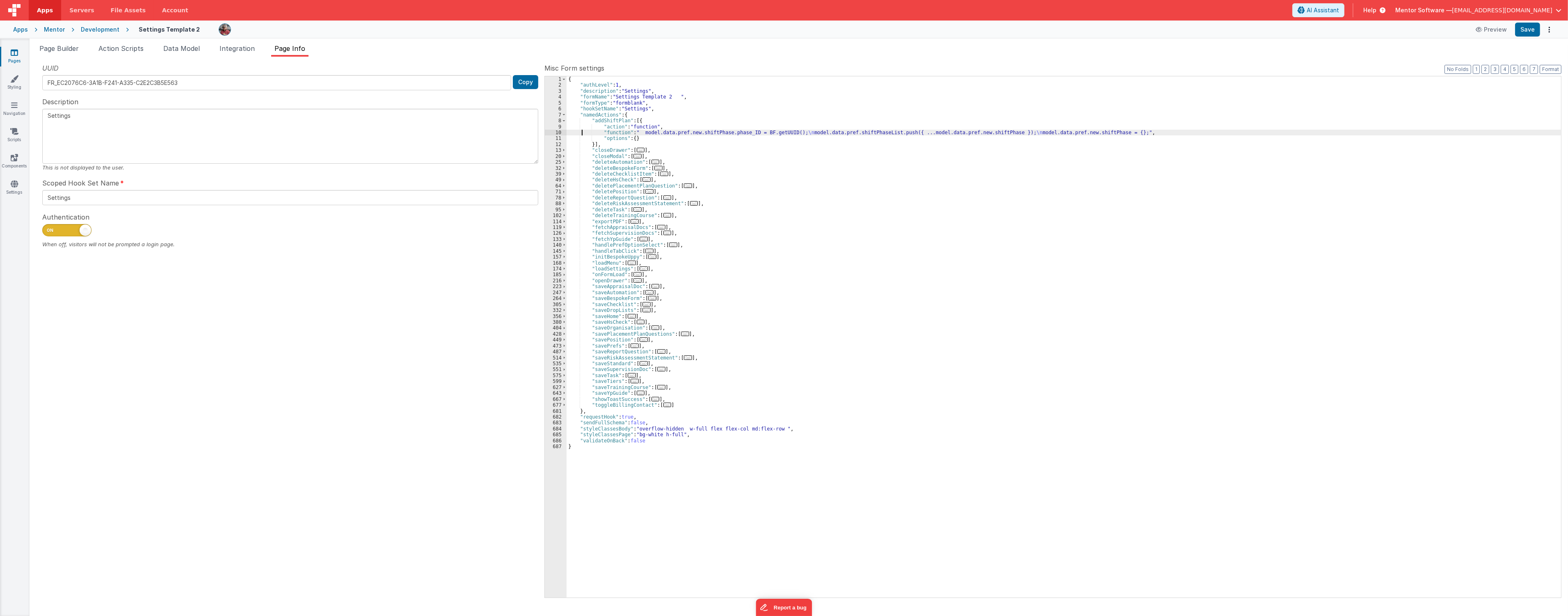
click at [558, 134] on div "10" at bounding box center [555, 132] width 21 height 6
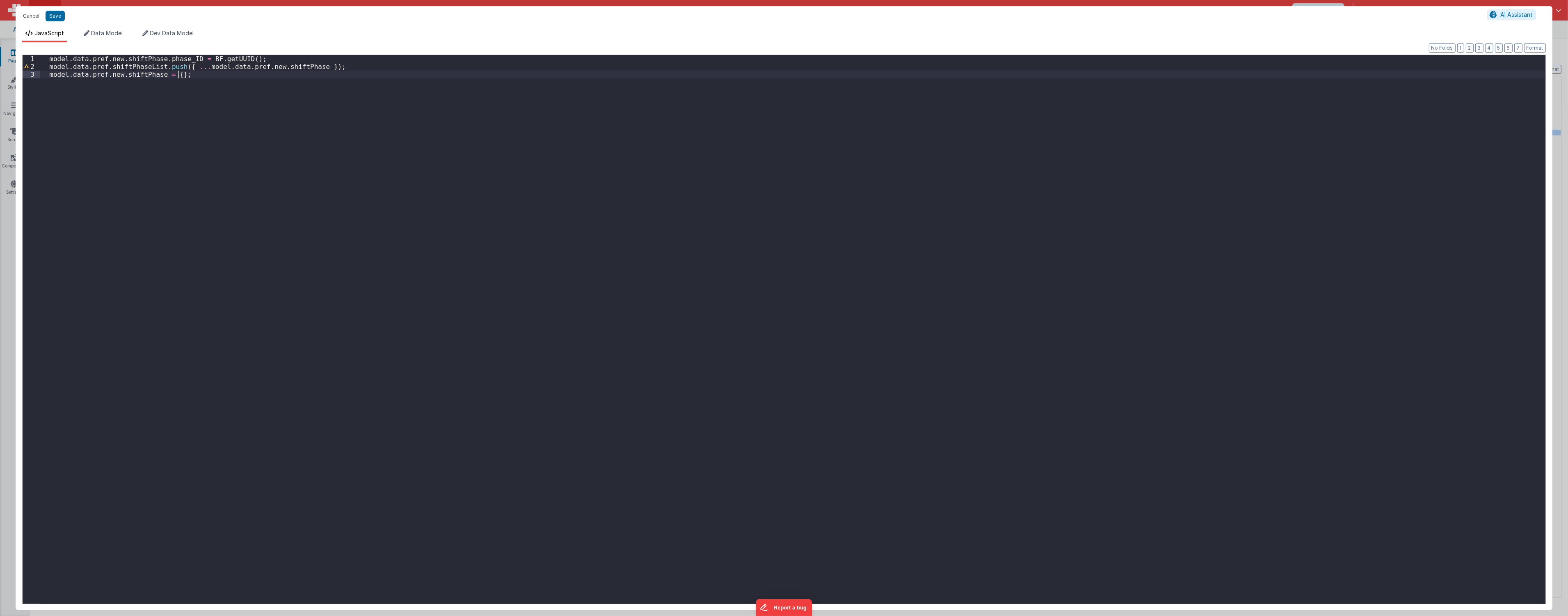
click at [36, 18] on button "Cancel" at bounding box center [31, 16] width 25 height 11
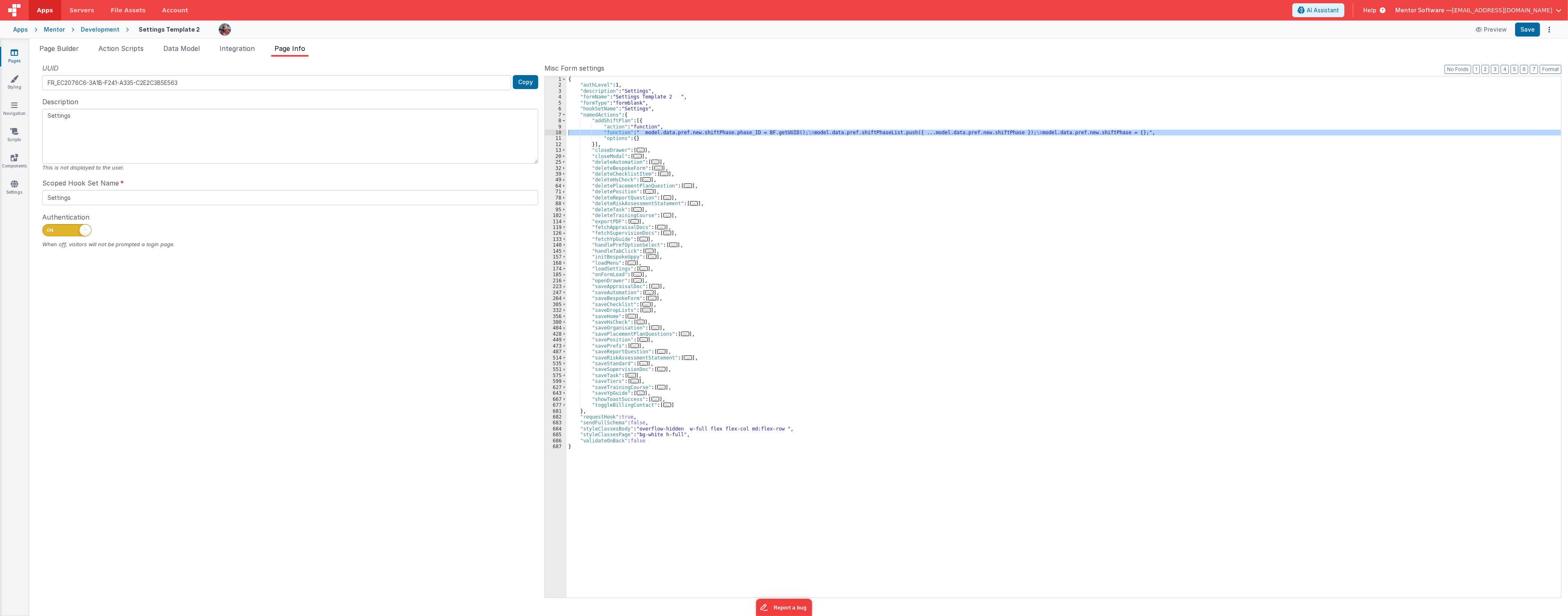
click at [673, 134] on div "{ "authLevel" : 1 , "description" : "Settings" , "formName" : "Settings Templat…" at bounding box center [1063, 336] width 994 height 521
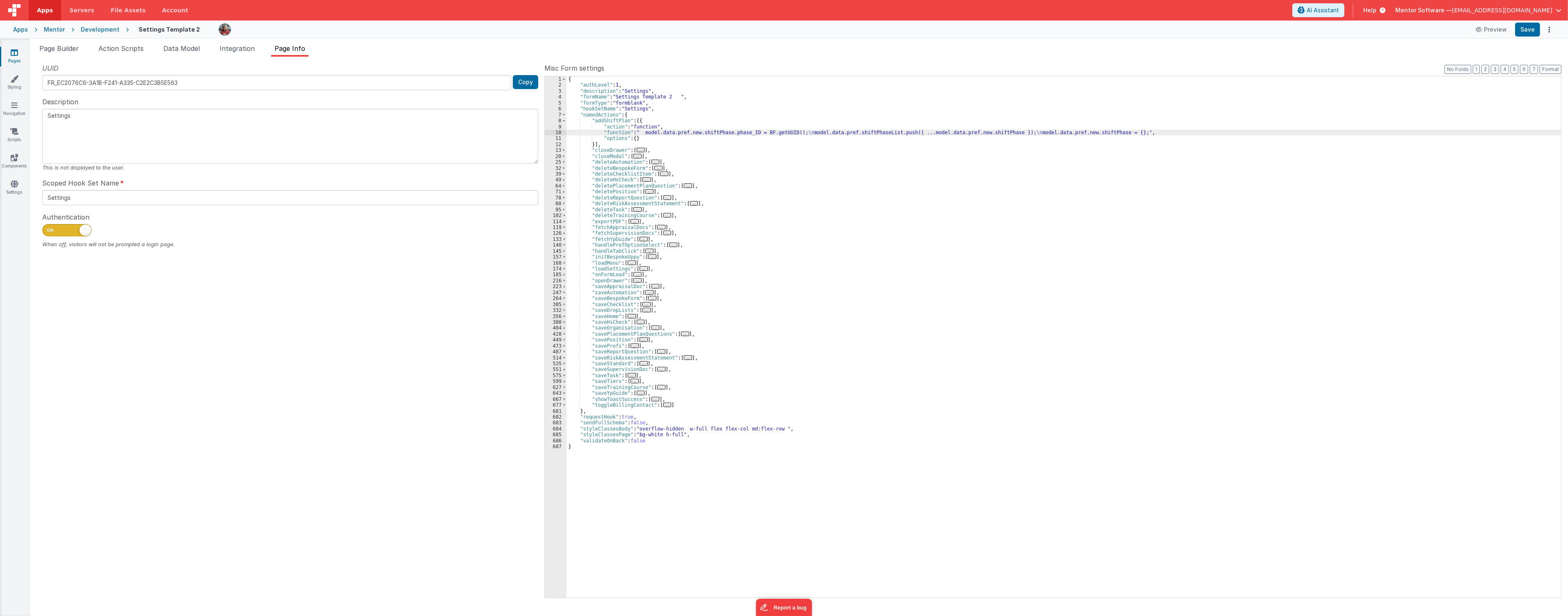
click at [556, 133] on div "10" at bounding box center [555, 132] width 21 height 6
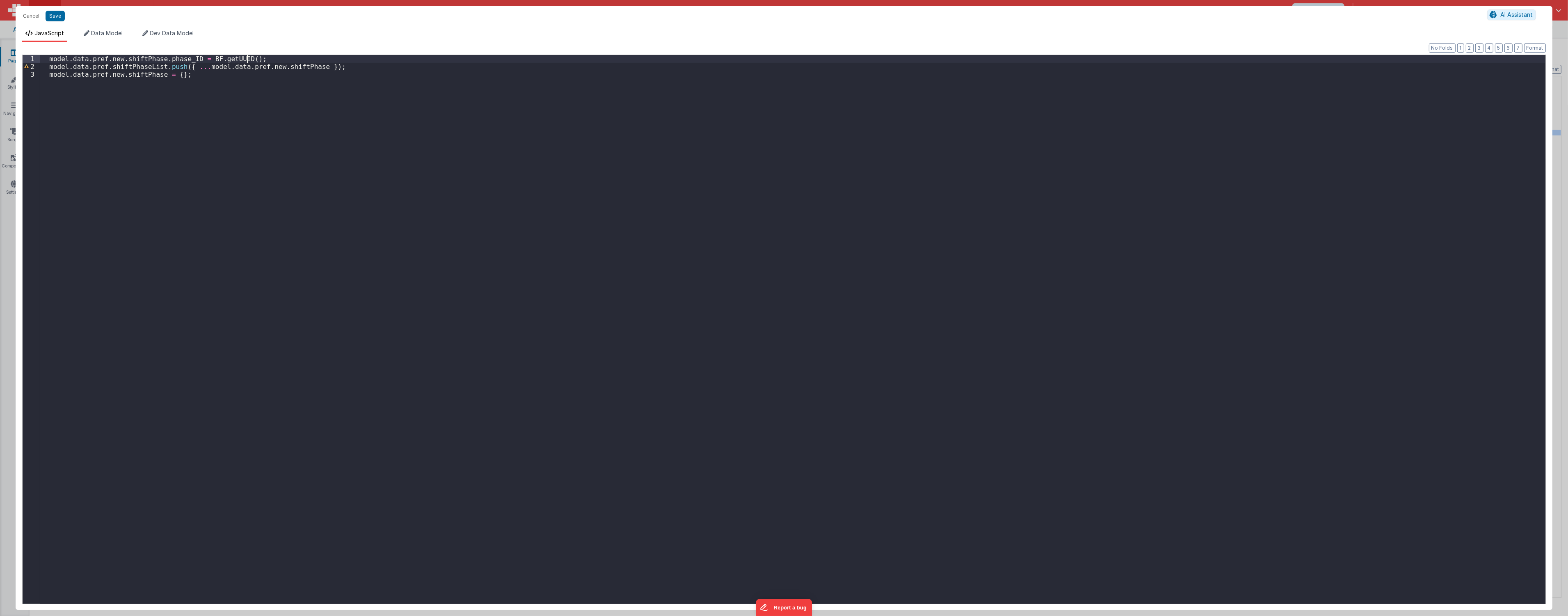
click at [265, 60] on div "model . data . pref . new . shiftPhase . phase_ID = BF . getUUID ( ) ; model . …" at bounding box center [792, 337] width 1505 height 564
click at [202, 68] on div "model . data . pref . new . shiftPhase . phase_ID = BF . getUUID ( ) ; if ( ! m…" at bounding box center [792, 337] width 1505 height 564
drag, startPoint x: 193, startPoint y: 67, endPoint x: 64, endPoint y: 68, distance: 129.0
click at [64, 68] on div "model . data . pref . new . shiftPhase . phase_ID = BF . getUUID ( ) ; if ( ! m…" at bounding box center [792, 337] width 1505 height 564
click at [208, 68] on div "model . data . pref . new . shiftPhase . phase_ID = BF . getUUID ( ) ; if ( ! m…" at bounding box center [792, 337] width 1505 height 564
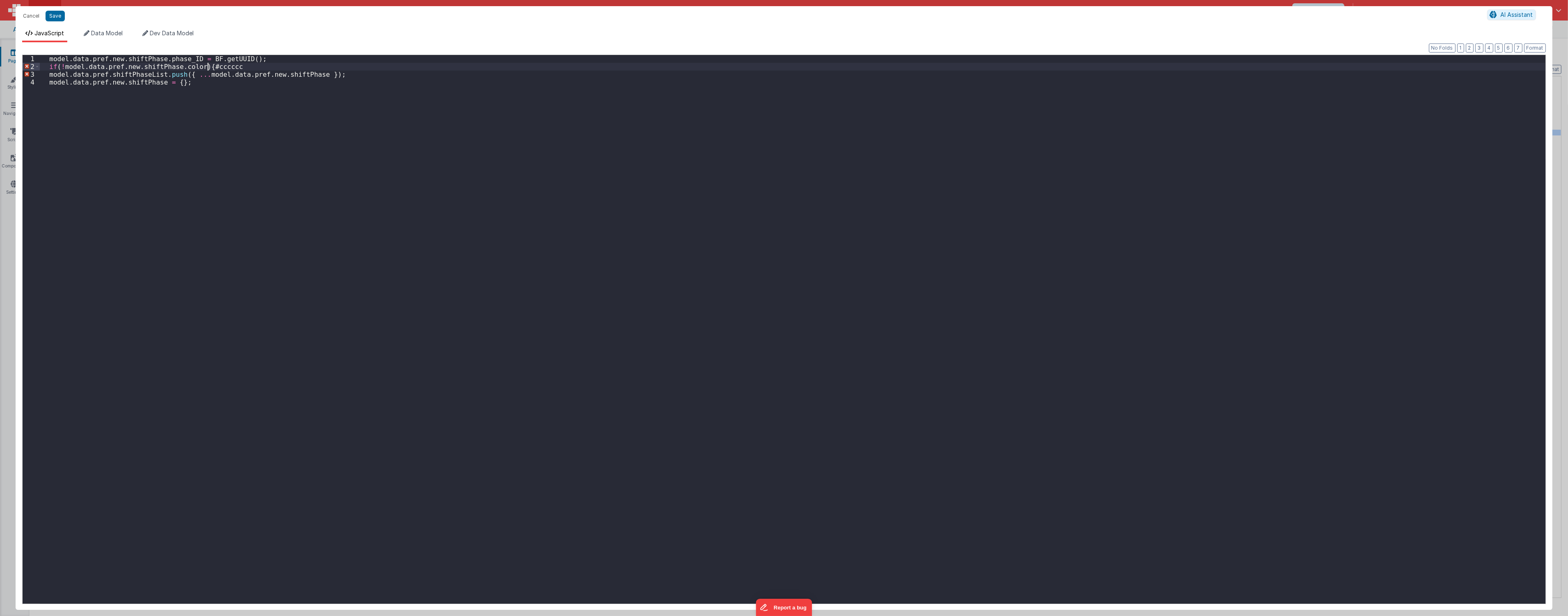
click at [206, 68] on div "model . data . pref . new . shiftPhase . phase_ID = BF . getUUID ( ) ; if ( ! m…" at bounding box center [792, 337] width 1505 height 564
paste textarea
click at [180, 170] on div "model . data . pref . new . shiftPhase . phase_ID = BF . getUUID ( ) ; if ( ! m…" at bounding box center [792, 337] width 1505 height 564
click at [308, 81] on div "model . data . pref . new . shiftPhase . phase_ID = BF . getUUID ( ) ; if ( ! m…" at bounding box center [792, 337] width 1505 height 564
click at [318, 78] on div "model . data . pref . new . shiftPhase . phase_ID = BF . getUUID ( ) ; if ( ! m…" at bounding box center [792, 337] width 1505 height 564
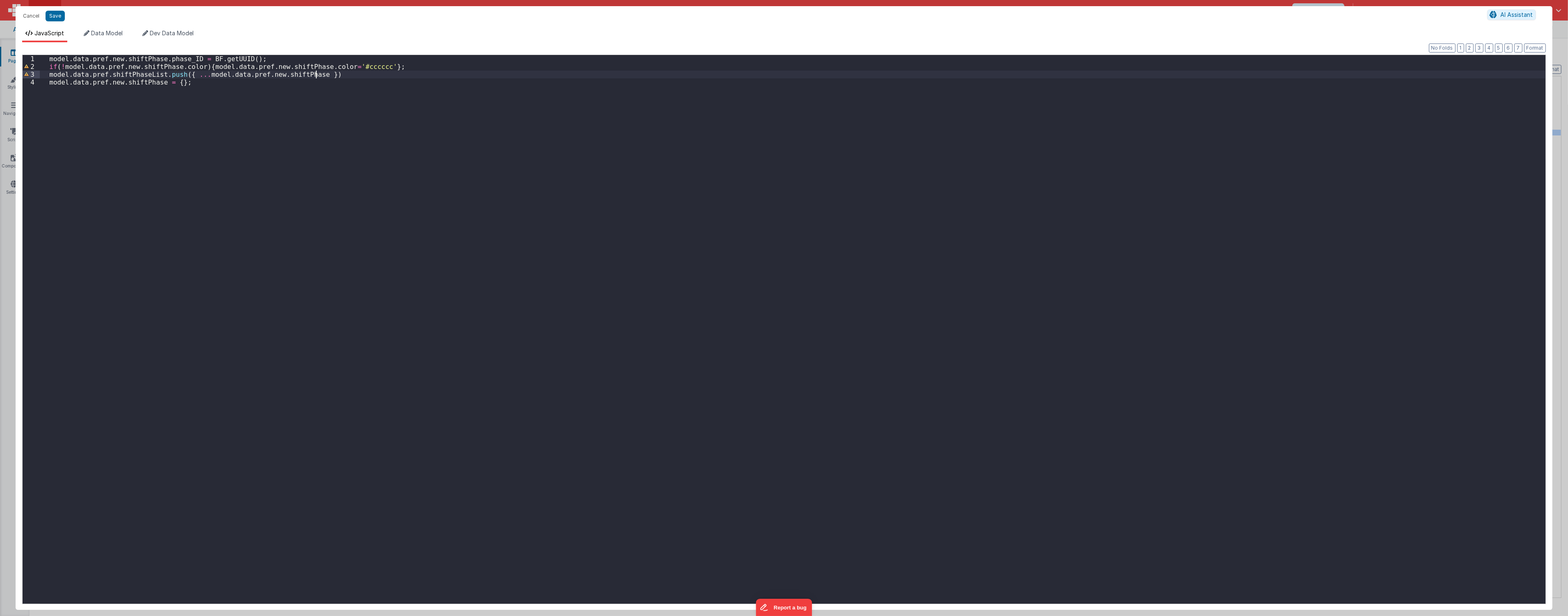
click at [404, 70] on div "model . data . pref . new . shiftPhase . phase_ID = BF . getUUID ( ) ; if ( ! m…" at bounding box center [792, 337] width 1505 height 564
click at [373, 65] on div "model . data . pref . new . shiftPhase . phase_ID = BF . getUUID ( ) ; if ( ! m…" at bounding box center [792, 337] width 1505 height 564
click at [370, 65] on div "model . data . pref . new . shiftPhase . phase_ID = BF . getUUID ( ) ; if ( ! m…" at bounding box center [792, 337] width 1505 height 564
click at [370, 67] on div "model . data . pref . new . shiftPhase . phase_ID = BF . getUUID ( ) ; if ( ! m…" at bounding box center [792, 337] width 1505 height 564
click at [367, 68] on div "model . data . pref . new . shiftPhase . phase_ID = BF . getUUID ( ) ; if ( ! m…" at bounding box center [792, 337] width 1505 height 564
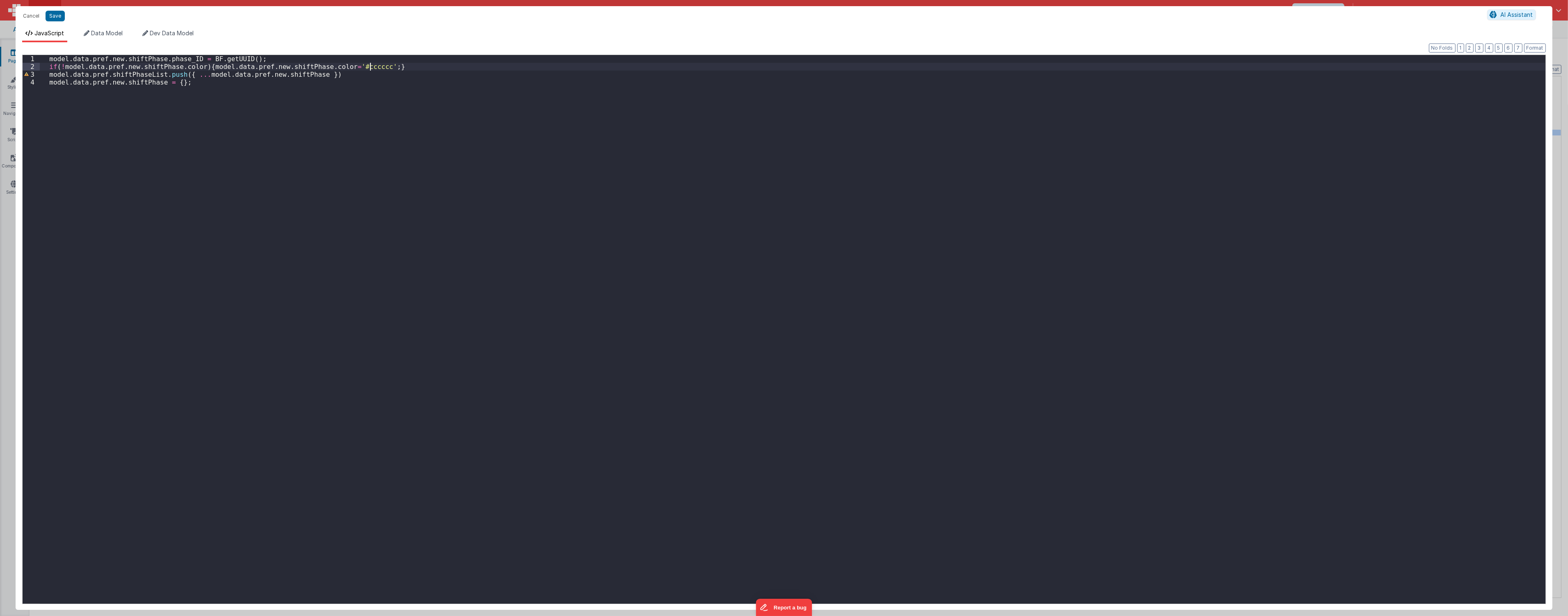
click at [307, 74] on div "model . data . pref . new . shiftPhase . phase_ID = BF . getUUID ( ) ; if ( ! m…" at bounding box center [792, 337] width 1505 height 564
click at [56, 17] on button "Save" at bounding box center [55, 15] width 19 height 10
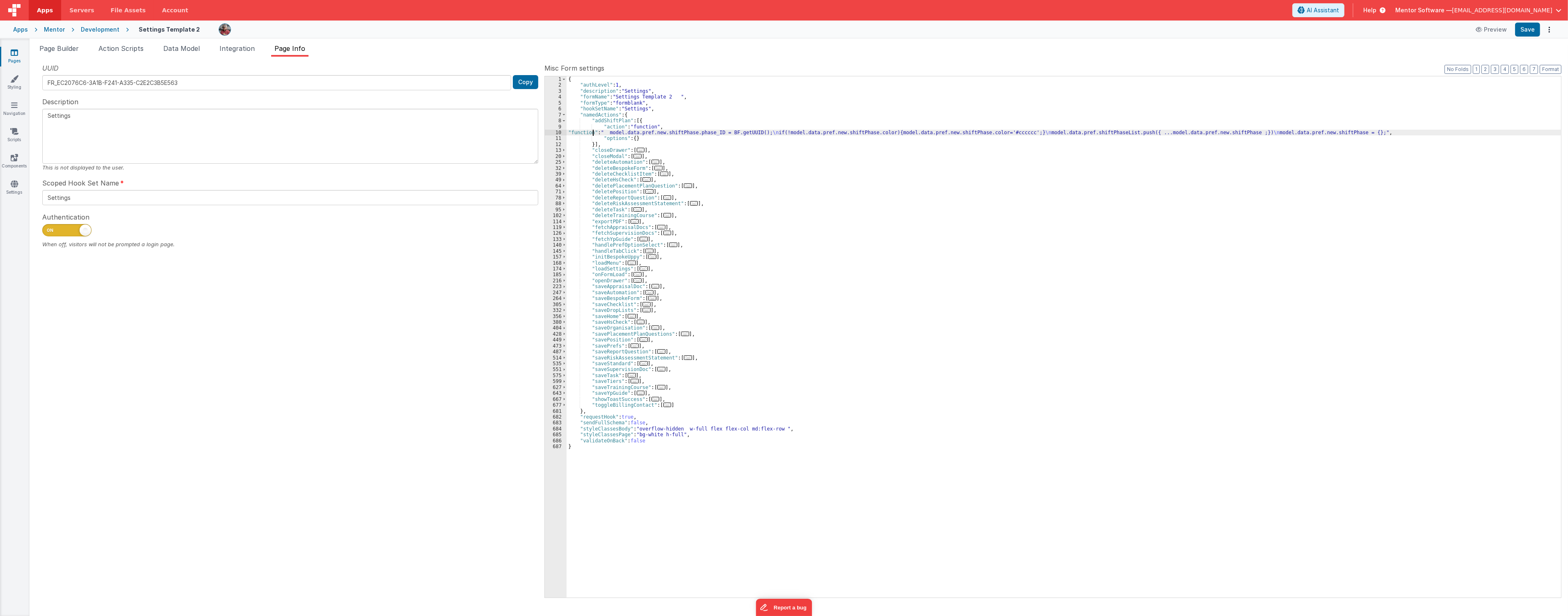
click at [592, 132] on div "{ "authLevel" : 1 , "description" : "Settings" , "formName" : "Settings Templat…" at bounding box center [1063, 343] width 994 height 533
click at [556, 133] on div "10" at bounding box center [555, 132] width 21 height 6
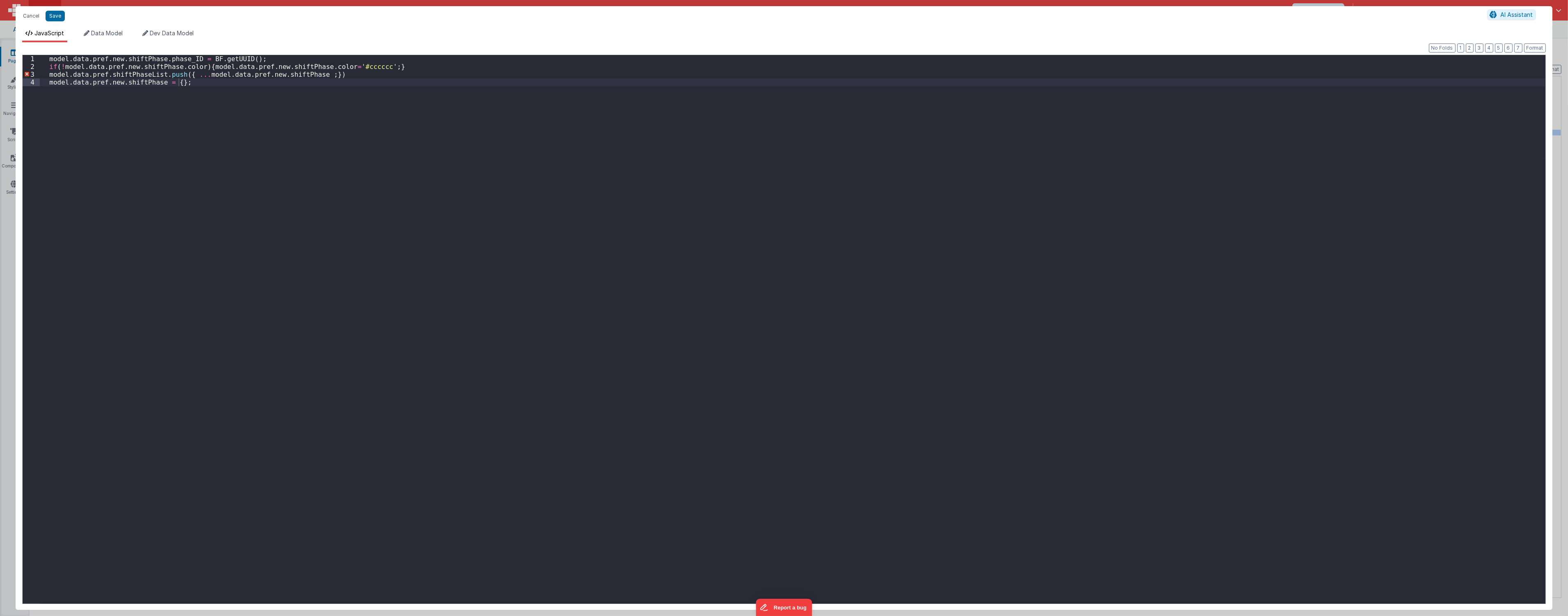
click at [311, 76] on div "model . data . pref . new . shiftPhase . phase_ID = BF . getUUID ( ) ; if ( ! m…" at bounding box center [792, 337] width 1505 height 564
click at [60, 20] on button "Save" at bounding box center [55, 15] width 19 height 10
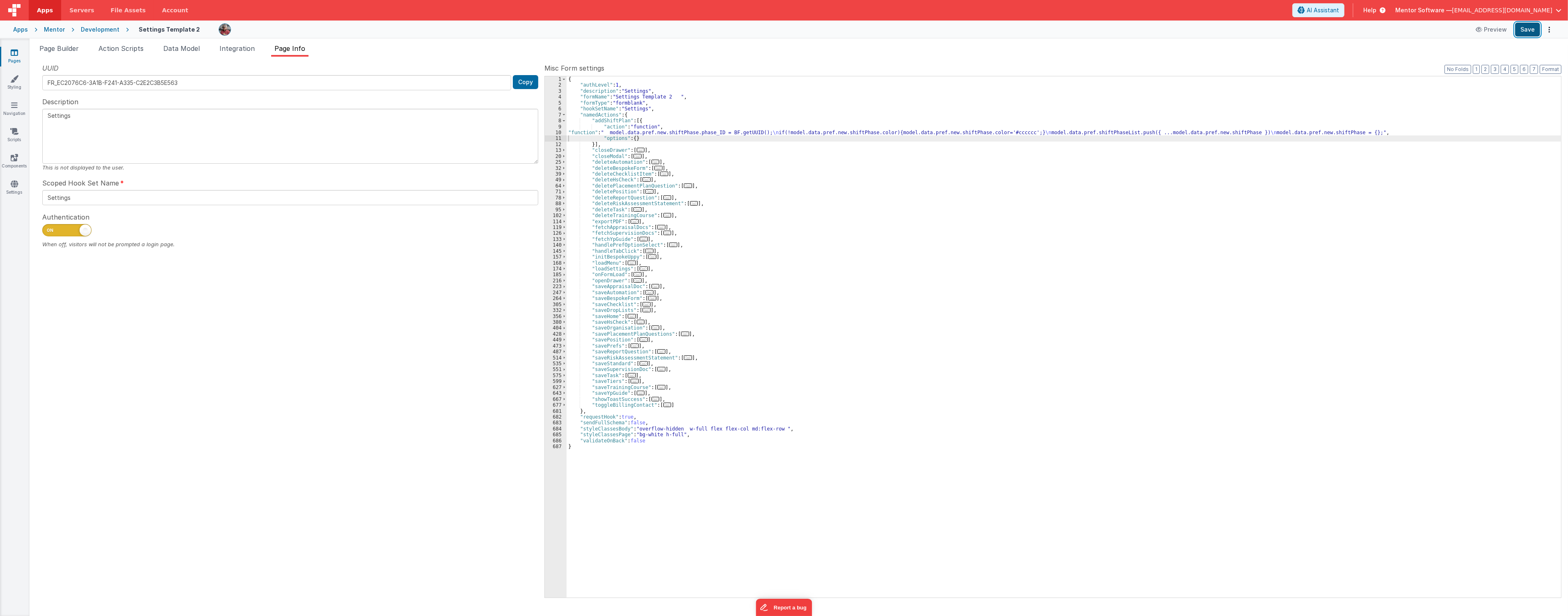
click at [780, 26] on button "Save" at bounding box center [1527, 29] width 25 height 14
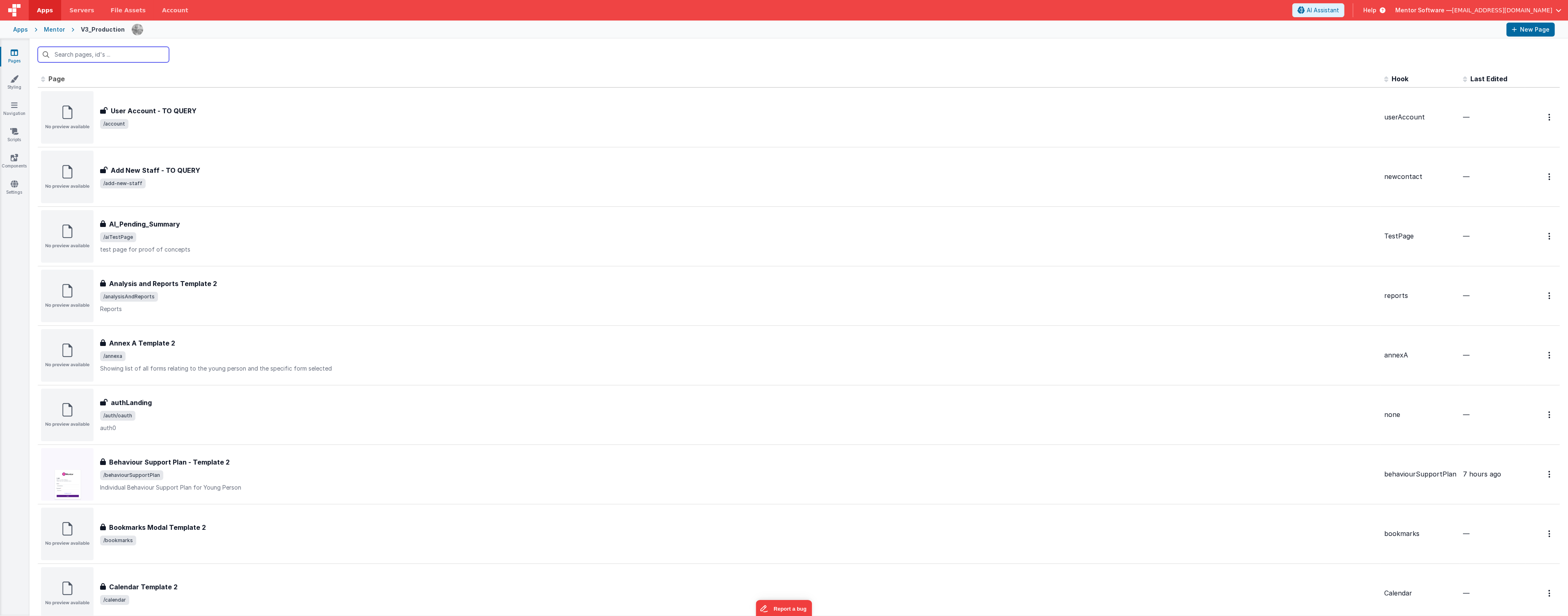
click at [93, 56] on input "text" at bounding box center [103, 55] width 131 height 16
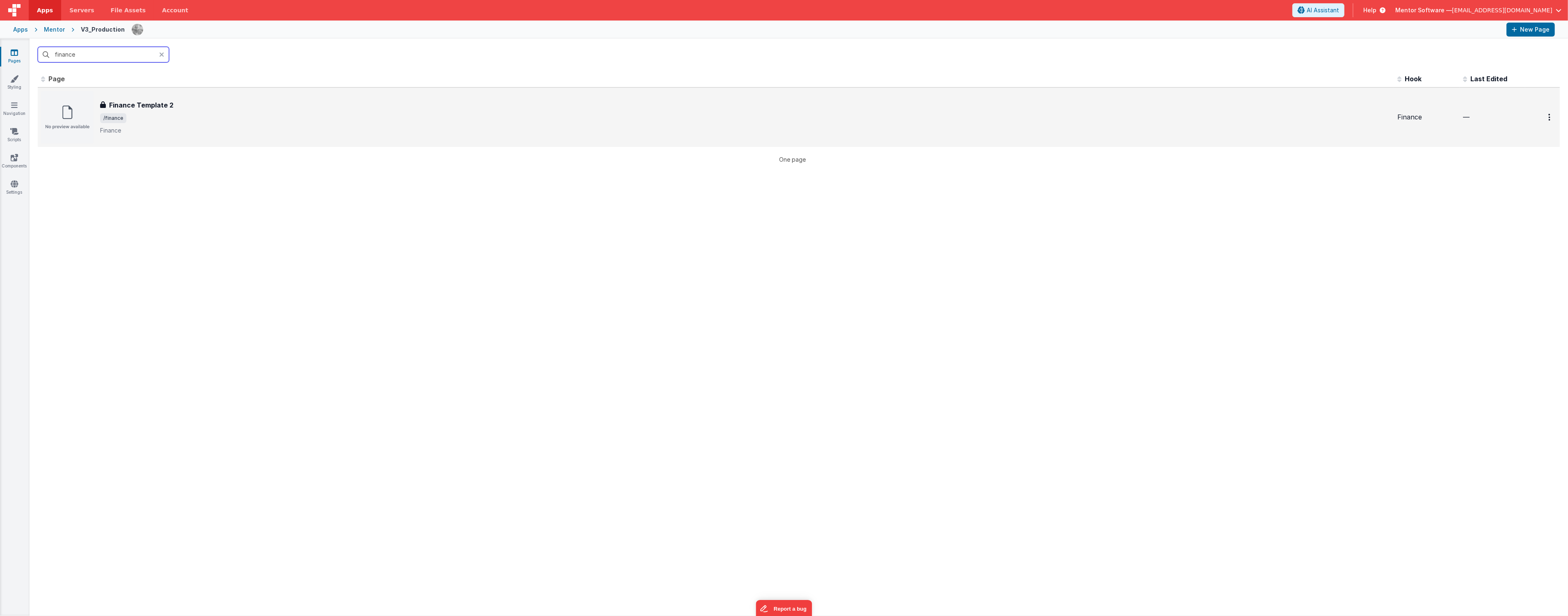
type input "finance"
click at [202, 126] on p "Finance" at bounding box center [745, 130] width 1291 height 8
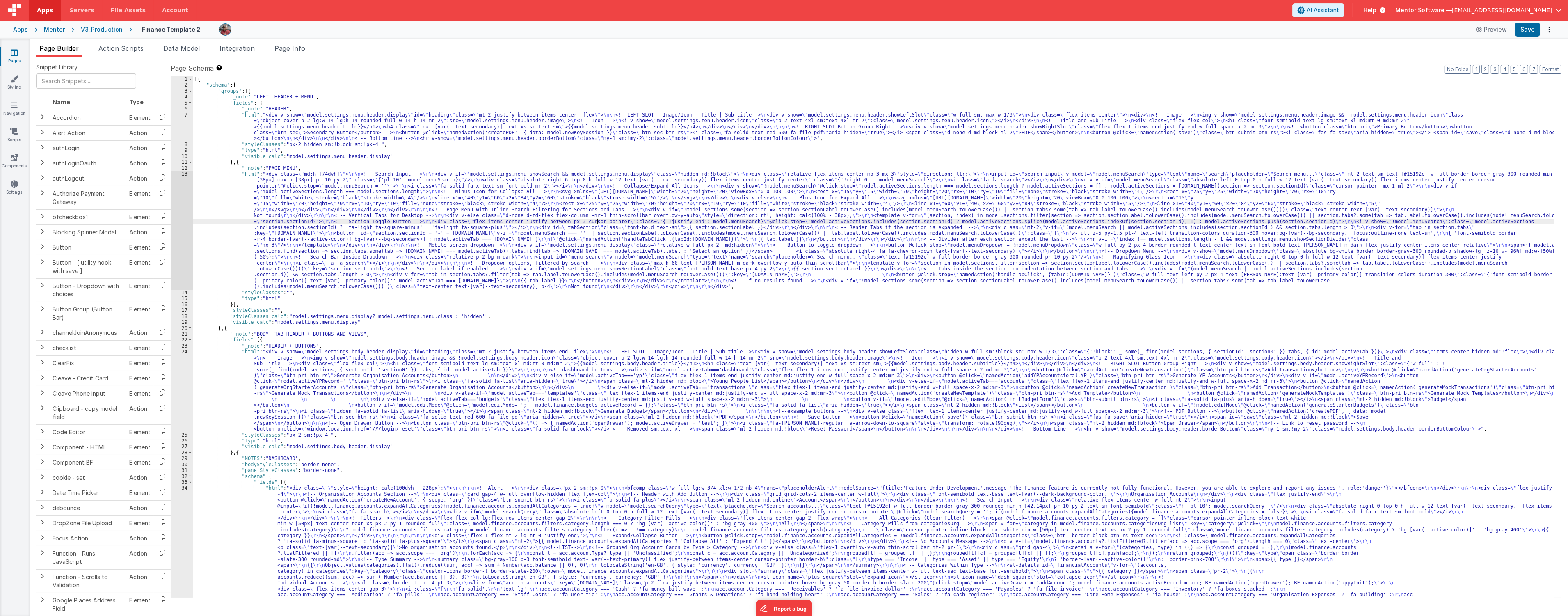
click at [596, 222] on div "[{ "schema" : { "groups" : [{ "_note" : "LEFT: HEADER + MENU" , "fields" : [{ "…" at bounding box center [873, 440] width 1361 height 729
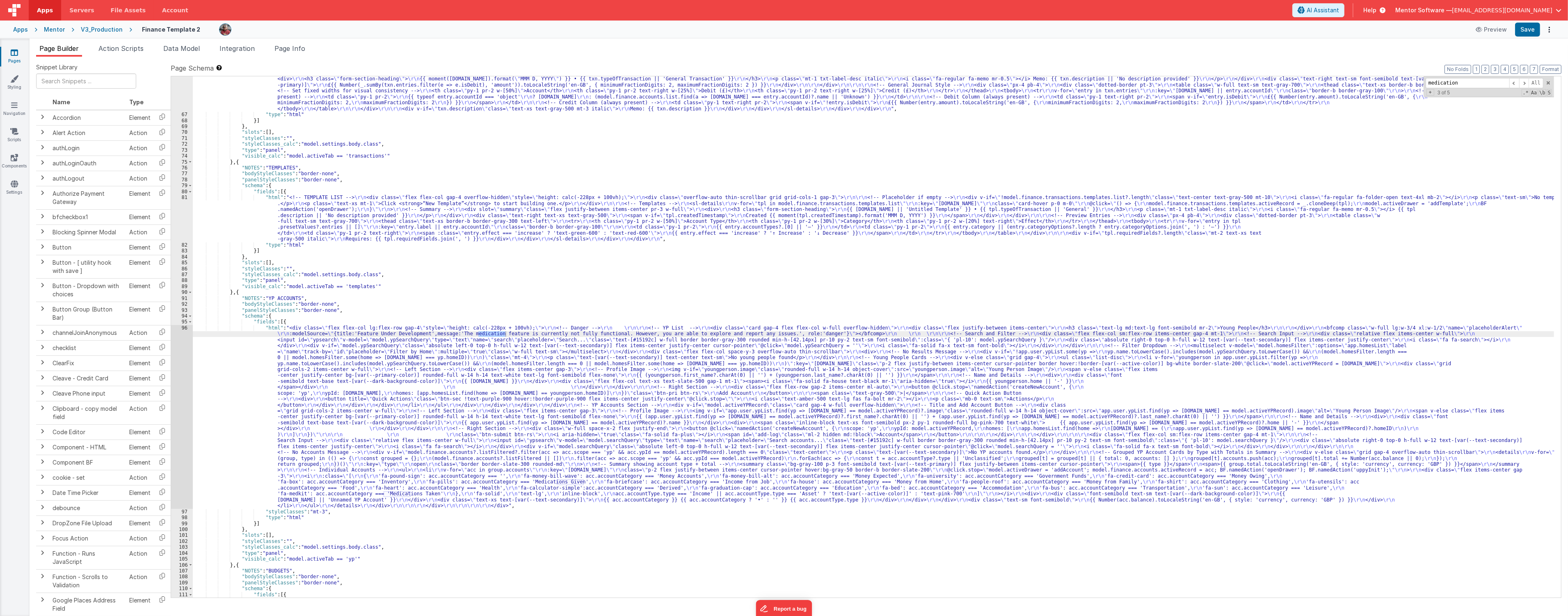
scroll to position [924, 0]
type input "medication"
click at [492, 334] on div ""html" : "<div class= \" flex flex-col gap-4 overflow-hidden \" style= \" heigh…" at bounding box center [873, 336] width 1361 height 521
click at [493, 334] on div ""html" : "<div class= \" flex flex-col gap-4 overflow-hidden \" style= \" heigh…" at bounding box center [873, 372] width 1361 height 604
click at [490, 357] on div ""html" : "<div class= \" flex flex-col gap-4 overflow-hidden \" style= \" heigh…" at bounding box center [873, 372] width 1361 height 604
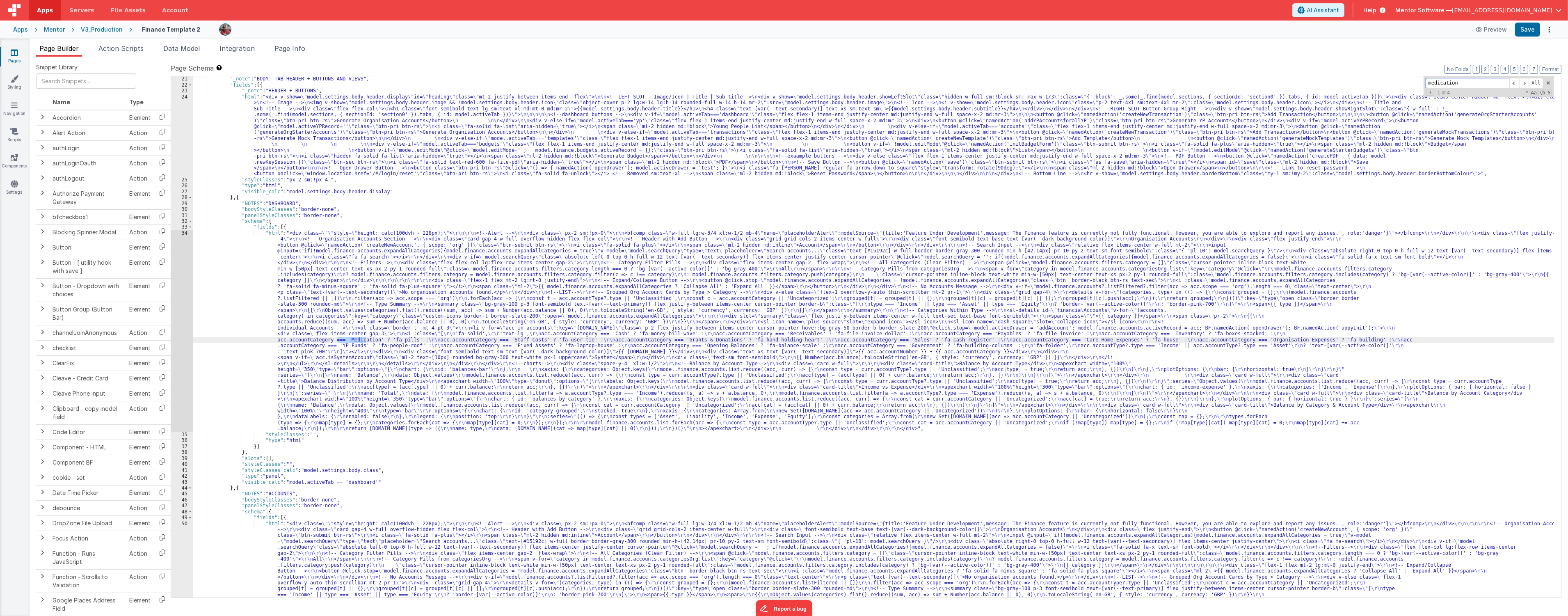
scroll to position [255, 0]
click at [780, 25] on button "Save" at bounding box center [1527, 29] width 25 height 14
click at [50, 28] on div "Mentor" at bounding box center [54, 29] width 21 height 8
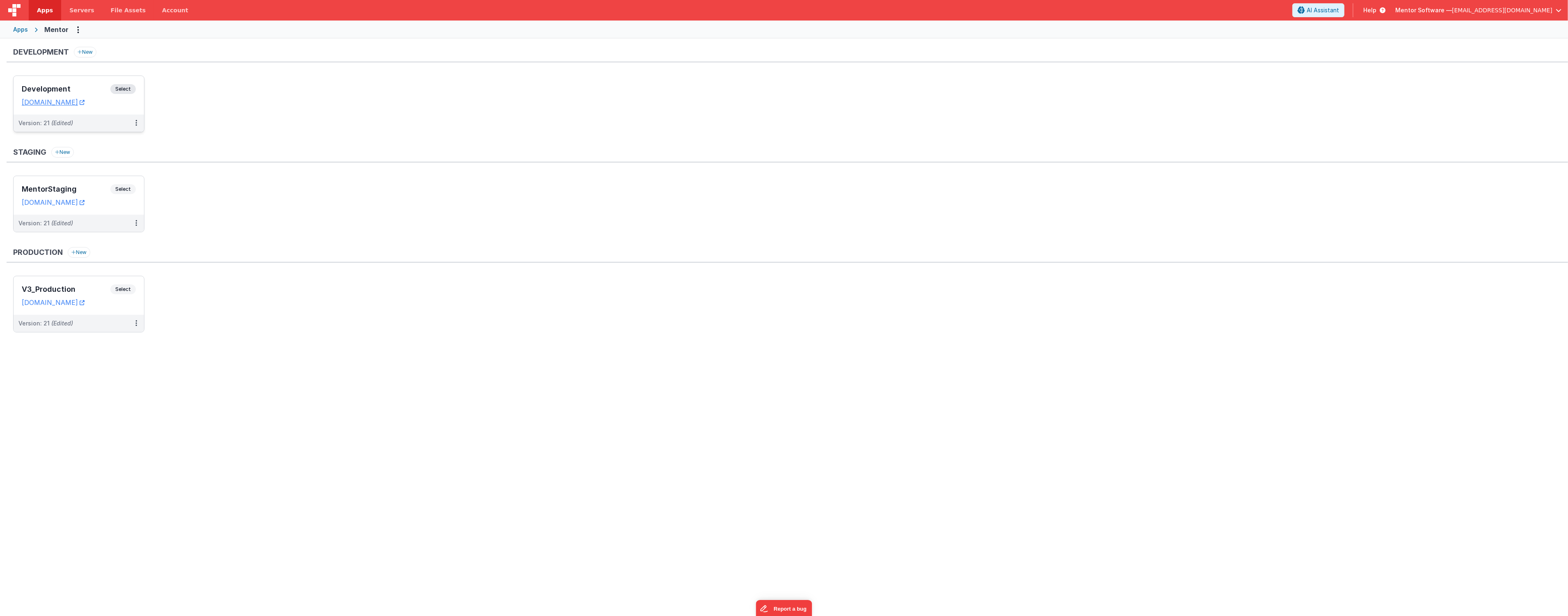
click at [90, 94] on div "Development Select" at bounding box center [78, 91] width 114 height 14
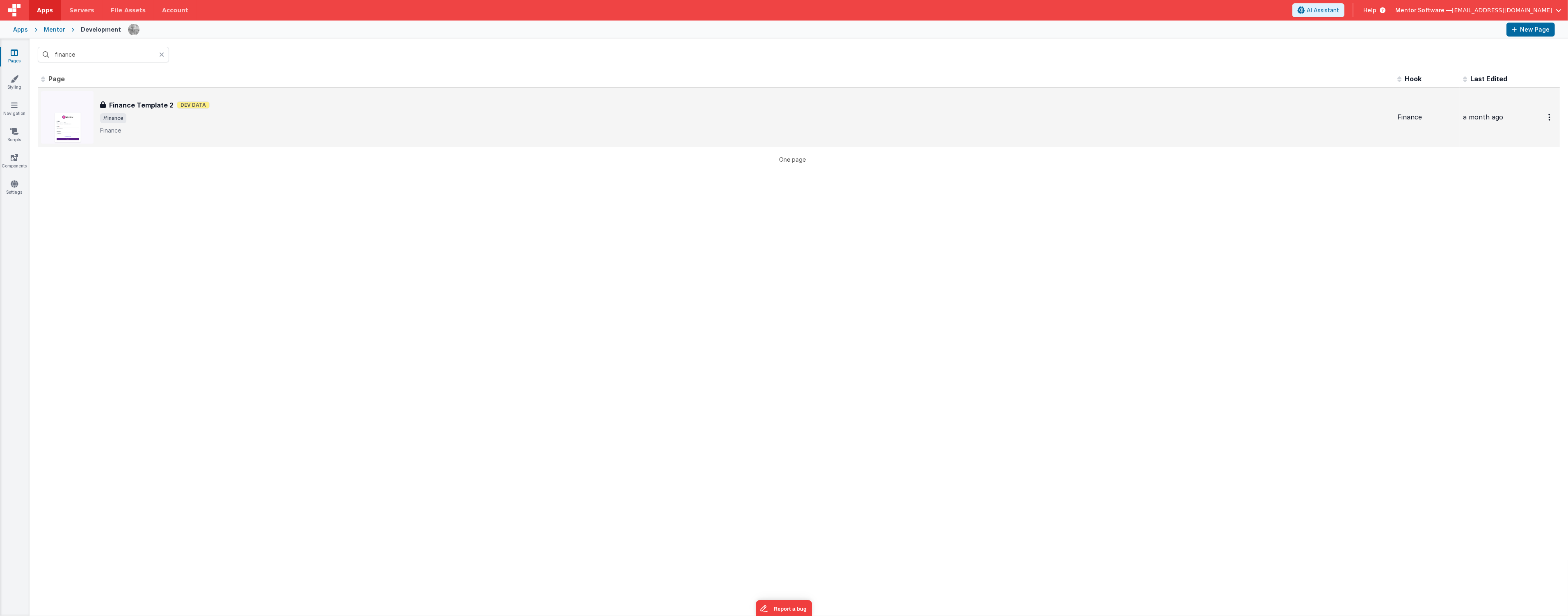
click at [138, 108] on h3 "Finance Template 2" at bounding box center [141, 105] width 64 height 10
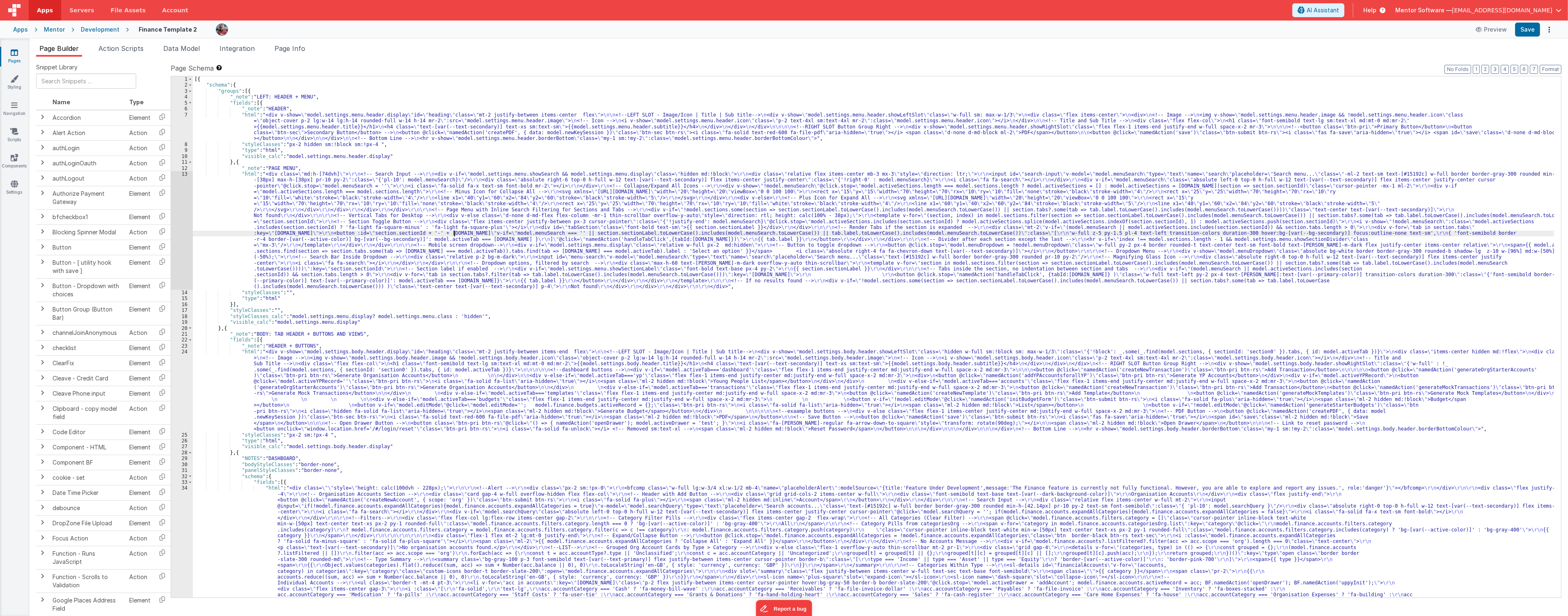
click at [453, 232] on div "[{ "schema" : { "groups" : [{ "_note" : "LEFT: HEADER + MENU" , "fields" : [{ "…" at bounding box center [873, 440] width 1361 height 729
click at [519, 165] on div "[{ "schema" : { "groups" : [{ "_note" : "LEFT: HEADER + MENU" , "fields" : [{ "…" at bounding box center [873, 440] width 1361 height 729
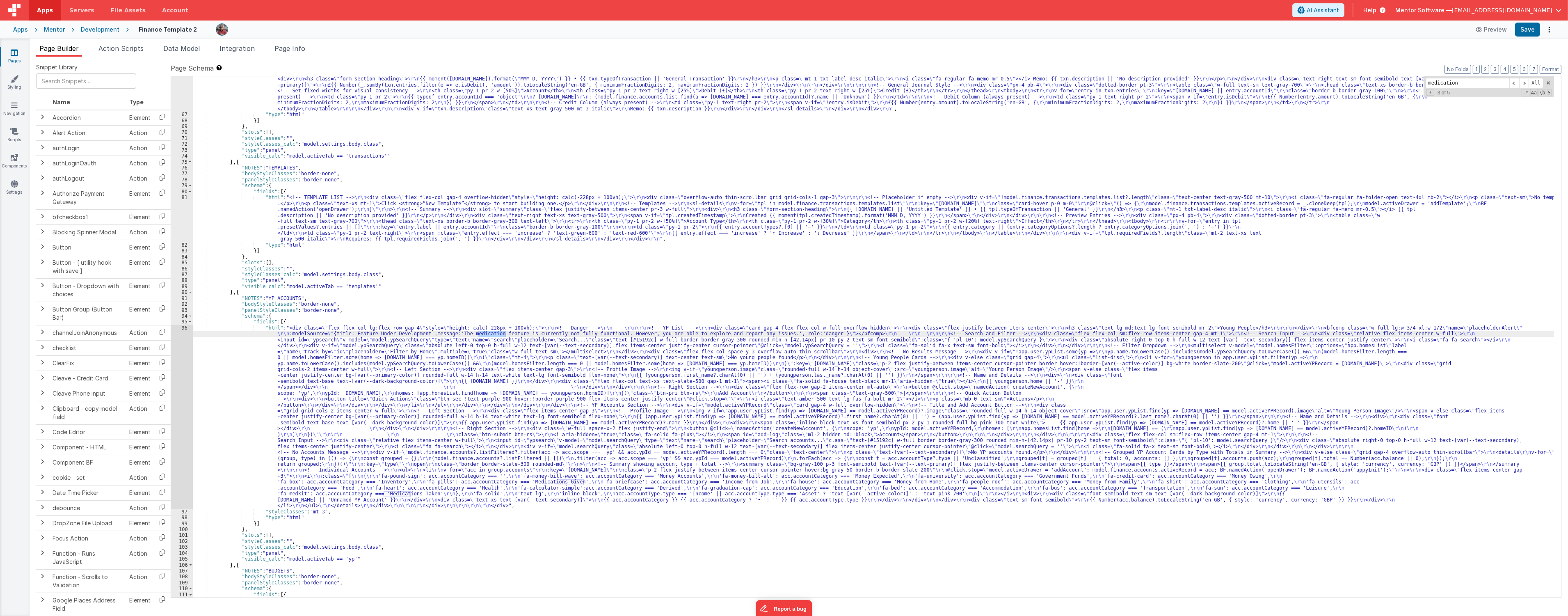
scroll to position [924, 0]
type input "medication"
click at [492, 332] on div ""html" : "<div class= \" flex flex-col gap-4 overflow-hidden \" style= \" heigh…" at bounding box center [873, 336] width 1361 height 521
click at [492, 332] on div ""html" : "<div class= \" flex flex-col gap-4 overflow-hidden \" style= \" heigh…" at bounding box center [873, 372] width 1361 height 604
click at [780, 25] on button "Save" at bounding box center [1527, 29] width 25 height 14
